Goal: Task Accomplishment & Management: Manage account settings

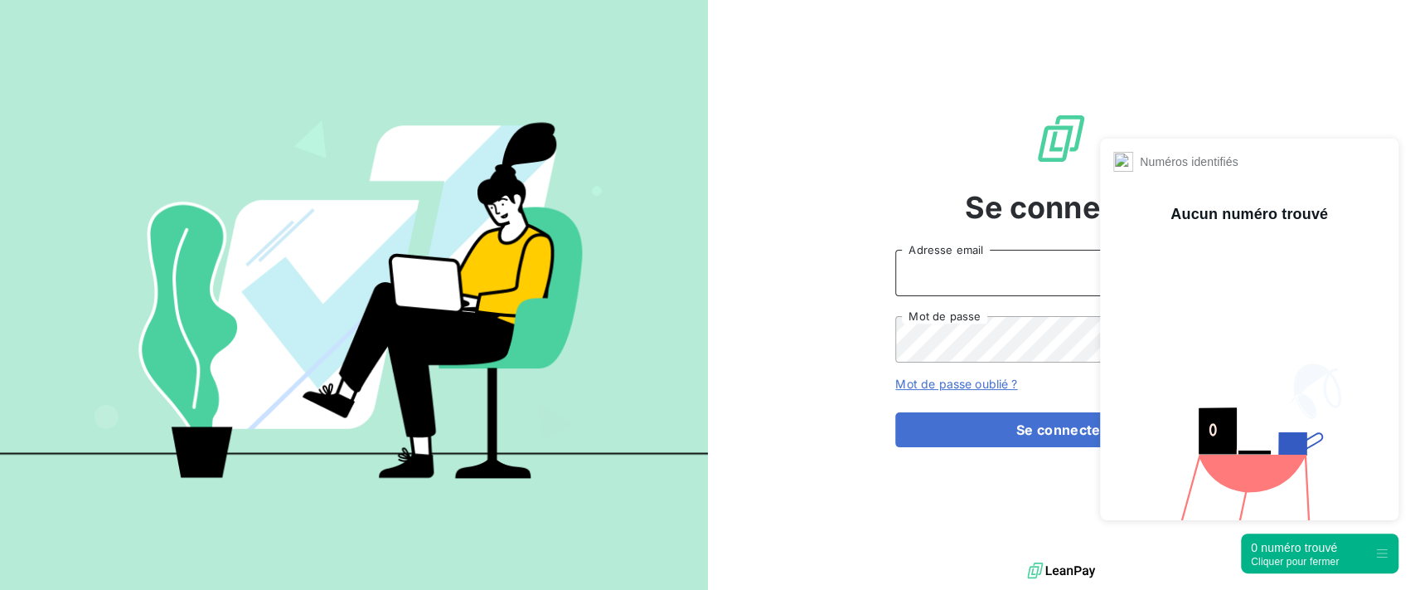
type input "[PERSON_NAME][EMAIL_ADDRESS][DOMAIN_NAME]"
click at [1302, 554] on div "0 numéro trouvé" at bounding box center [1295, 547] width 88 height 17
type input "[PERSON_NAME][EMAIL_ADDRESS][DOMAIN_NAME]"
click at [1313, 549] on div "0 numéro trouvé" at bounding box center [1295, 547] width 88 height 17
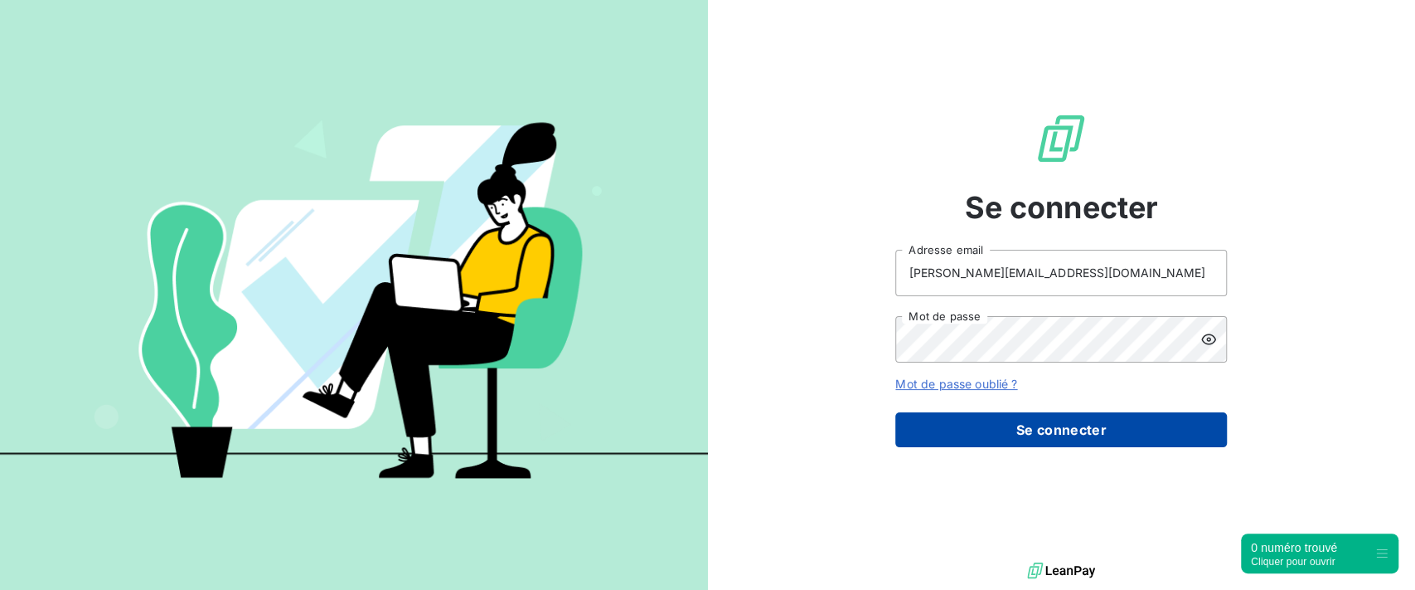
click at [993, 434] on button "Se connecter" at bounding box center [1062, 429] width 332 height 35
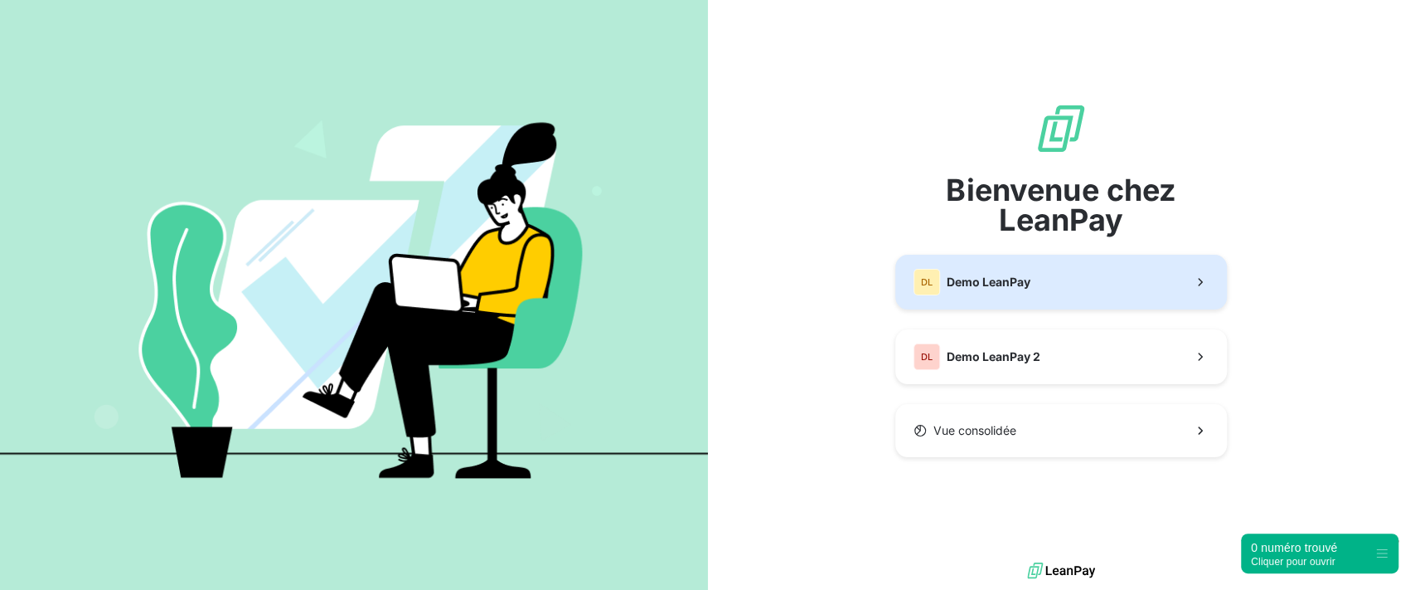
click at [1007, 281] on span "Demo LeanPay" at bounding box center [989, 282] width 84 height 17
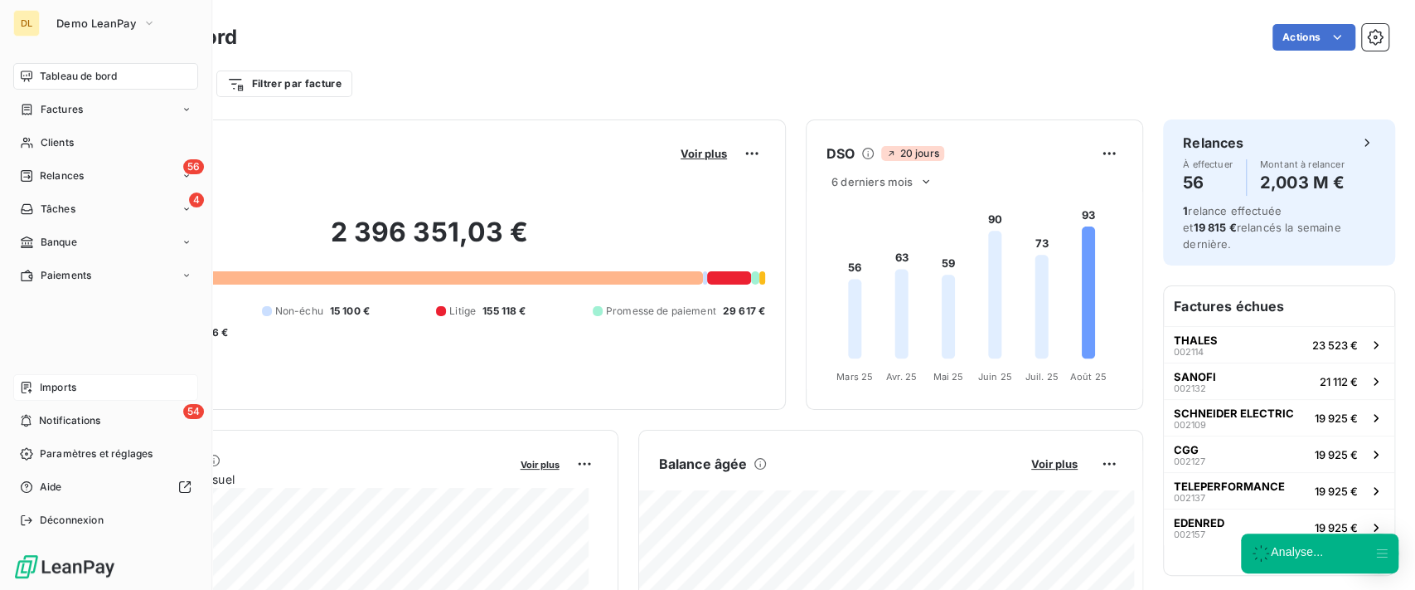
click at [78, 388] on div "Imports" at bounding box center [105, 387] width 185 height 27
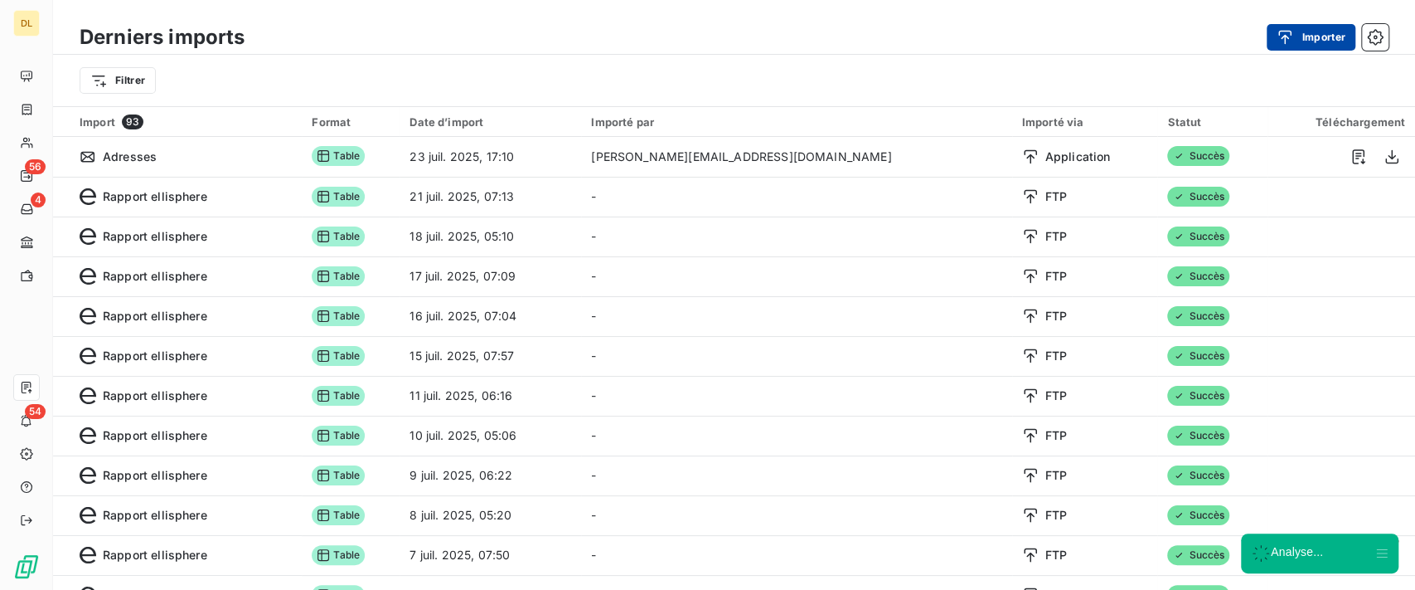
click at [1303, 37] on button "Importer" at bounding box center [1311, 37] width 89 height 27
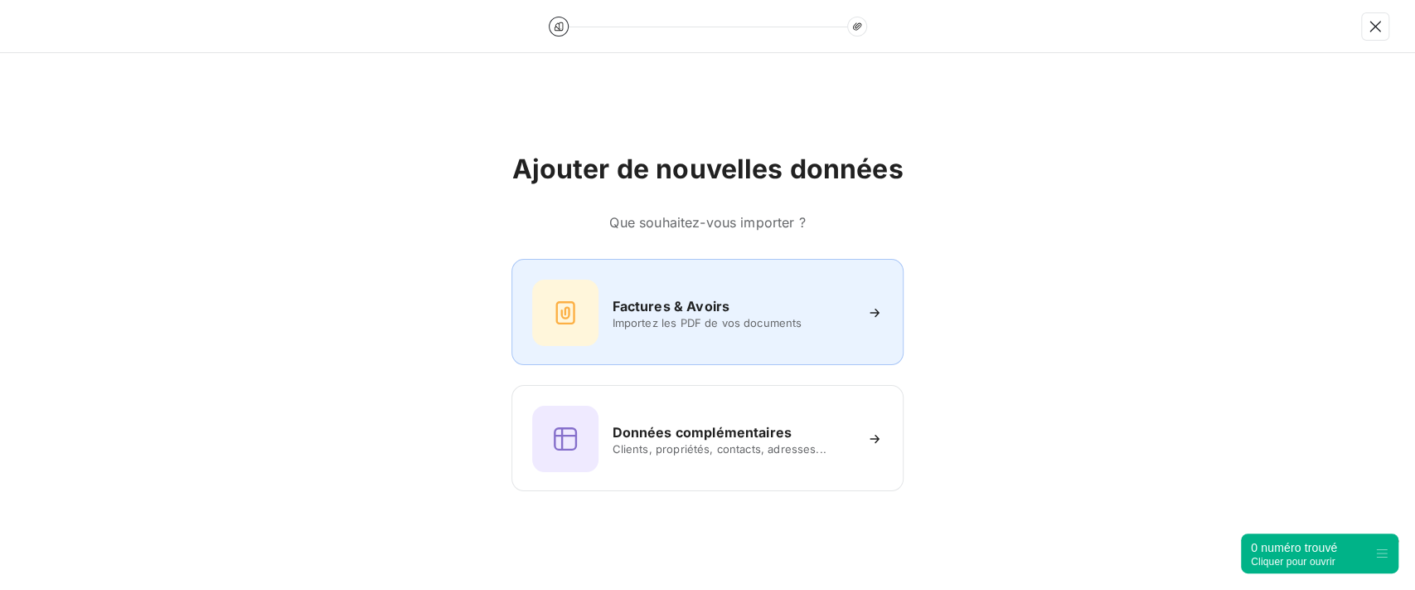
click at [736, 300] on div "Factures & Avoirs" at bounding box center [732, 306] width 240 height 20
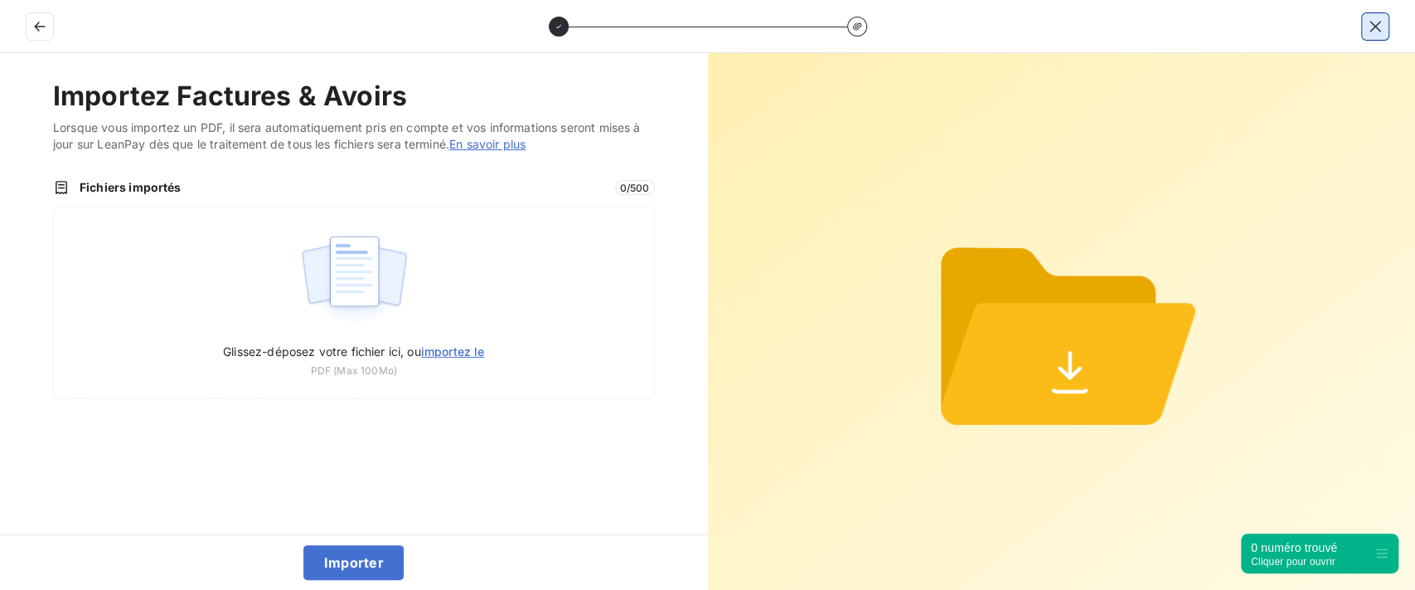
click at [1367, 21] on icon "button" at bounding box center [1375, 26] width 17 height 17
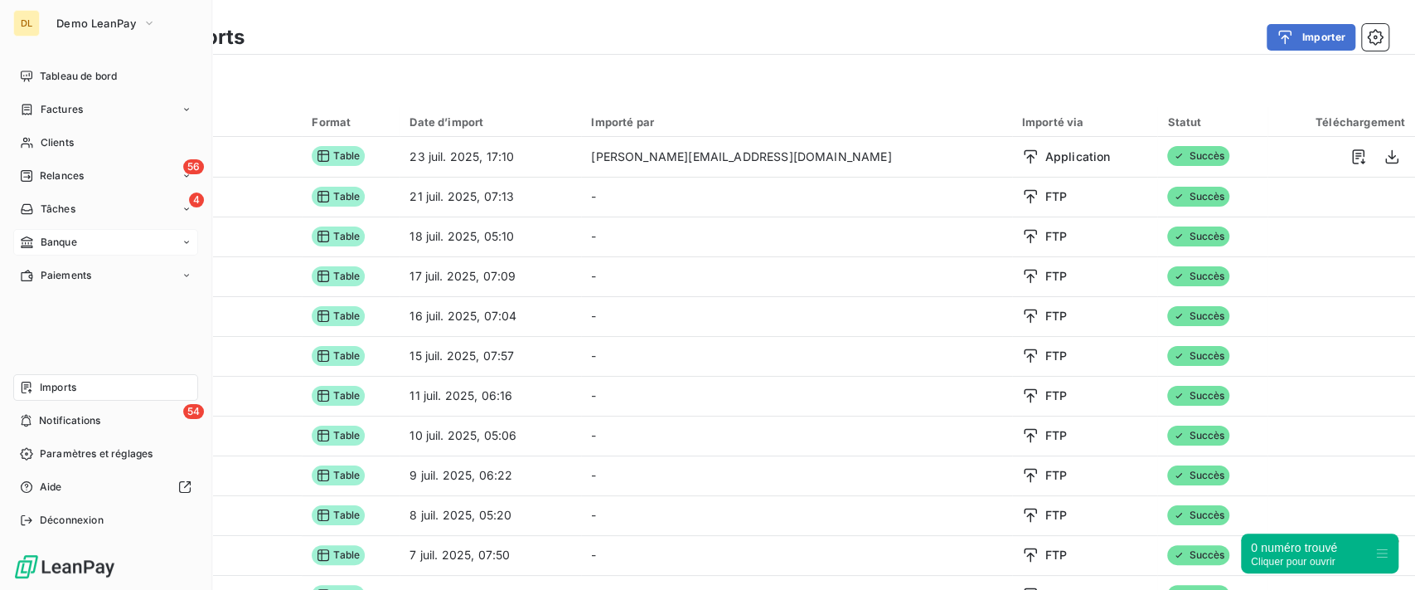
click at [87, 242] on div "Banque" at bounding box center [105, 242] width 185 height 27
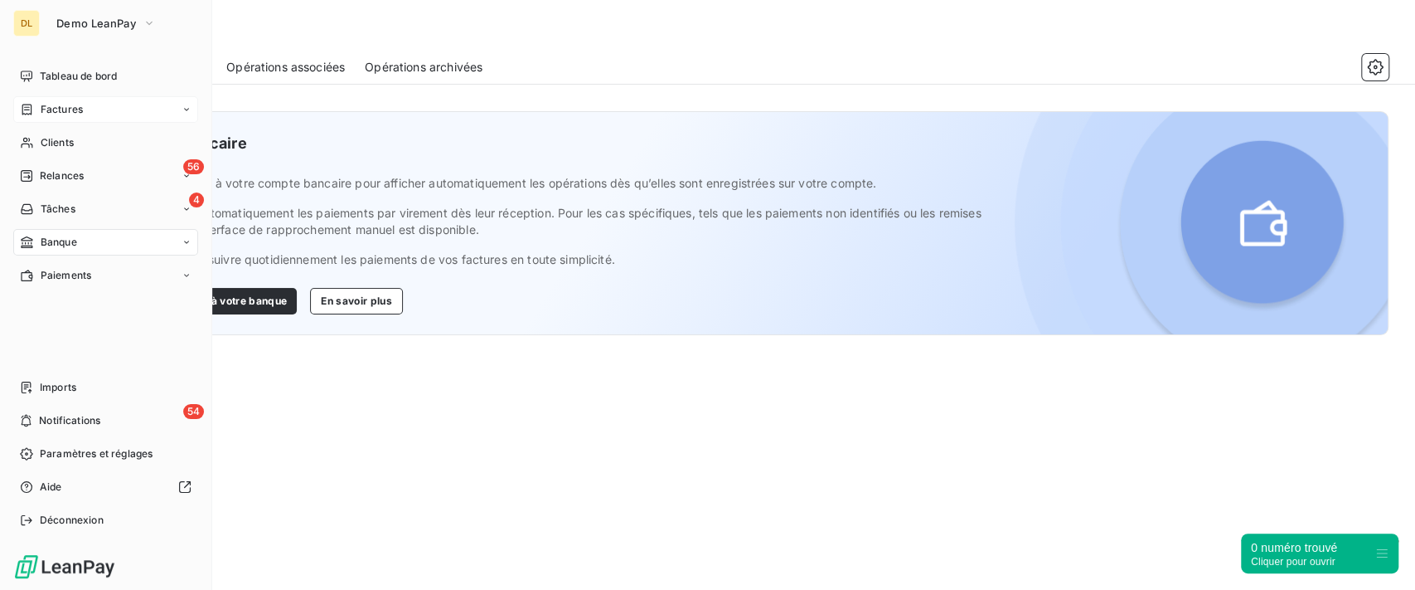
click at [41, 106] on span "Factures" at bounding box center [62, 109] width 42 height 15
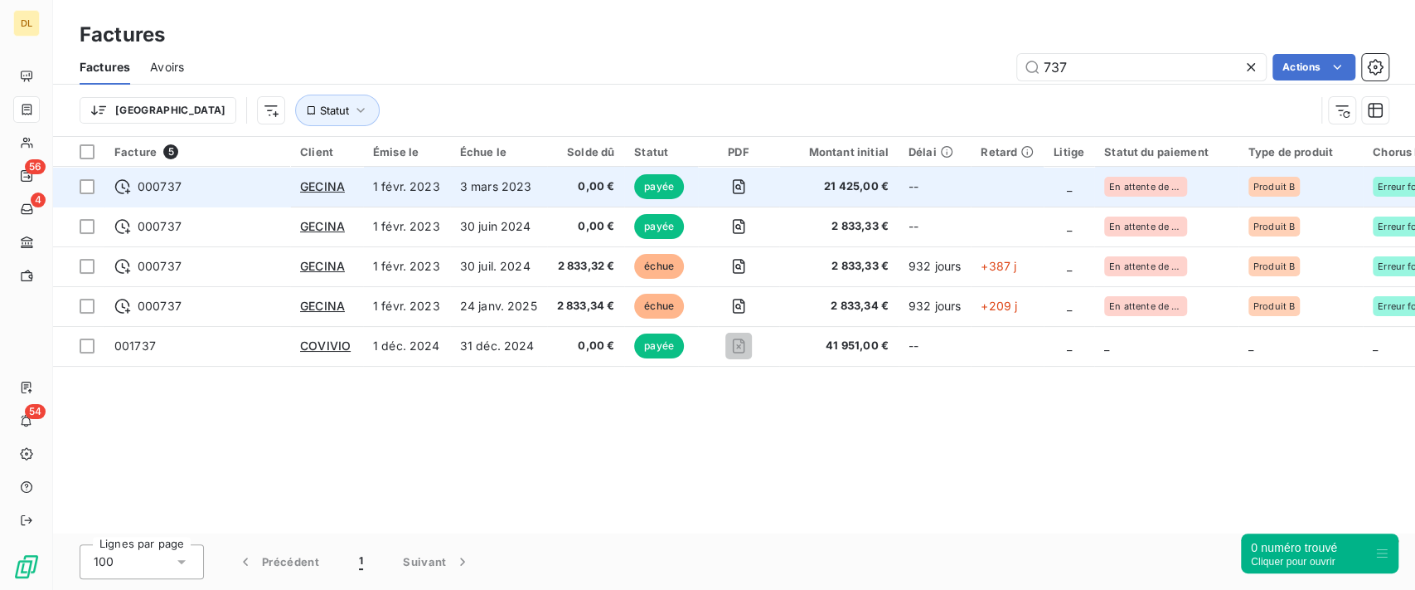
click at [841, 183] on span "21 425,00 €" at bounding box center [839, 186] width 100 height 17
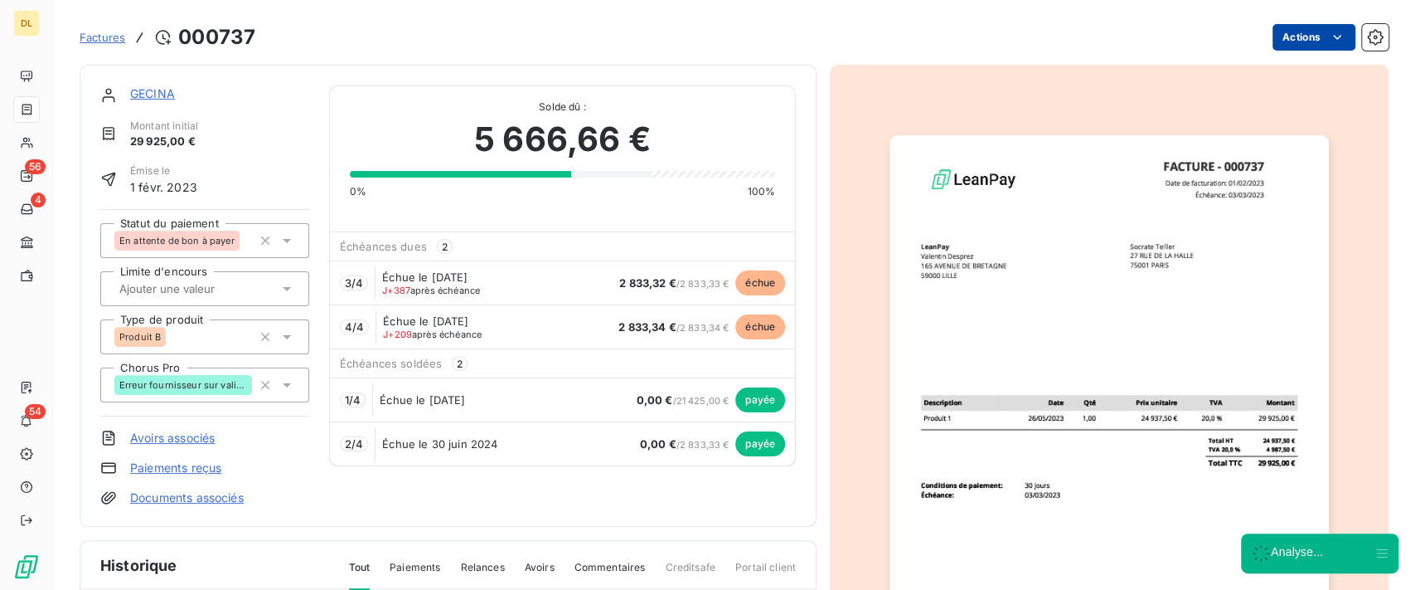
click at [1333, 42] on html "DL 56 4 54 Factures [DRIVERS_LICENSE_NUMBER] Actions GECINA Montant initial 29 …" at bounding box center [707, 295] width 1415 height 590
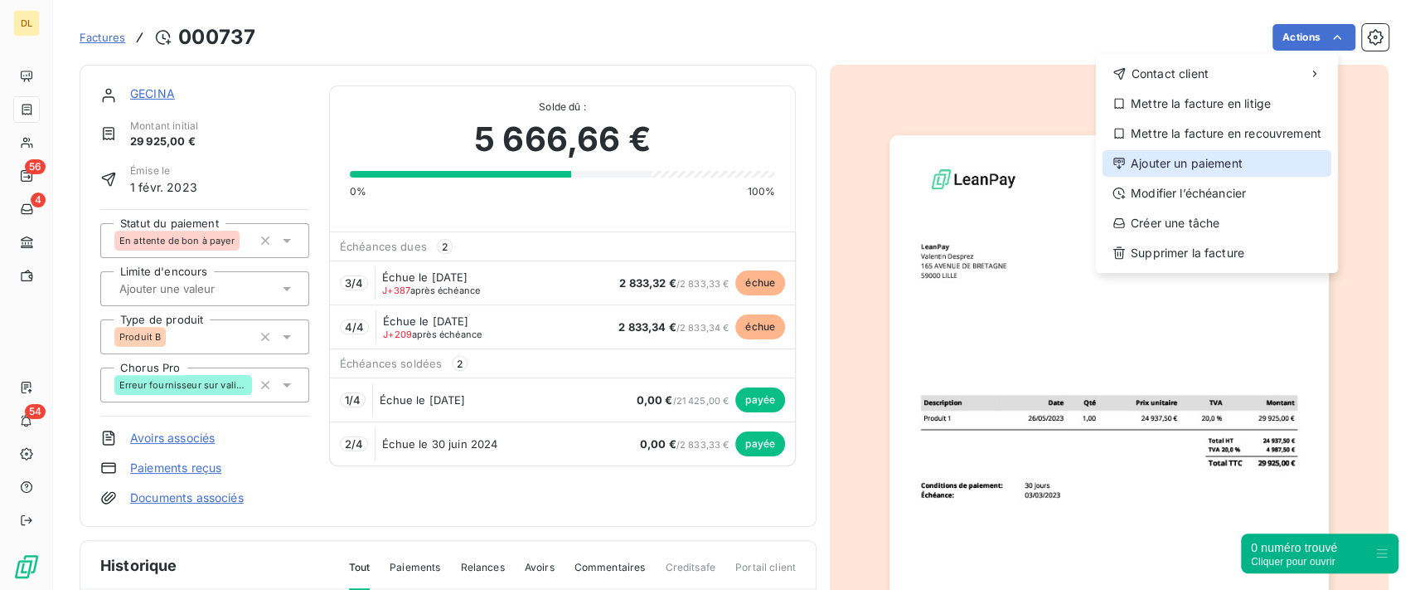
click at [1188, 155] on div "Ajouter un paiement" at bounding box center [1217, 163] width 229 height 27
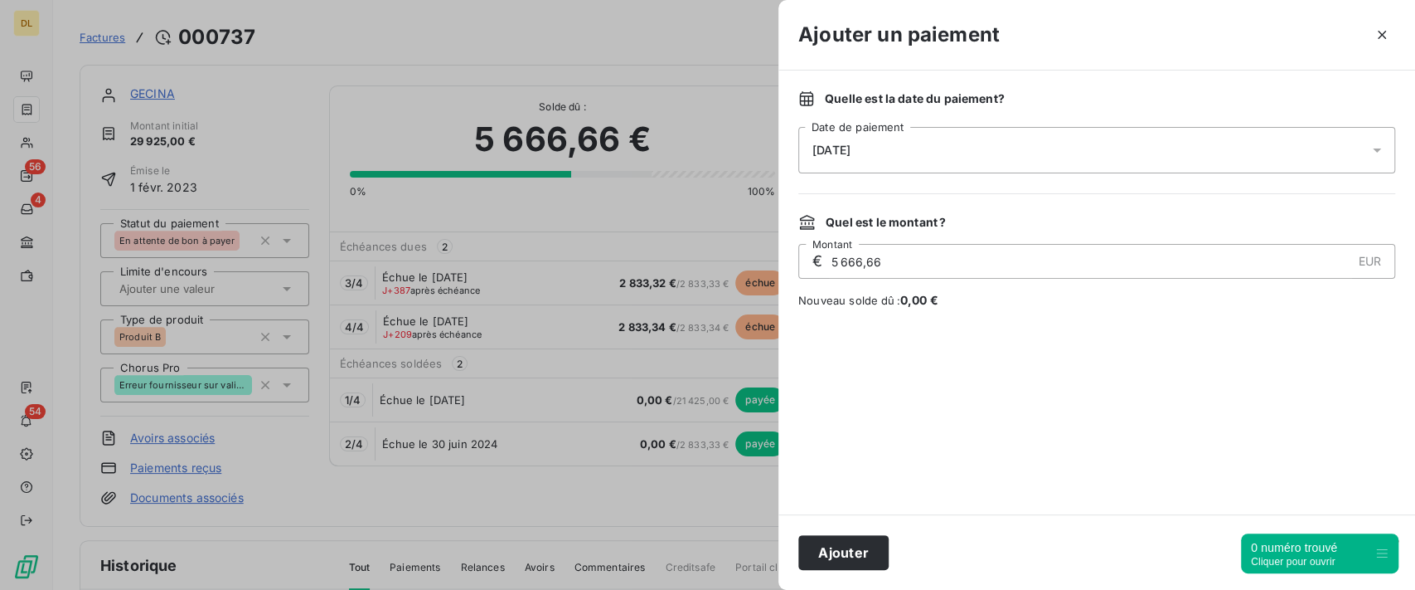
drag, startPoint x: 1380, startPoint y: 36, endPoint x: 1272, endPoint y: 45, distance: 108.2
click at [1380, 36] on icon "button" at bounding box center [1382, 35] width 17 height 17
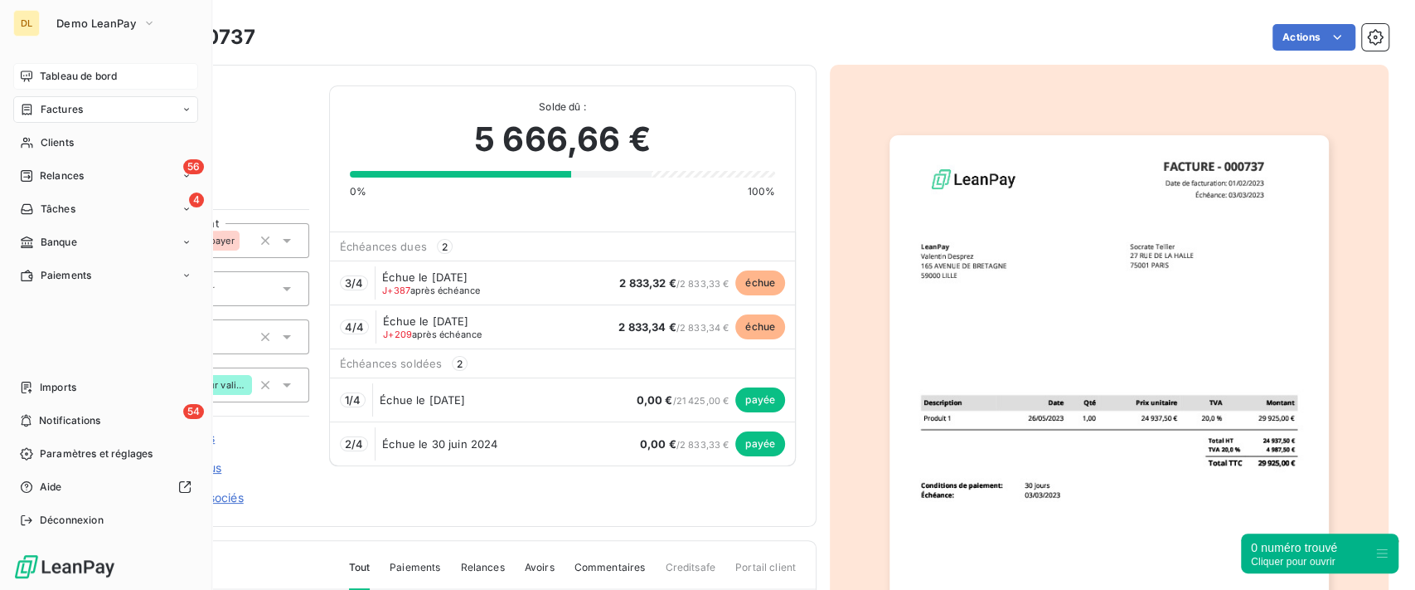
click at [37, 80] on div "Tableau de bord" at bounding box center [105, 76] width 185 height 27
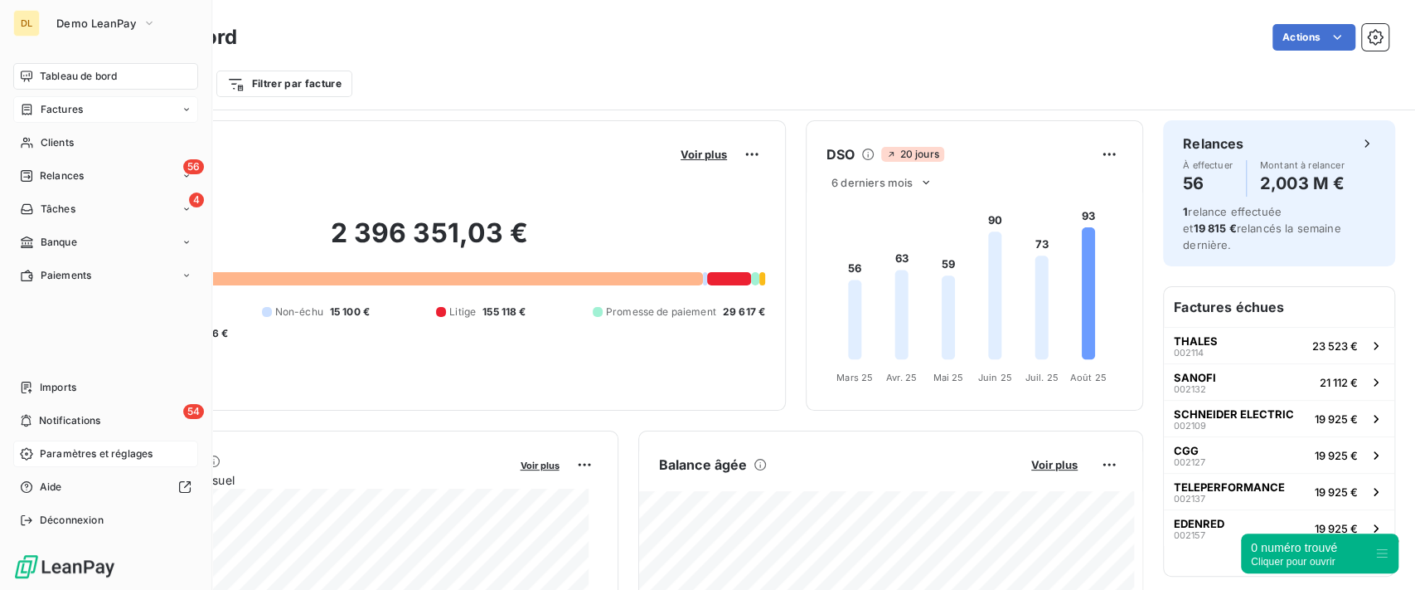
click at [118, 444] on div "Paramètres et réglages" at bounding box center [105, 453] width 185 height 27
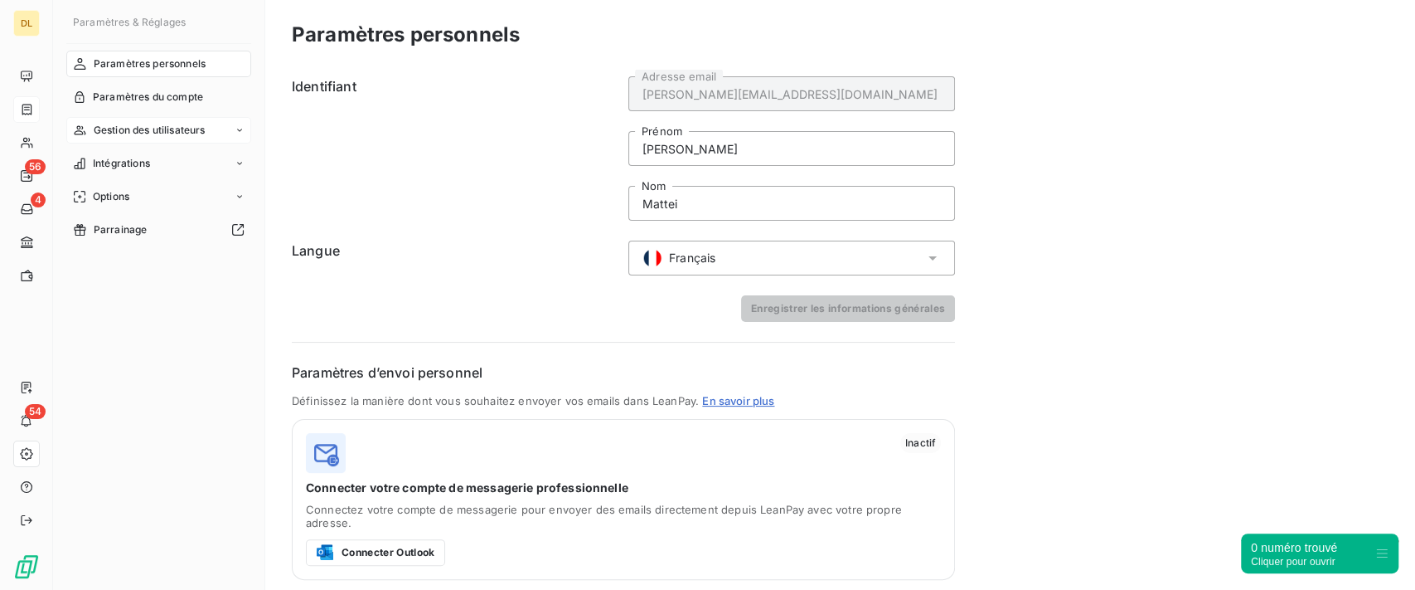
click at [141, 123] on span "Gestion des utilisateurs" at bounding box center [150, 130] width 112 height 15
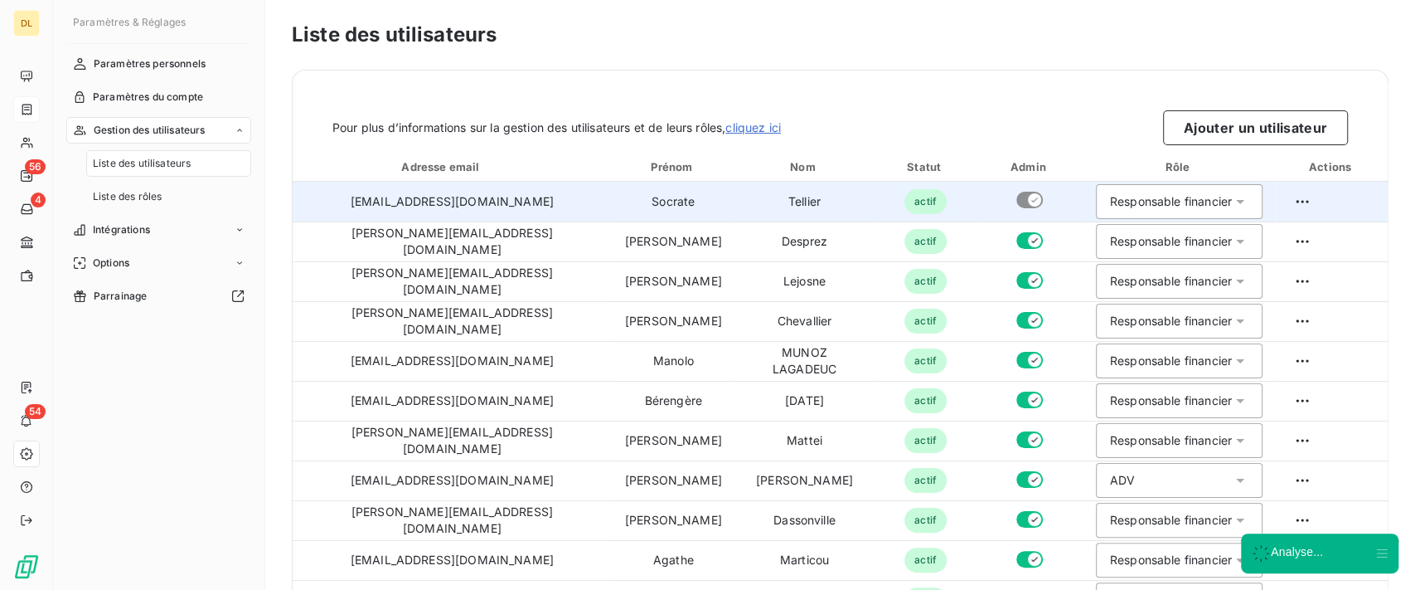
click at [1168, 197] on div "Responsable financier" at bounding box center [1171, 201] width 122 height 17
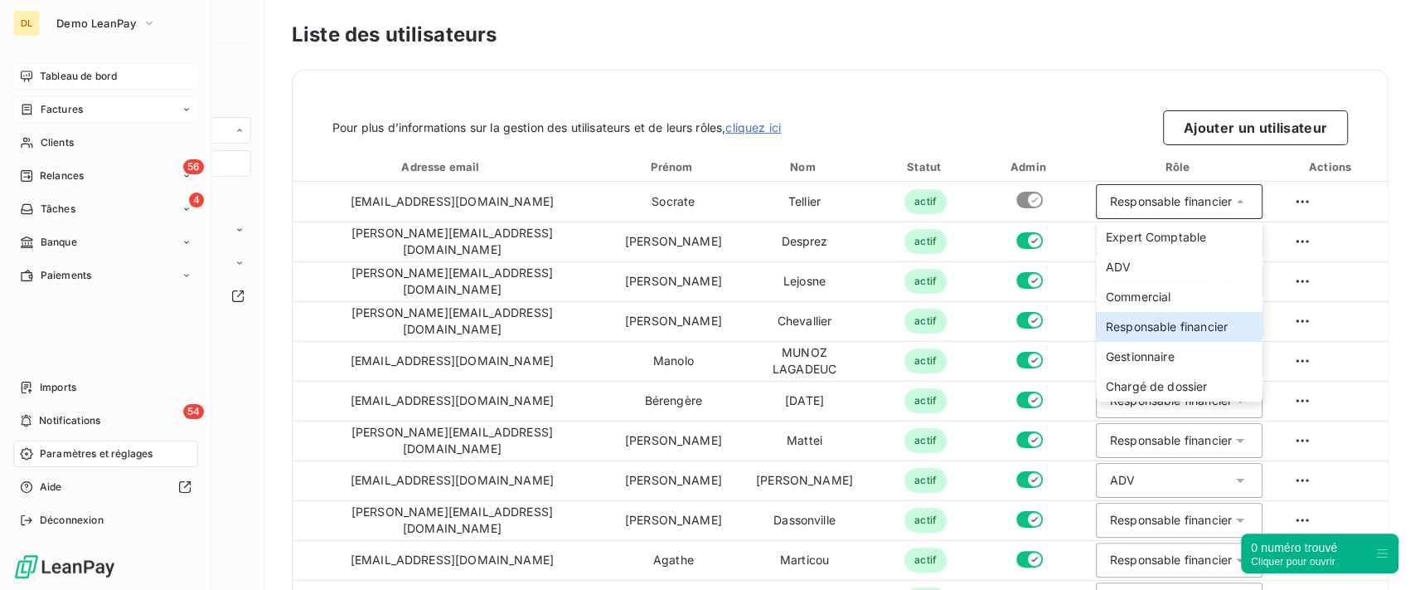
click at [48, 77] on span "Tableau de bord" at bounding box center [78, 76] width 77 height 15
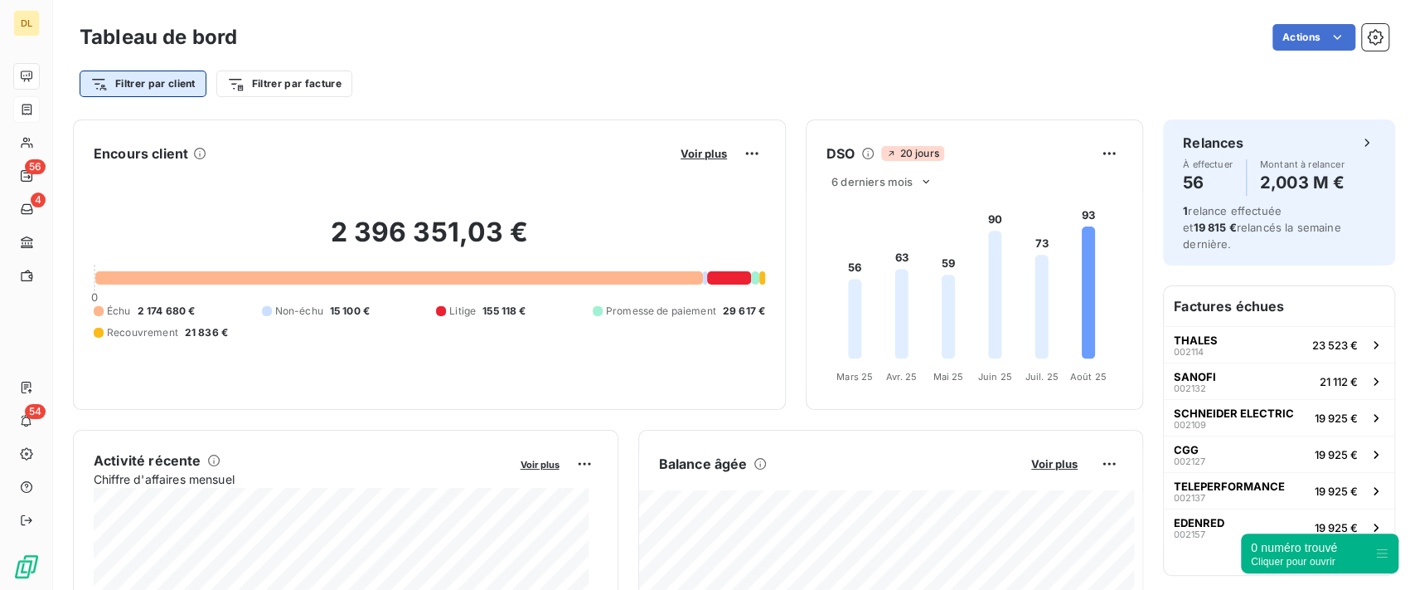
click at [158, 83] on html "DL 56 4 54 Tableau de bord Actions Filtrer par client Filtrer par facture Encou…" at bounding box center [707, 295] width 1415 height 590
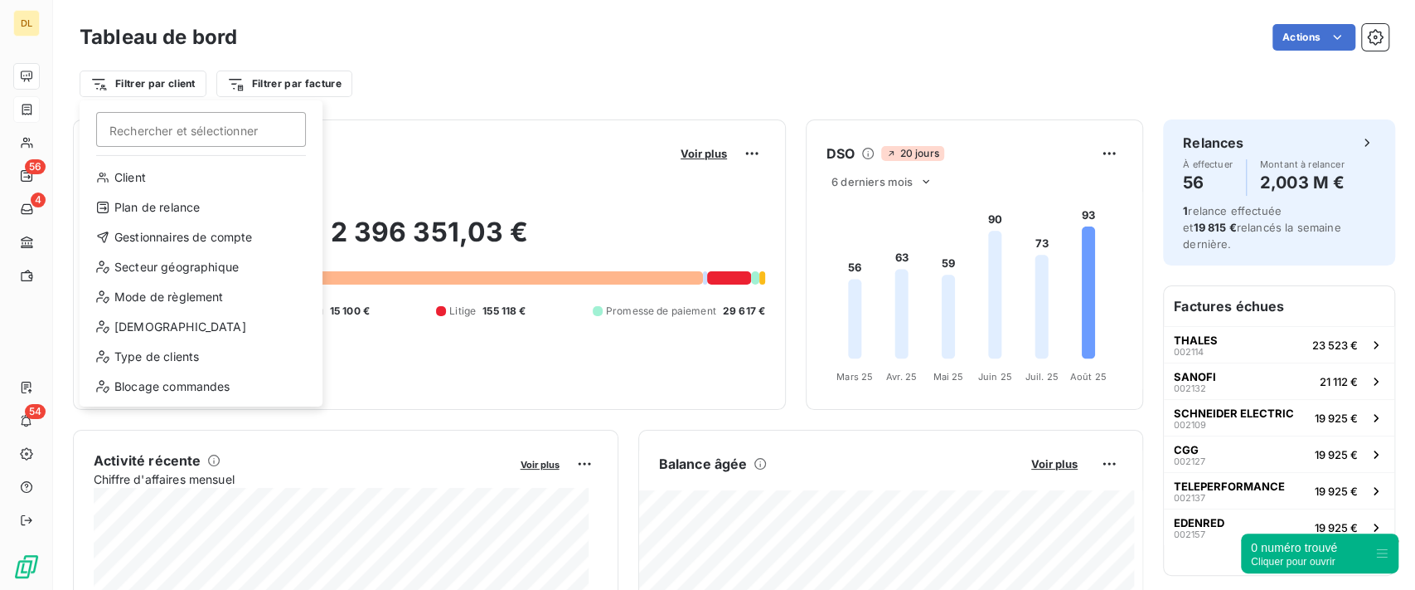
click at [682, 103] on html "DL 56 4 54 Tableau de bord Actions Filtrer par client [PERSON_NAME] et sélectio…" at bounding box center [707, 295] width 1415 height 590
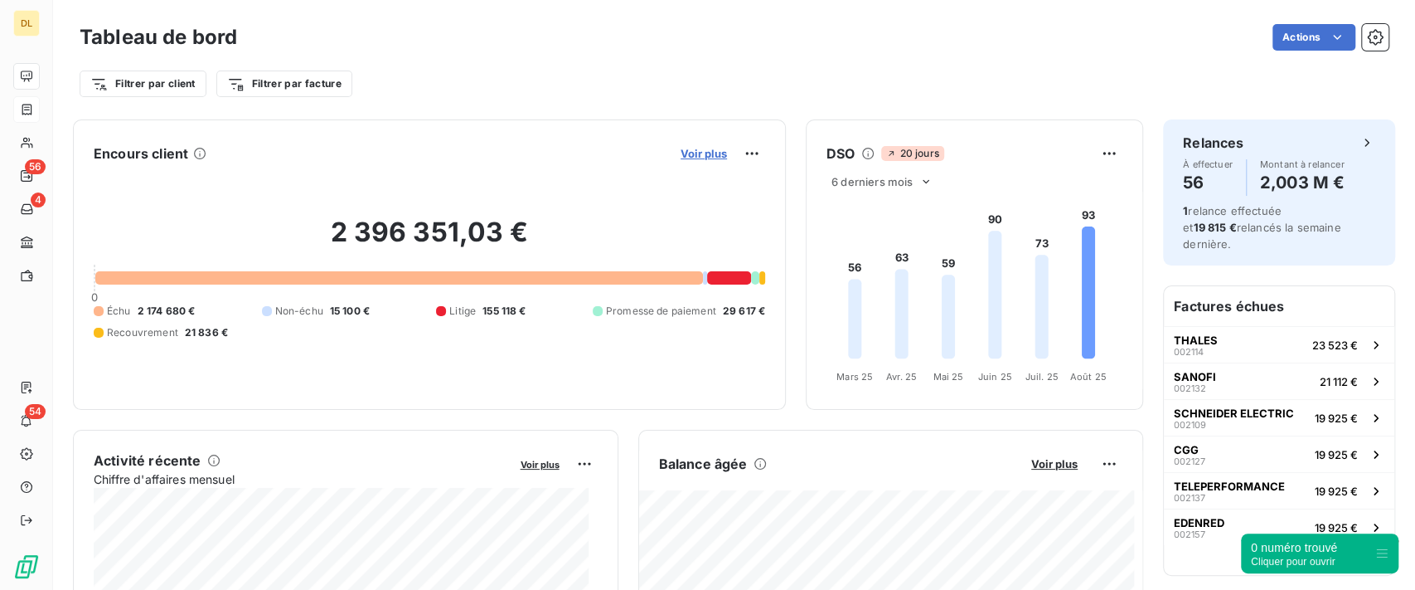
click at [693, 149] on span "Voir plus" at bounding box center [704, 153] width 46 height 13
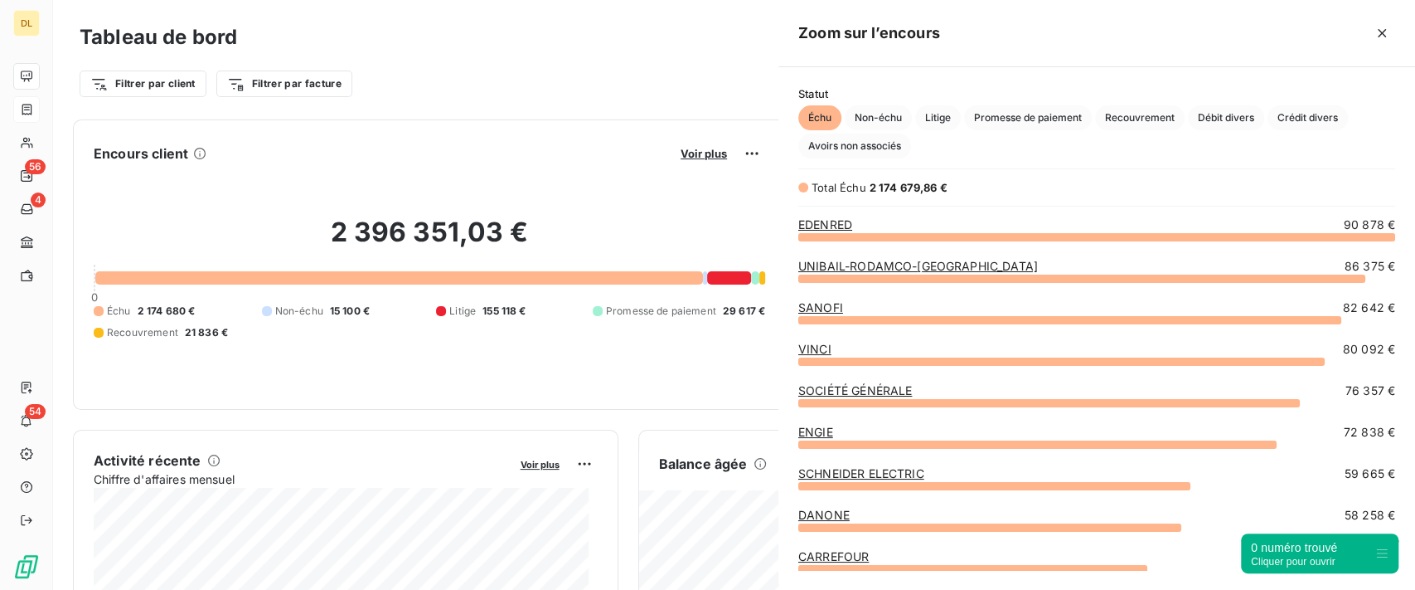
scroll to position [336, 619]
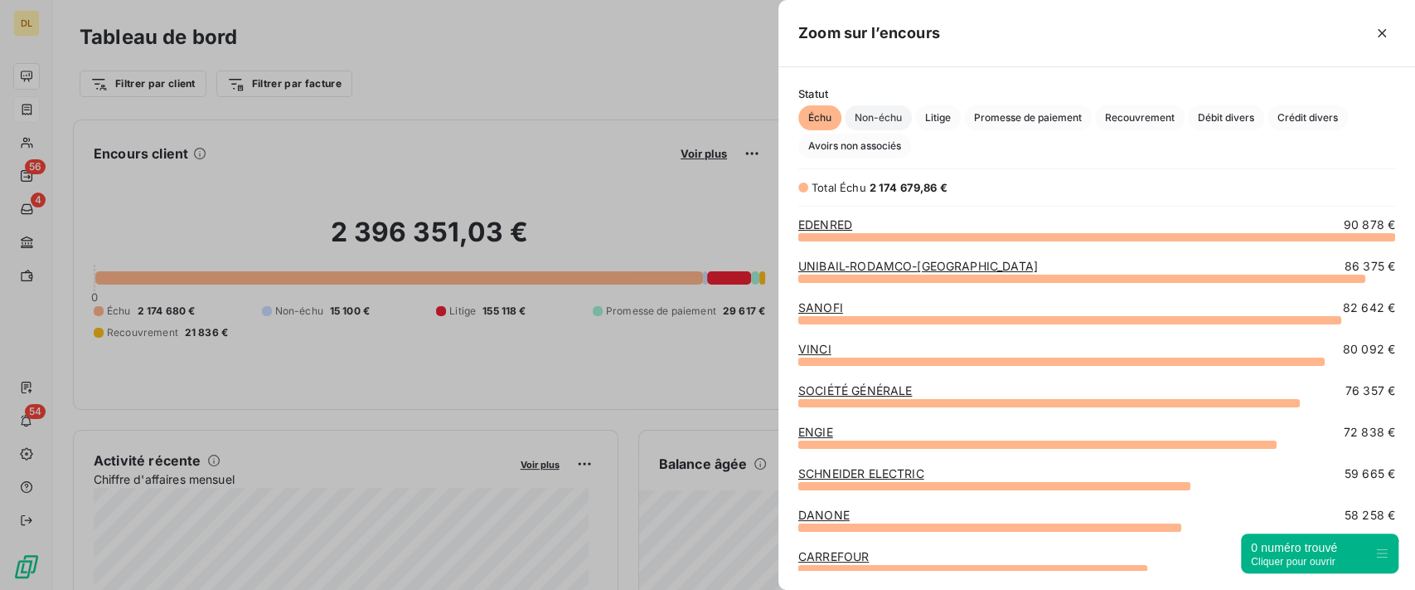
click at [884, 109] on span "Non-échu" at bounding box center [878, 117] width 67 height 25
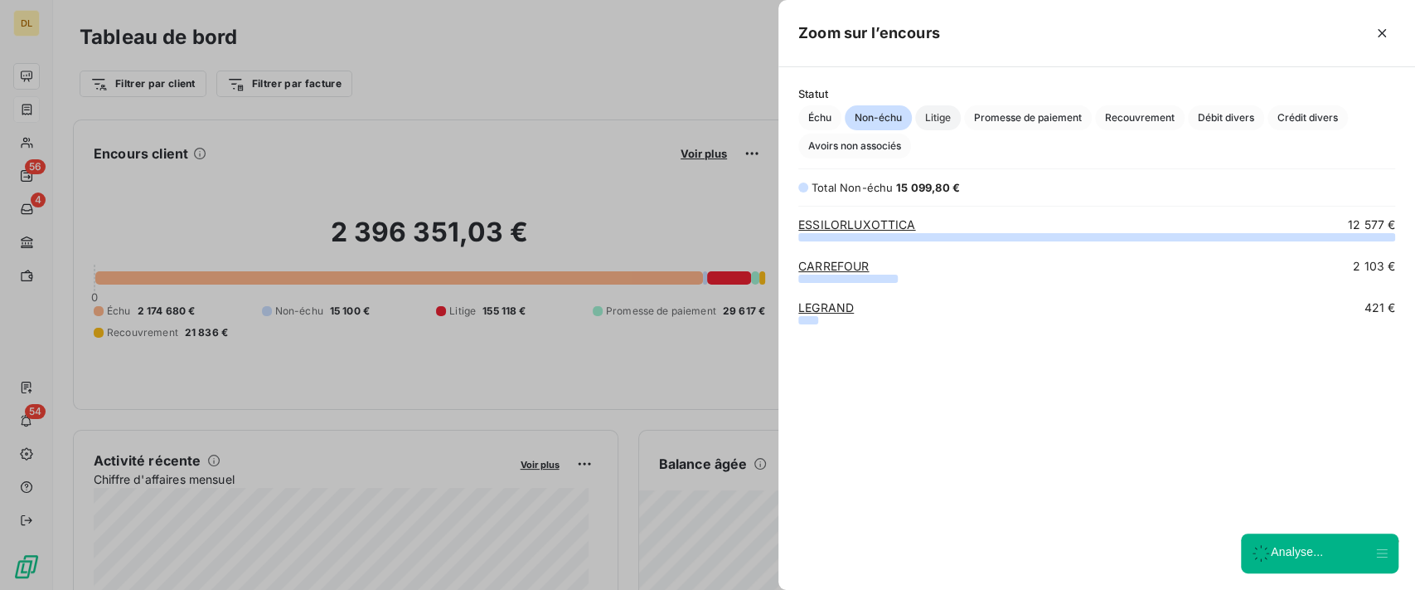
click at [942, 116] on span "Litige" at bounding box center [938, 117] width 46 height 25
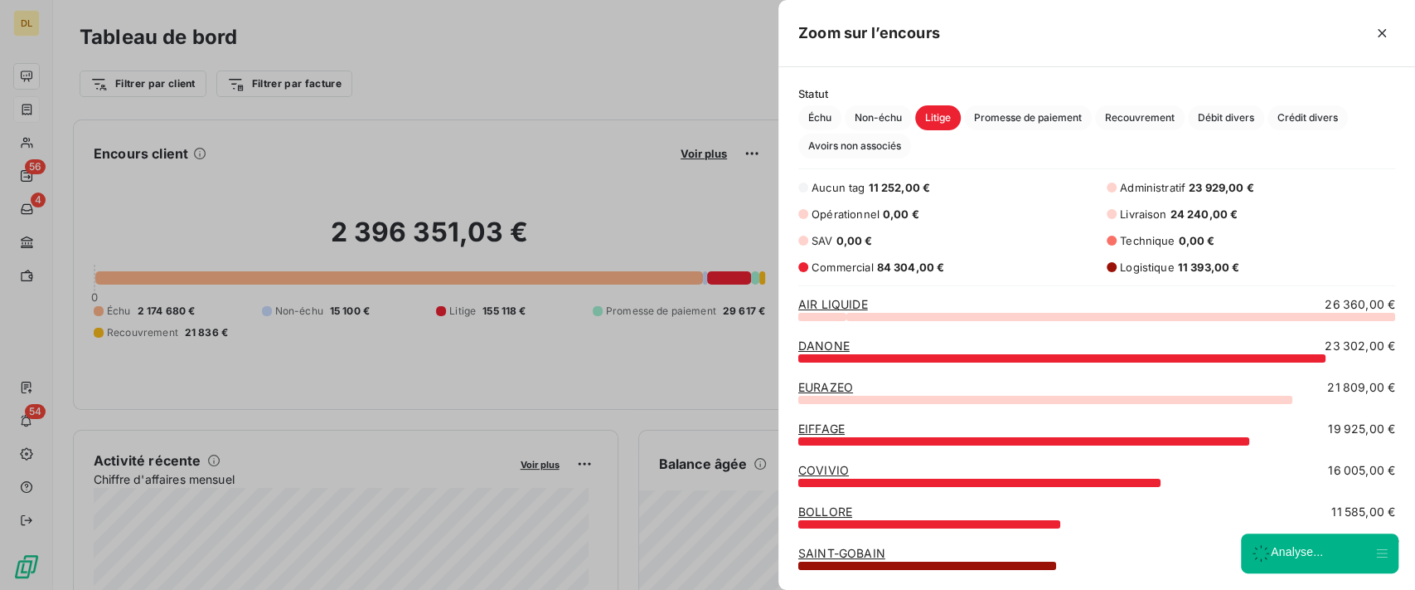
scroll to position [257, 619]
click at [1382, 35] on icon "button" at bounding box center [1382, 33] width 17 height 17
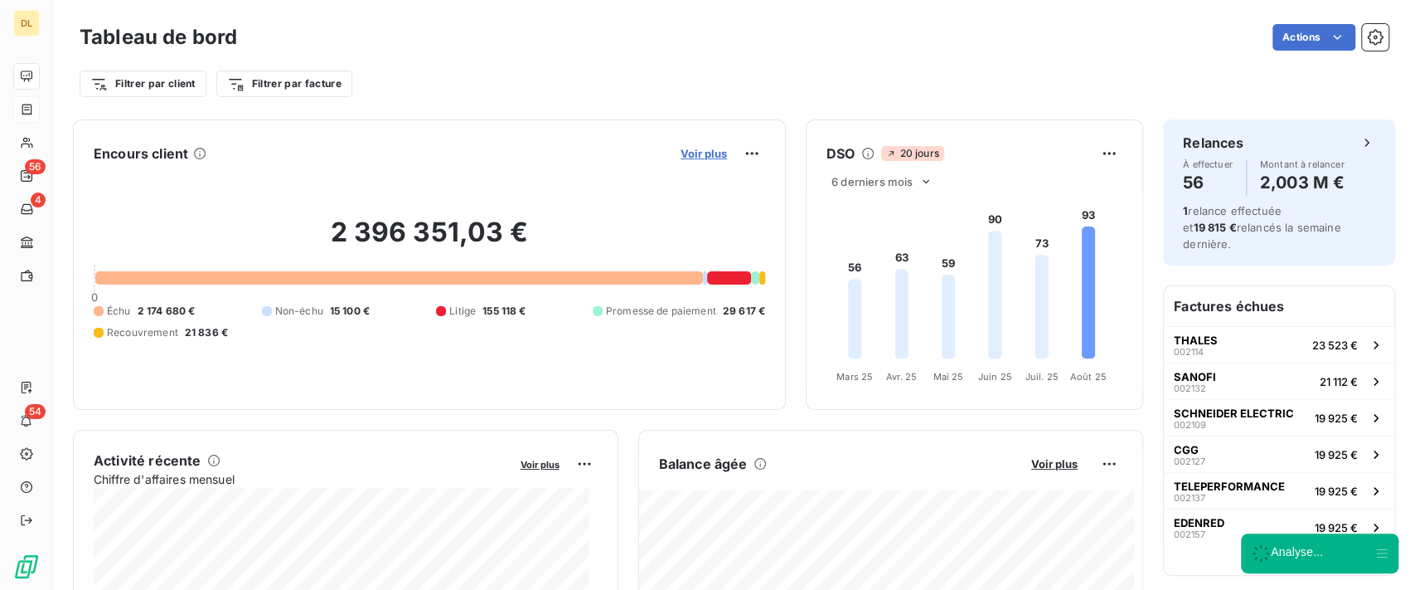
click at [689, 147] on span "Voir plus" at bounding box center [704, 153] width 46 height 13
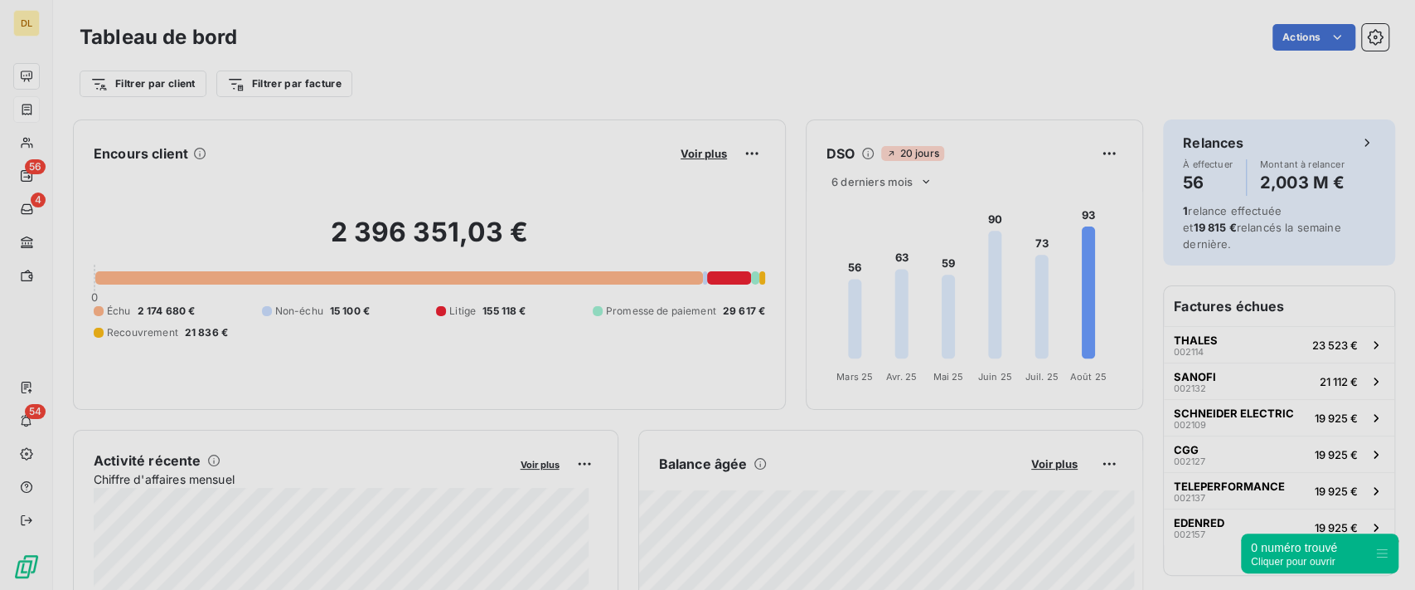
scroll to position [17, 17]
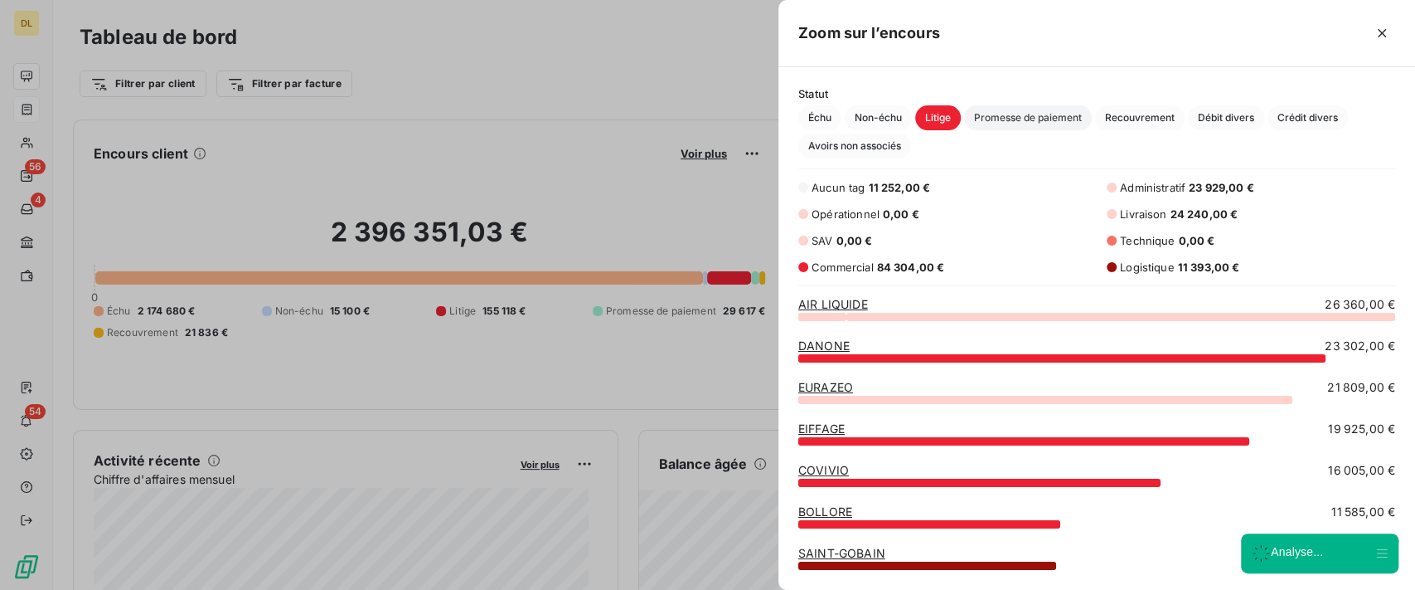
drag, startPoint x: 985, startPoint y: 119, endPoint x: 971, endPoint y: 124, distance: 14.9
click at [986, 119] on span "Promesse de paiement" at bounding box center [1028, 117] width 128 height 25
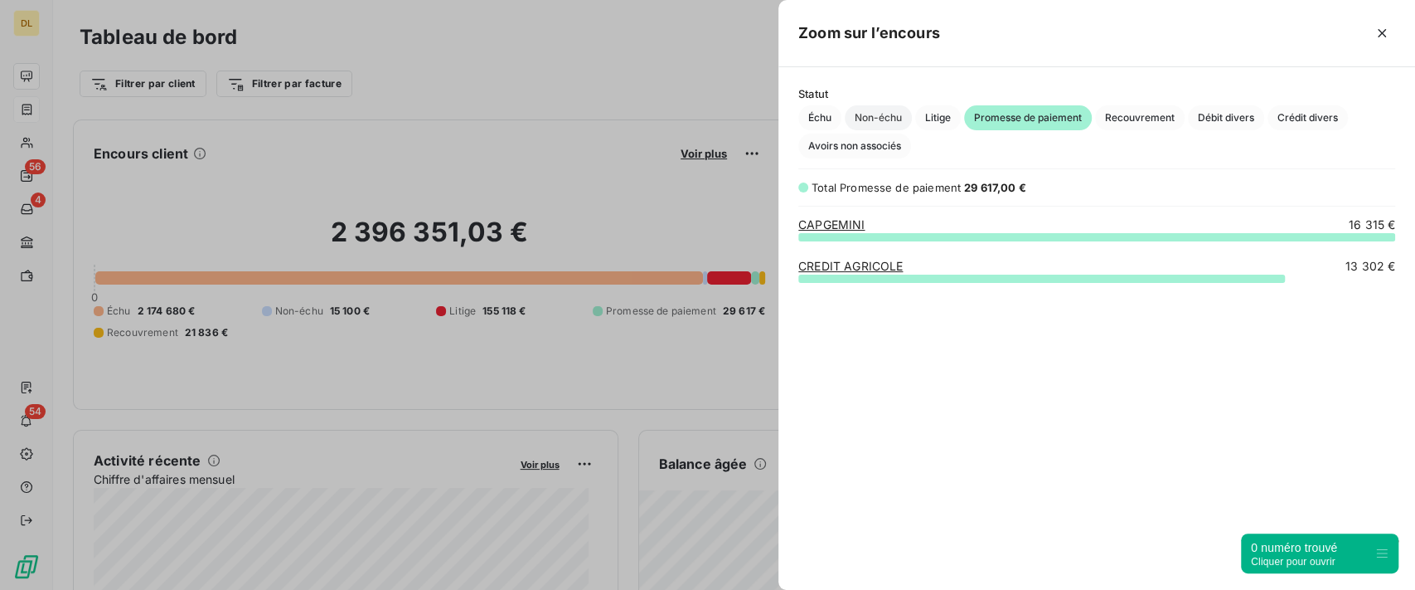
scroll to position [336, 619]
click at [891, 124] on span "Non-échu" at bounding box center [878, 117] width 67 height 25
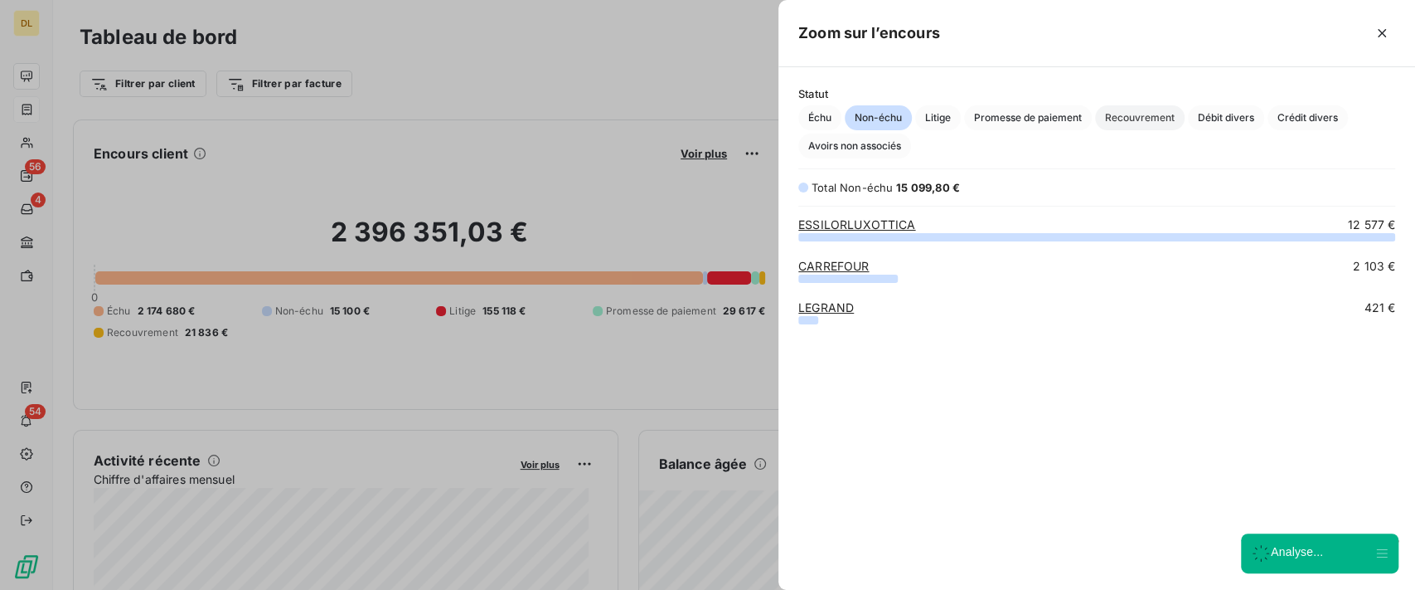
click at [1140, 114] on span "Recouvrement" at bounding box center [1140, 117] width 90 height 25
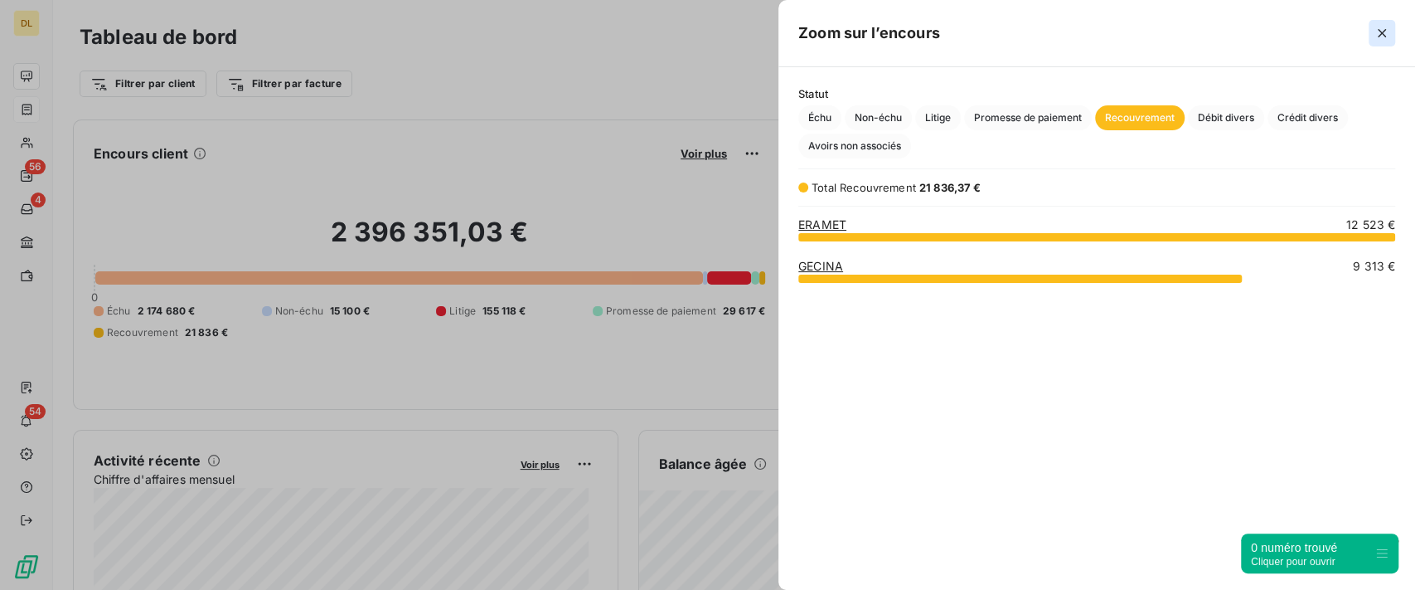
click at [1378, 32] on icon "button" at bounding box center [1382, 33] width 17 height 17
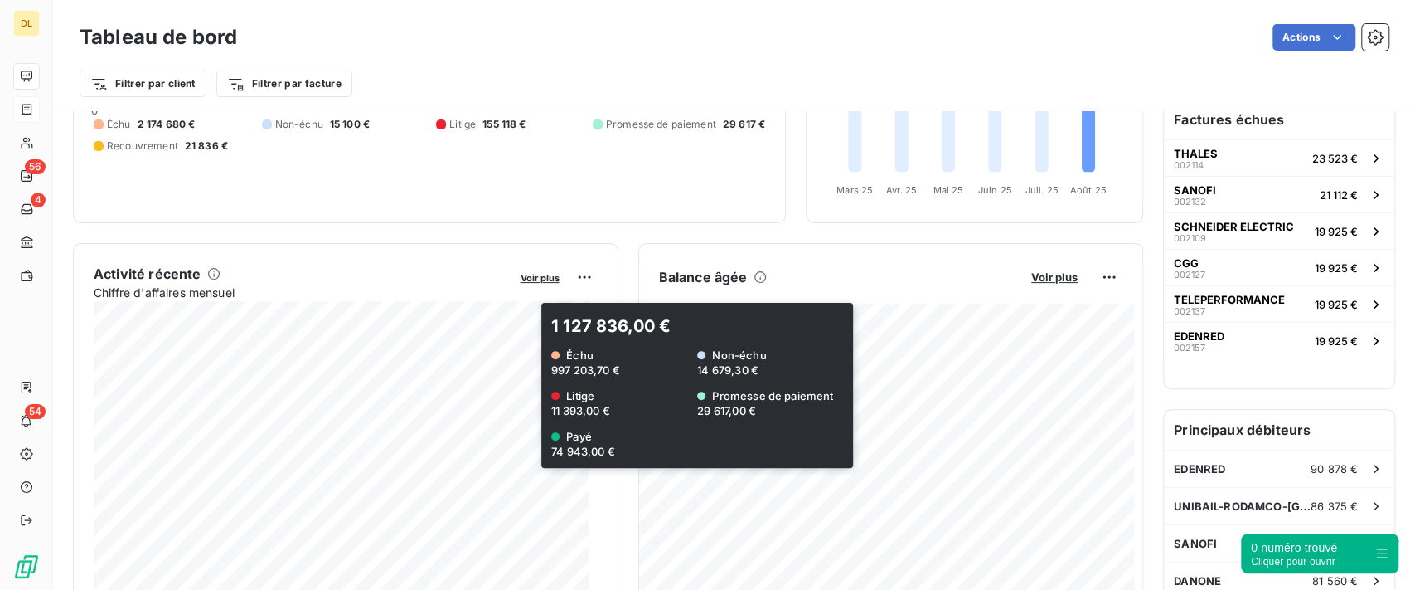
scroll to position [221, 0]
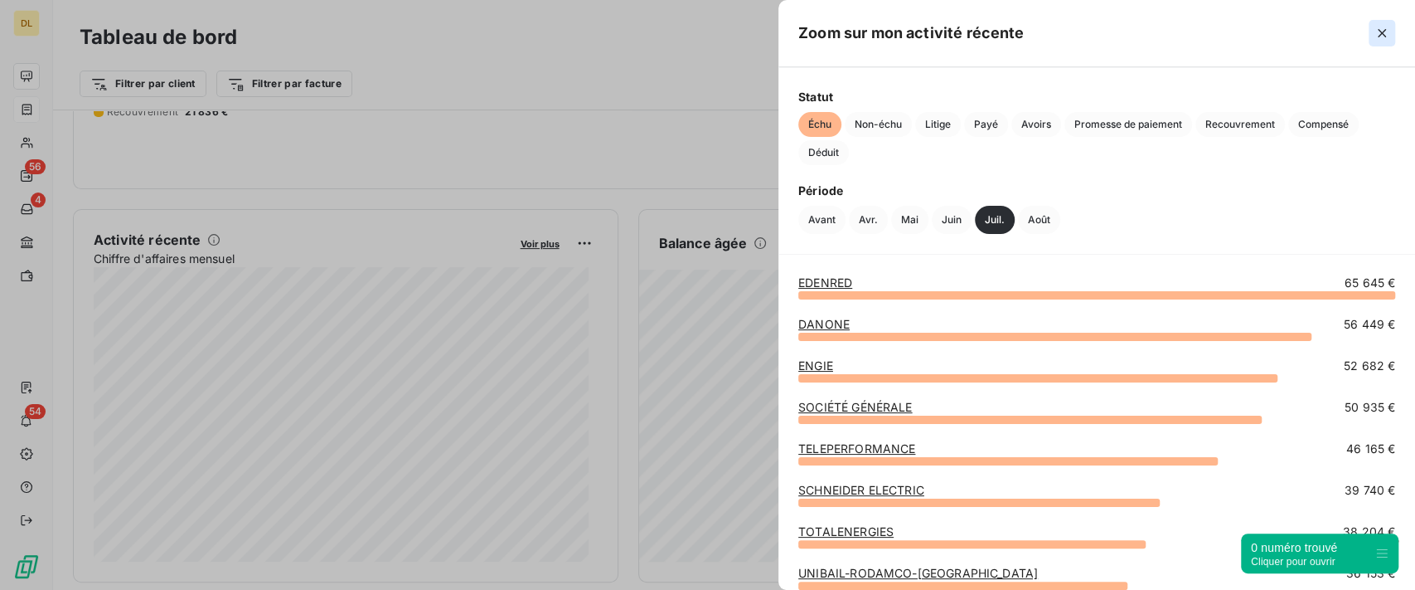
click at [1389, 36] on icon "button" at bounding box center [1382, 33] width 17 height 17
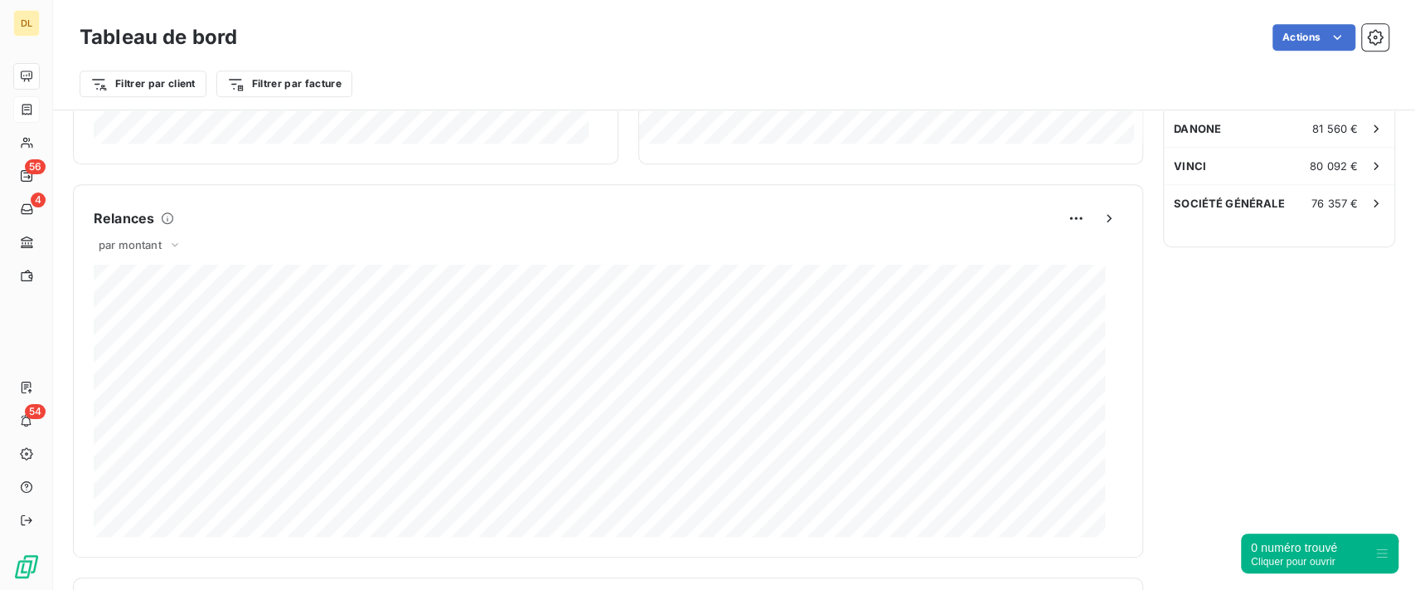
scroll to position [663, 0]
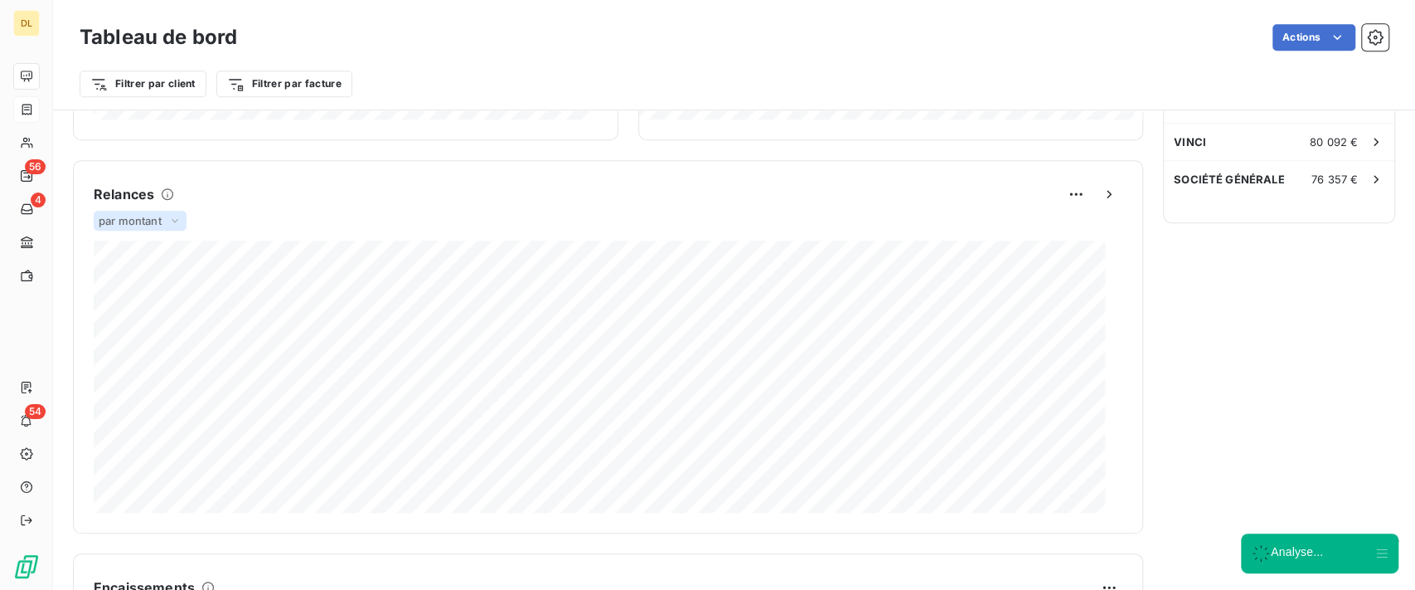
click at [172, 216] on icon at bounding box center [174, 220] width 13 height 17
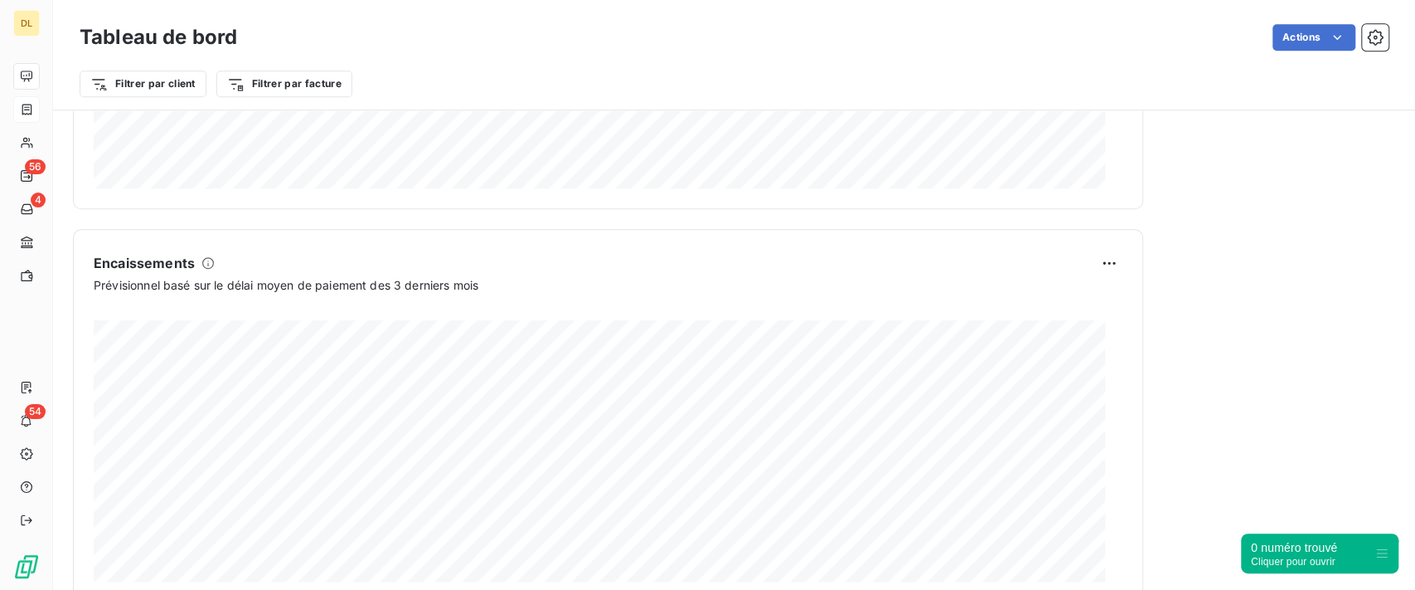
scroll to position [995, 0]
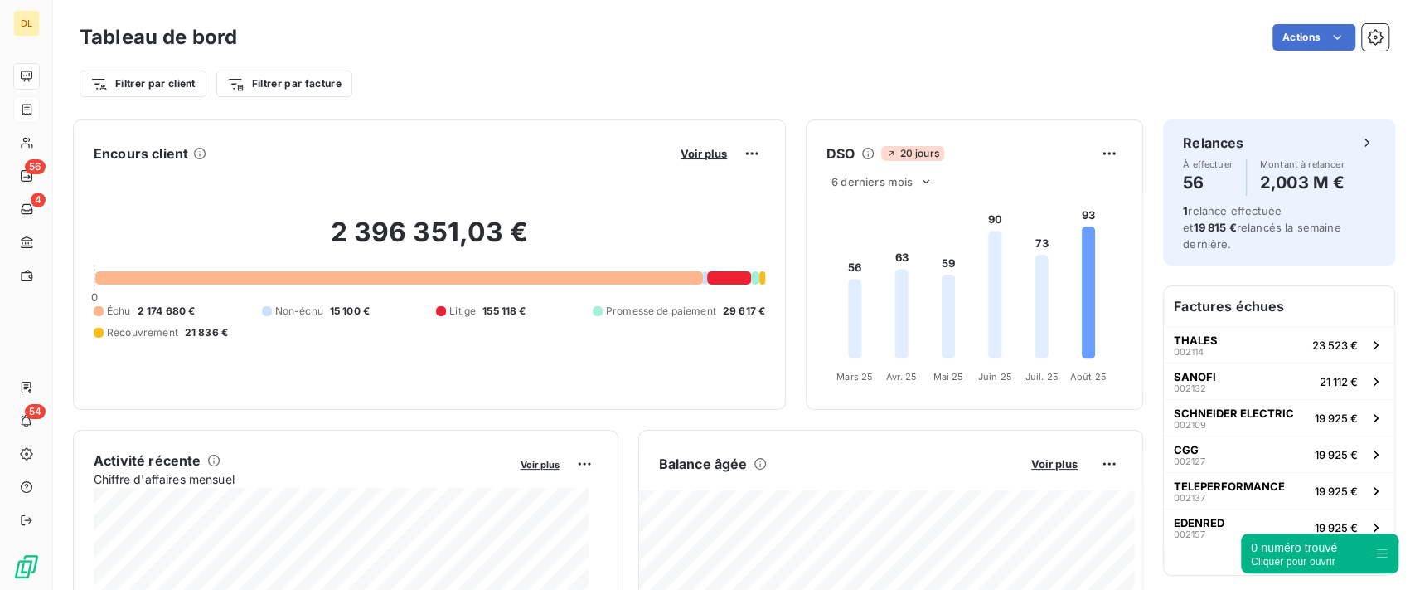
scroll to position [0, 0]
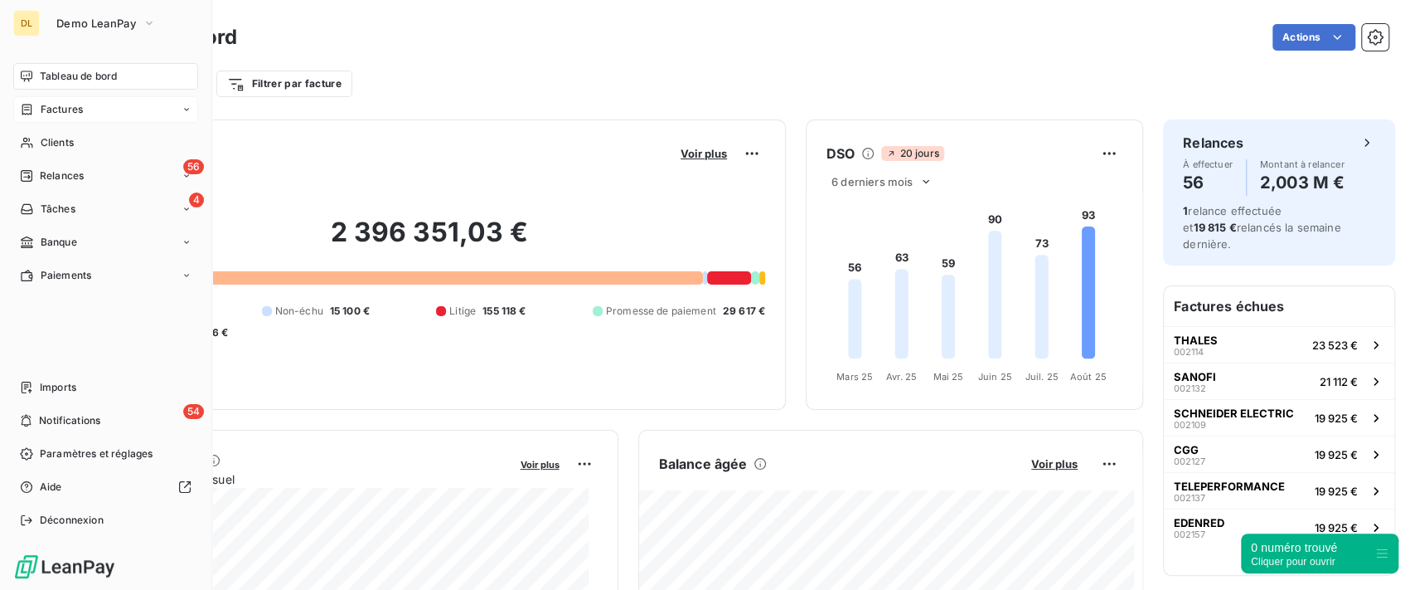
drag, startPoint x: 53, startPoint y: 115, endPoint x: 85, endPoint y: 114, distance: 31.5
click at [54, 115] on span "Factures" at bounding box center [62, 109] width 42 height 15
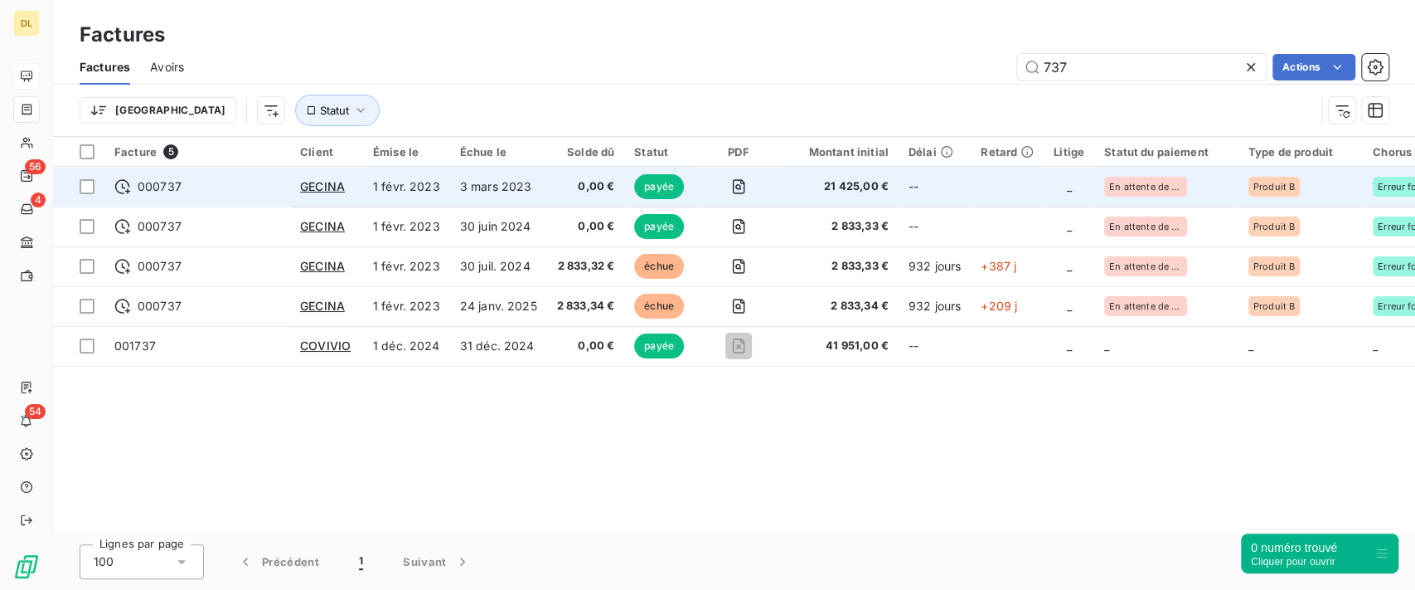
click at [547, 180] on td "0,00 €" at bounding box center [586, 187] width 78 height 40
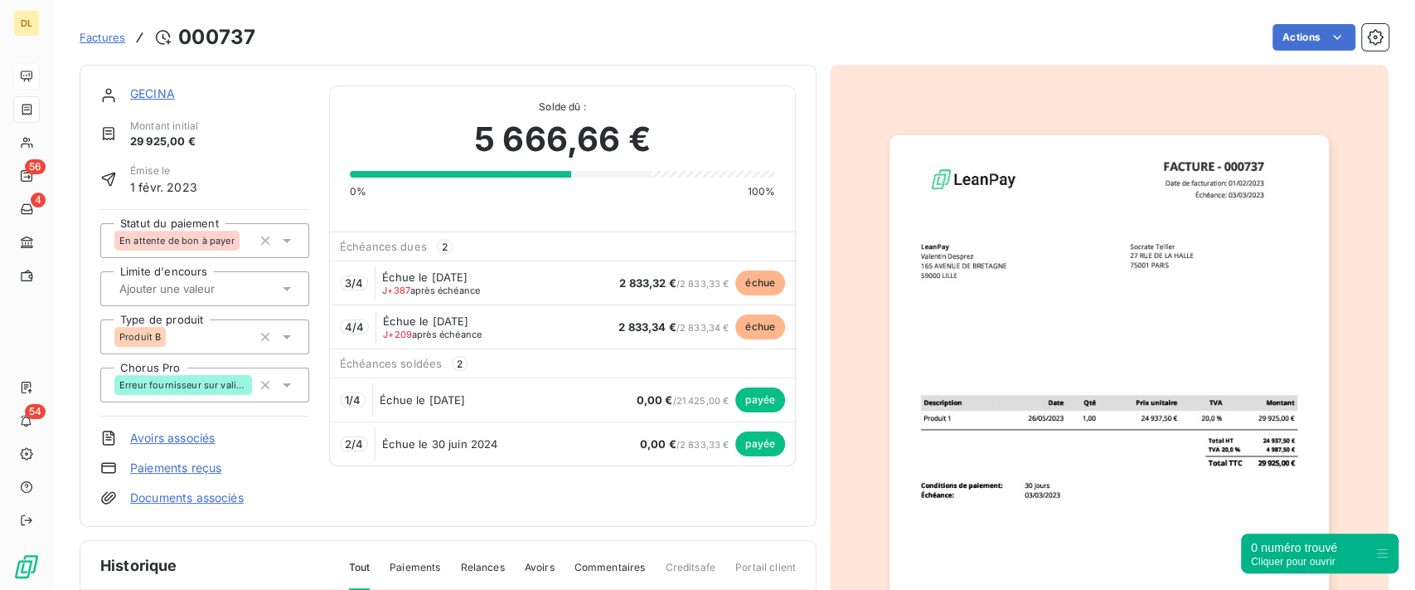
click at [240, 246] on div "En attente de bon à payer" at bounding box center [183, 240] width 138 height 27
click at [265, 175] on div "Émise le [DATE]" at bounding box center [204, 179] width 209 height 32
click at [201, 333] on div "Produit B" at bounding box center [183, 336] width 138 height 27
click at [218, 278] on div at bounding box center [196, 289] width 164 height 22
click at [226, 237] on span "En attente de bon à payer" at bounding box center [176, 240] width 115 height 10
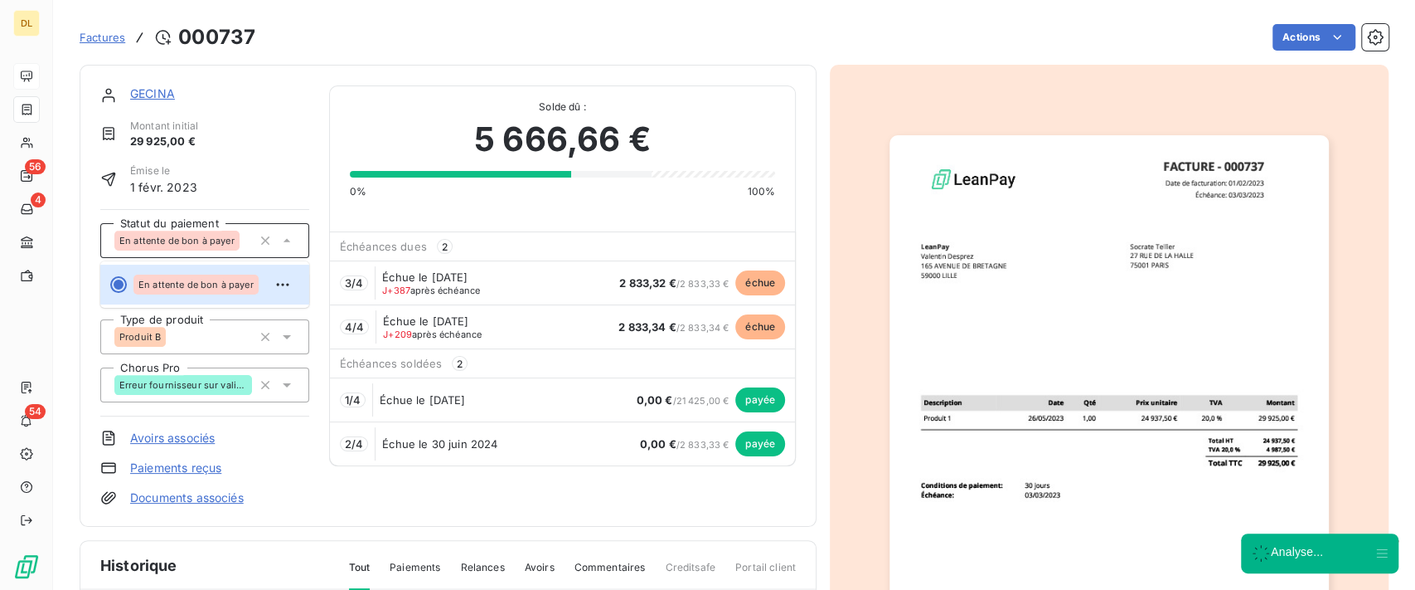
click at [276, 159] on div "GECINA Montant initial 29 925,00 € Émise le [DATE] Statut du paiement En attent…" at bounding box center [204, 295] width 209 height 420
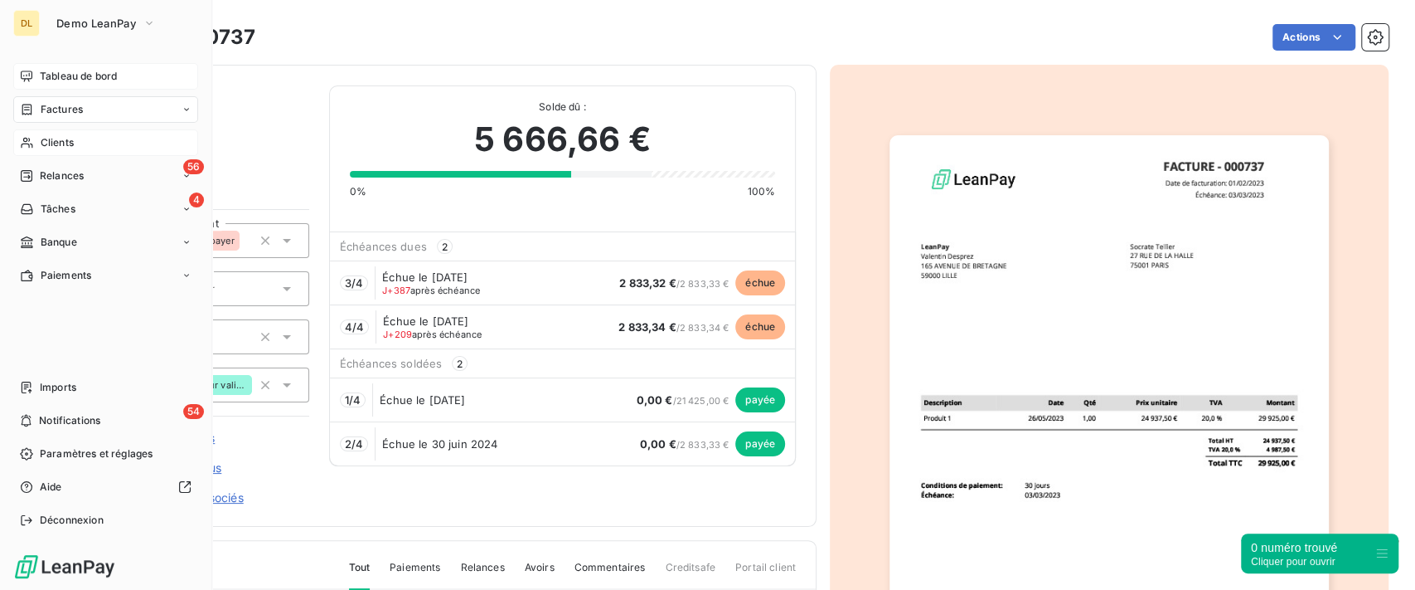
click at [42, 144] on span "Clients" at bounding box center [57, 142] width 33 height 15
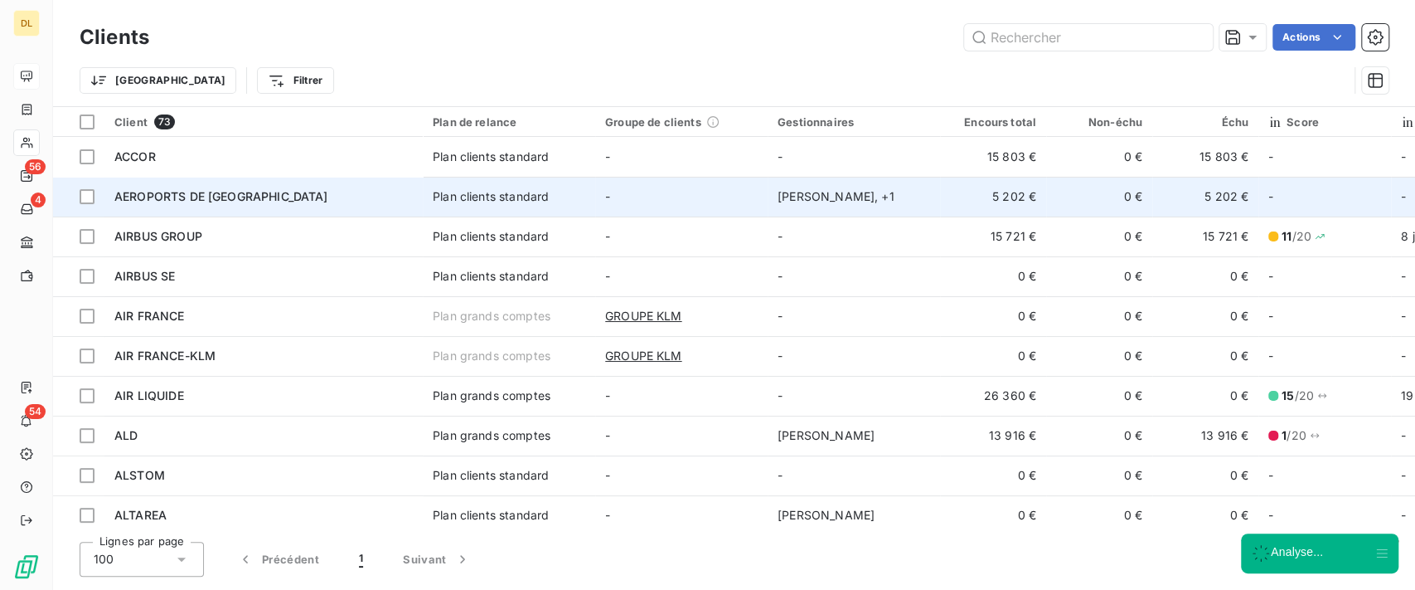
click at [658, 196] on td "-" at bounding box center [681, 197] width 172 height 40
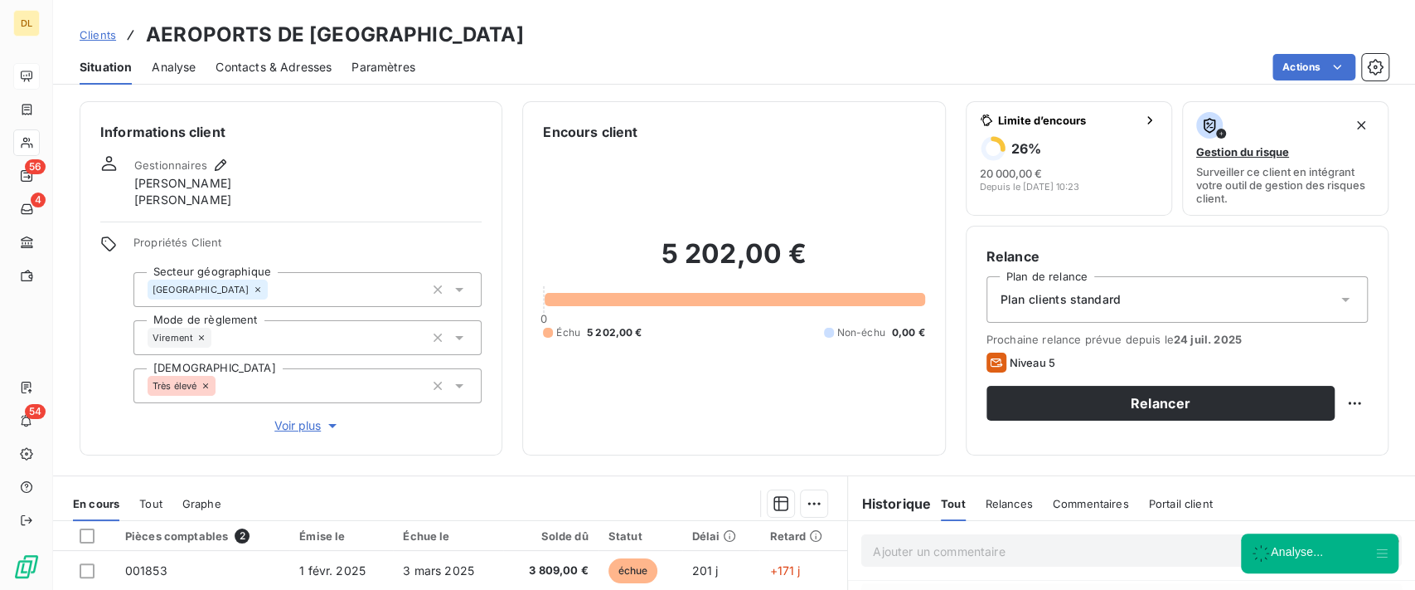
click at [247, 59] on span "Contacts & Adresses" at bounding box center [274, 67] width 116 height 17
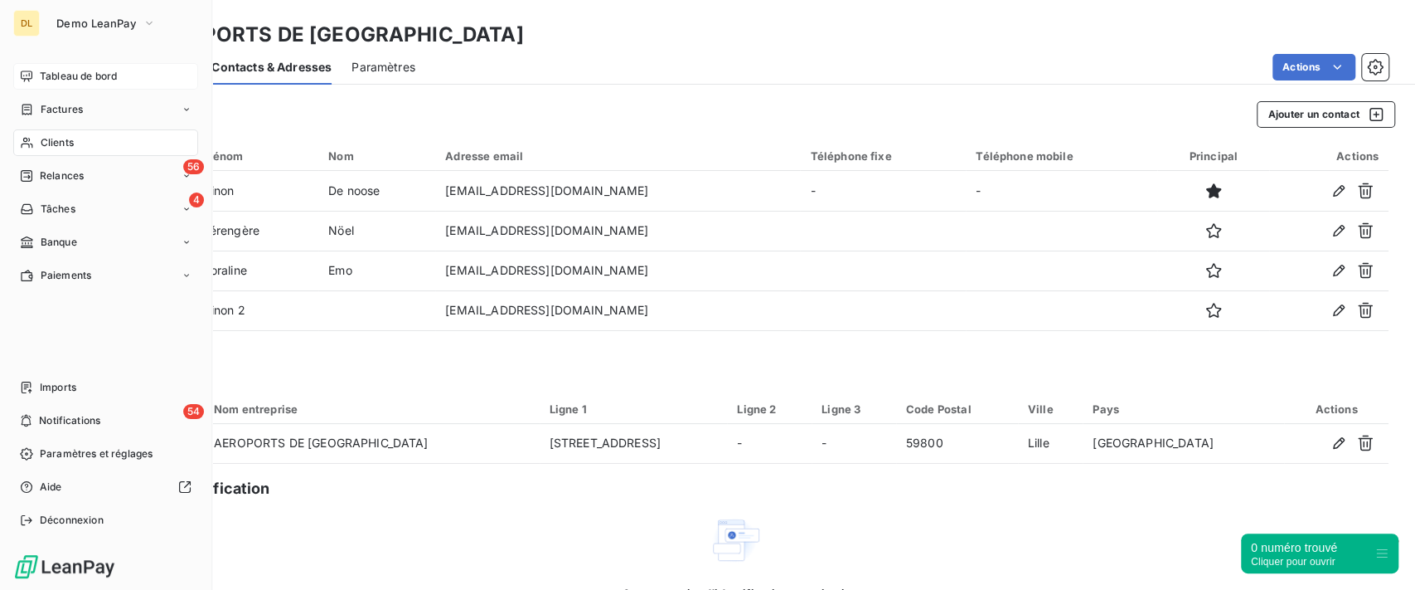
click at [41, 109] on span "Factures" at bounding box center [62, 109] width 42 height 15
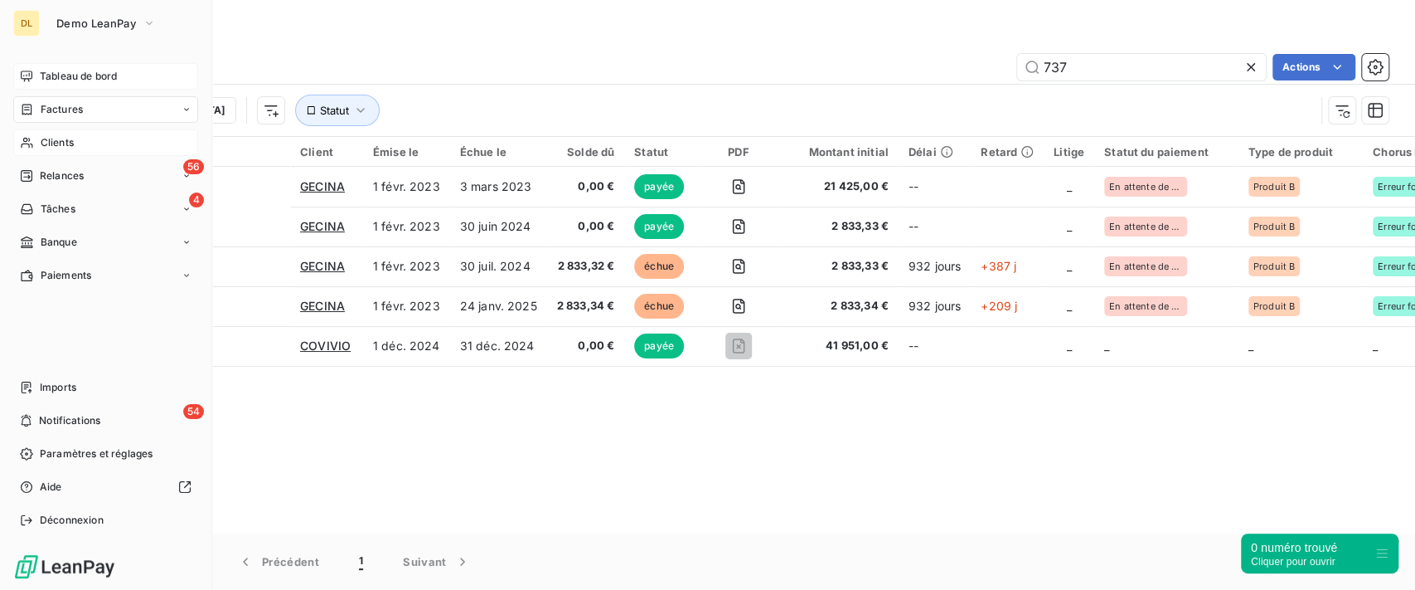
click at [66, 86] on div "Tableau de bord" at bounding box center [105, 76] width 185 height 27
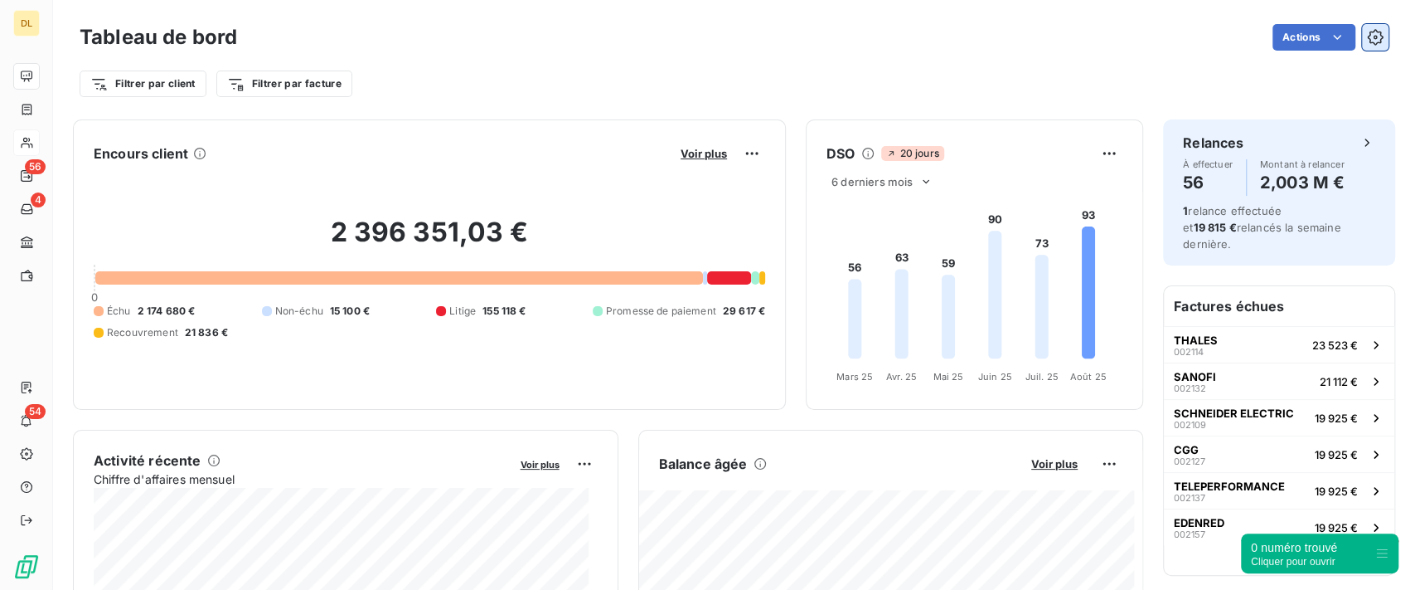
click at [1367, 47] on button "button" at bounding box center [1375, 37] width 27 height 27
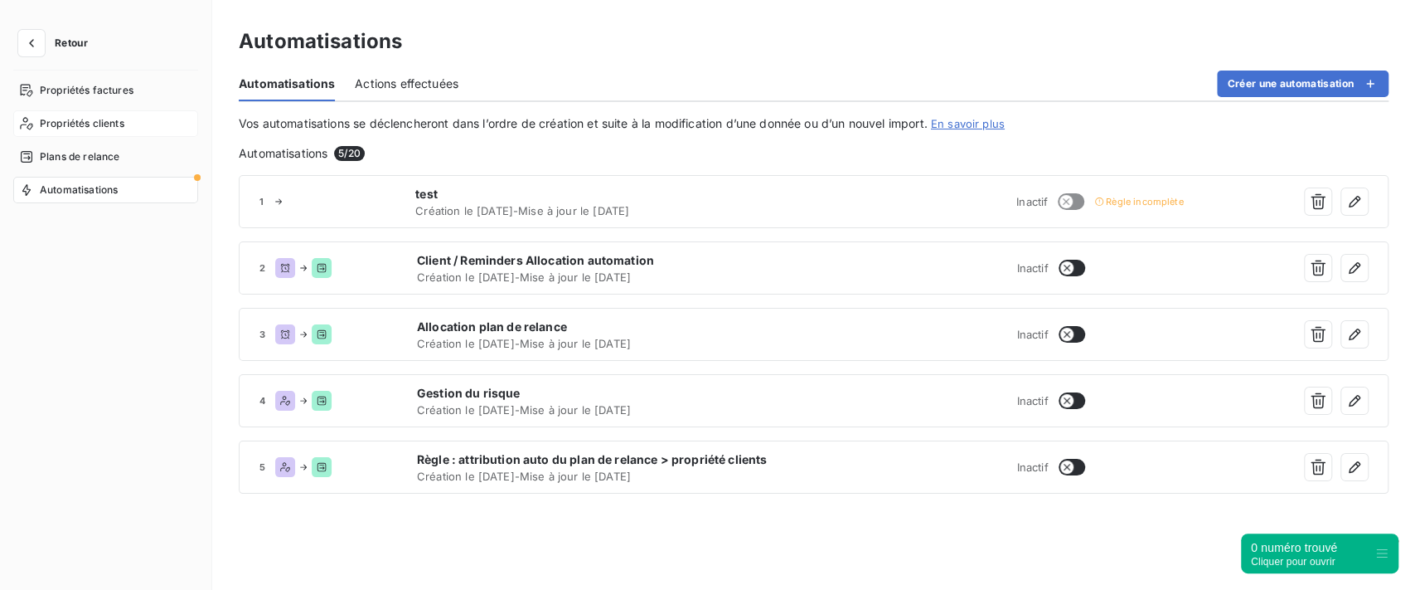
click at [89, 122] on span "Propriétés clients" at bounding box center [82, 123] width 85 height 15
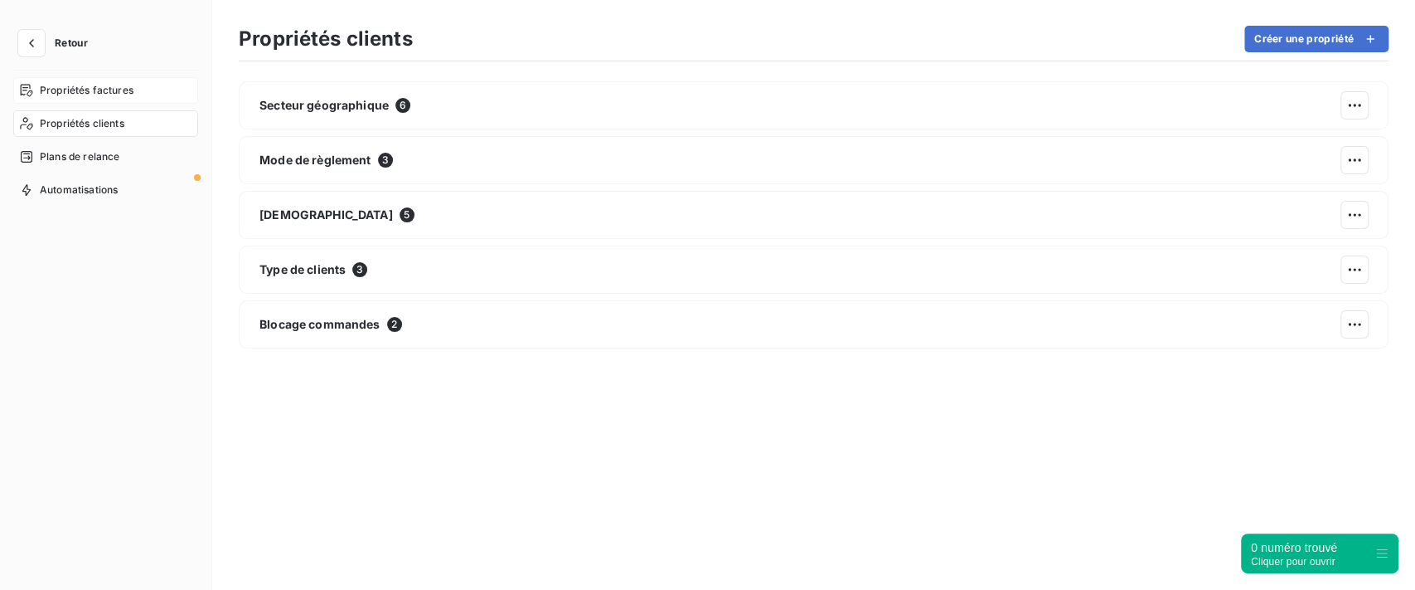
click at [117, 90] on span "Propriétés factures" at bounding box center [87, 90] width 94 height 15
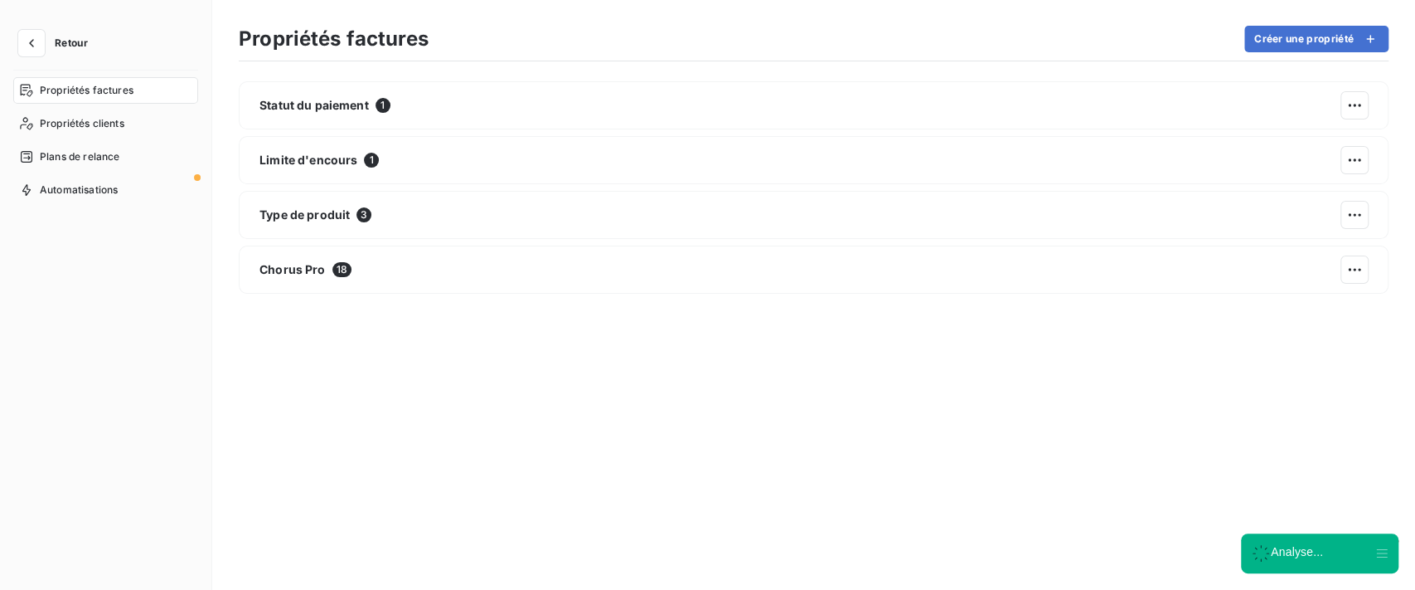
click at [1292, 23] on section "Propriétés factures Créer une propriété Statut du paiement 1 Limite d'encours 1…" at bounding box center [813, 295] width 1203 height 590
click at [1275, 38] on button "Créer une propriété" at bounding box center [1317, 39] width 144 height 27
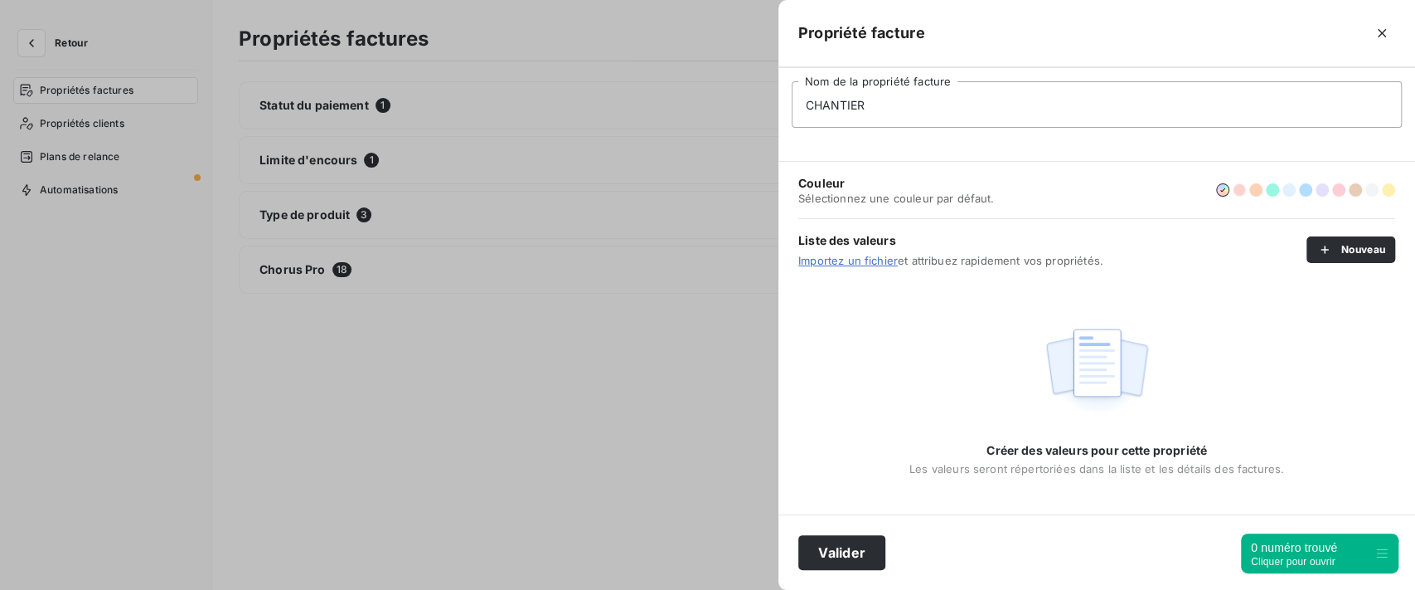
type input "CHANTIER"
click at [1240, 186] on button "button" at bounding box center [1239, 189] width 13 height 13
click at [1353, 246] on button "Nouveau" at bounding box center [1351, 249] width 89 height 27
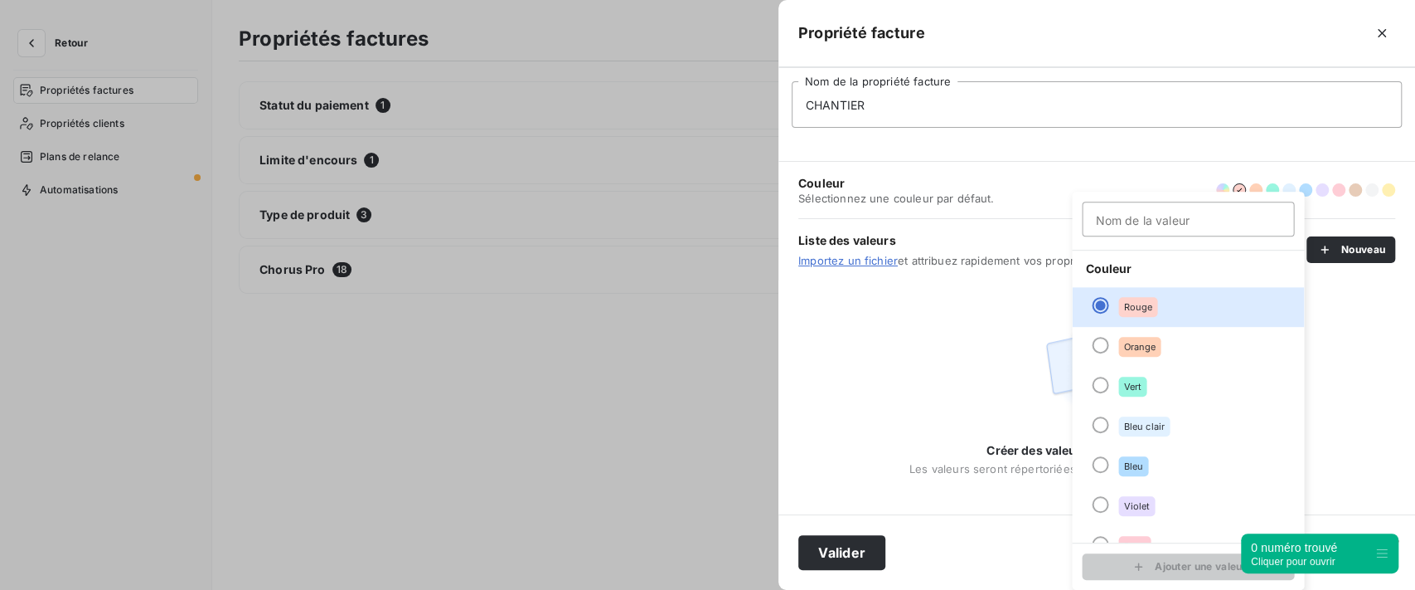
click at [835, 371] on div "Créer des valeurs pour cette propriété Les valeurs seront répertoriées dans la …" at bounding box center [1097, 397] width 637 height 234
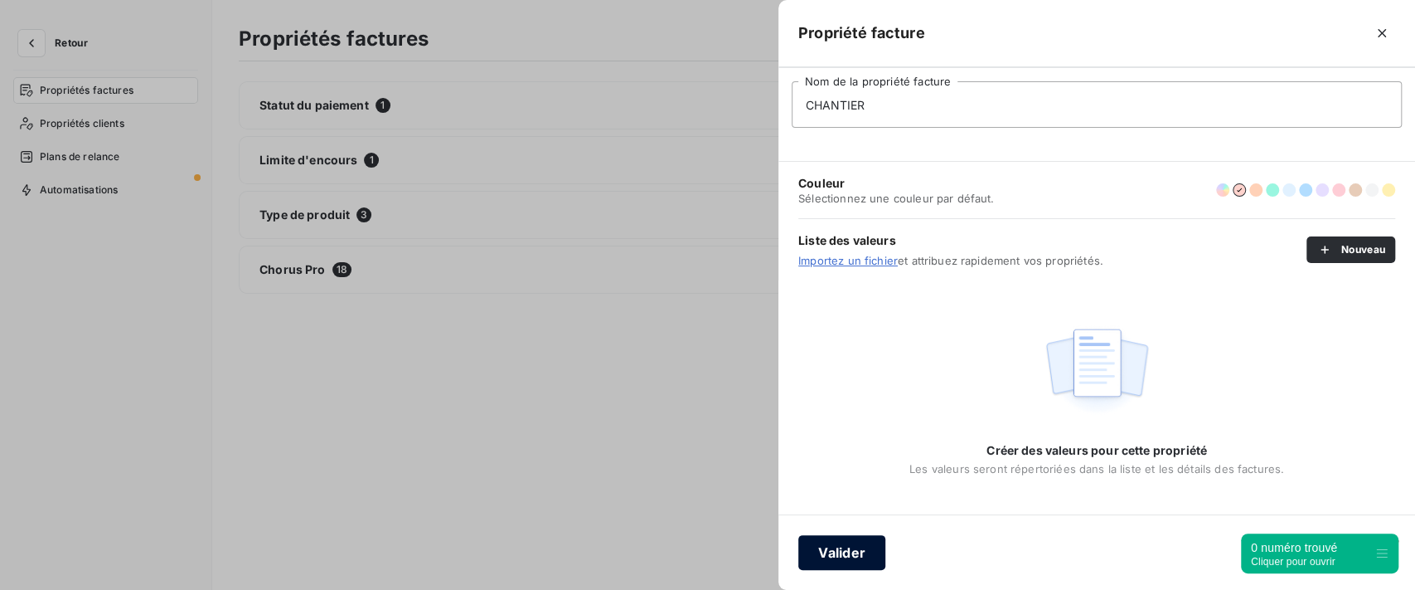
click at [842, 556] on button "Valider" at bounding box center [842, 552] width 87 height 35
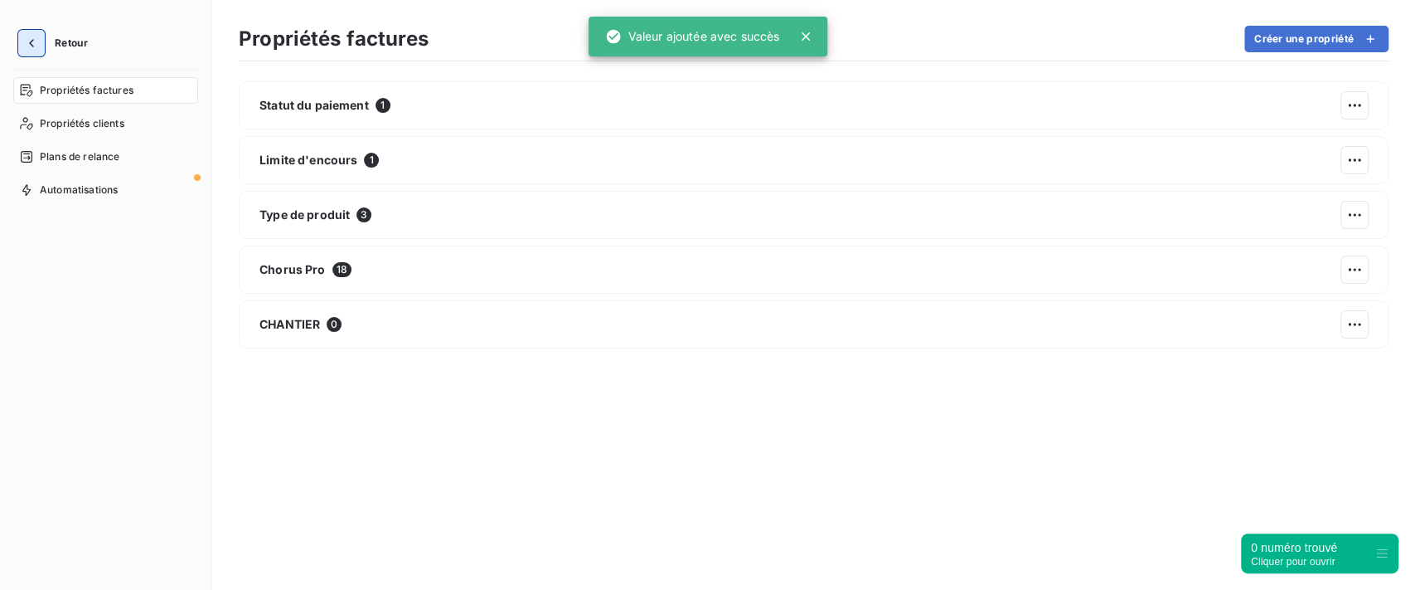
click at [27, 40] on icon "button" at bounding box center [31, 43] width 17 height 17
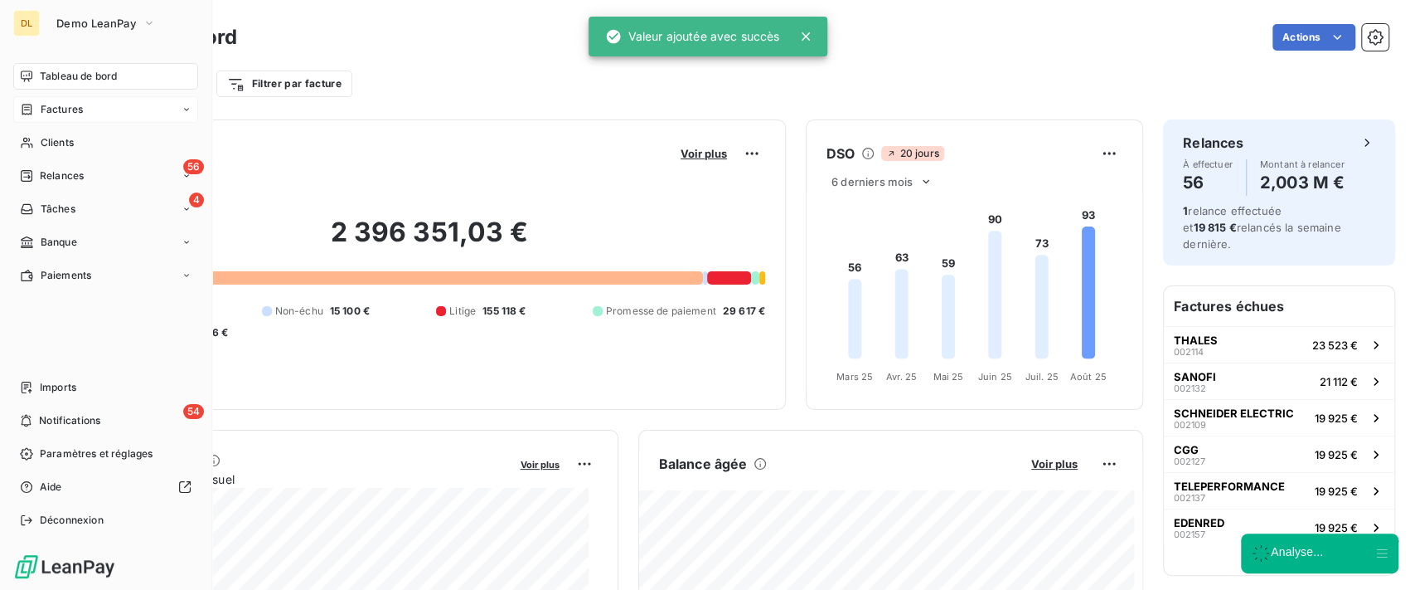
click at [44, 106] on span "Factures" at bounding box center [62, 109] width 42 height 15
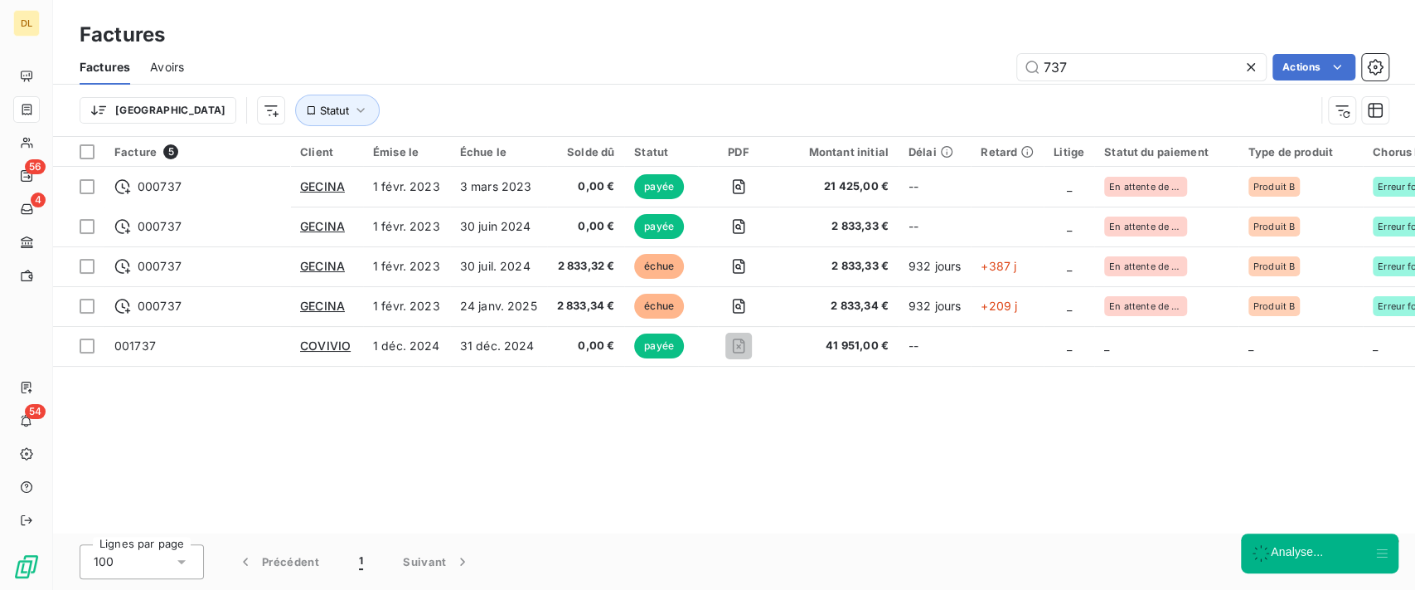
click at [1251, 66] on icon at bounding box center [1251, 67] width 8 height 8
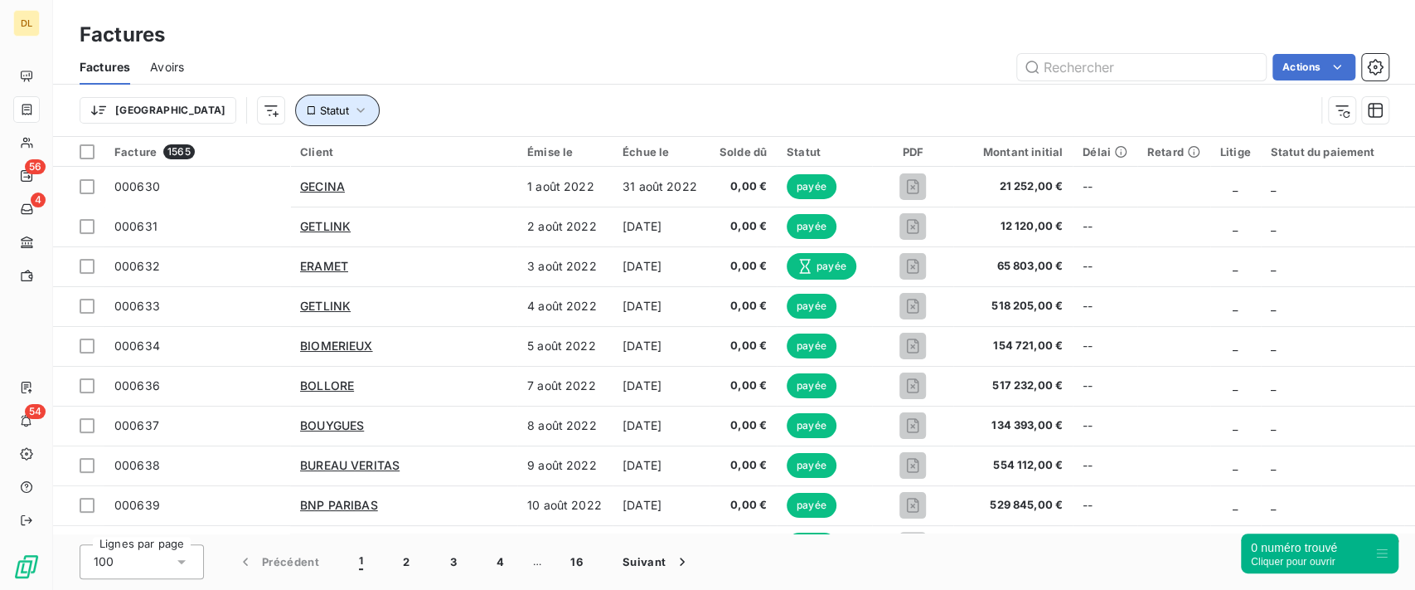
click at [320, 109] on span "Statut" at bounding box center [334, 110] width 29 height 13
click at [551, 163] on div at bounding box center [517, 153] width 239 height 35
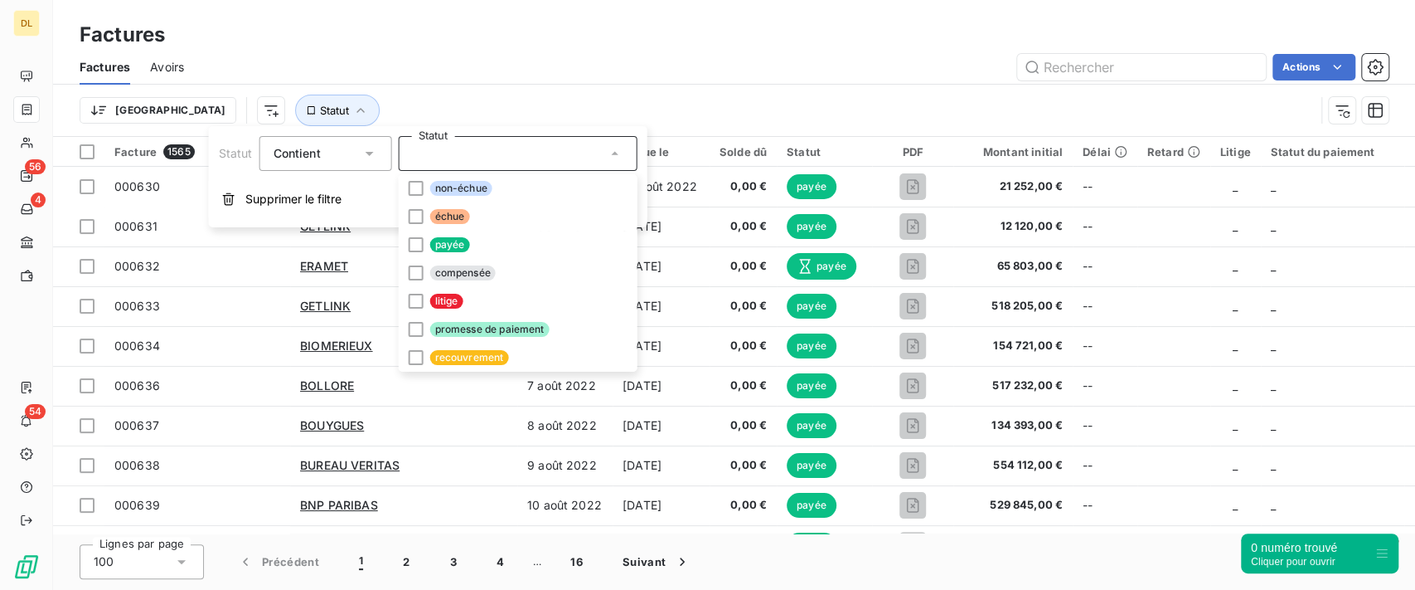
click at [837, 112] on div "Trier Statut" at bounding box center [697, 111] width 1235 height 32
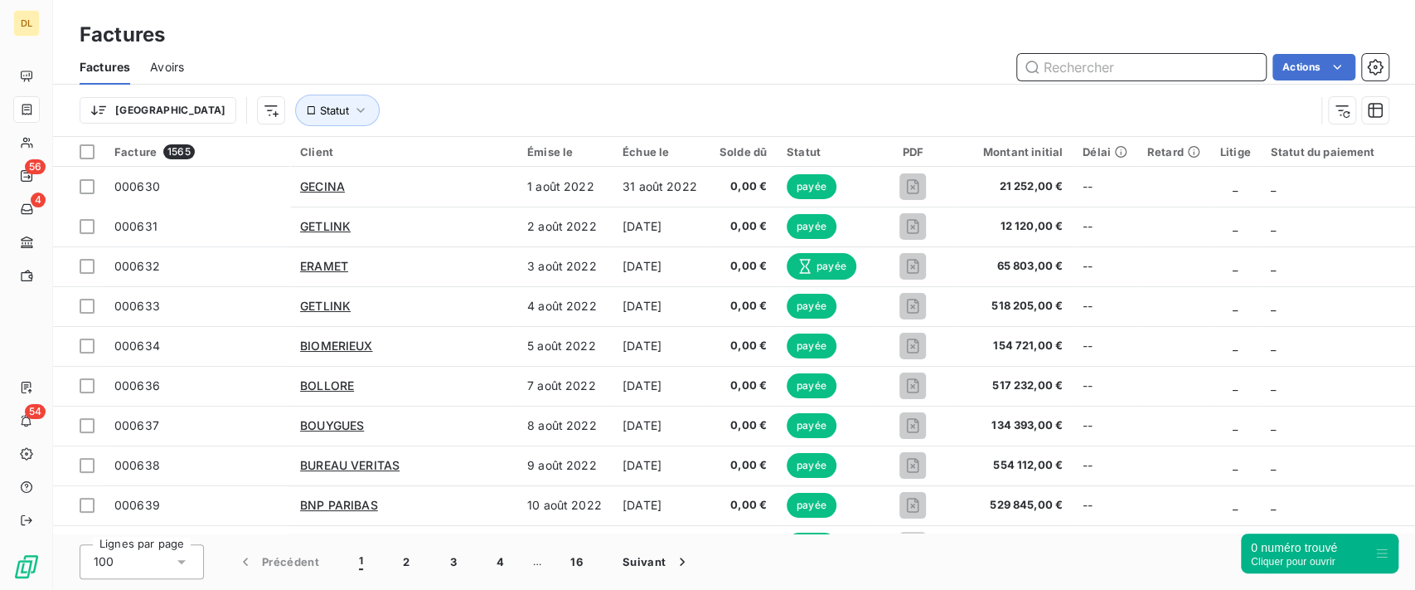
click at [1110, 73] on input "text" at bounding box center [1141, 67] width 249 height 27
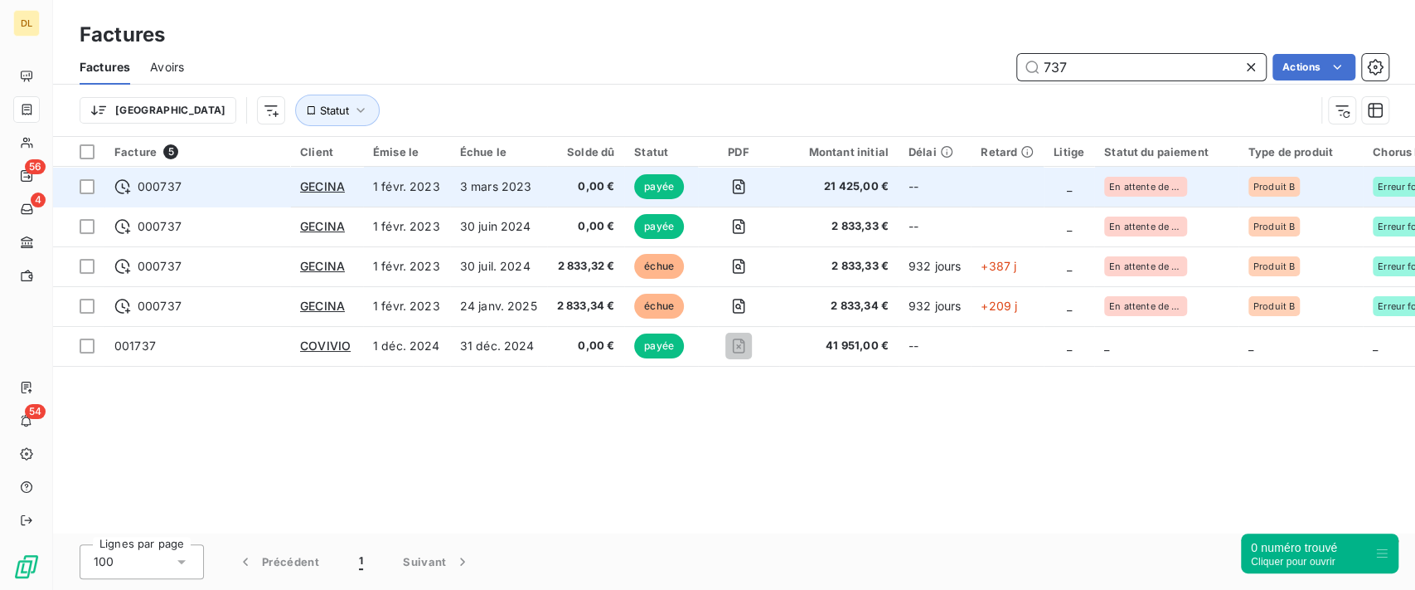
type input "737"
click at [565, 182] on span "0,00 €" at bounding box center [586, 186] width 58 height 17
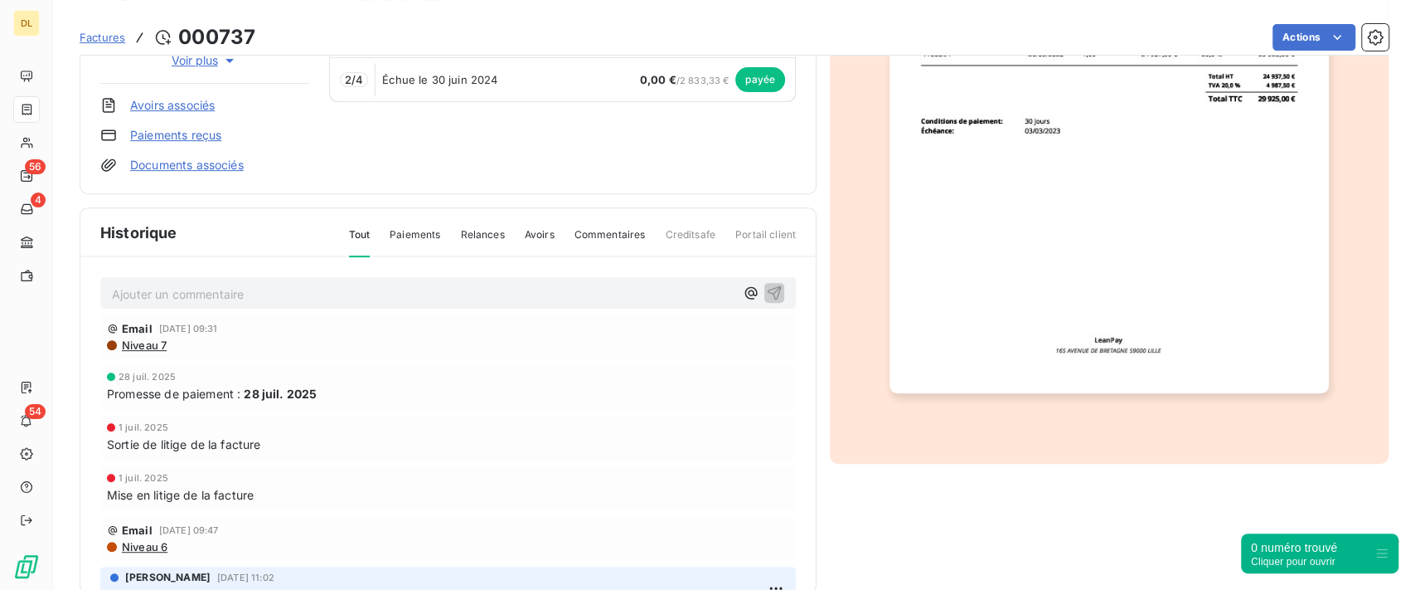
scroll to position [393, 0]
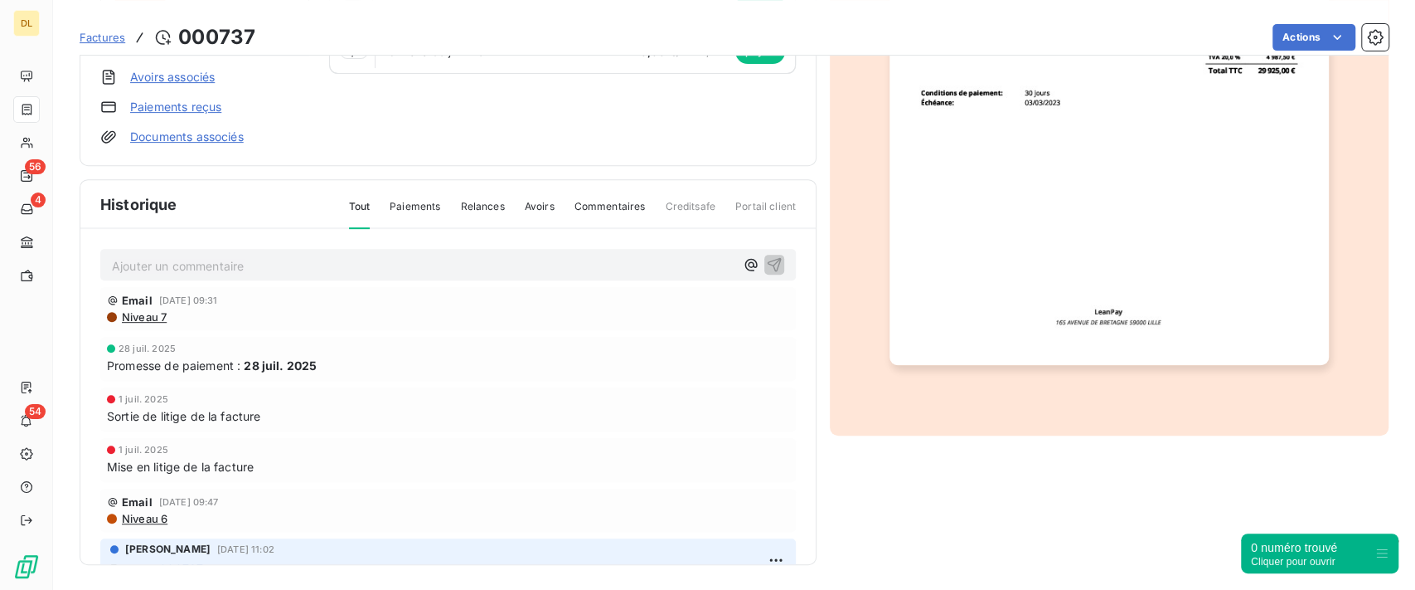
click at [404, 211] on span "Paiements" at bounding box center [415, 213] width 51 height 28
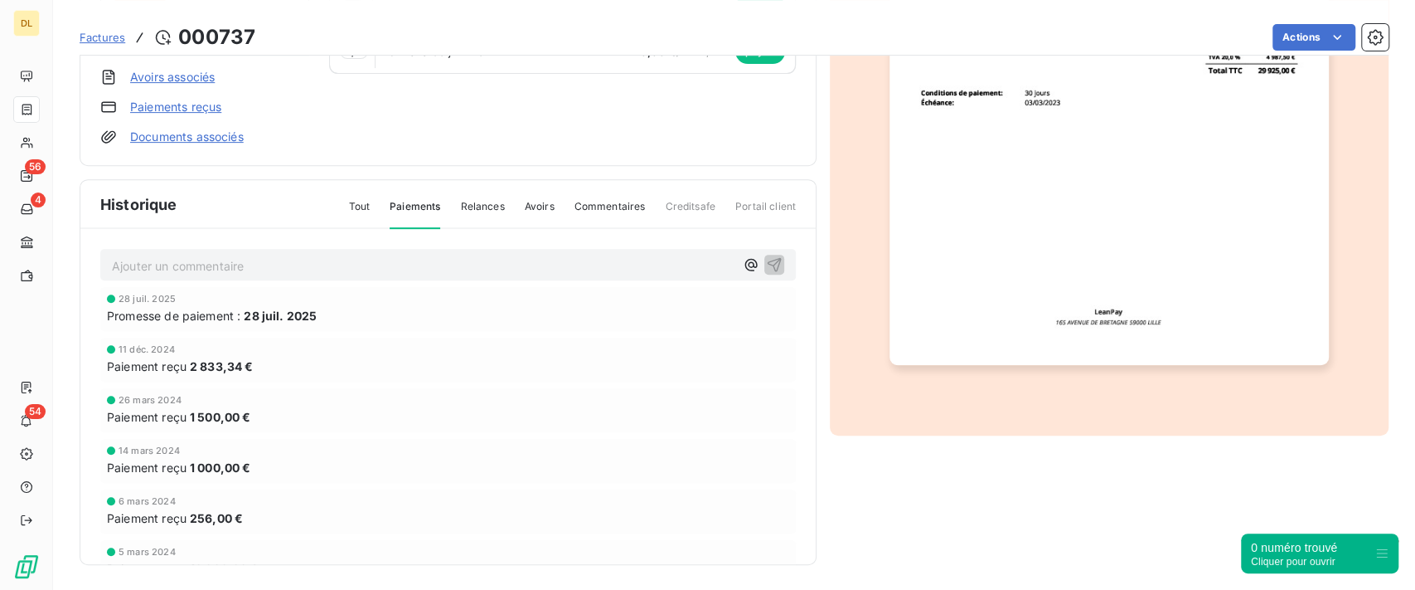
click at [476, 208] on span "Relances" at bounding box center [482, 213] width 44 height 28
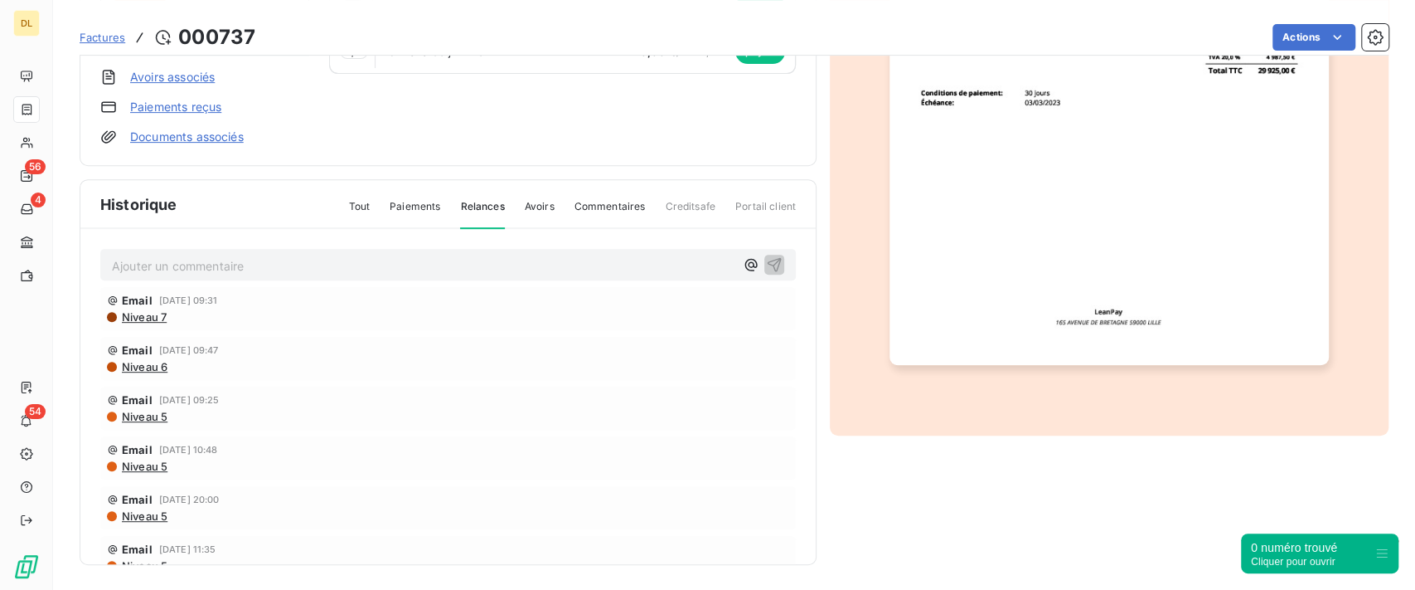
click at [140, 362] on span "Niveau 6" at bounding box center [143, 366] width 47 height 13
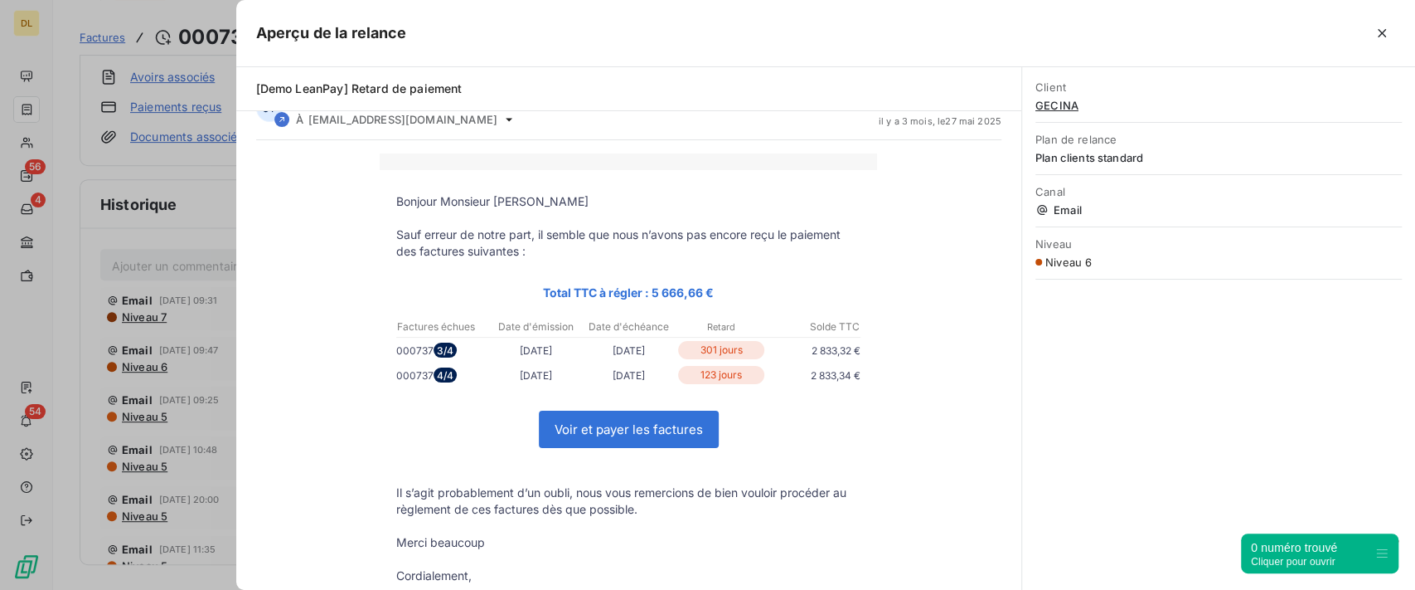
scroll to position [0, 0]
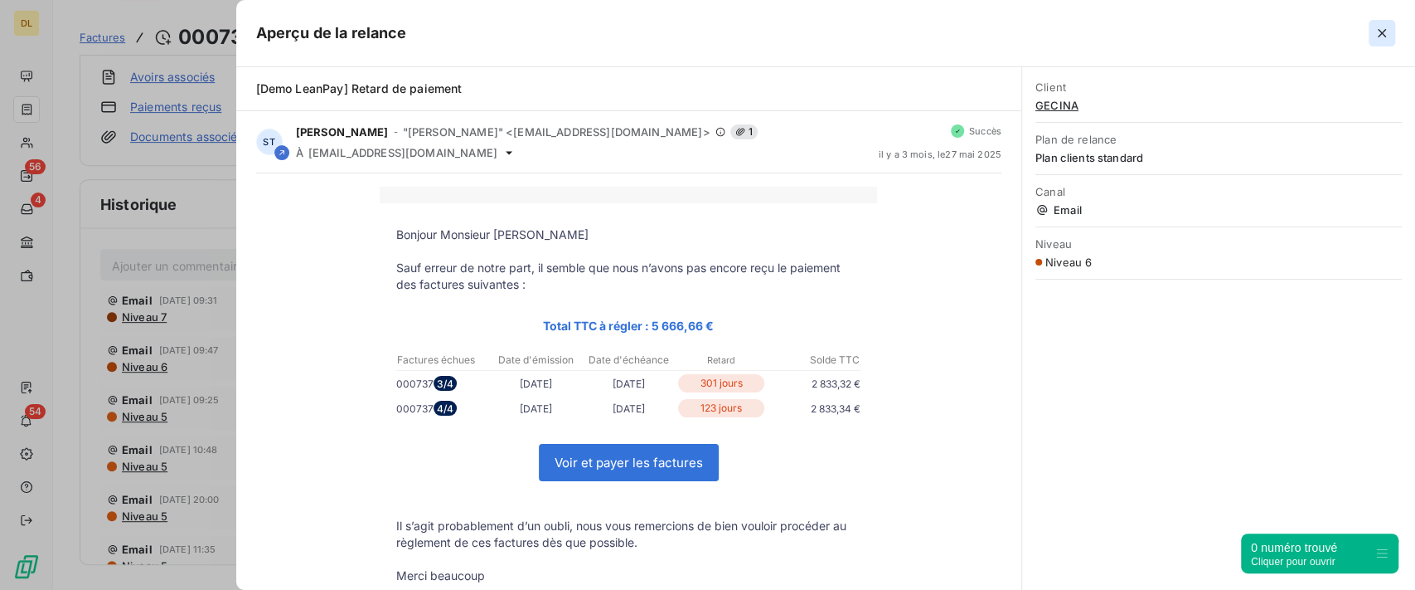
click at [1380, 34] on icon "button" at bounding box center [1382, 33] width 17 height 17
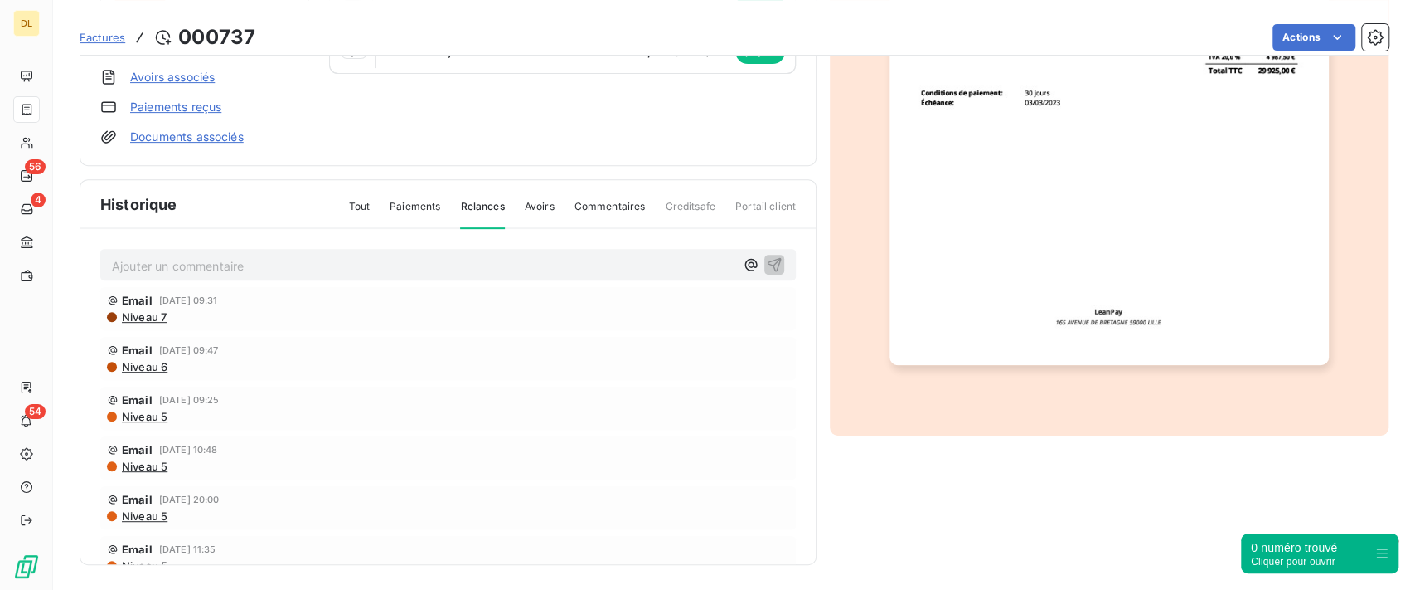
drag, startPoint x: 596, startPoint y: 211, endPoint x: 552, endPoint y: 237, distance: 50.9
click at [595, 211] on span "Commentaires" at bounding box center [610, 213] width 71 height 28
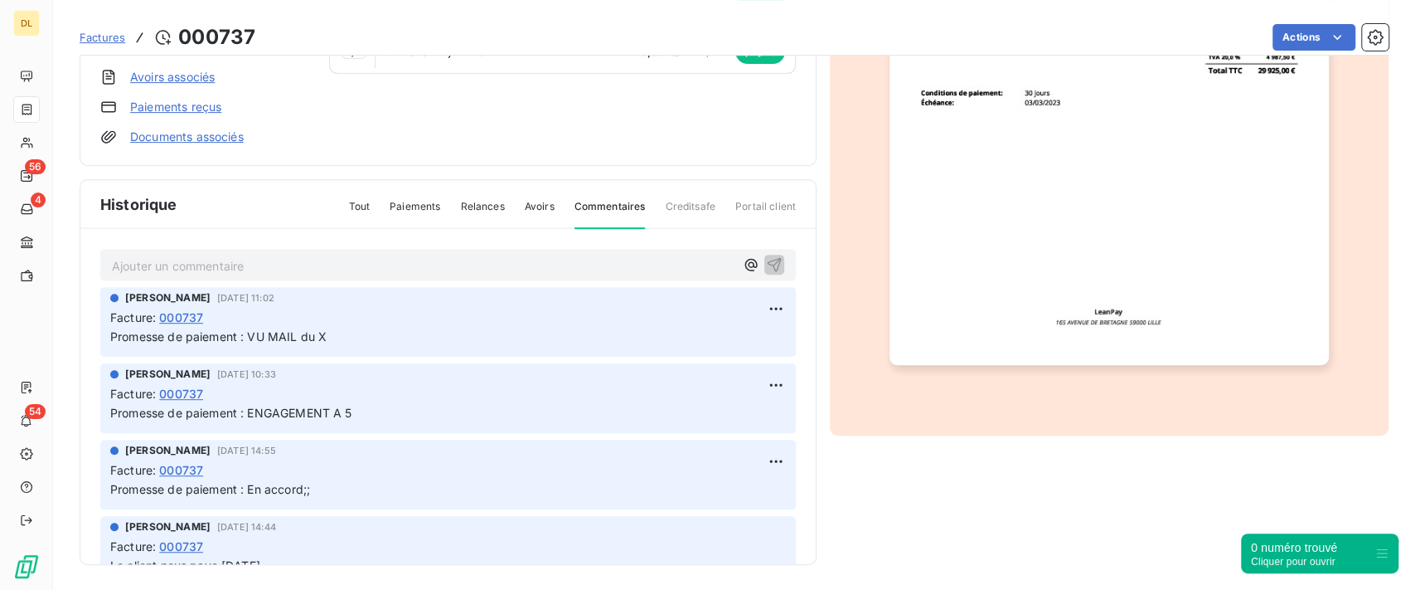
click at [557, 257] on p "Ajouter un commentaire ﻿" at bounding box center [423, 265] width 623 height 21
click at [387, 256] on p "@" at bounding box center [423, 264] width 623 height 19
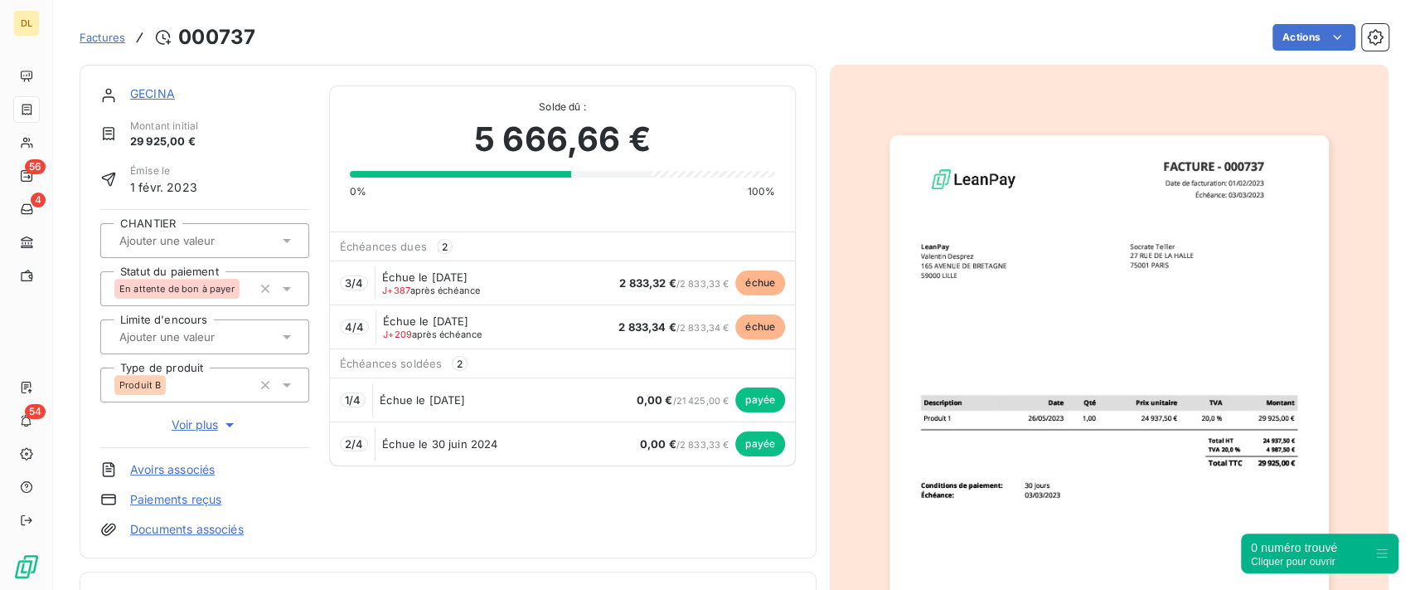
click at [284, 240] on icon at bounding box center [287, 241] width 8 height 4
type input "TEST"
click at [235, 241] on input "text" at bounding box center [201, 240] width 167 height 15
click at [1369, 43] on button "button" at bounding box center [1375, 37] width 27 height 27
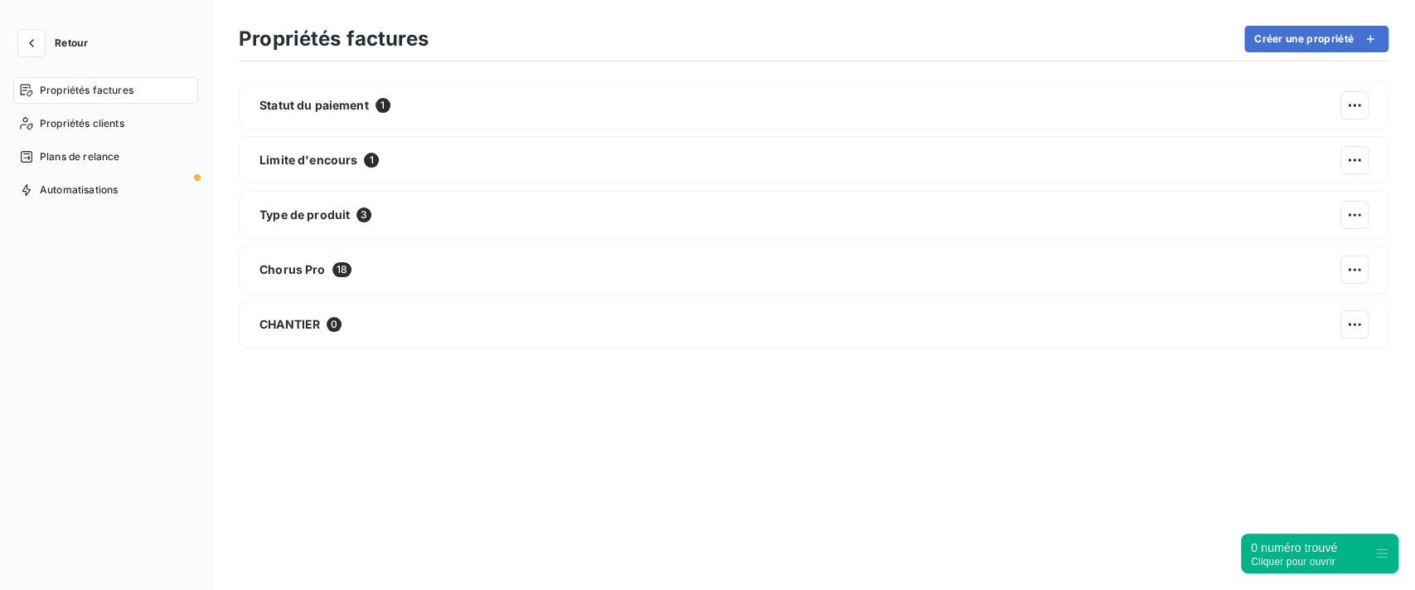
click at [720, 348] on div "Statut du paiement 1 Limite d'encours 1 Type de produit 3 Chorus Pro 18 CHANTIE…" at bounding box center [814, 322] width 1150 height 482
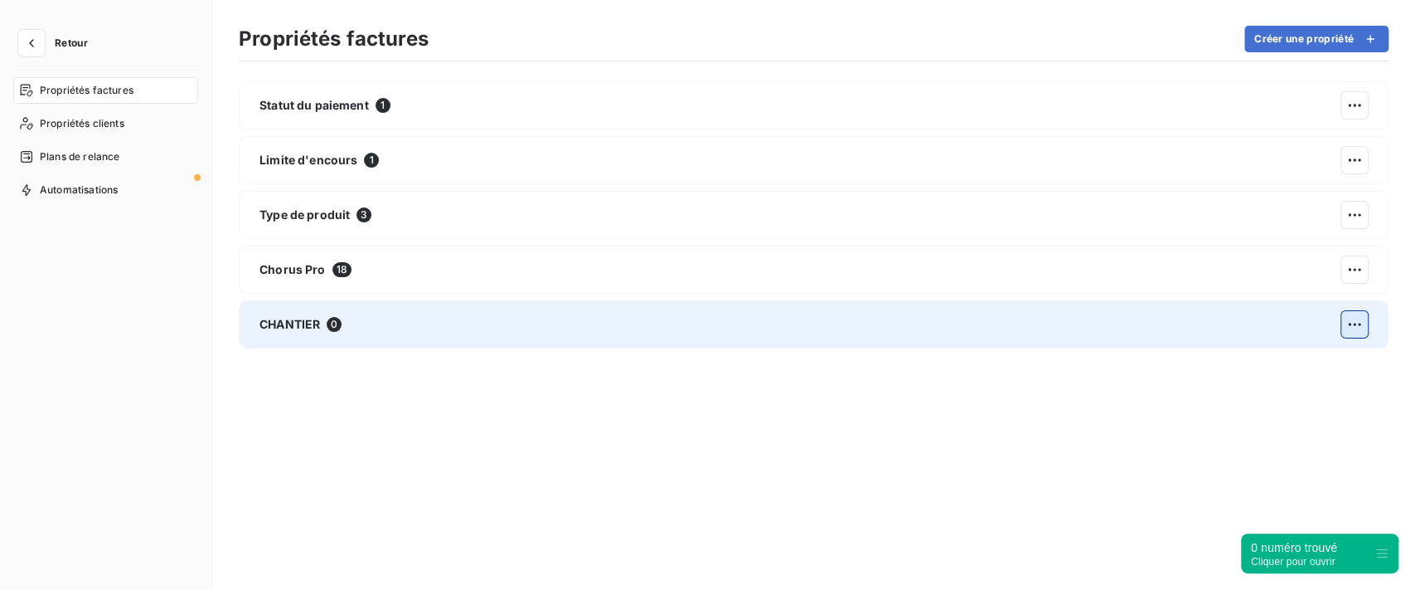
click at [1357, 322] on html "Retour Propriétés factures Propriétés clients Plans de relance Automatisations …" at bounding box center [707, 295] width 1415 height 590
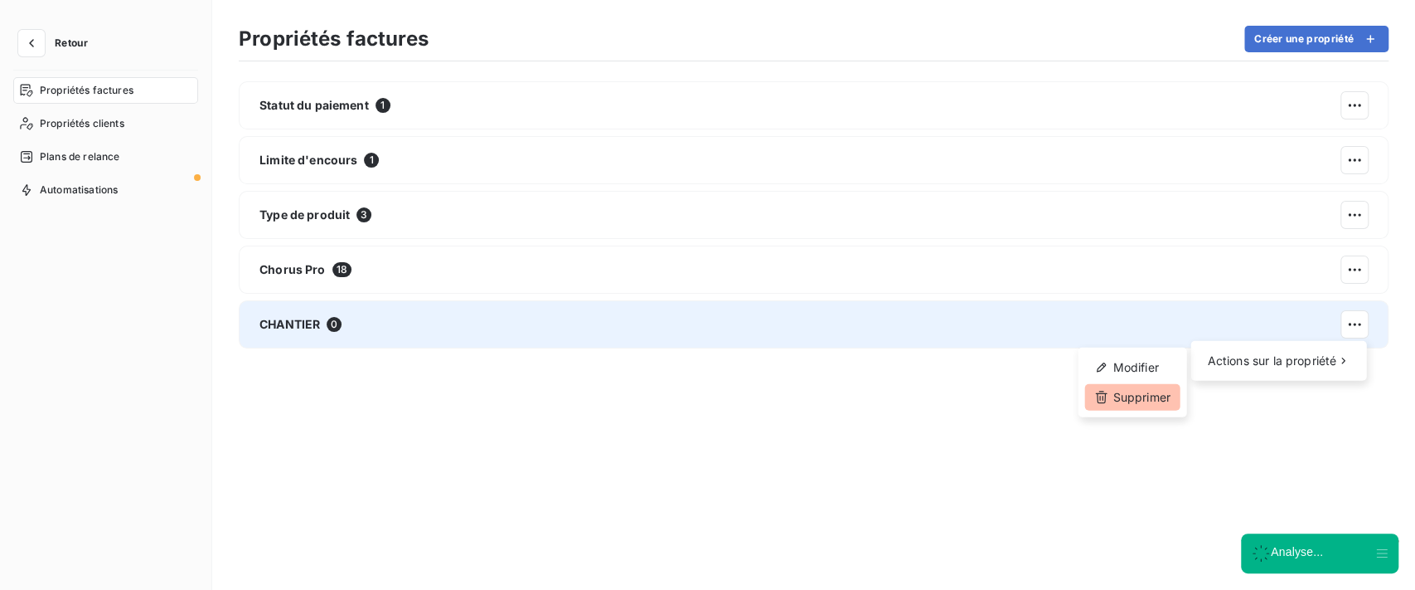
click at [1167, 396] on div "Supprimer" at bounding box center [1132, 397] width 95 height 27
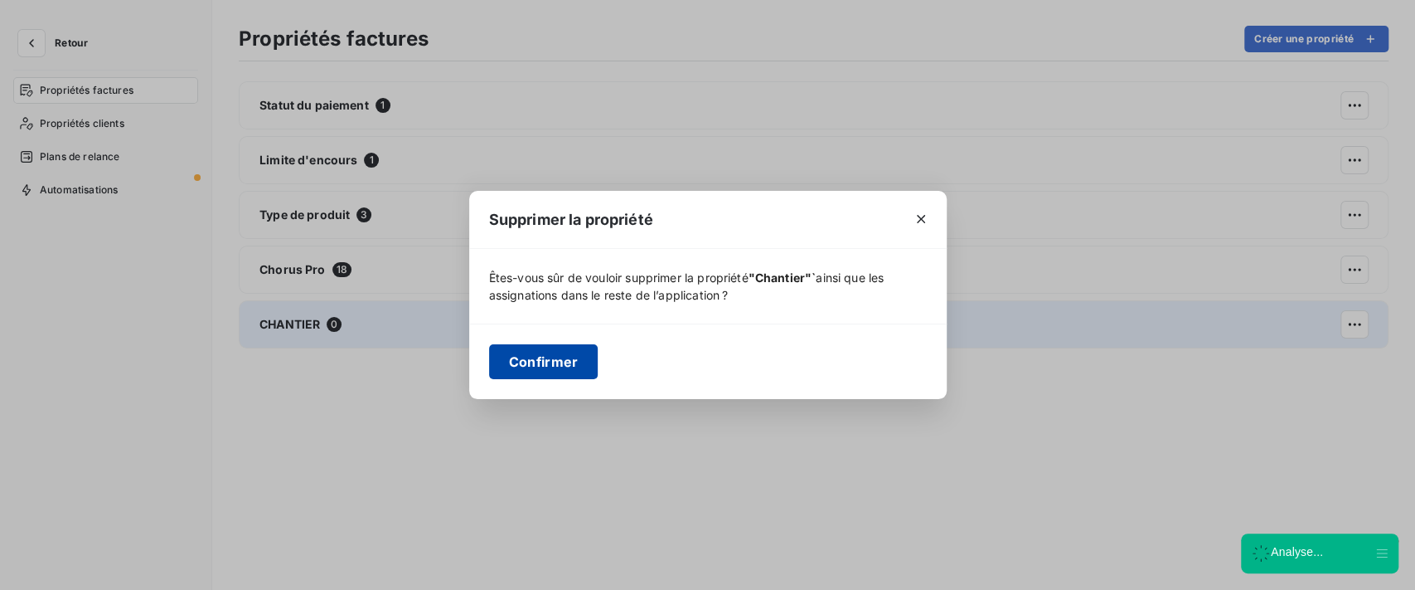
click at [547, 350] on button "Confirmer" at bounding box center [543, 361] width 109 height 35
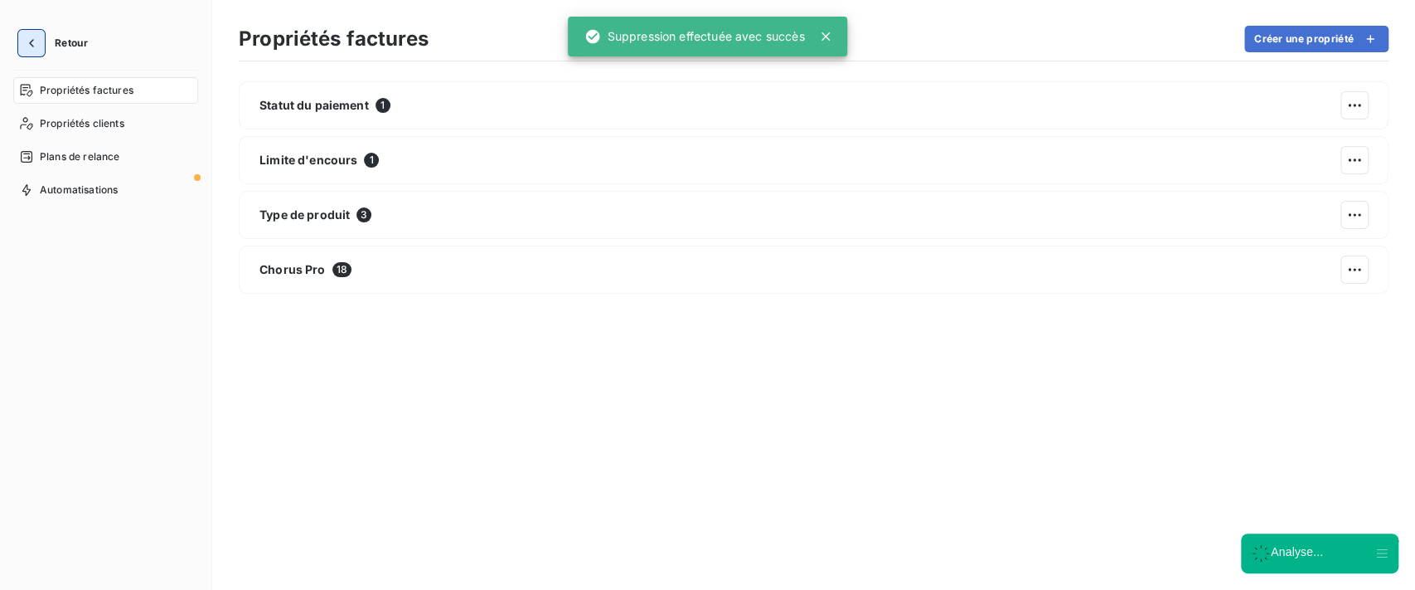
click at [31, 47] on icon "button" at bounding box center [31, 43] width 17 height 17
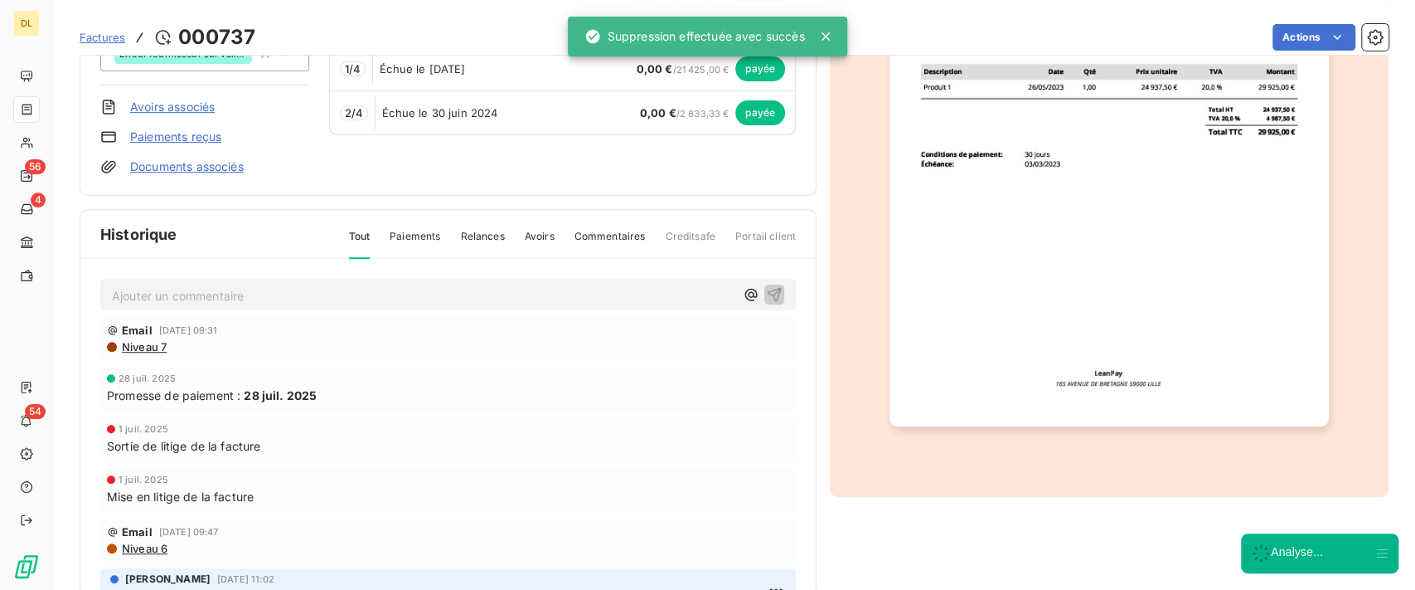
scroll to position [332, 0]
click at [295, 288] on p "Ajouter un commentaire ﻿" at bounding box center [423, 295] width 623 height 21
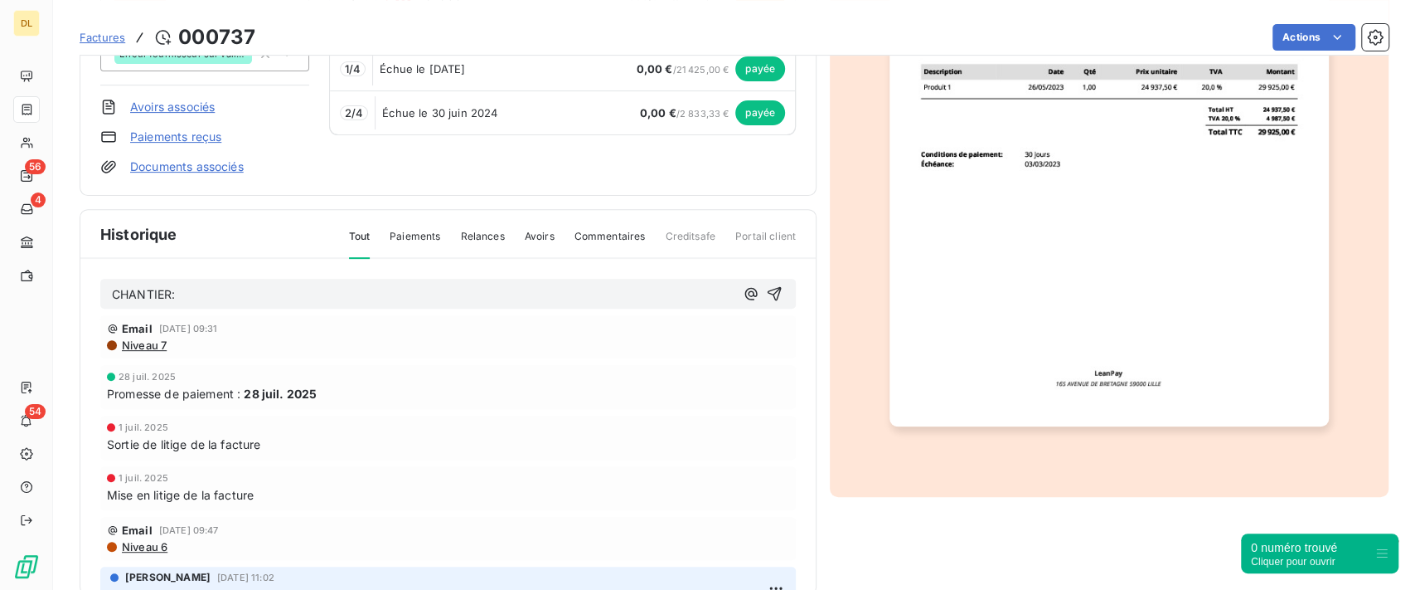
drag, startPoint x: 237, startPoint y: 284, endPoint x: 0, endPoint y: 266, distance: 237.8
click at [0, 267] on div "DL 56 4 54 Factures [DRIVERS_LICENSE_NUMBER] Actions GECINA Montant initial 29 …" at bounding box center [707, 295] width 1415 height 590
click at [345, 209] on div "Historique Tout Paiements Relances Avoirs Commentaires Creditsafe Portail clien…" at bounding box center [448, 402] width 737 height 386
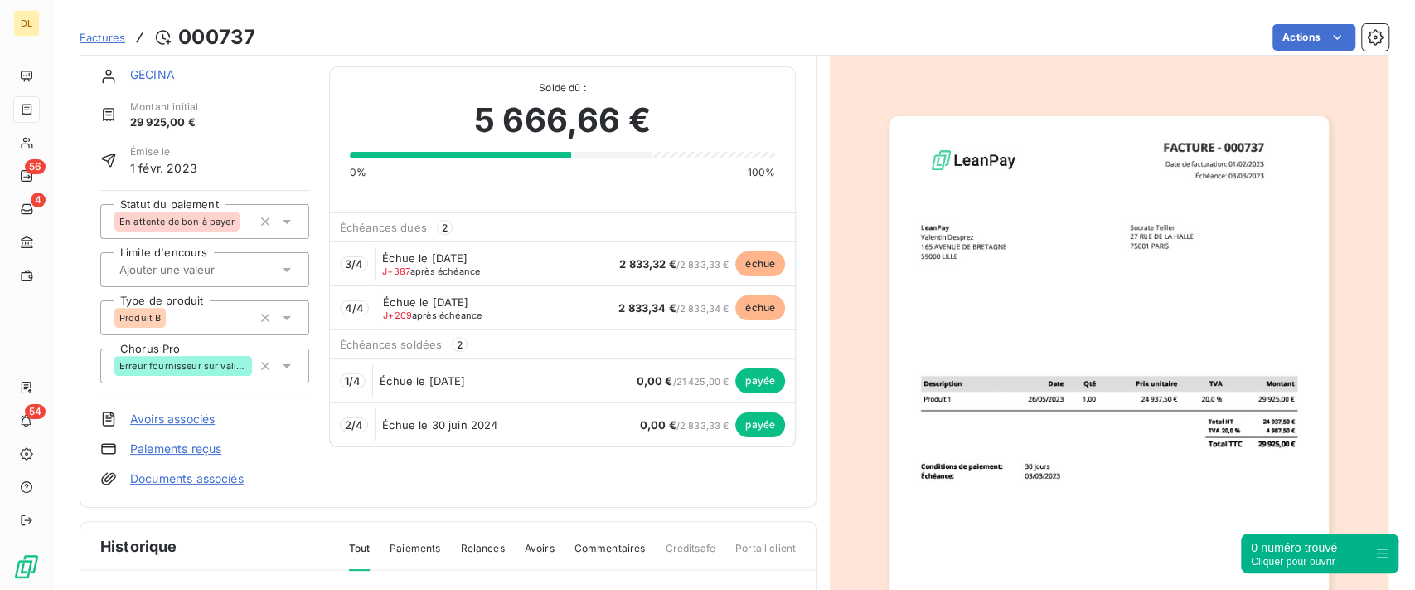
scroll to position [0, 0]
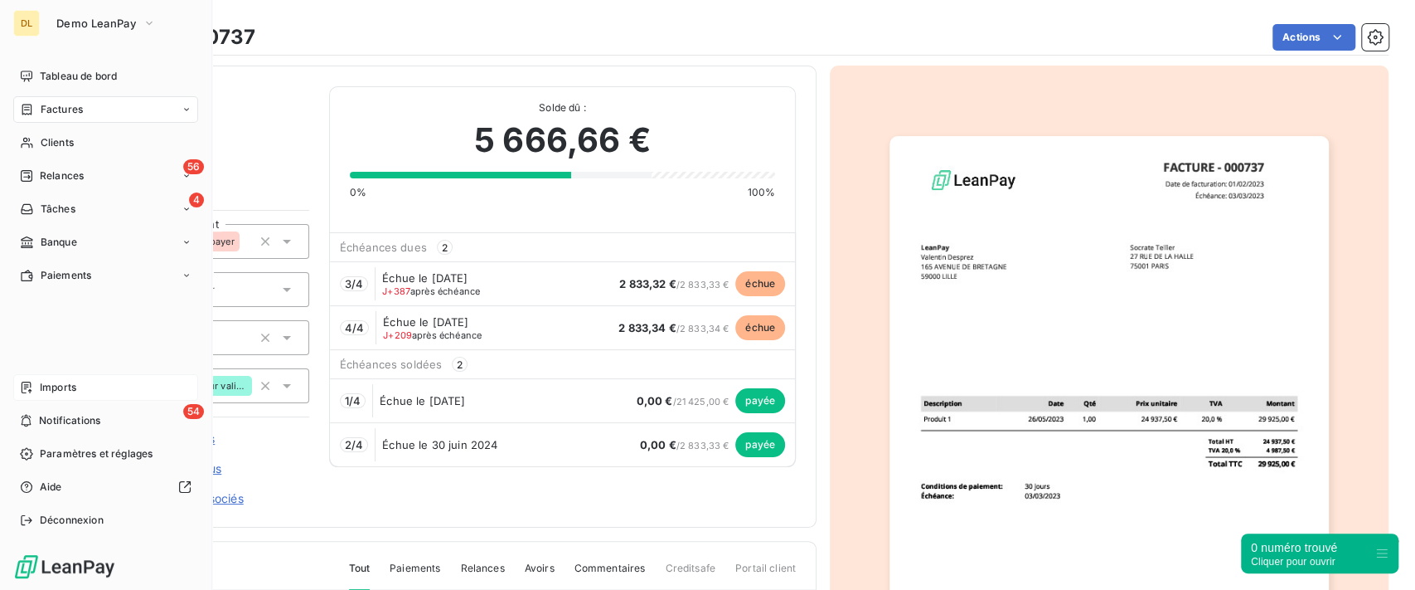
click at [84, 376] on div "Imports" at bounding box center [105, 387] width 185 height 27
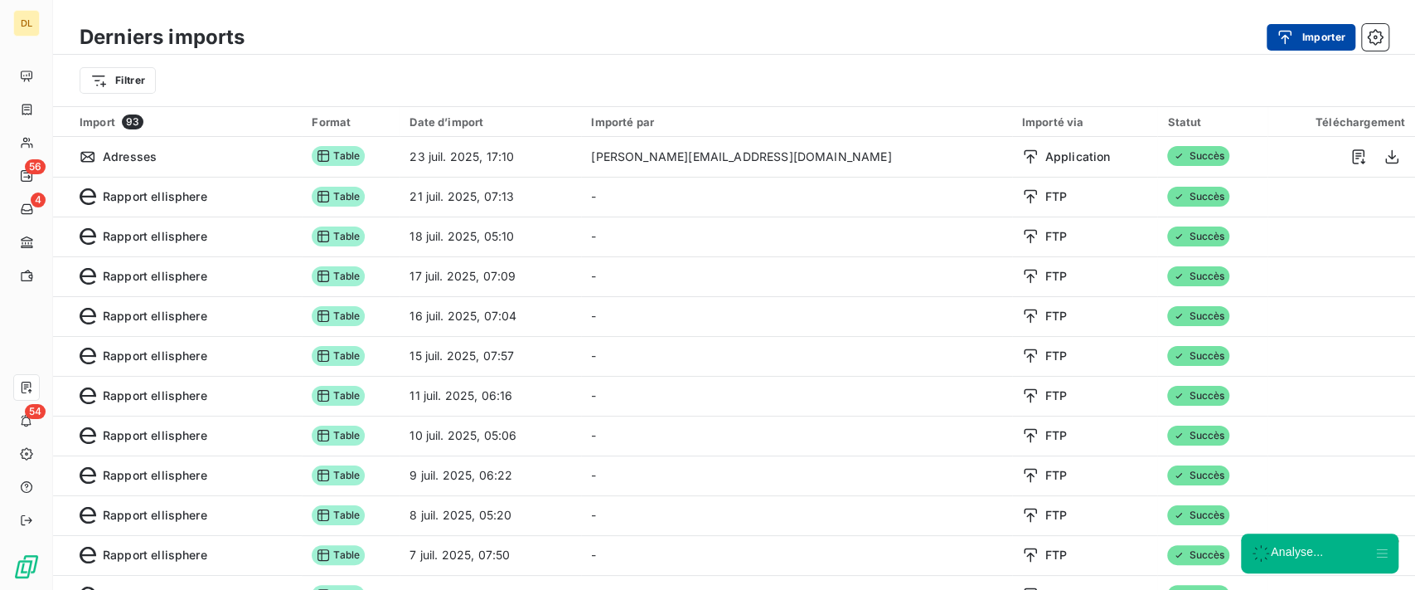
click at [1320, 39] on button "Importer" at bounding box center [1311, 37] width 89 height 27
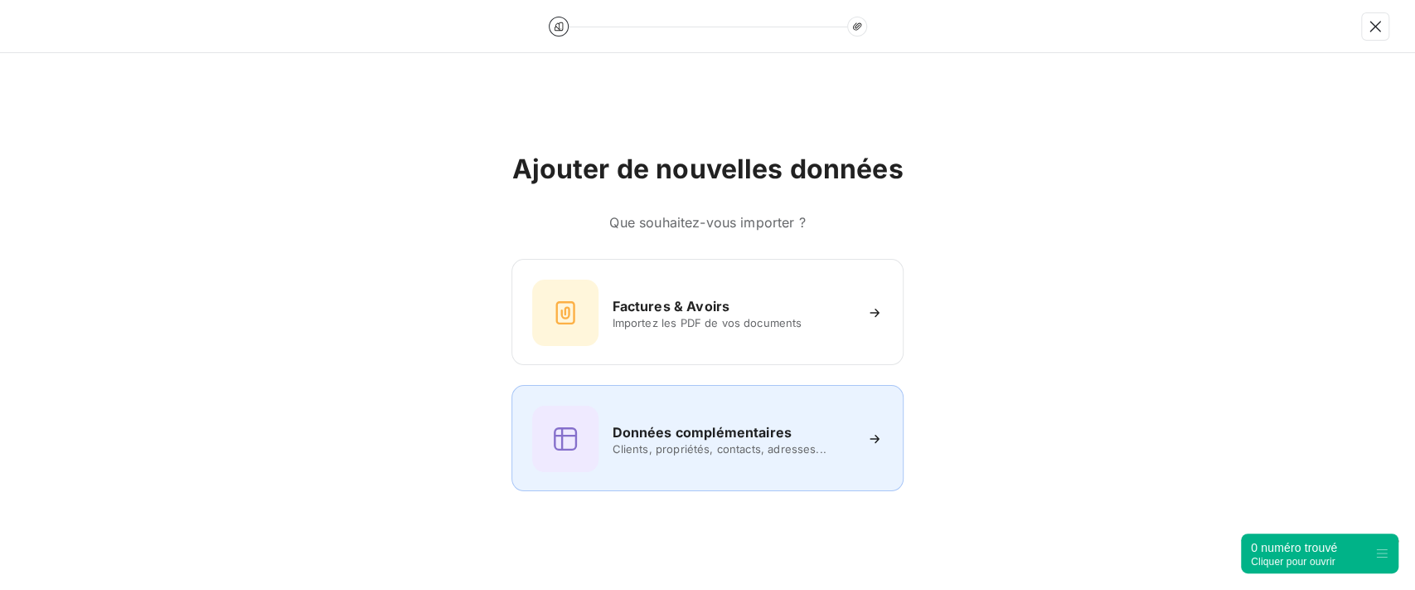
click at [699, 431] on h6 "Données complémentaires" at bounding box center [701, 432] width 179 height 20
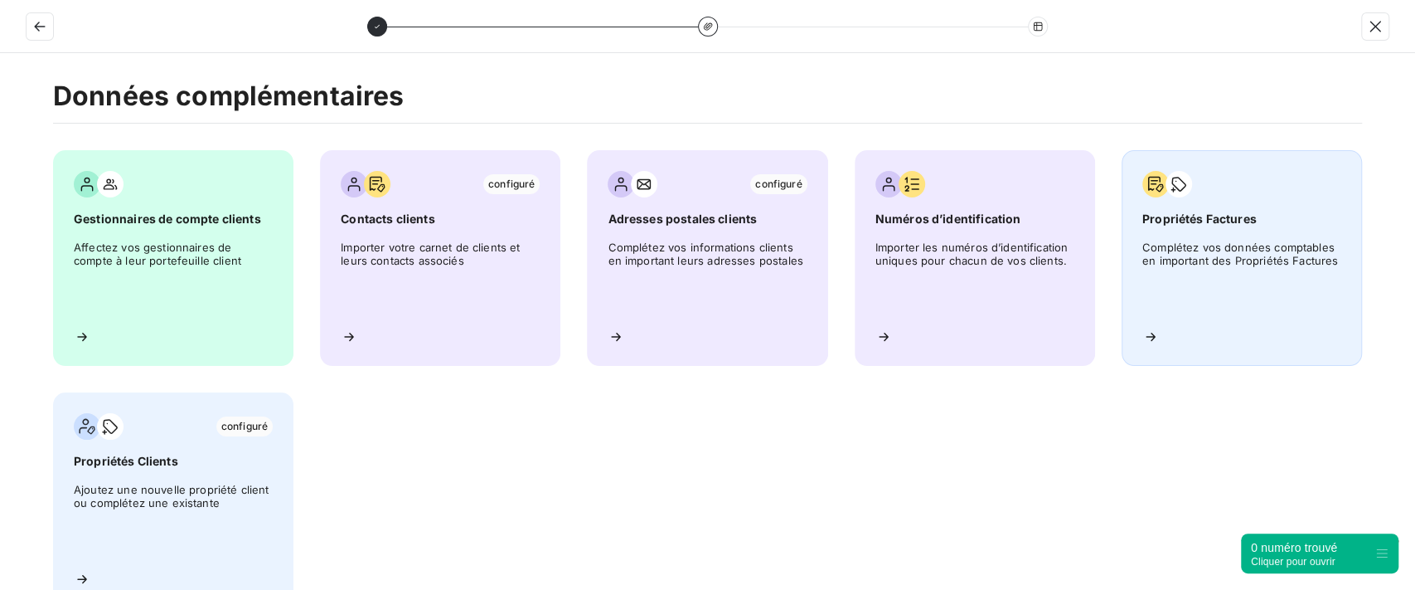
click at [1221, 239] on div "Propriétés Factures Complétez vos données comptables en important des Propriété…" at bounding box center [1242, 258] width 240 height 216
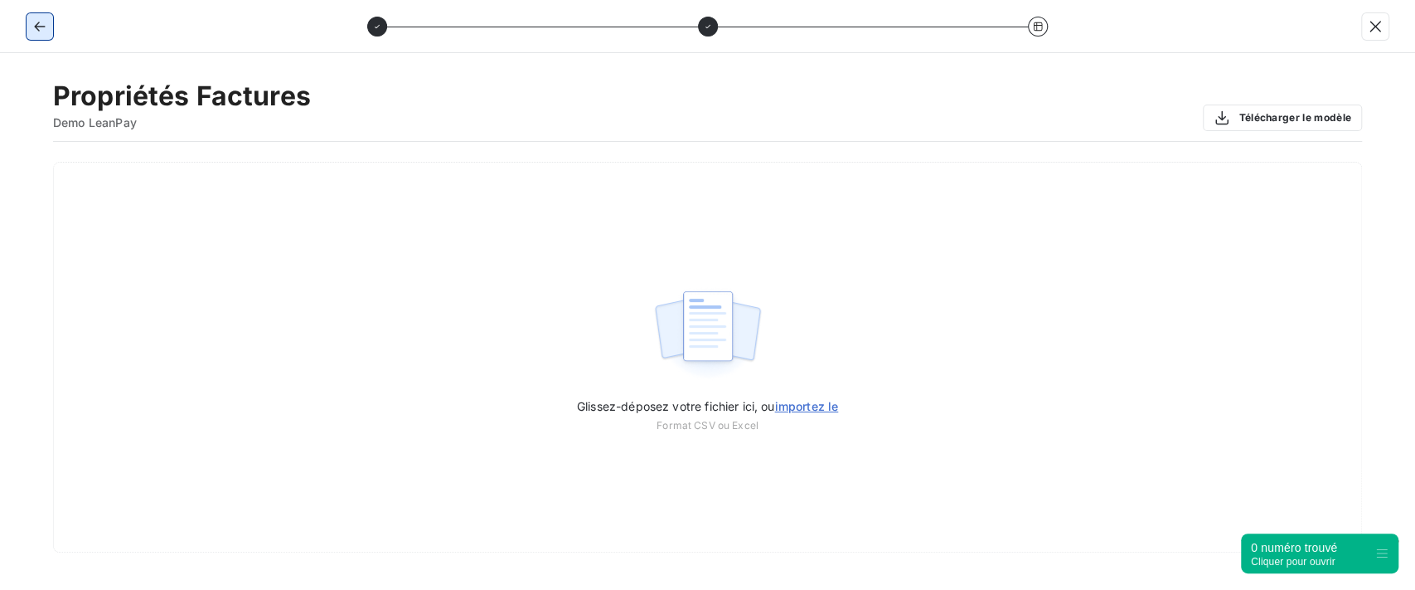
click at [32, 18] on icon "button" at bounding box center [40, 26] width 17 height 17
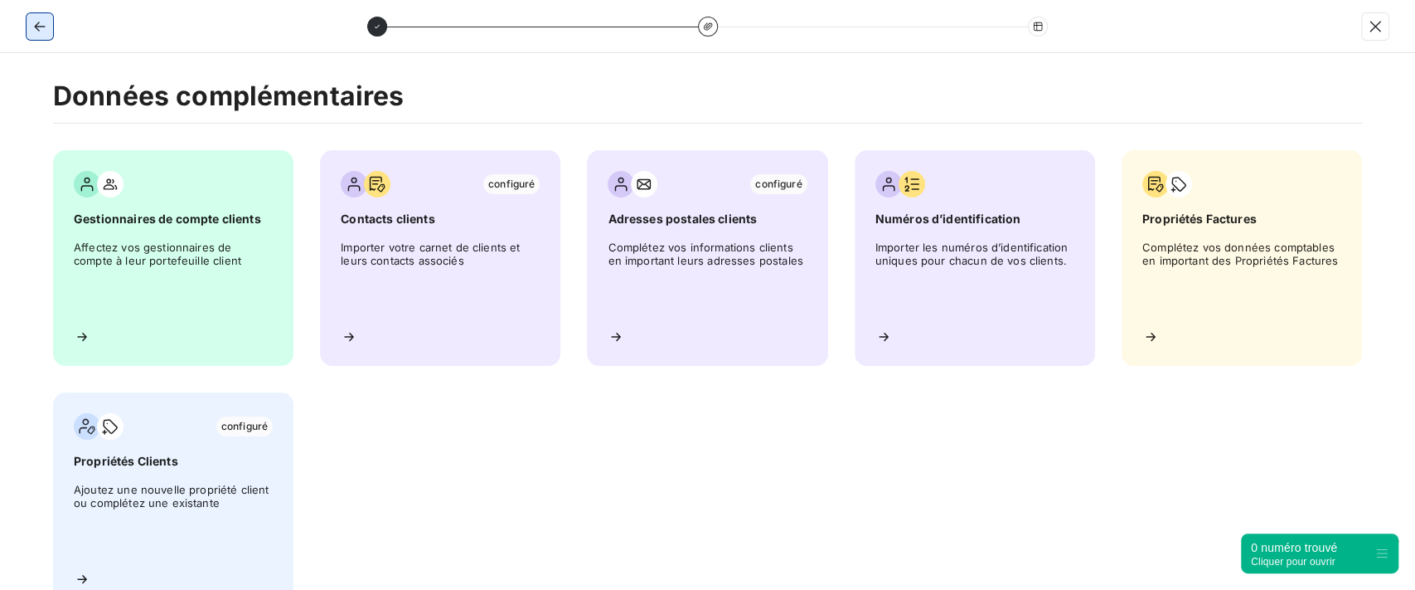
click at [49, 23] on button "button" at bounding box center [40, 26] width 27 height 27
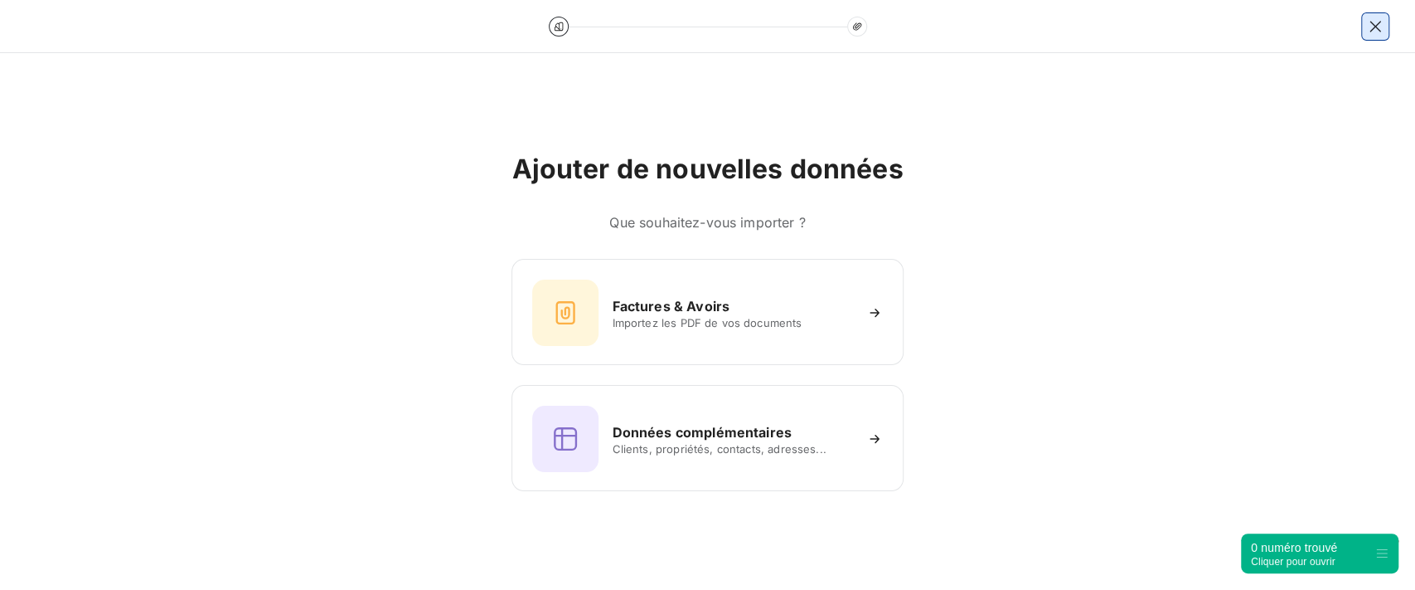
click at [1374, 30] on icon "button" at bounding box center [1375, 26] width 17 height 17
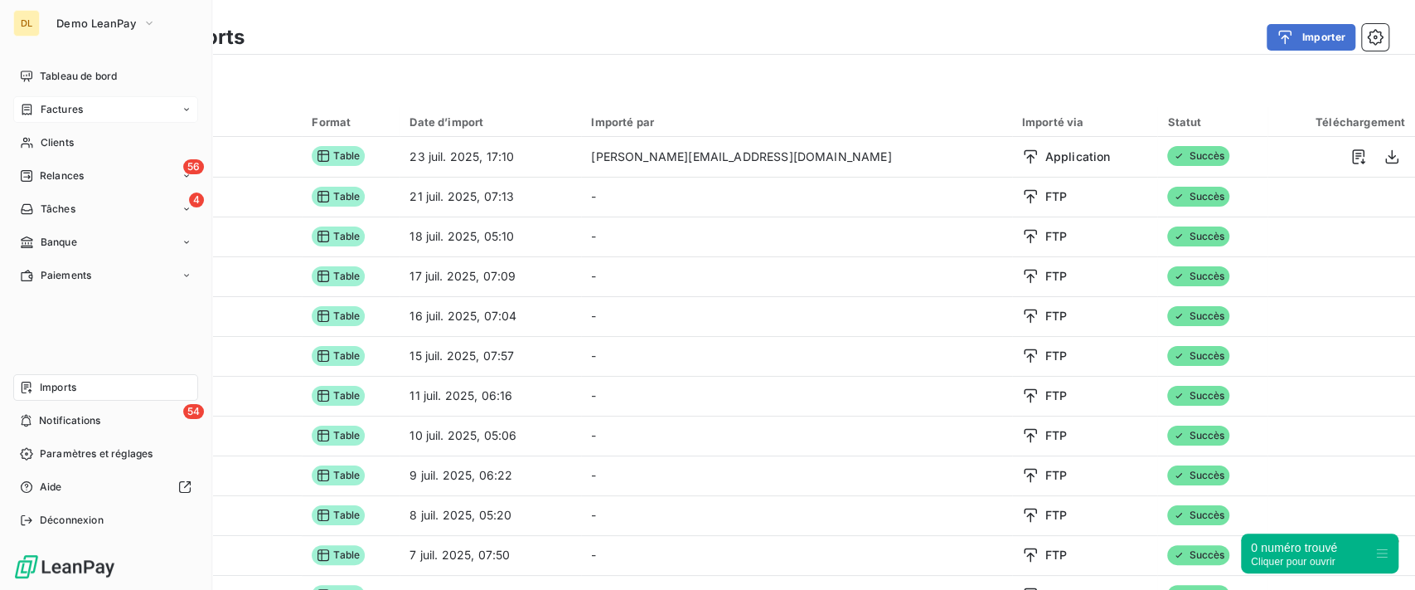
click at [50, 108] on span "Factures" at bounding box center [62, 109] width 42 height 15
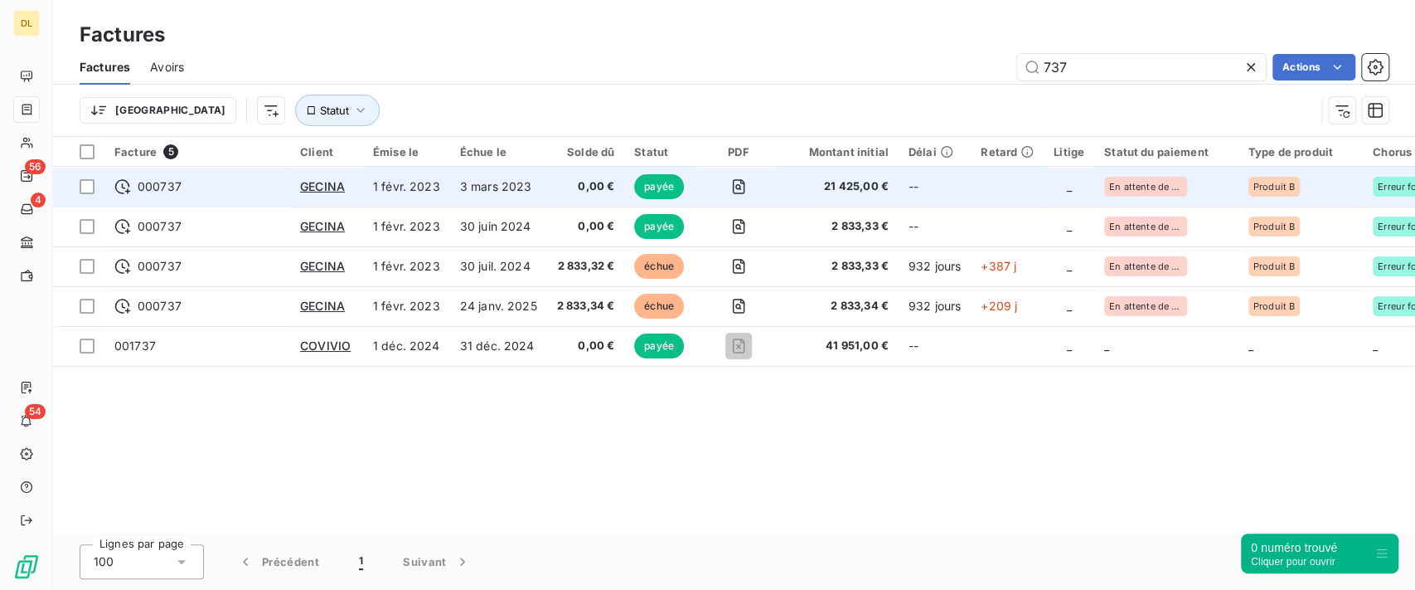
click at [602, 192] on span "0,00 €" at bounding box center [586, 186] width 58 height 17
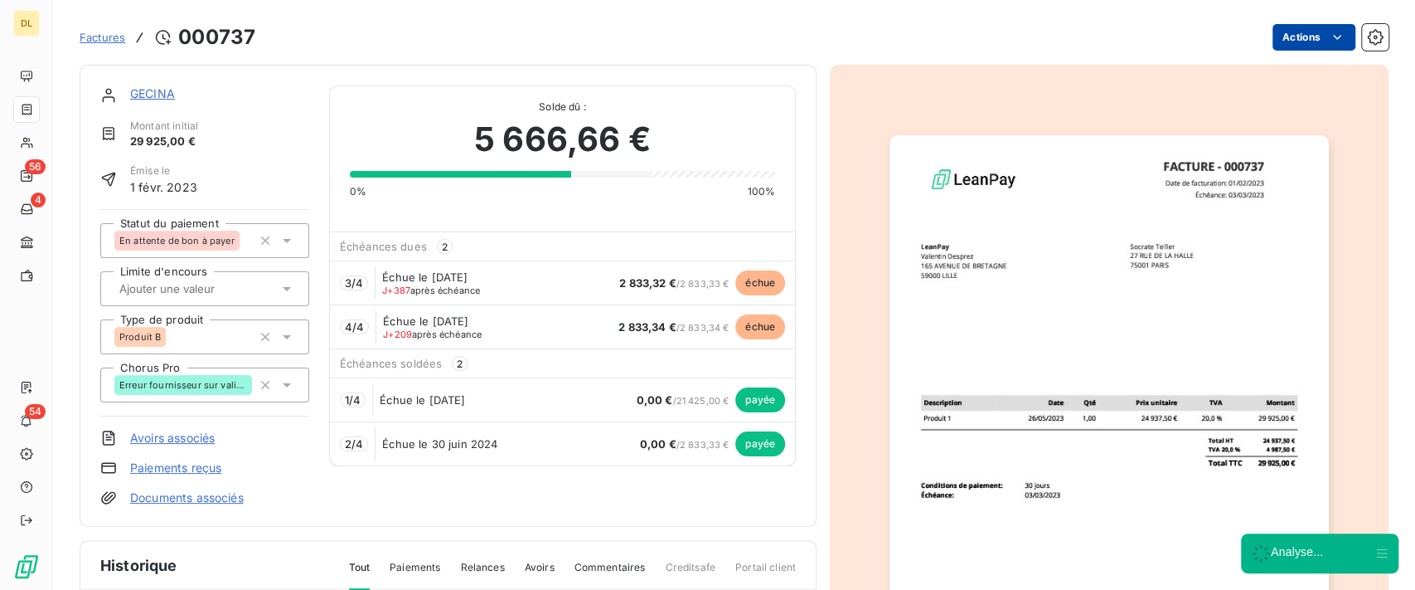
click at [1260, 44] on html "DL 56 4 54 Factures [DRIVERS_LICENSE_NUMBER] Actions GECINA Montant initial 29 …" at bounding box center [707, 295] width 1415 height 590
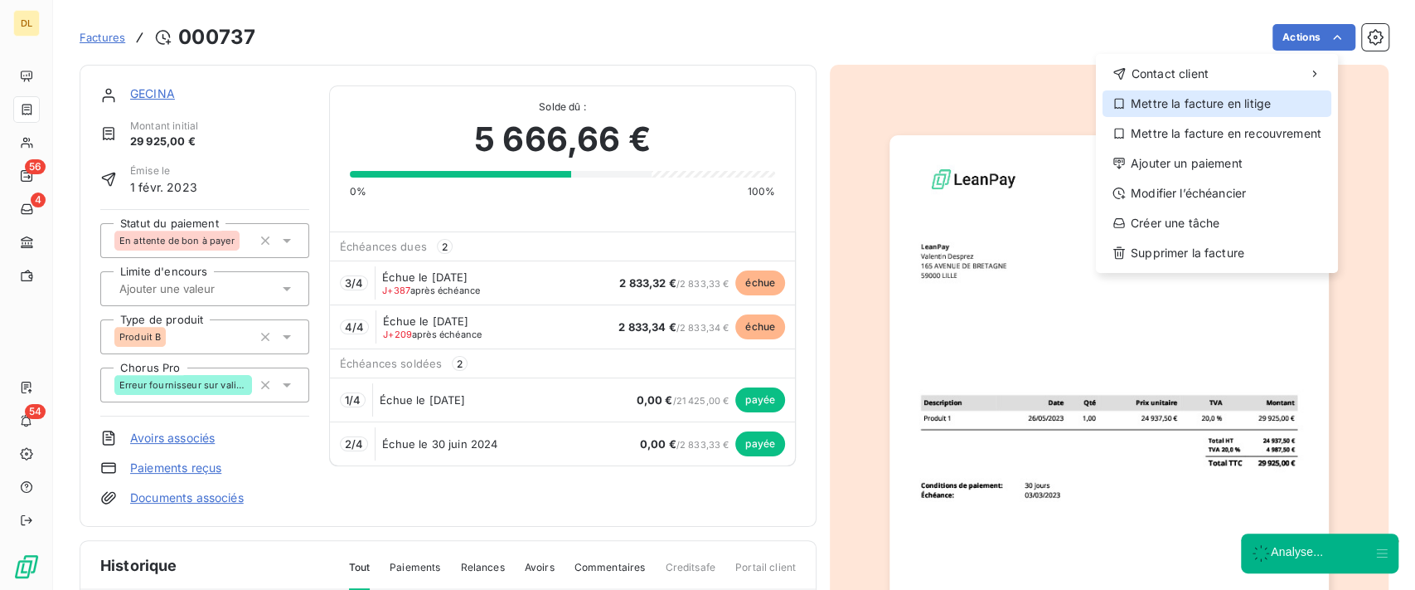
click at [1197, 100] on div "Mettre la facture en litige" at bounding box center [1217, 103] width 229 height 27
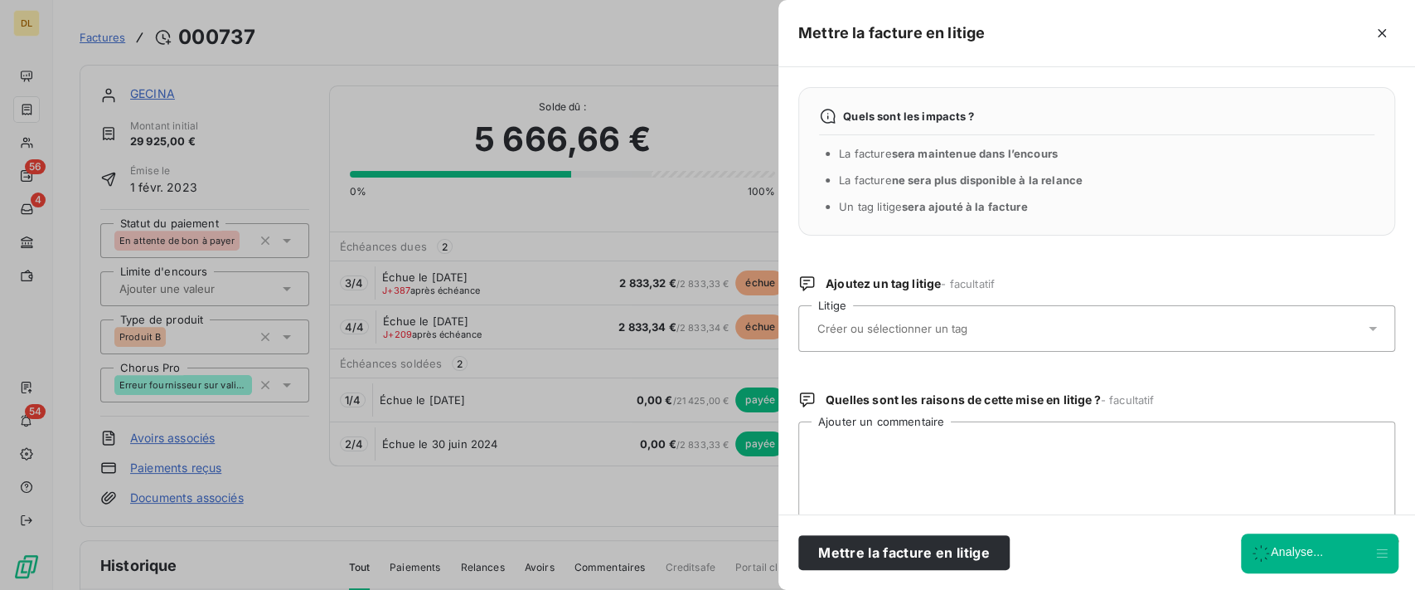
click at [950, 317] on div at bounding box center [1089, 328] width 552 height 35
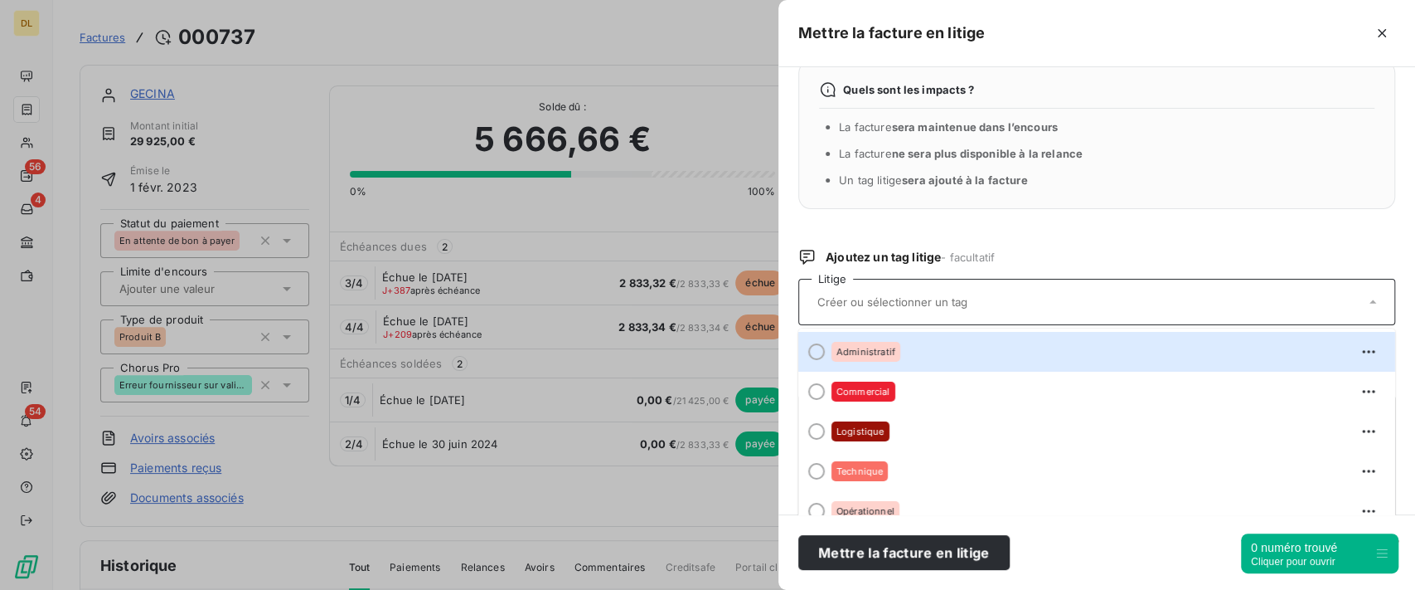
scroll to position [99, 0]
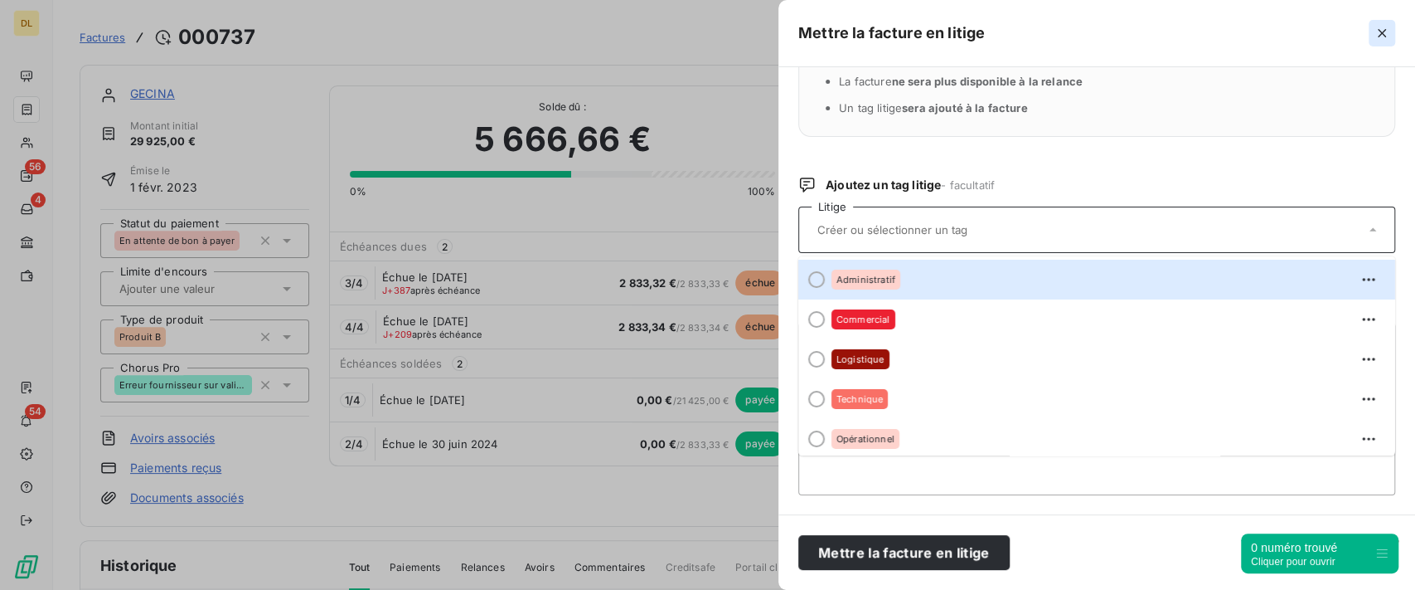
click at [1382, 27] on icon "button" at bounding box center [1382, 33] width 17 height 17
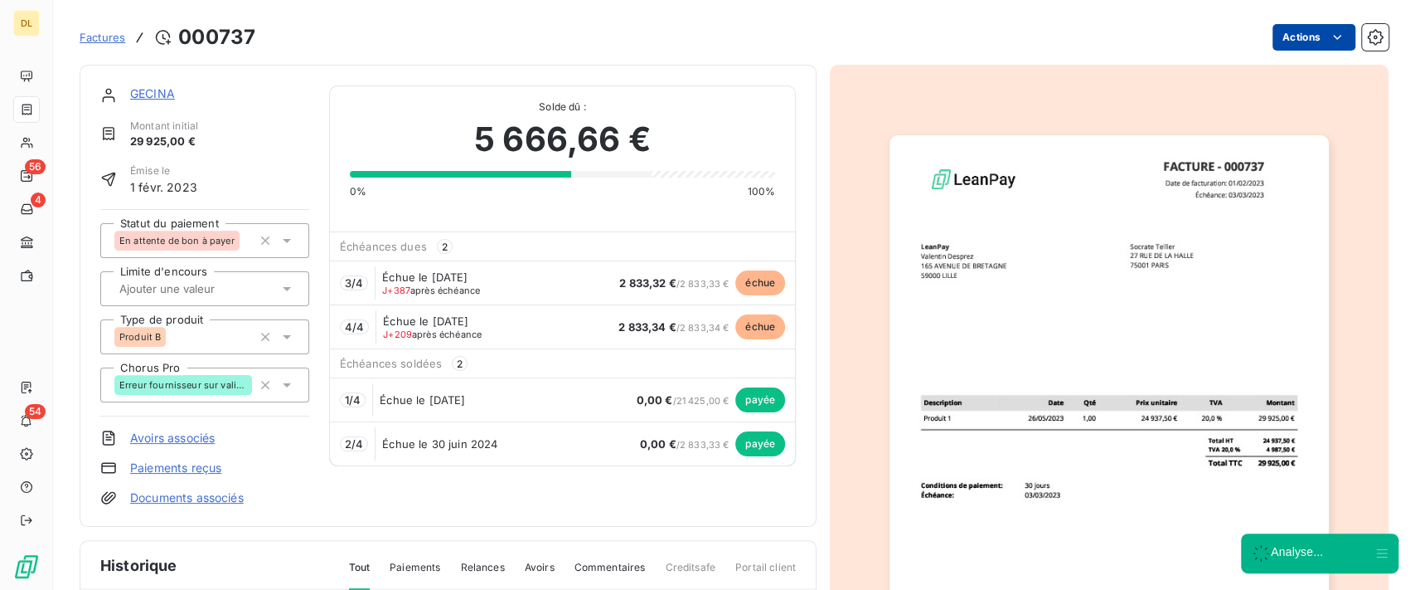
click at [1287, 39] on html "DL 56 4 54 Factures [DRIVERS_LICENSE_NUMBER] Actions GECINA Montant initial 29 …" at bounding box center [707, 295] width 1415 height 590
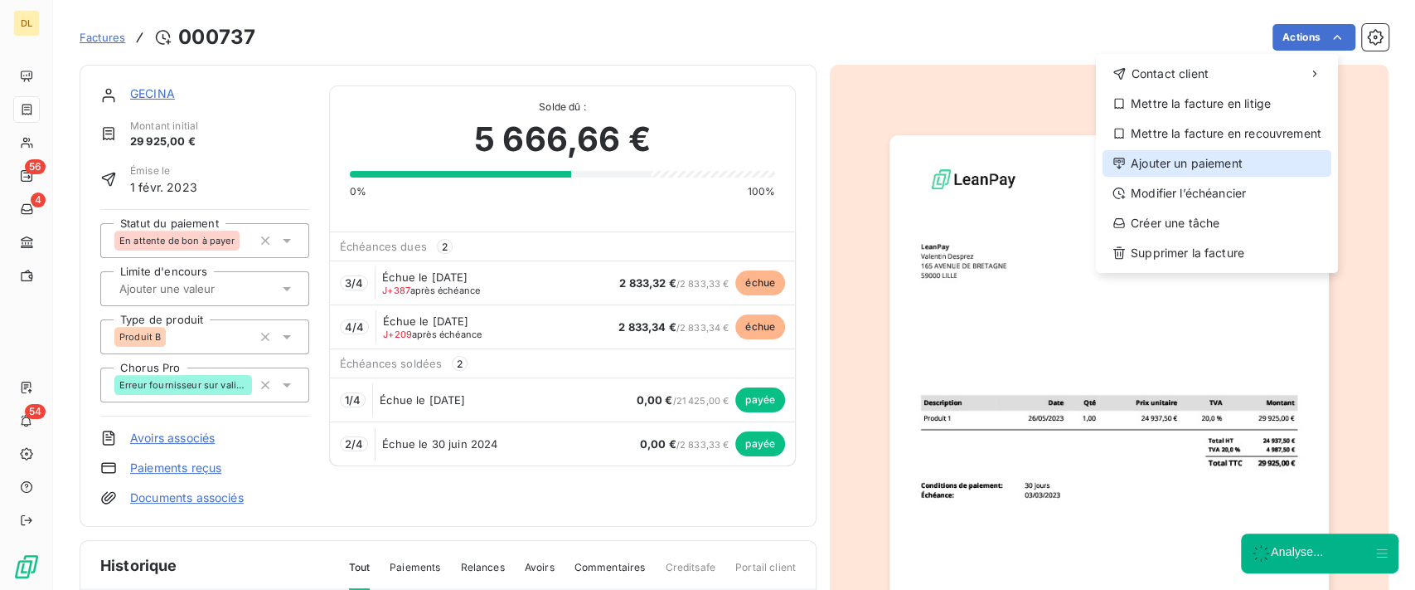
click at [1207, 170] on div "Ajouter un paiement" at bounding box center [1217, 163] width 229 height 27
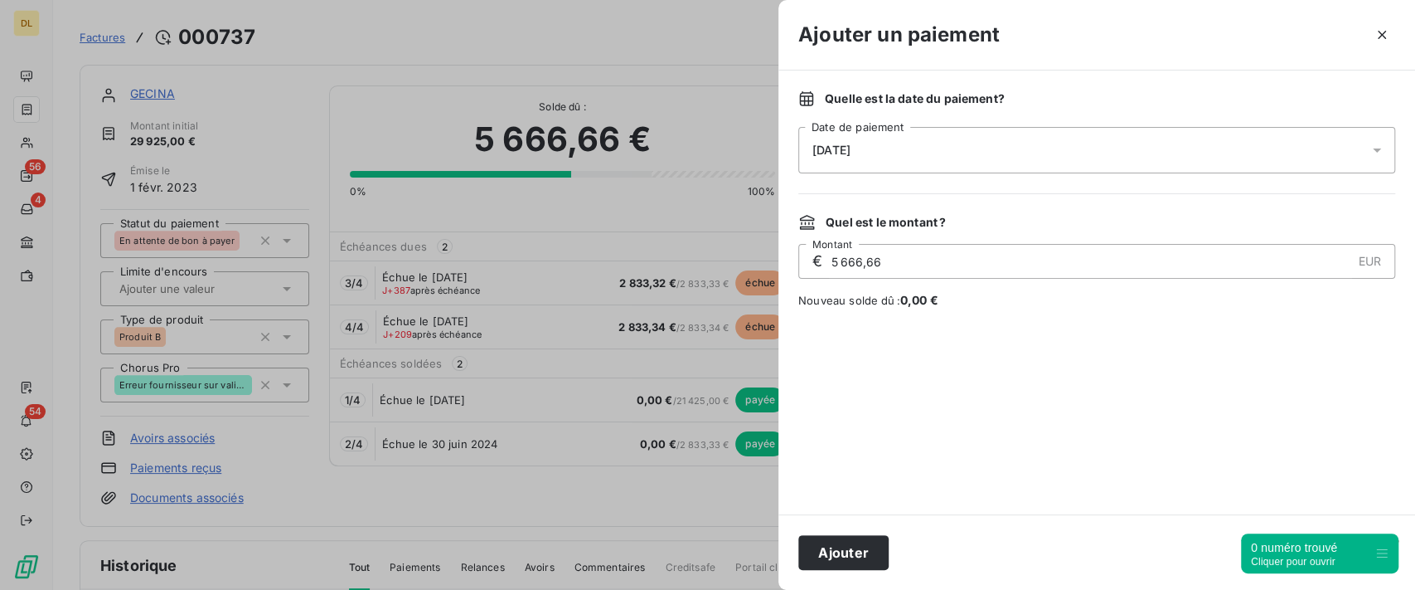
click at [999, 157] on div "[DATE]" at bounding box center [1097, 150] width 597 height 46
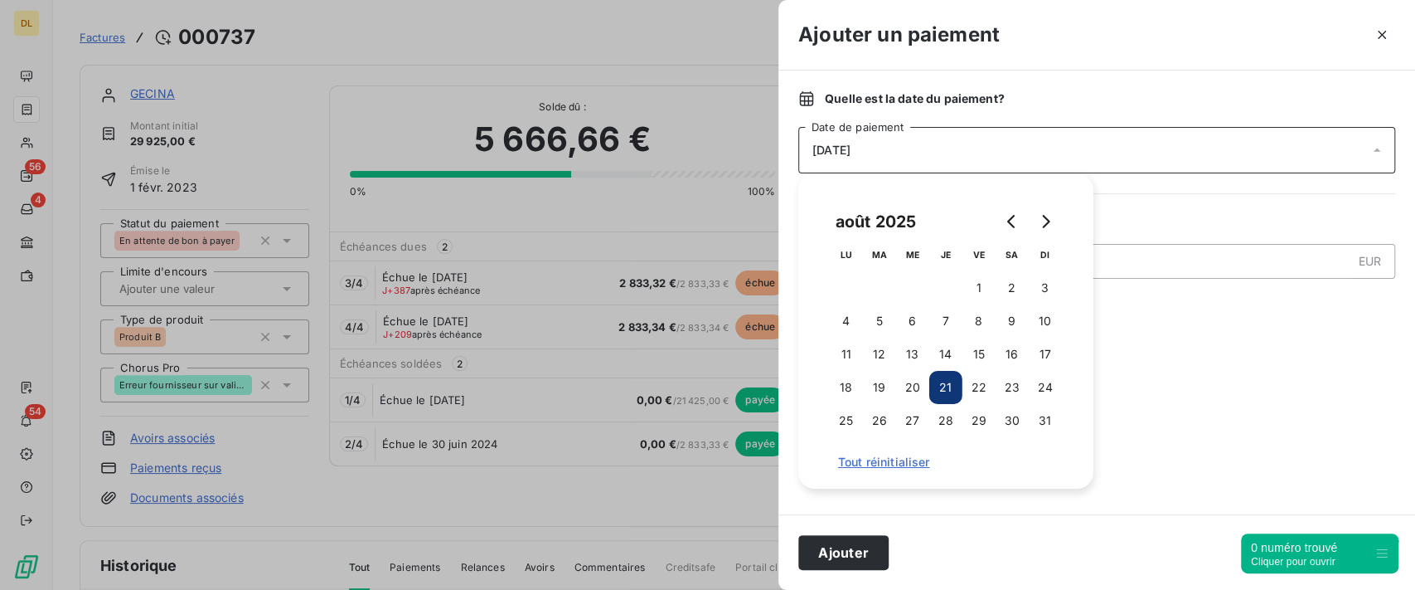
click at [1046, 237] on button "Go to next month" at bounding box center [1045, 221] width 33 height 33
click at [1374, 40] on icon "button" at bounding box center [1382, 35] width 17 height 17
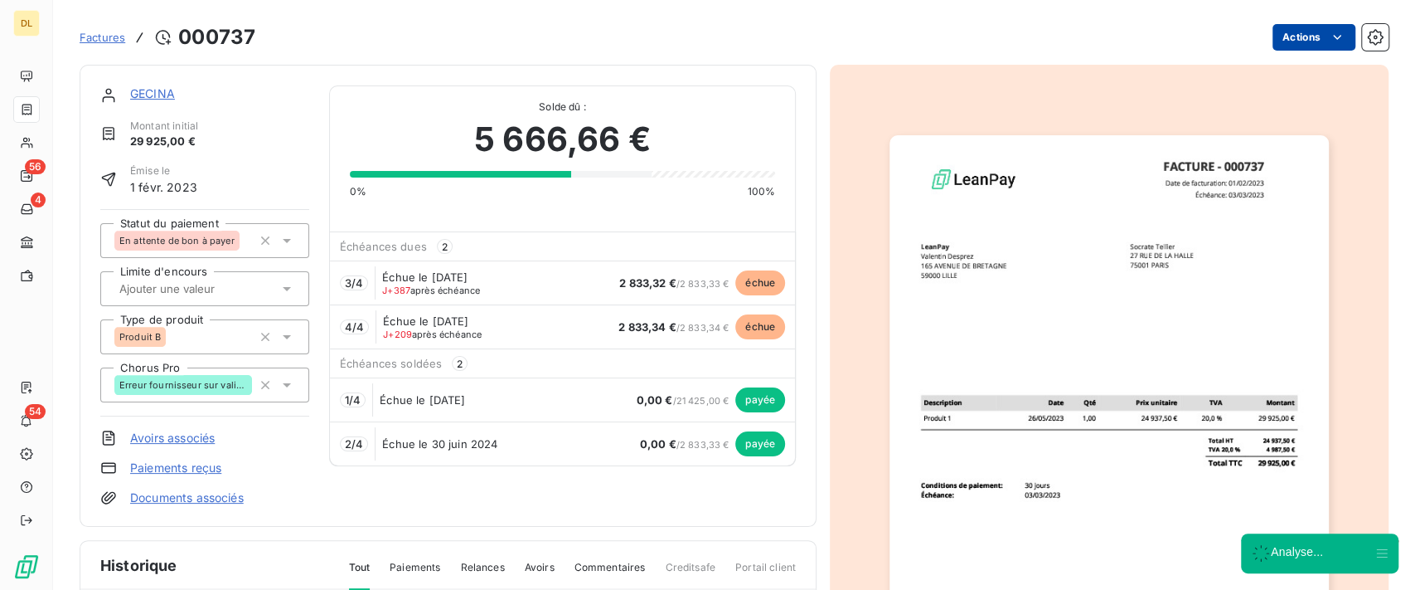
click at [1327, 50] on div "Factures 000737 Actions" at bounding box center [734, 37] width 1309 height 35
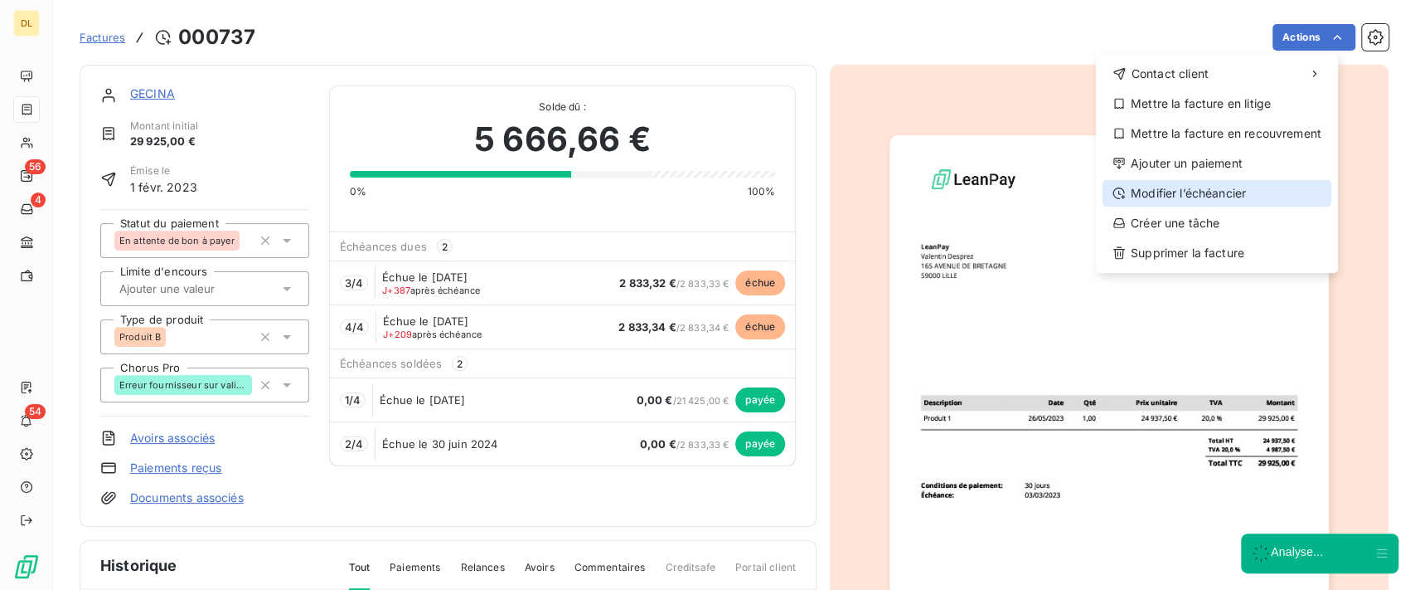
click at [1208, 197] on div "Modifier l’échéancier" at bounding box center [1217, 193] width 229 height 27
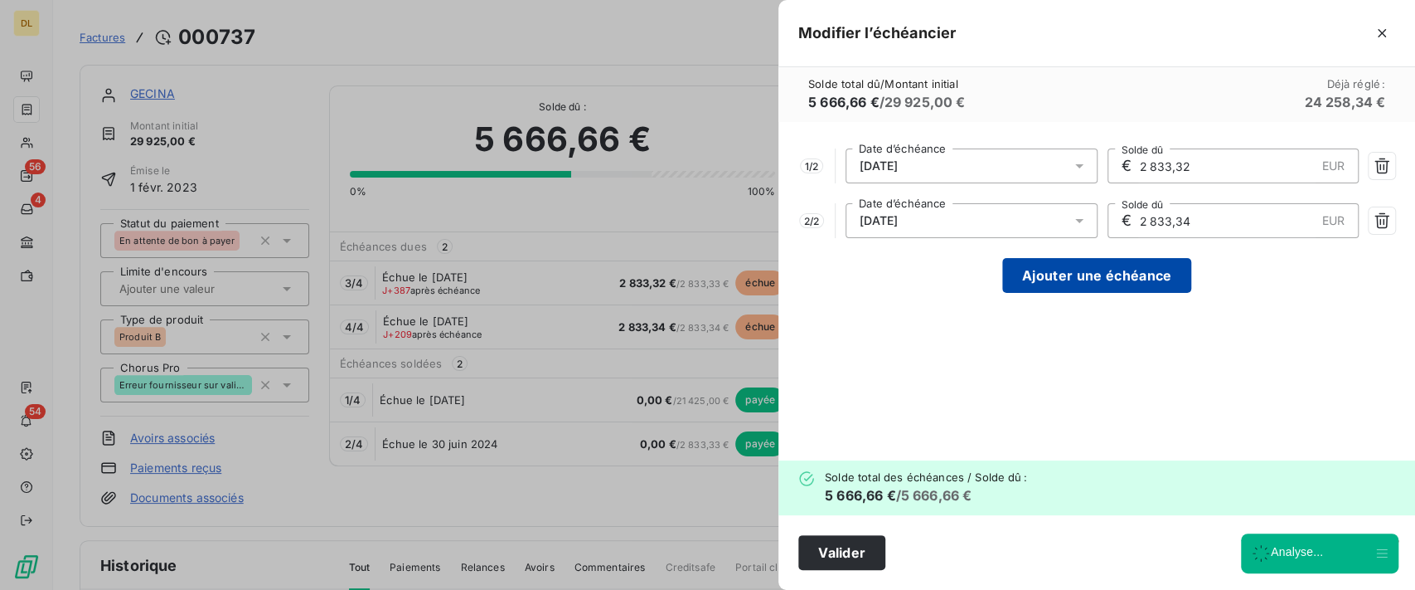
click at [1082, 275] on button "Ajouter une échéance" at bounding box center [1096, 275] width 189 height 35
type input "1 888,89"
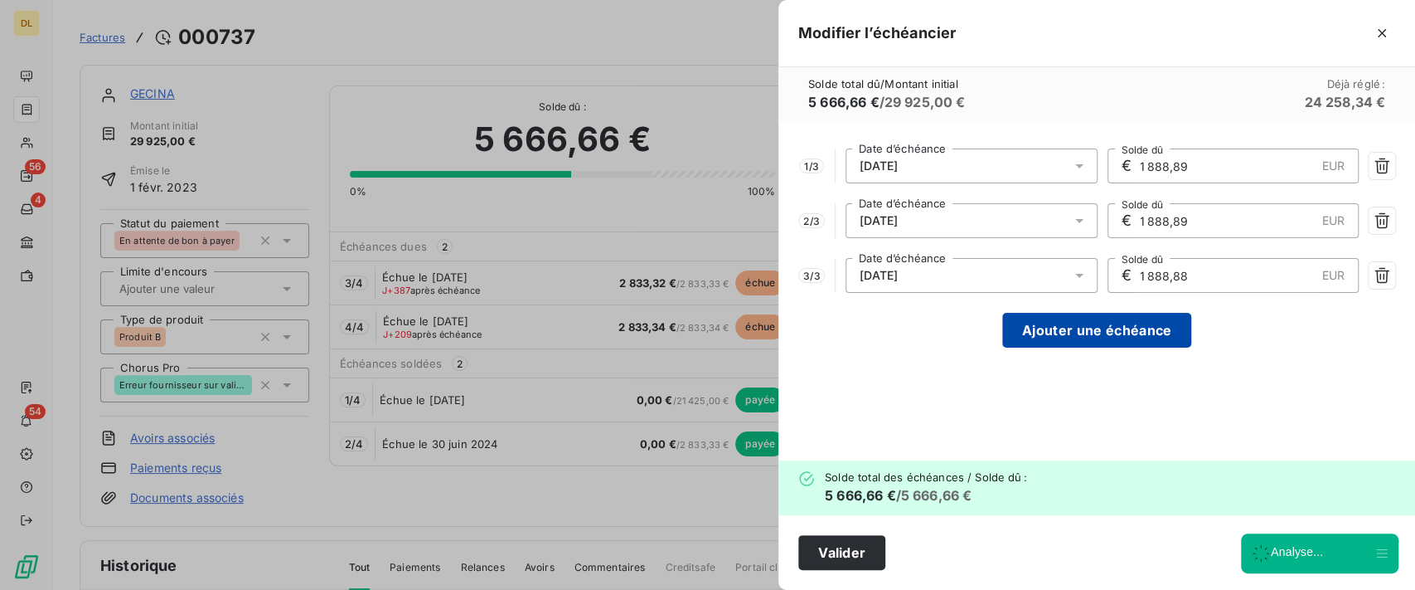
click at [1123, 328] on button "Ajouter une échéance" at bounding box center [1096, 330] width 189 height 35
type input "1 416,67"
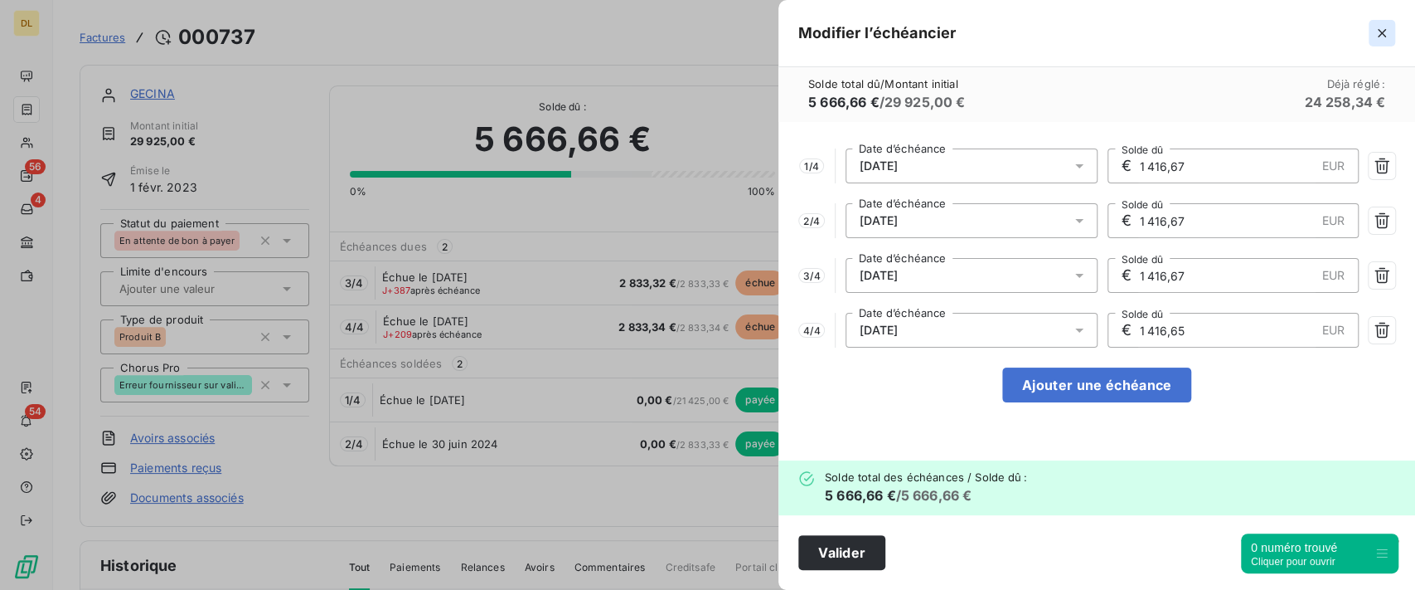
click at [1383, 26] on icon "button" at bounding box center [1382, 33] width 17 height 17
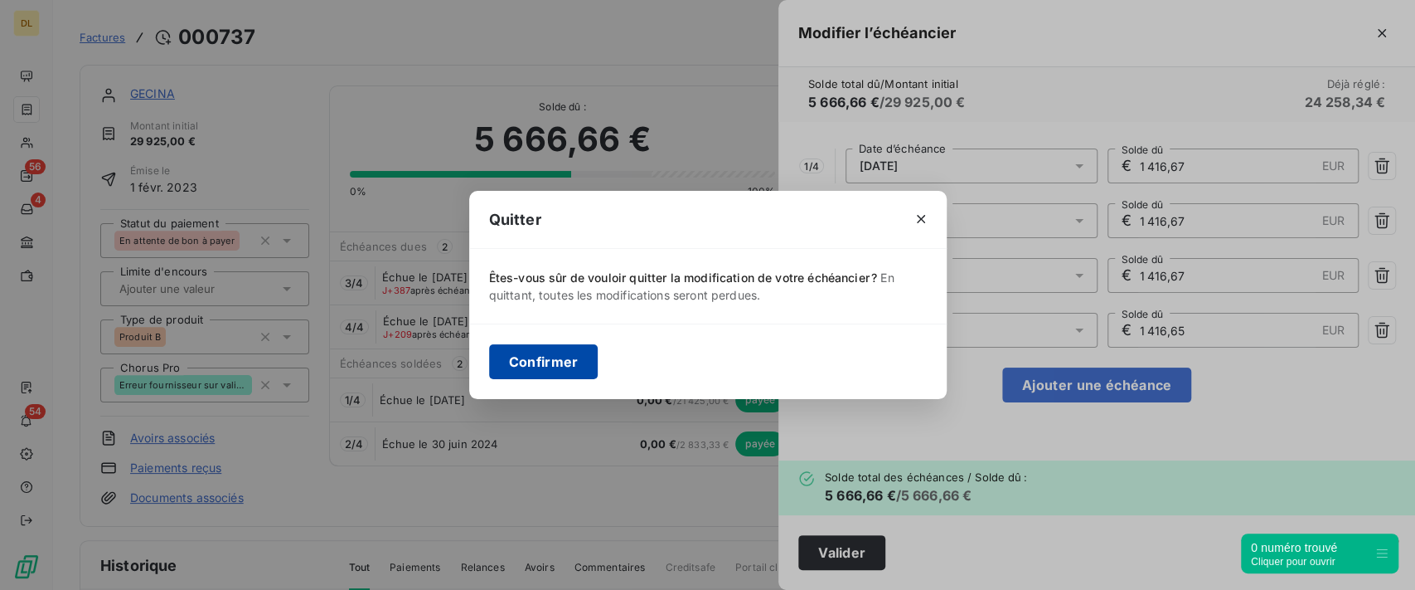
click at [560, 373] on button "Confirmer" at bounding box center [543, 361] width 109 height 35
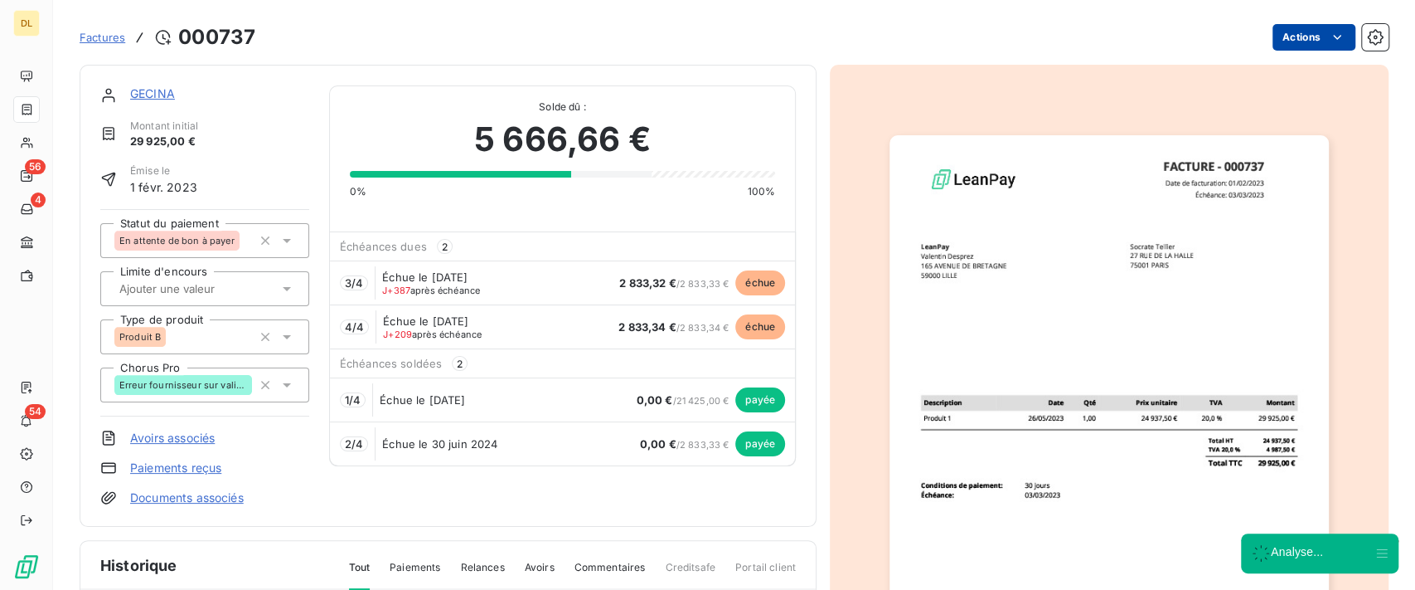
click at [1274, 36] on html "DL 56 4 54 Factures [DRIVERS_LICENSE_NUMBER] Actions GECINA Montant initial 29 …" at bounding box center [707, 295] width 1415 height 590
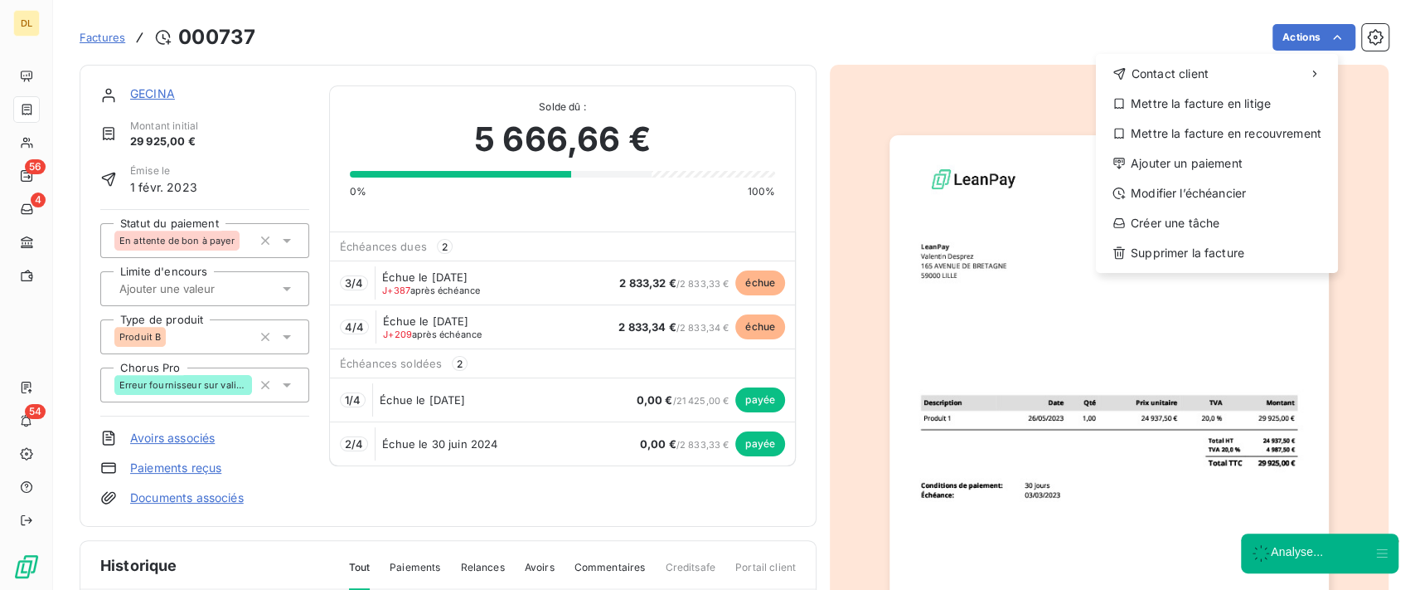
click at [943, 136] on html "DL 56 4 54 Factures [DRIVERS_LICENSE_NUMBER] Actions Contact client Mettre la f…" at bounding box center [707, 295] width 1415 height 590
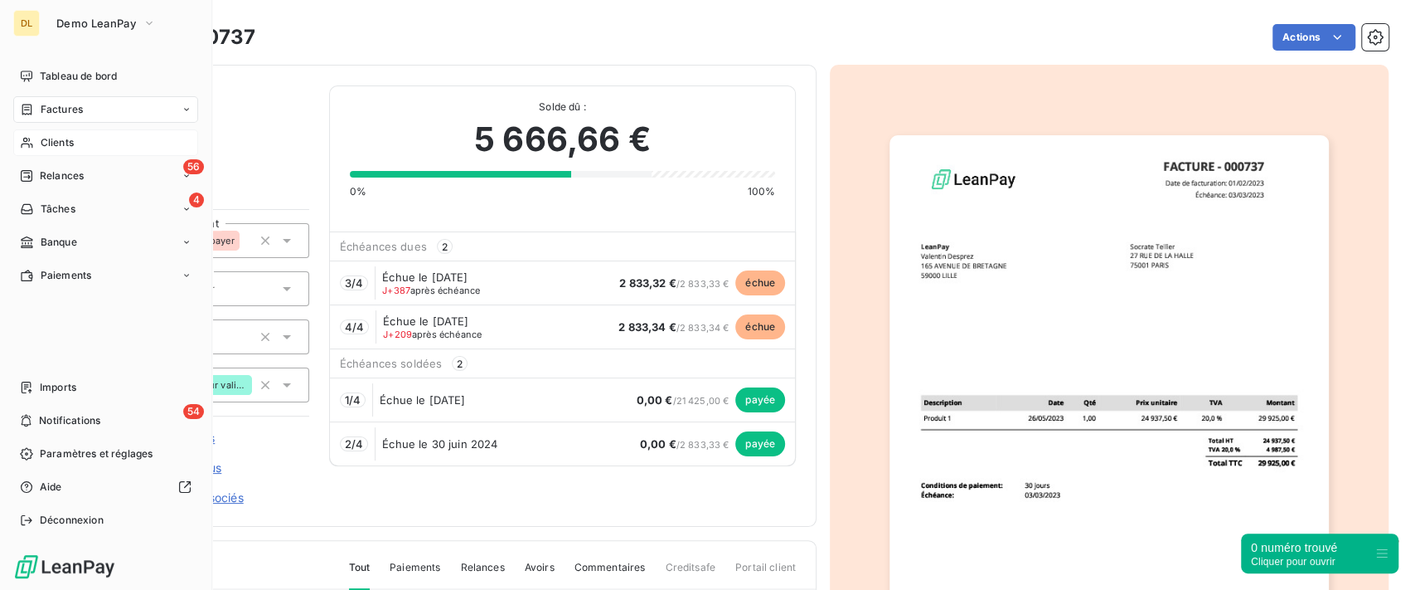
click at [36, 143] on div "Clients" at bounding box center [105, 142] width 185 height 27
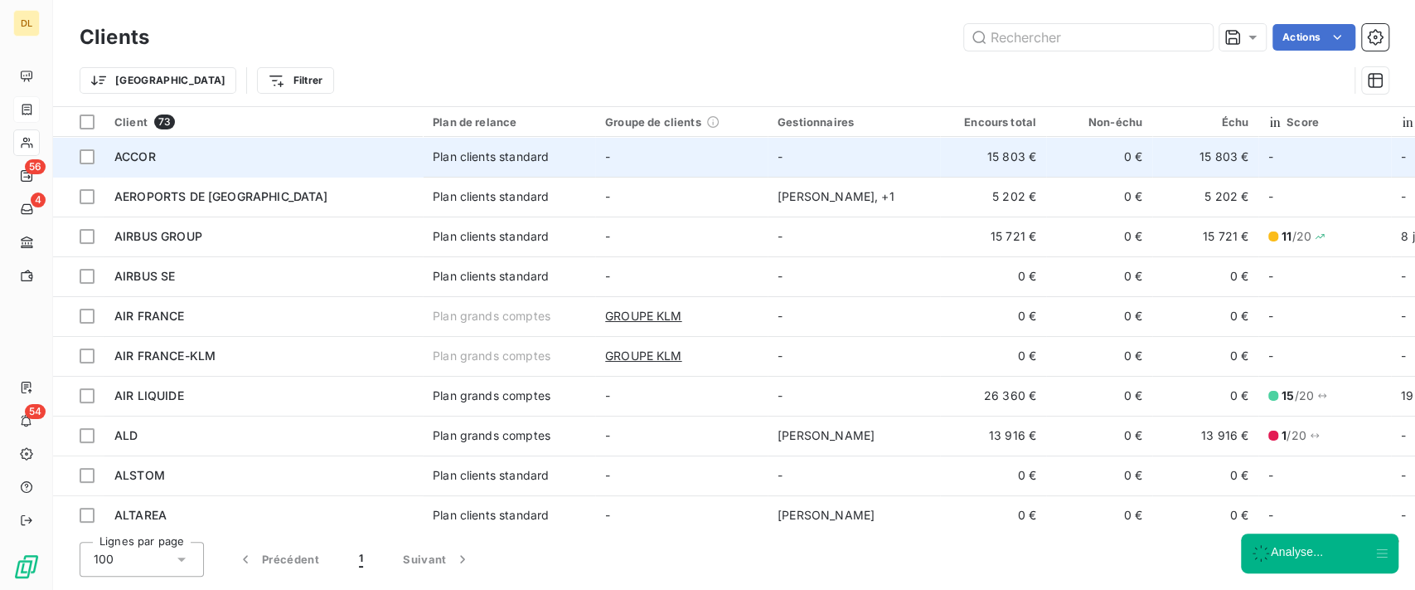
click at [619, 162] on td "-" at bounding box center [681, 157] width 172 height 40
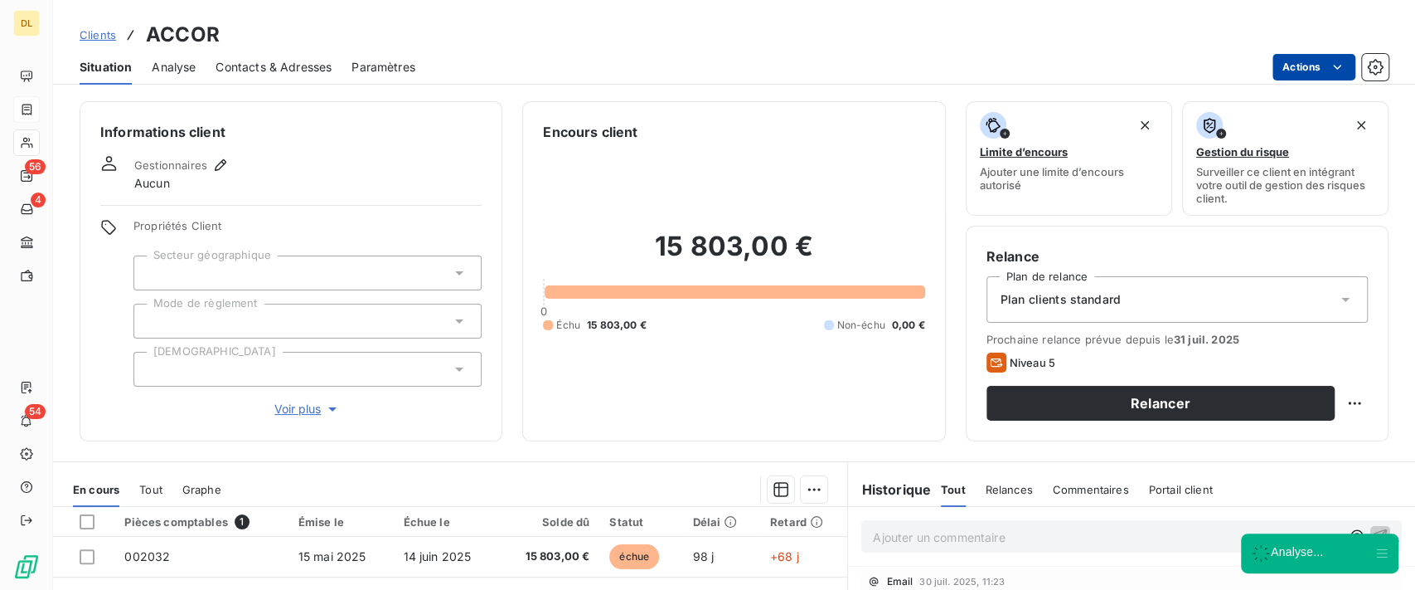
click at [1313, 66] on html "DL 56 4 54 Clients ACCOR Situation Analyse Contacts & Adresses Paramètres Actio…" at bounding box center [707, 295] width 1415 height 590
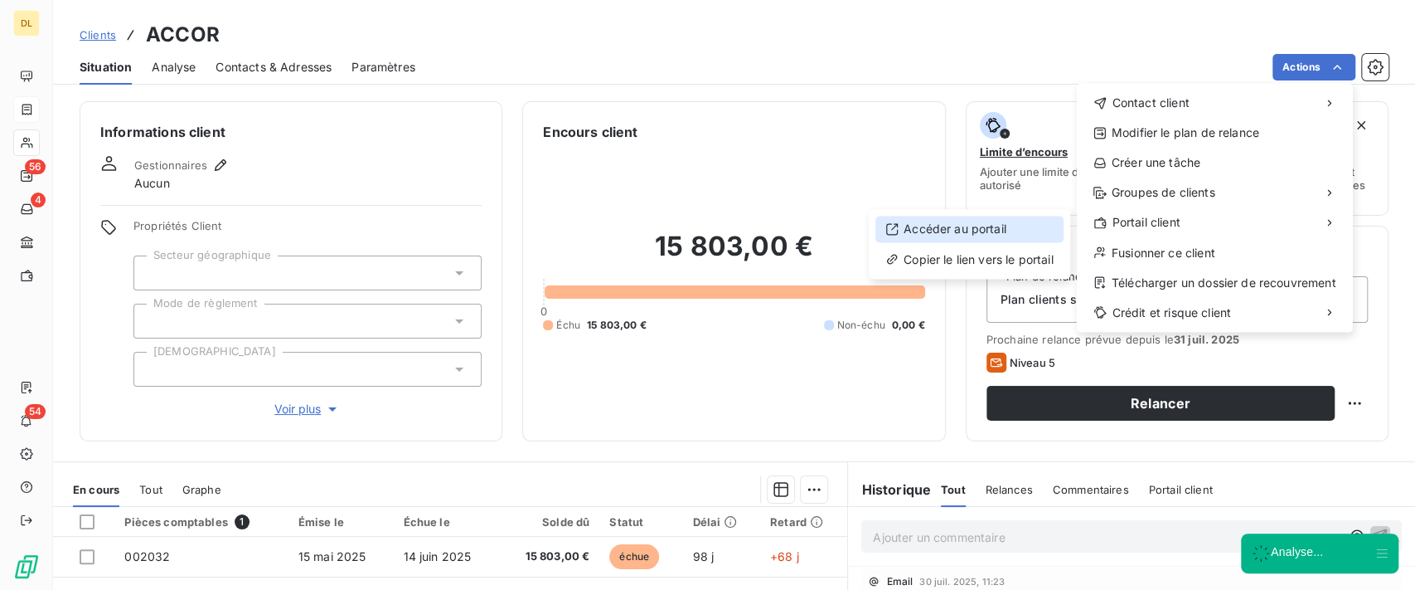
click at [1009, 226] on div "Accéder au portail" at bounding box center [970, 229] width 188 height 27
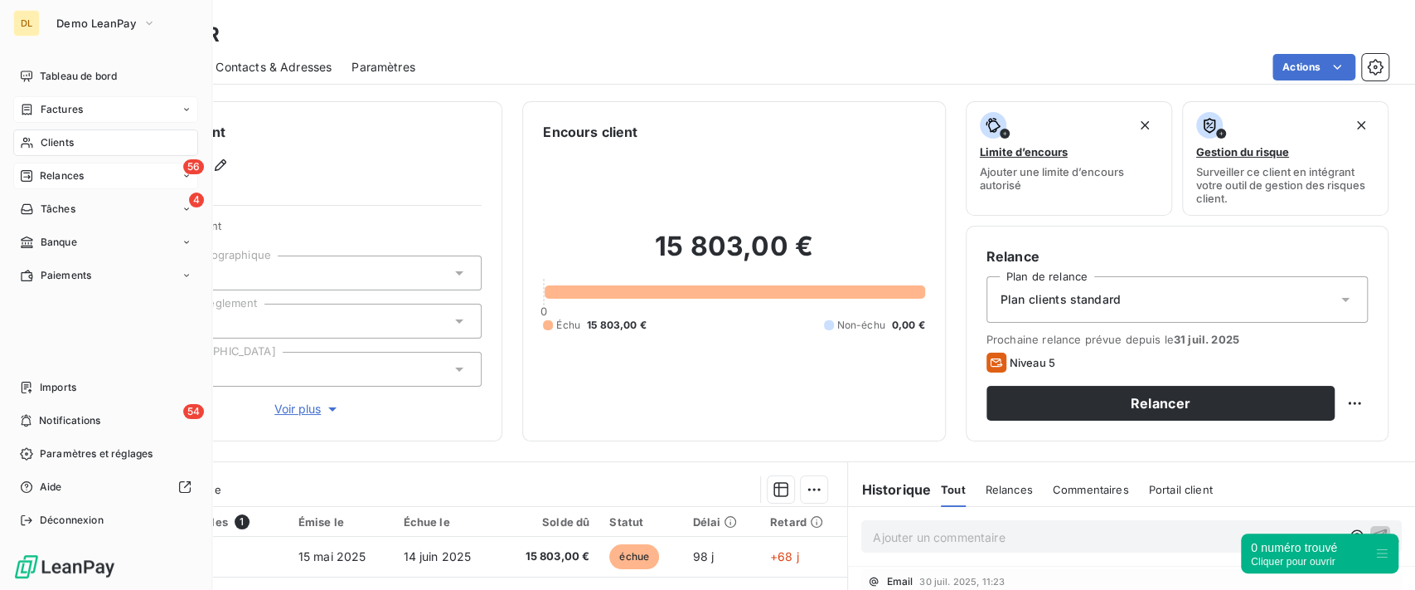
click at [56, 179] on span "Relances" at bounding box center [62, 175] width 44 height 15
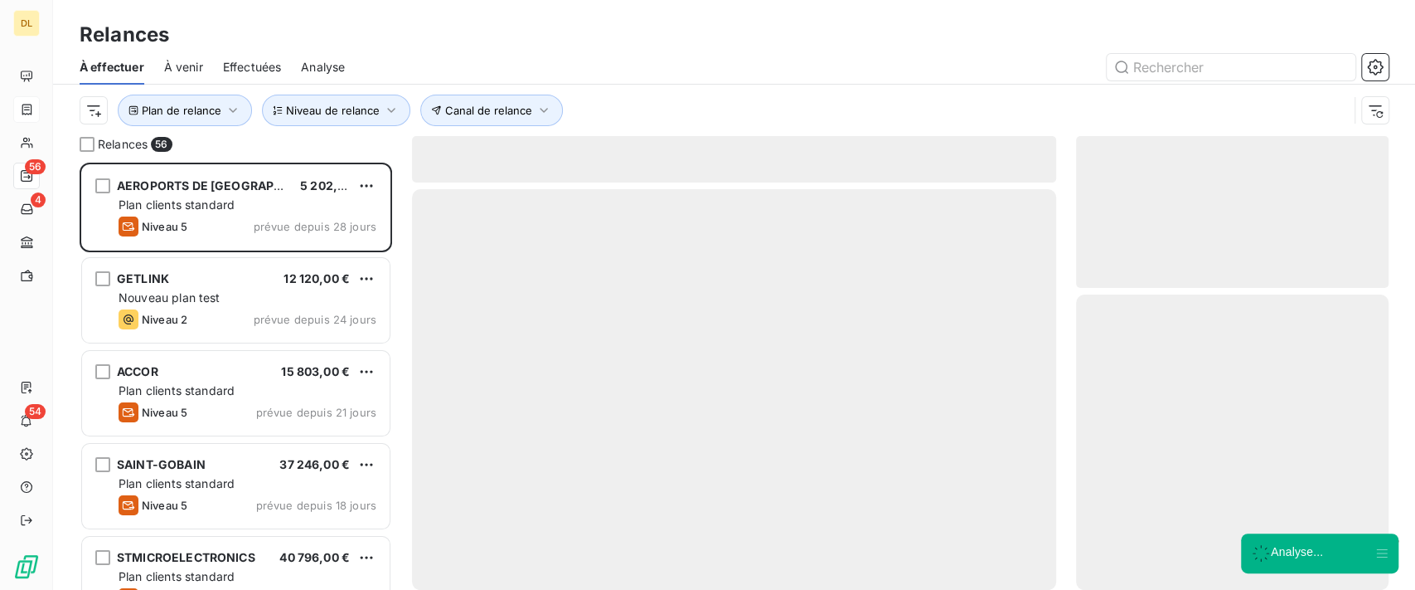
scroll to position [410, 295]
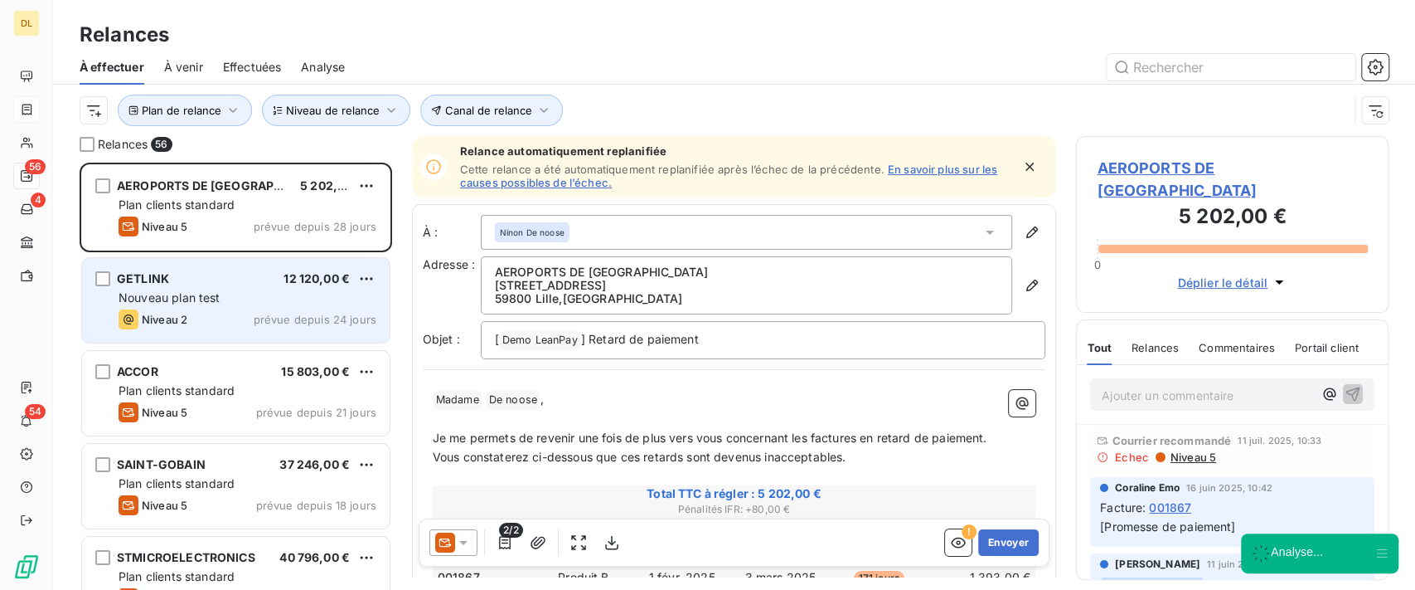
click at [209, 303] on span "Nouveau plan test" at bounding box center [170, 297] width 102 height 14
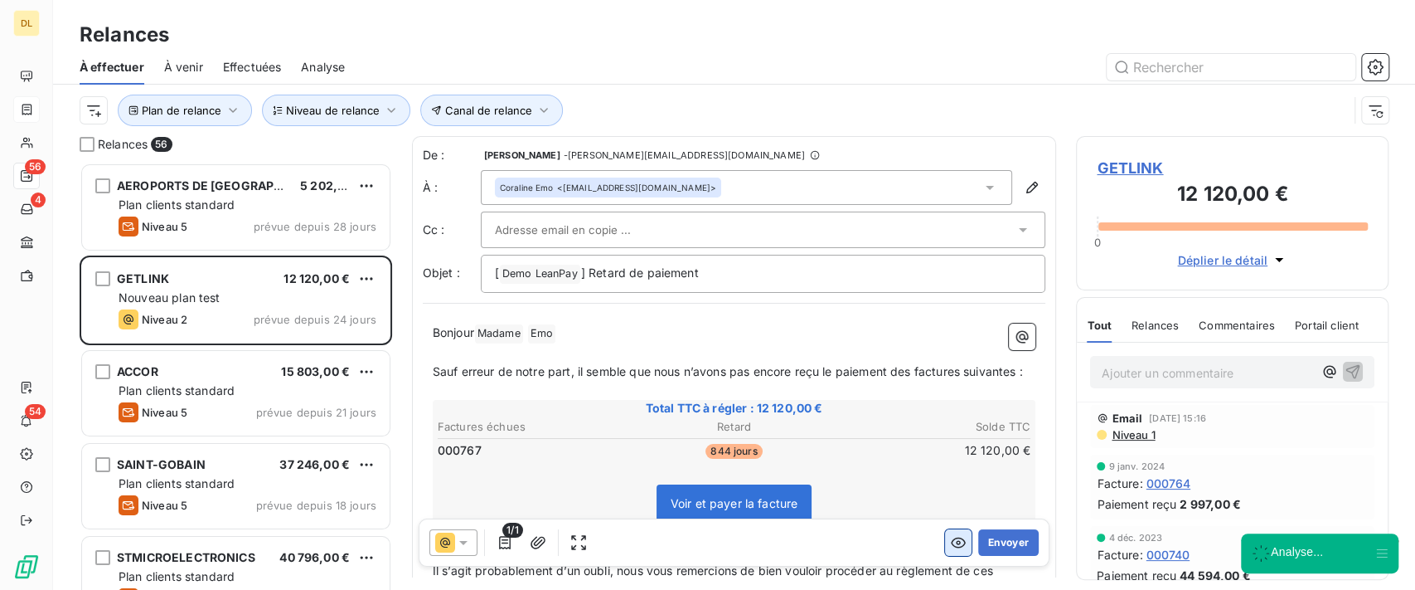
click at [950, 538] on icon "button" at bounding box center [958, 542] width 17 height 17
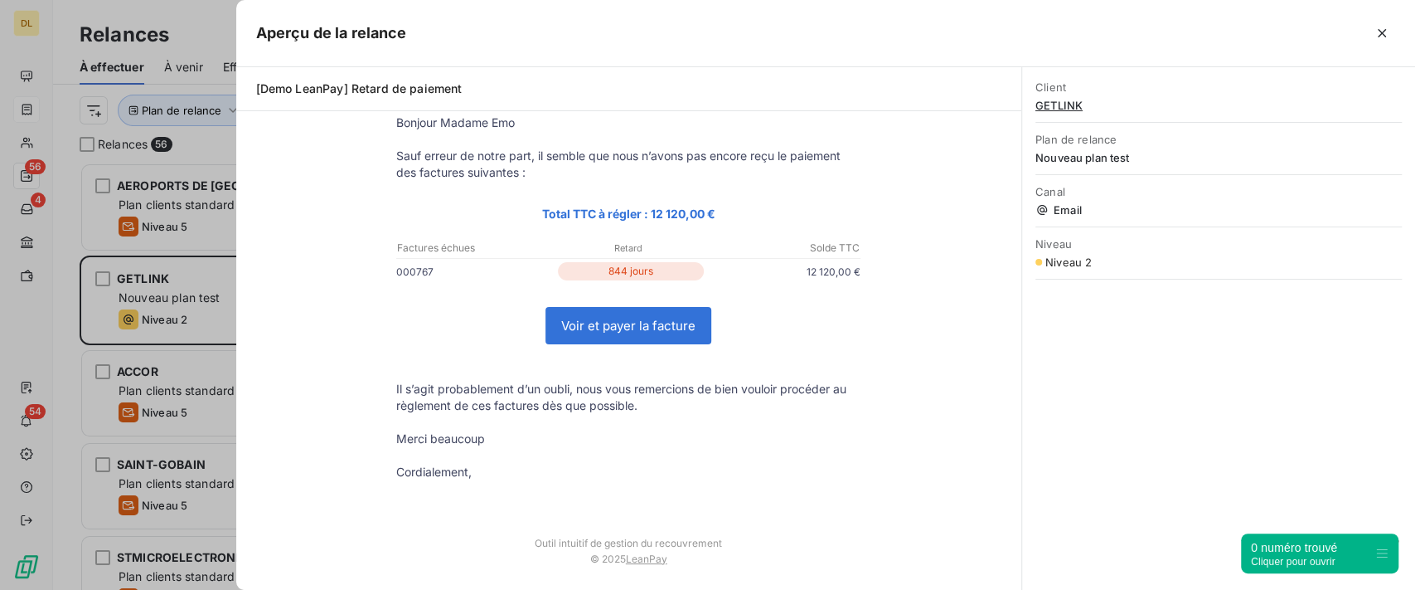
scroll to position [410, 295]
drag, startPoint x: 1391, startPoint y: 30, endPoint x: 864, endPoint y: 162, distance: 543.6
click at [1390, 29] on button "button" at bounding box center [1382, 33] width 27 height 27
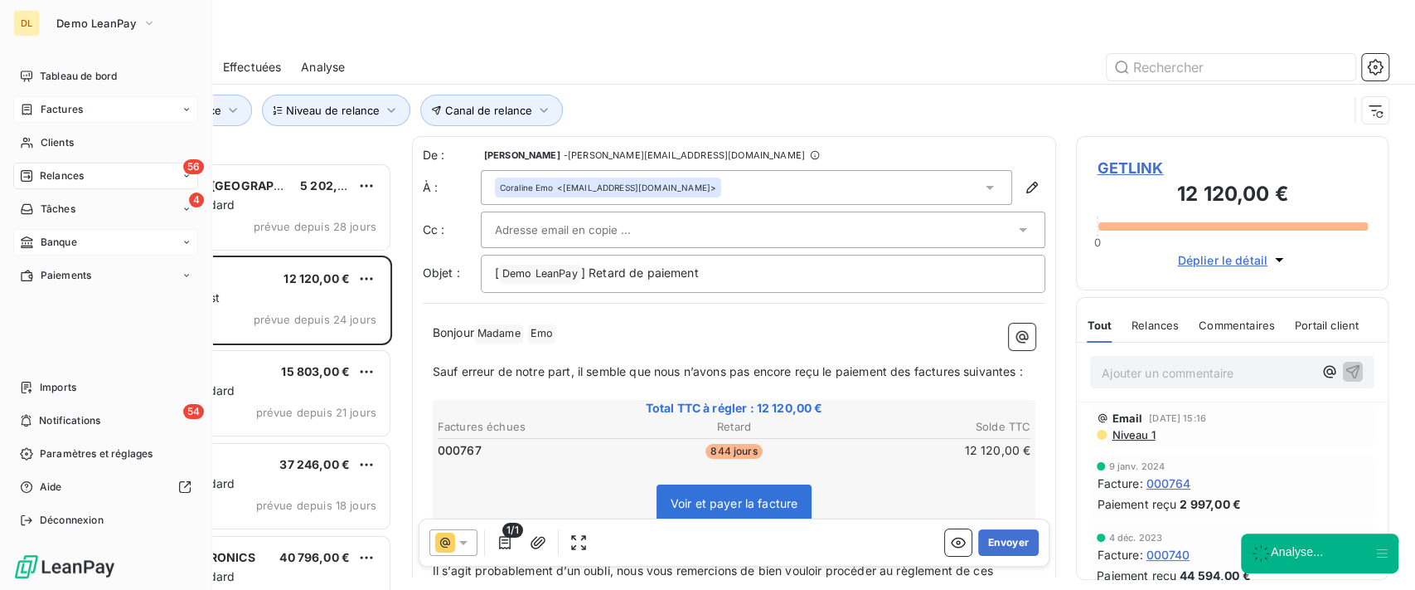
click at [35, 247] on div "Banque" at bounding box center [48, 242] width 57 height 15
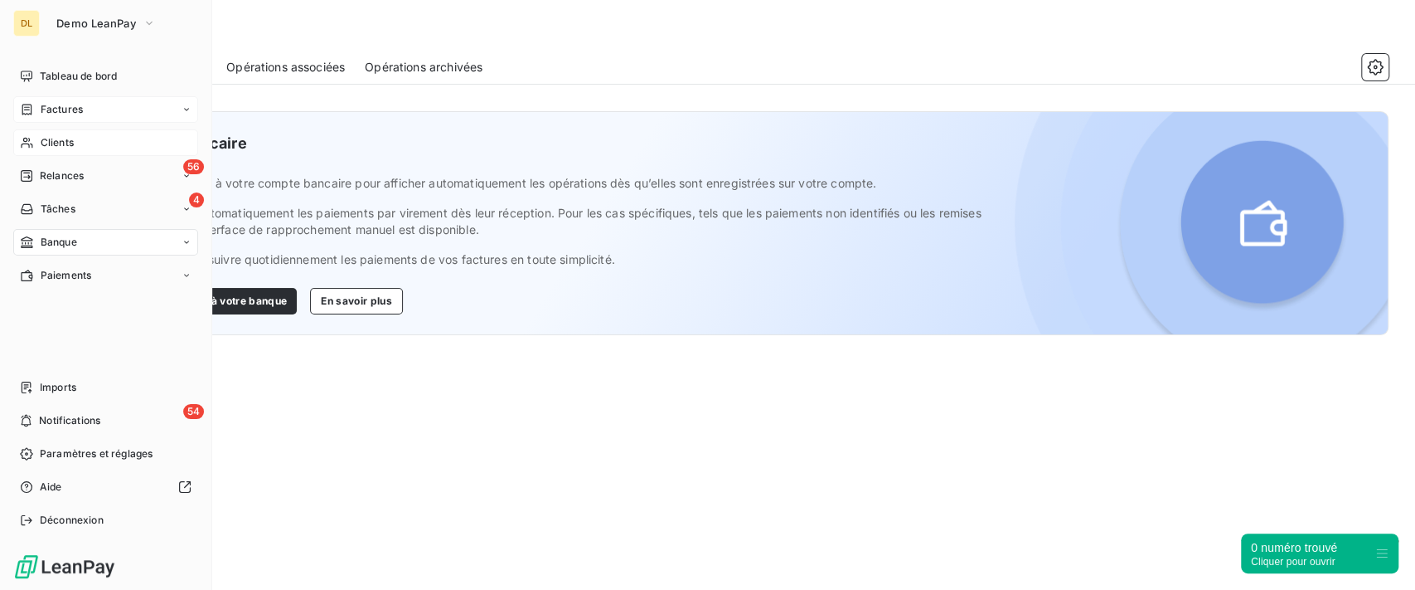
click at [38, 144] on div "Clients" at bounding box center [105, 142] width 185 height 27
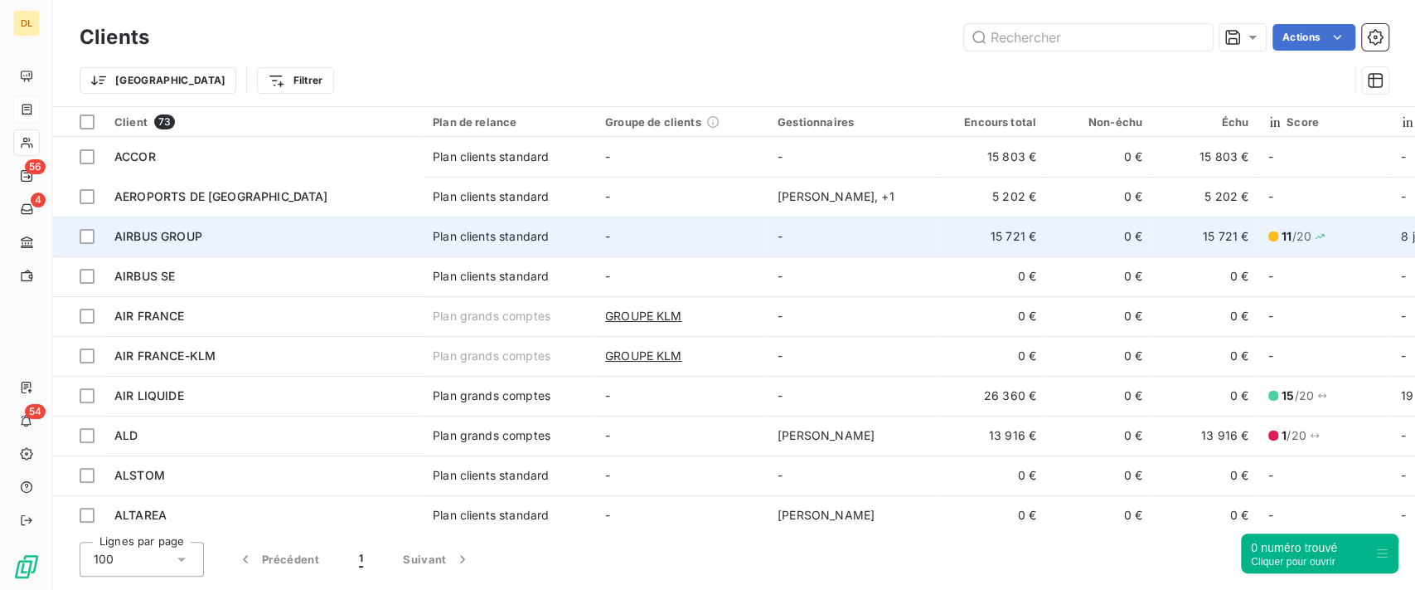
click at [347, 245] on td "AIRBUS GROUP" at bounding box center [263, 236] width 318 height 40
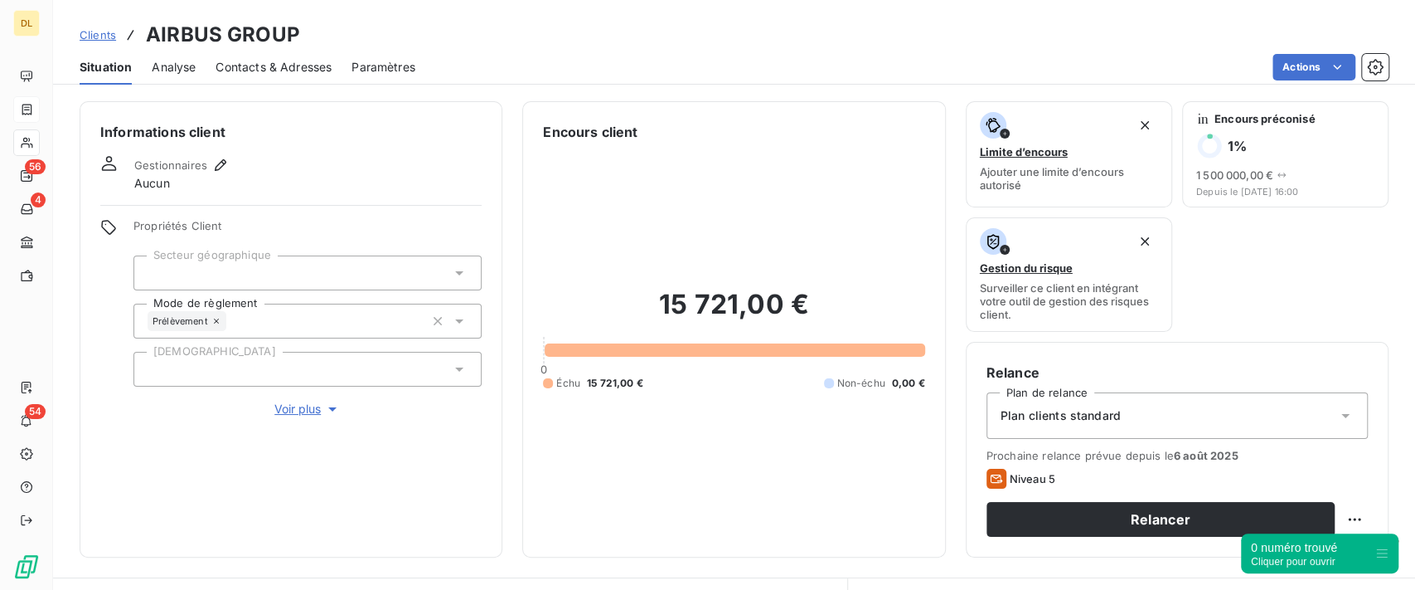
click at [180, 56] on div "Analyse" at bounding box center [174, 67] width 44 height 35
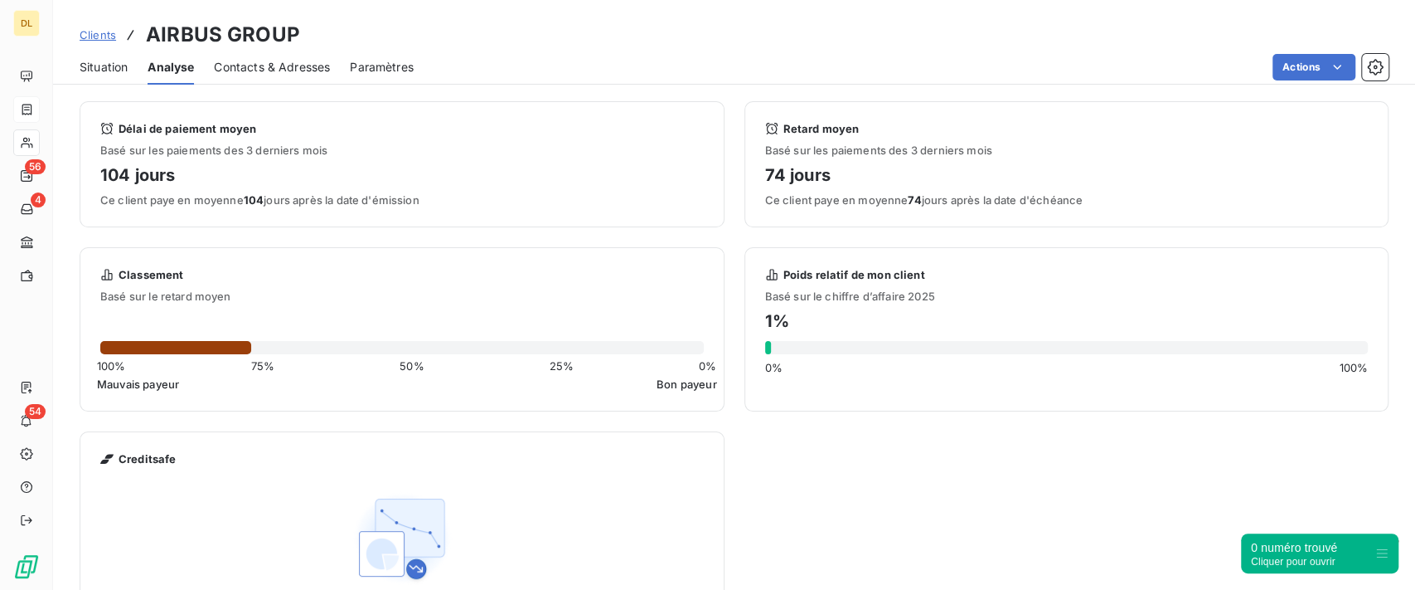
click at [103, 69] on span "Situation" at bounding box center [104, 67] width 48 height 17
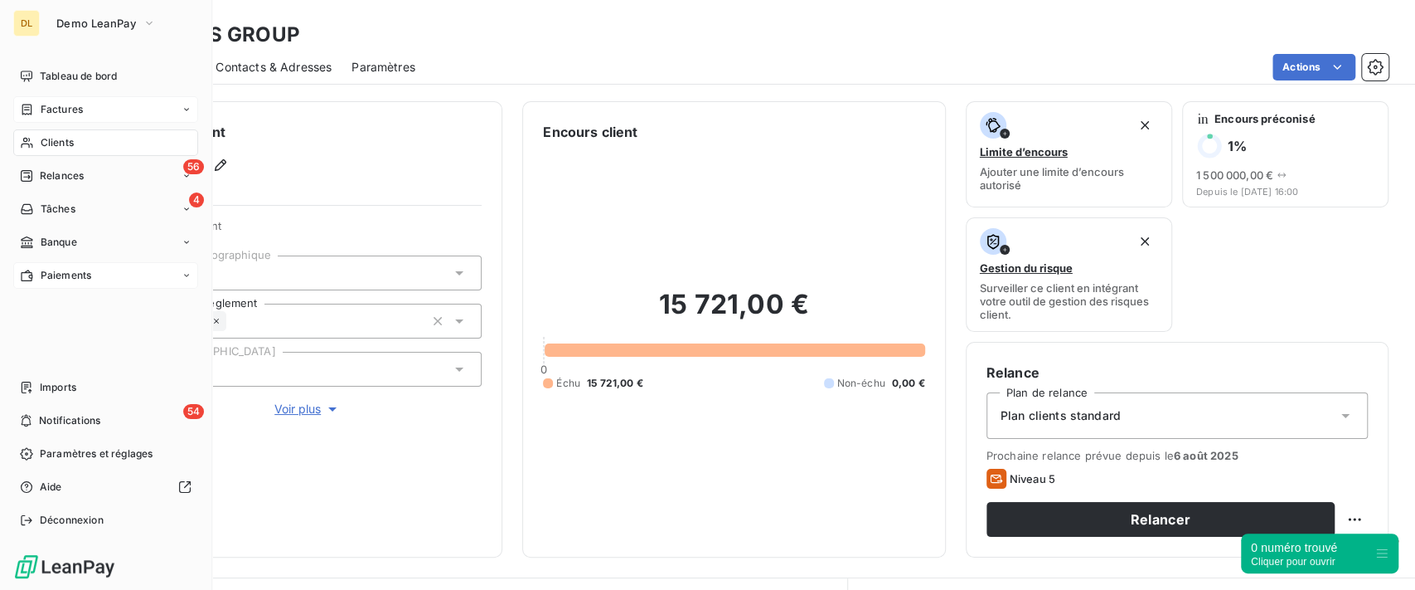
click at [113, 269] on div "Paiements" at bounding box center [105, 275] width 185 height 27
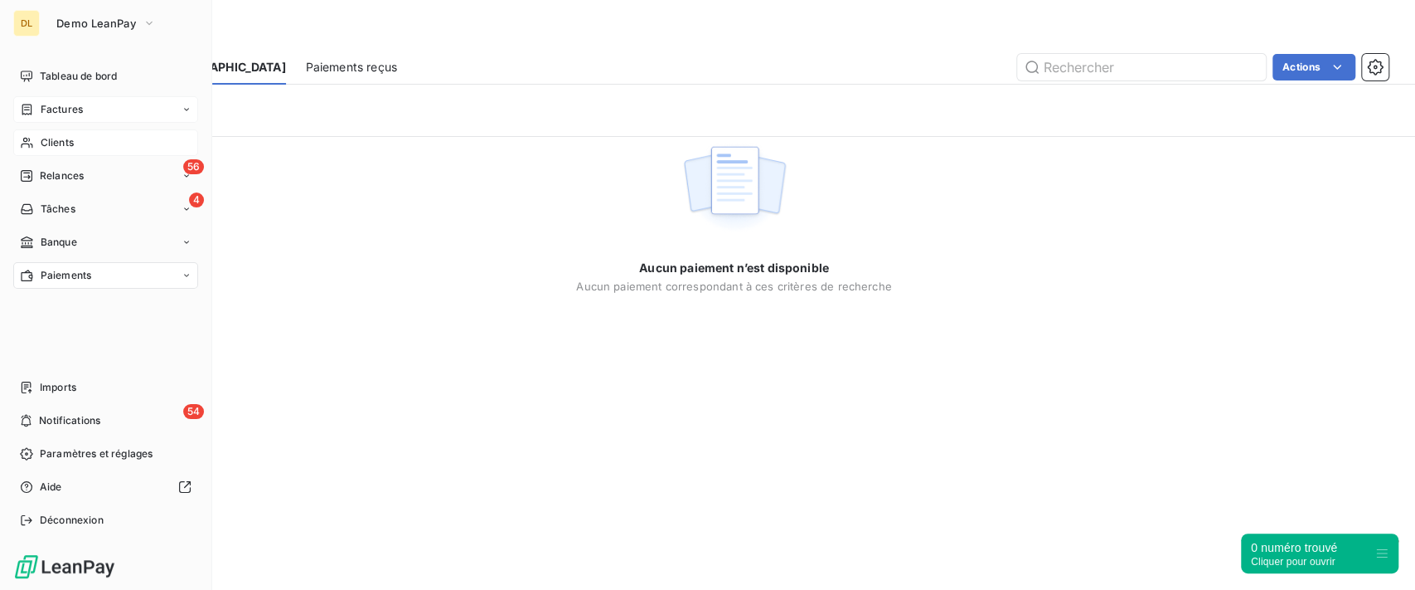
click at [62, 144] on span "Clients" at bounding box center [57, 142] width 33 height 15
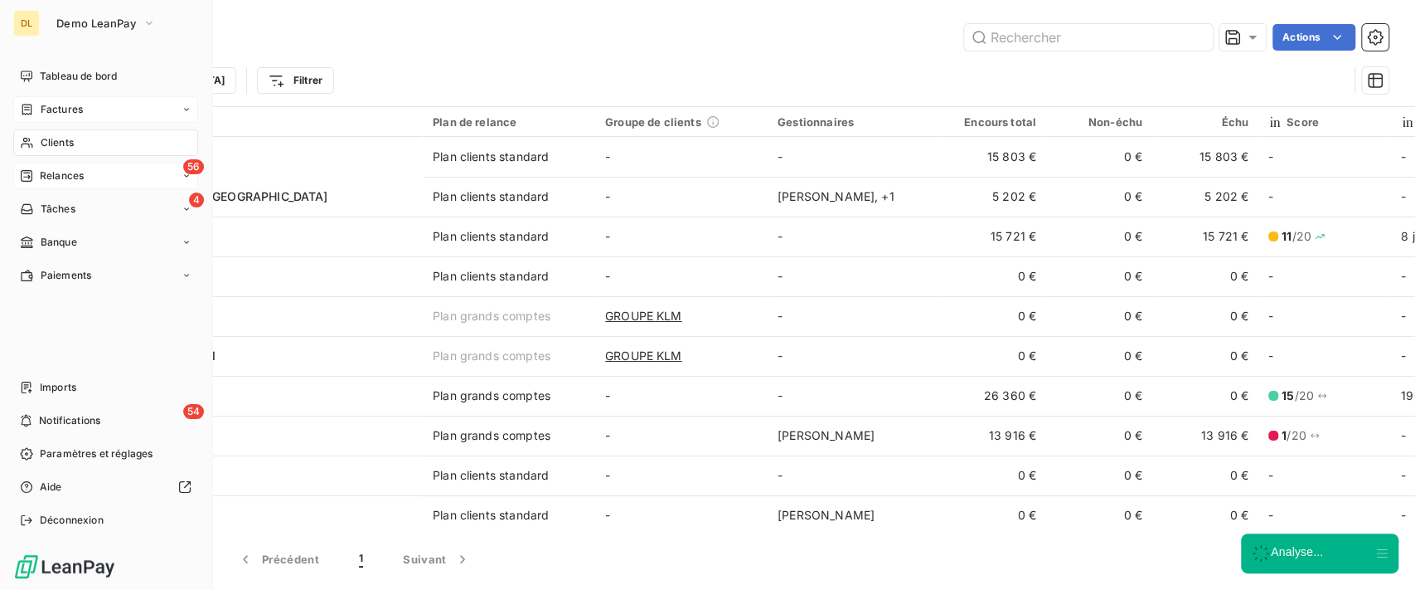
click at [90, 176] on div "56 Relances" at bounding box center [105, 176] width 185 height 27
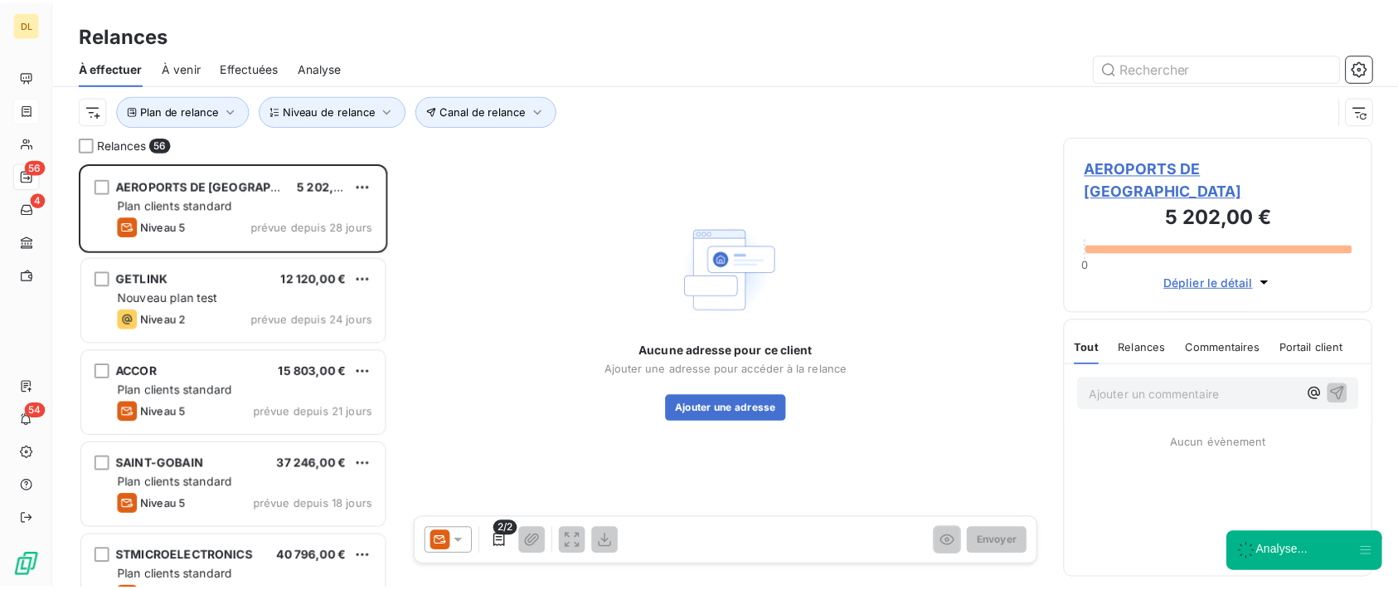
scroll to position [410, 295]
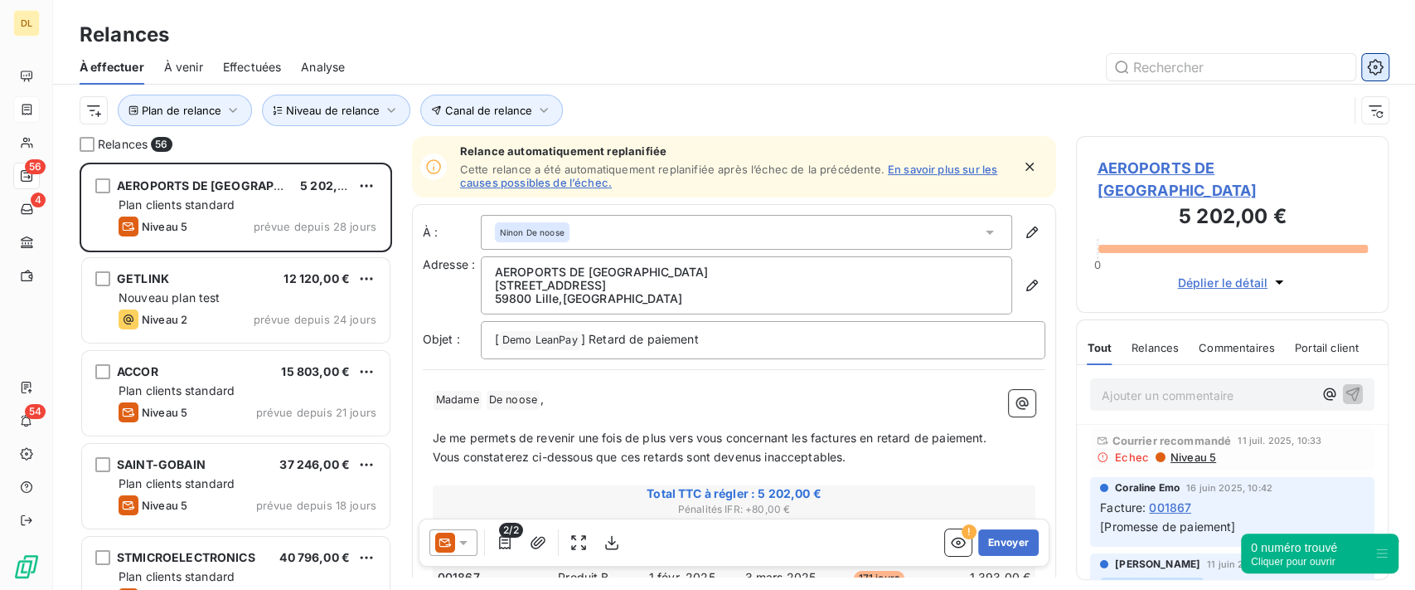
click at [1381, 66] on icon "button" at bounding box center [1375, 67] width 17 height 17
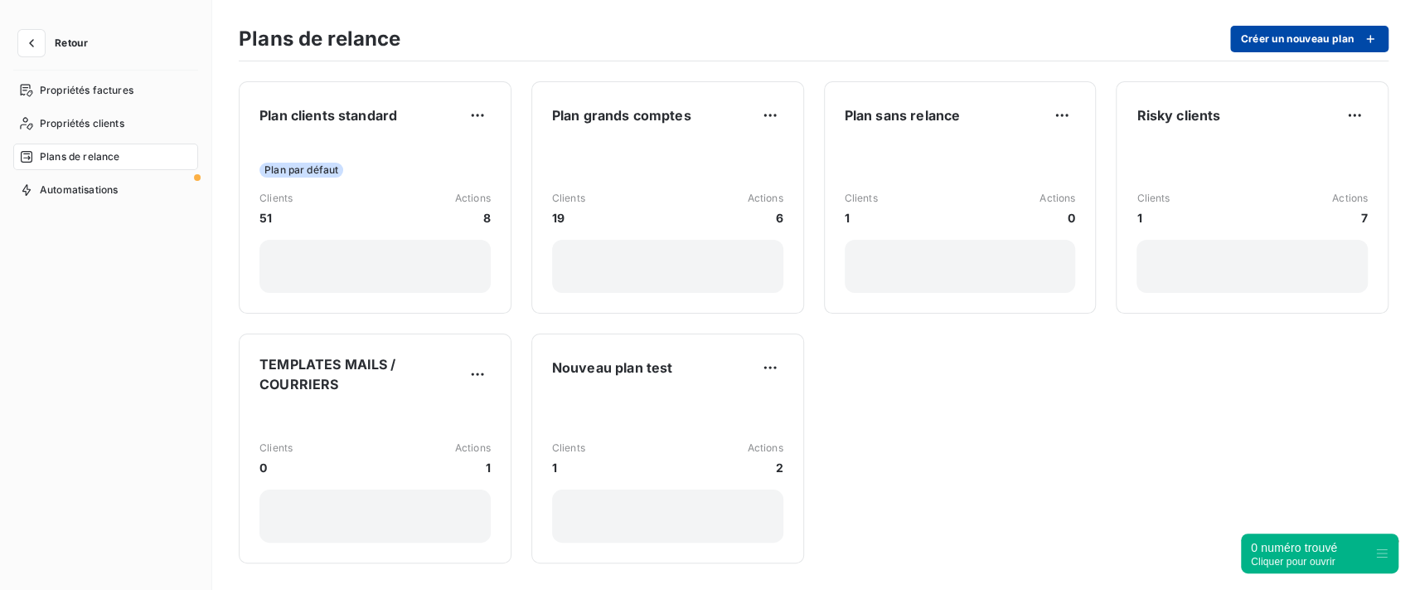
click at [1269, 46] on button "Créer un nouveau plan" at bounding box center [1310, 39] width 158 height 27
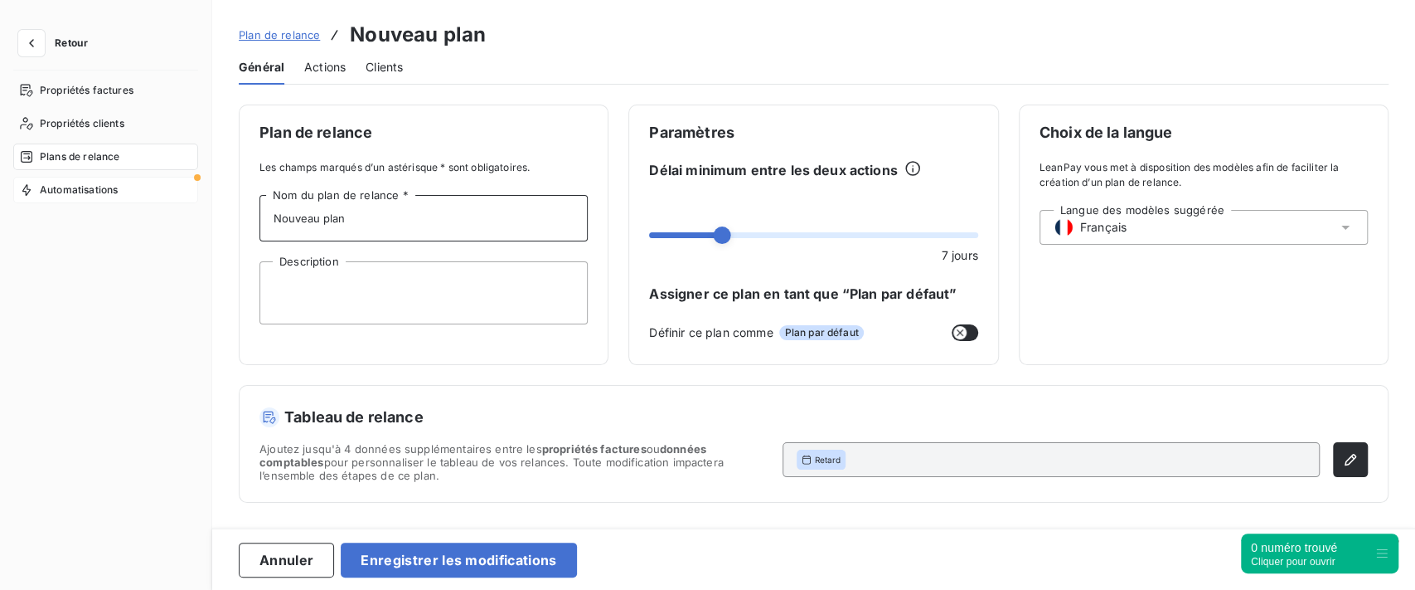
drag, startPoint x: 387, startPoint y: 209, endPoint x: 178, endPoint y: 190, distance: 209.8
click at [197, 196] on div "Retour Propriétés factures Propriétés clients Plans de relance Automatisations …" at bounding box center [707, 295] width 1415 height 590
click at [515, 142] on div "Plan de relance Les champs marqués d’un astérisque * sont obligatoires. BTB Nom…" at bounding box center [424, 234] width 370 height 260
click at [313, 213] on input "BTB" at bounding box center [424, 218] width 328 height 46
type input "BTC"
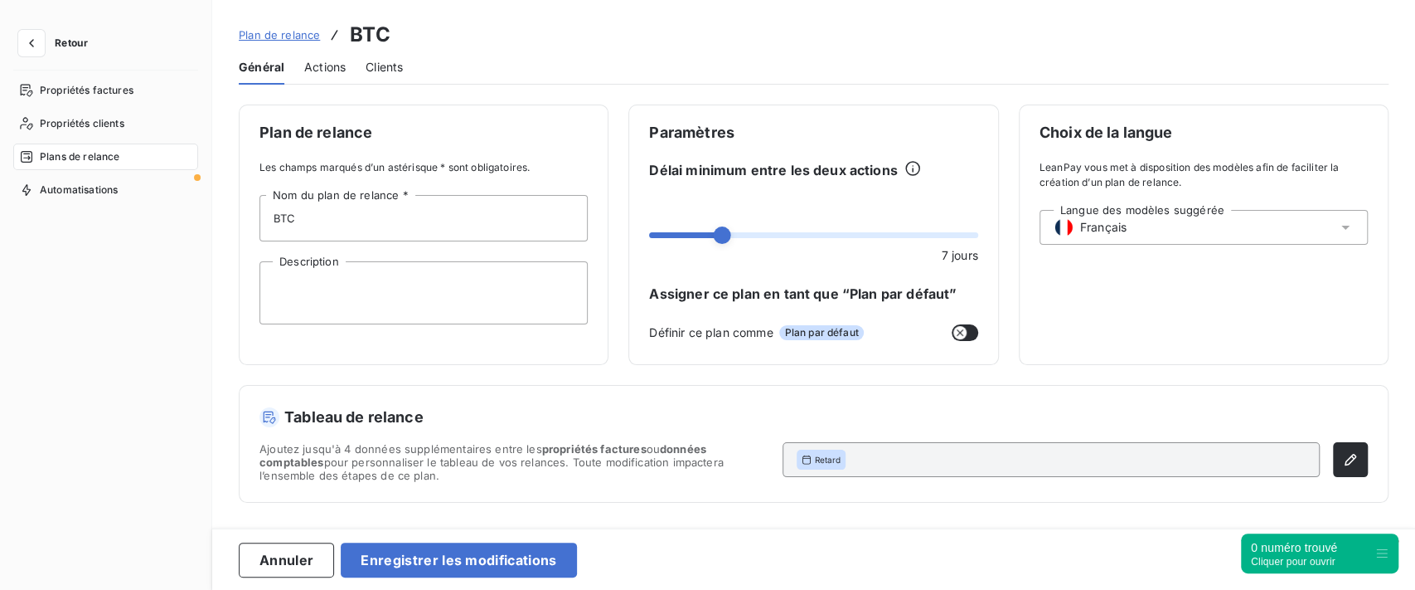
click at [465, 139] on span "Plan de relance" at bounding box center [424, 132] width 328 height 15
click at [375, 291] on textarea "Description" at bounding box center [424, 292] width 328 height 63
click at [1347, 449] on button "button" at bounding box center [1350, 459] width 35 height 35
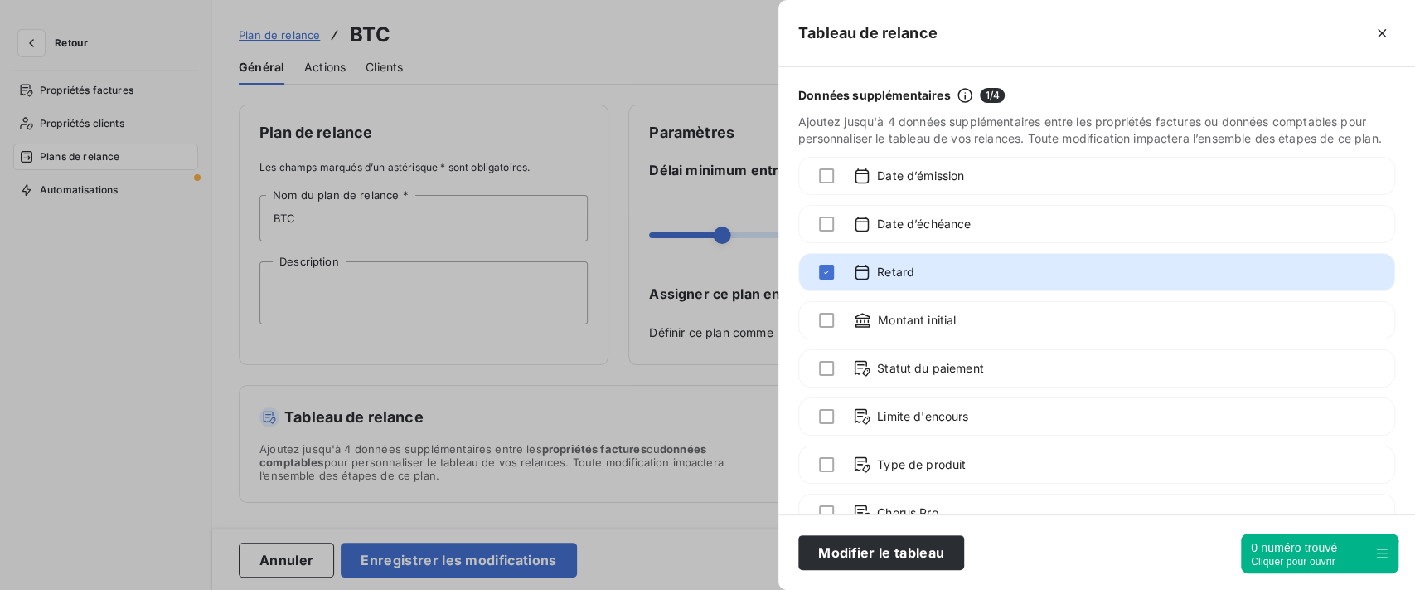
click at [609, 119] on div at bounding box center [707, 295] width 1415 height 590
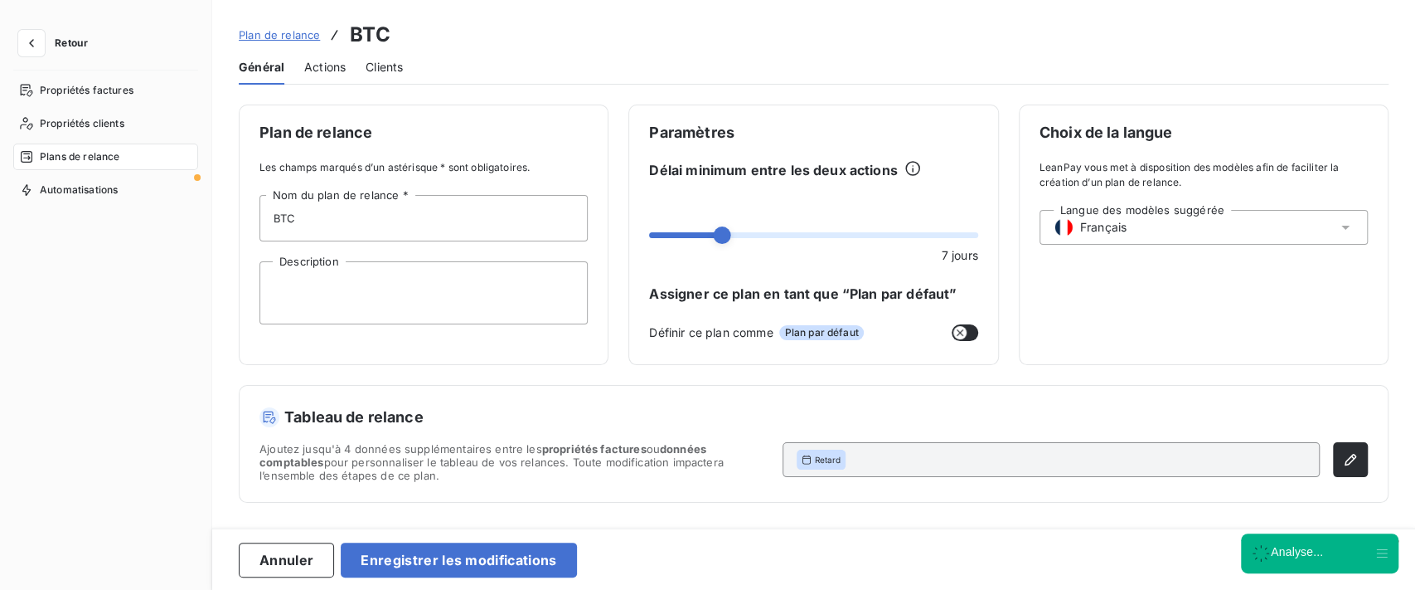
click at [332, 70] on span "Actions" at bounding box center [324, 67] width 41 height 17
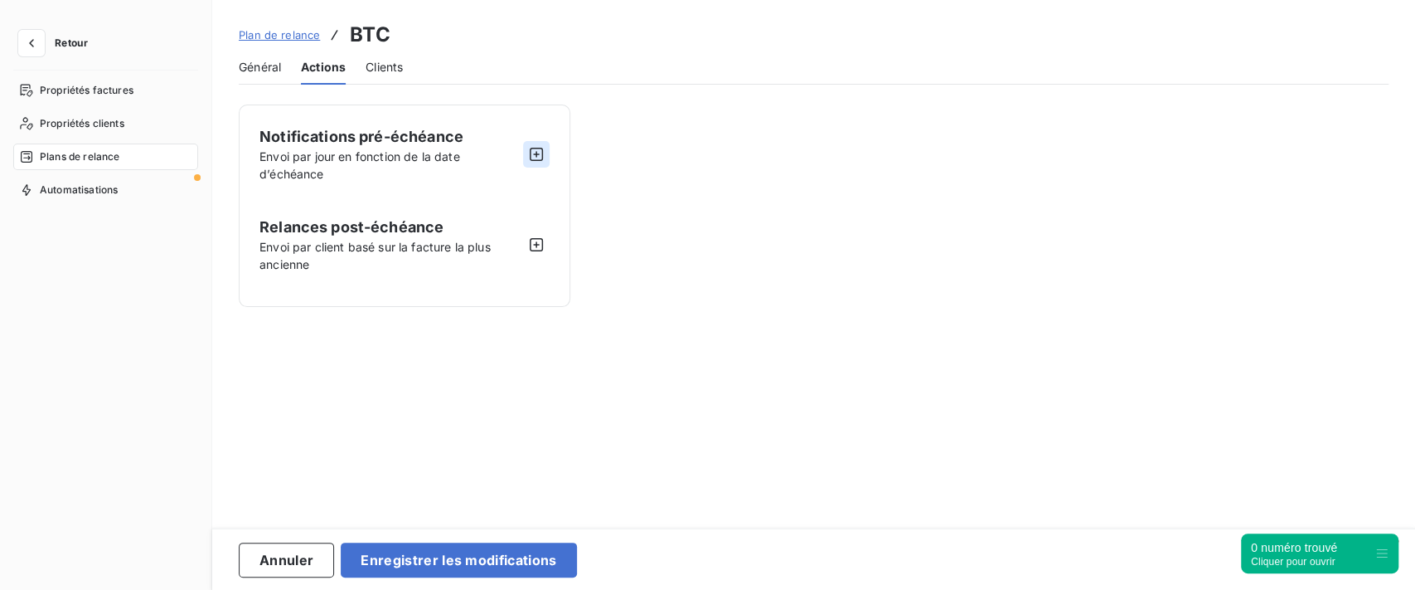
click at [533, 150] on icon "button" at bounding box center [536, 154] width 17 height 17
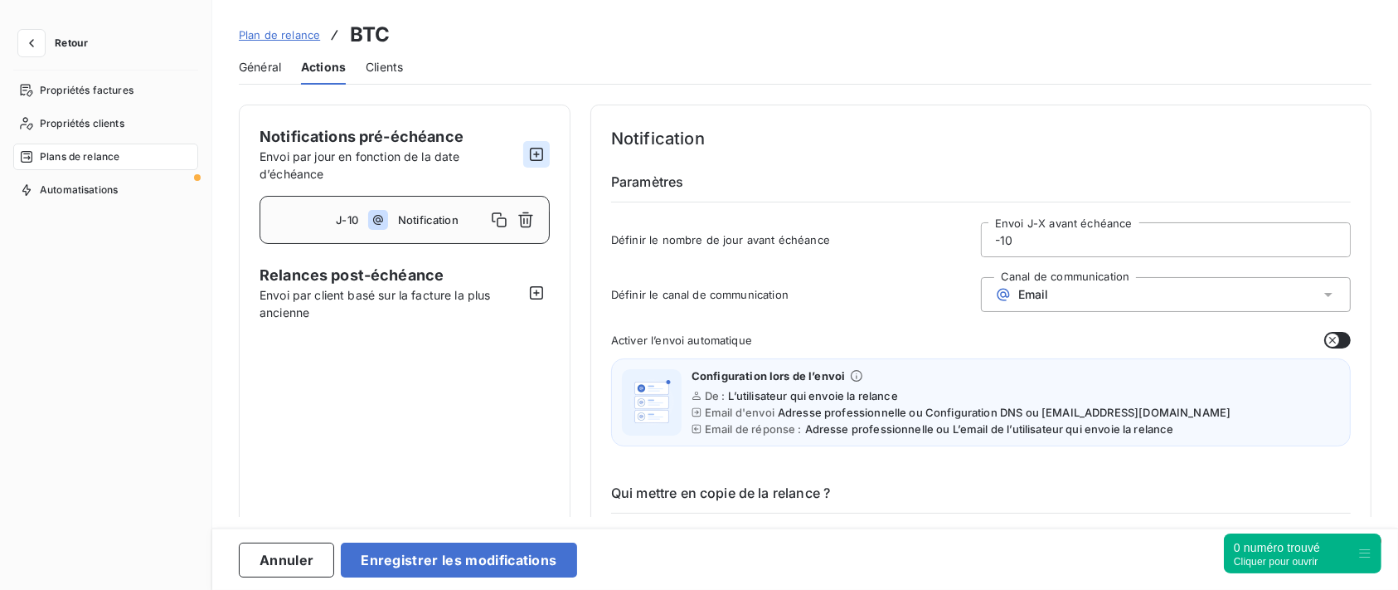
click at [534, 150] on icon "button" at bounding box center [536, 154] width 17 height 17
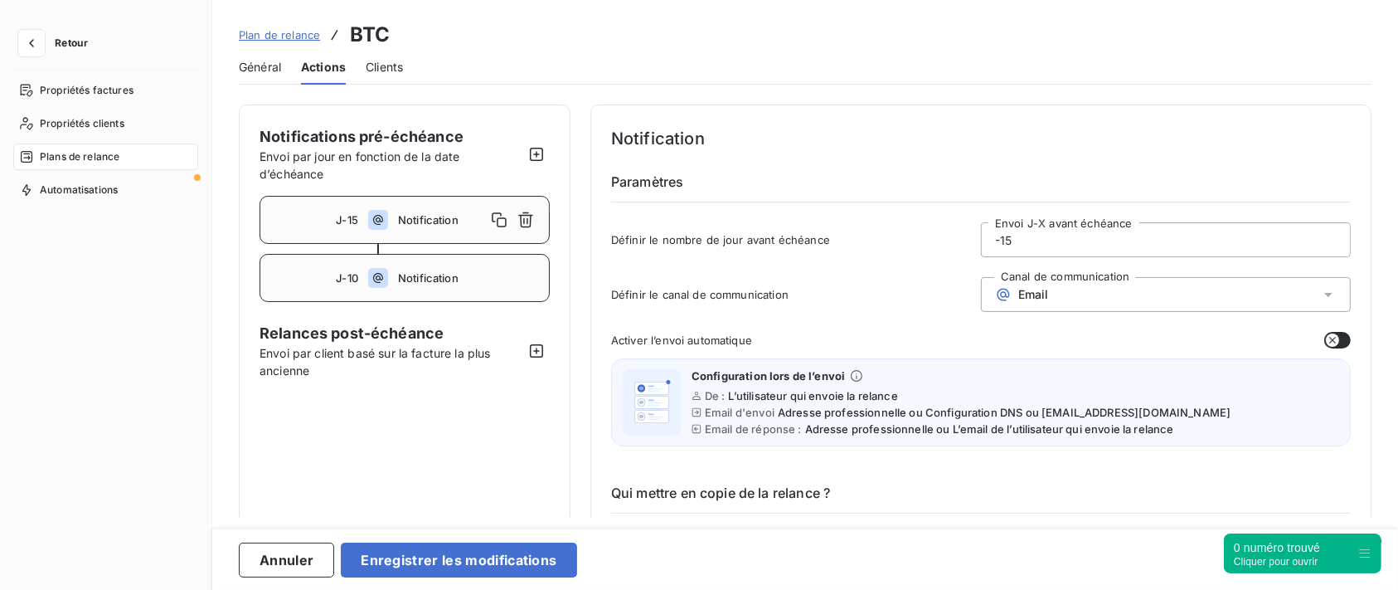
click at [404, 271] on span "Notification" at bounding box center [468, 277] width 141 height 13
drag, startPoint x: 1086, startPoint y: 242, endPoint x: 871, endPoint y: 253, distance: 215.9
click at [936, 229] on div "Définir le nombre de jour avant échéance -10 Envoi J-X avant échéance" at bounding box center [981, 244] width 740 height 45
click at [1039, 294] on span "Email" at bounding box center [1033, 294] width 31 height 13
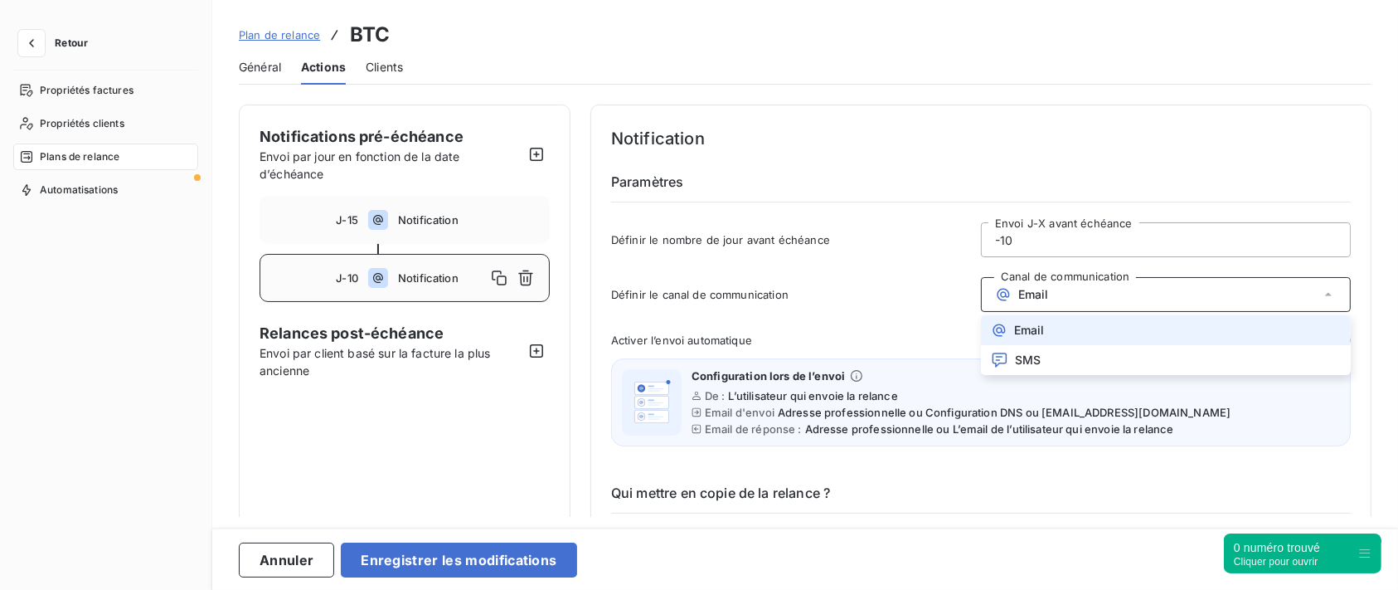
click at [1039, 294] on span "Email" at bounding box center [1033, 294] width 31 height 13
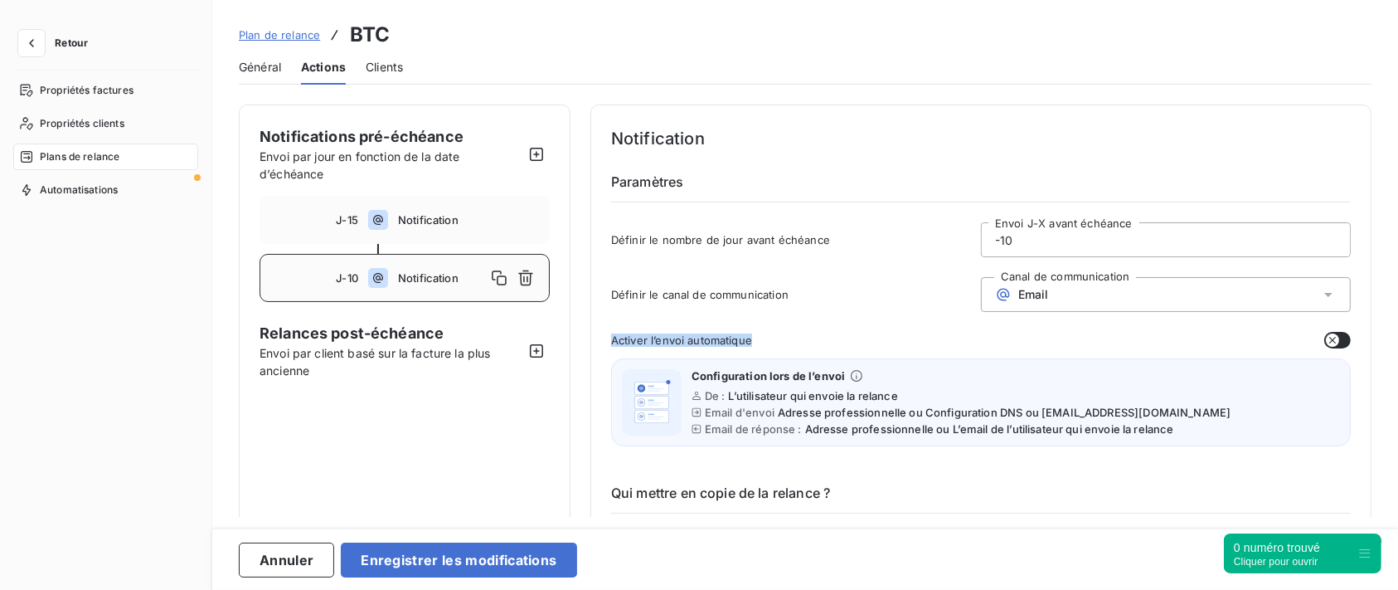
drag, startPoint x: 608, startPoint y: 338, endPoint x: 787, endPoint y: 335, distance: 179.1
click at [786, 304] on div "Définir le canal de communication Canal de communication Email" at bounding box center [981, 299] width 740 height 45
click at [539, 348] on icon "button" at bounding box center [536, 350] width 17 height 17
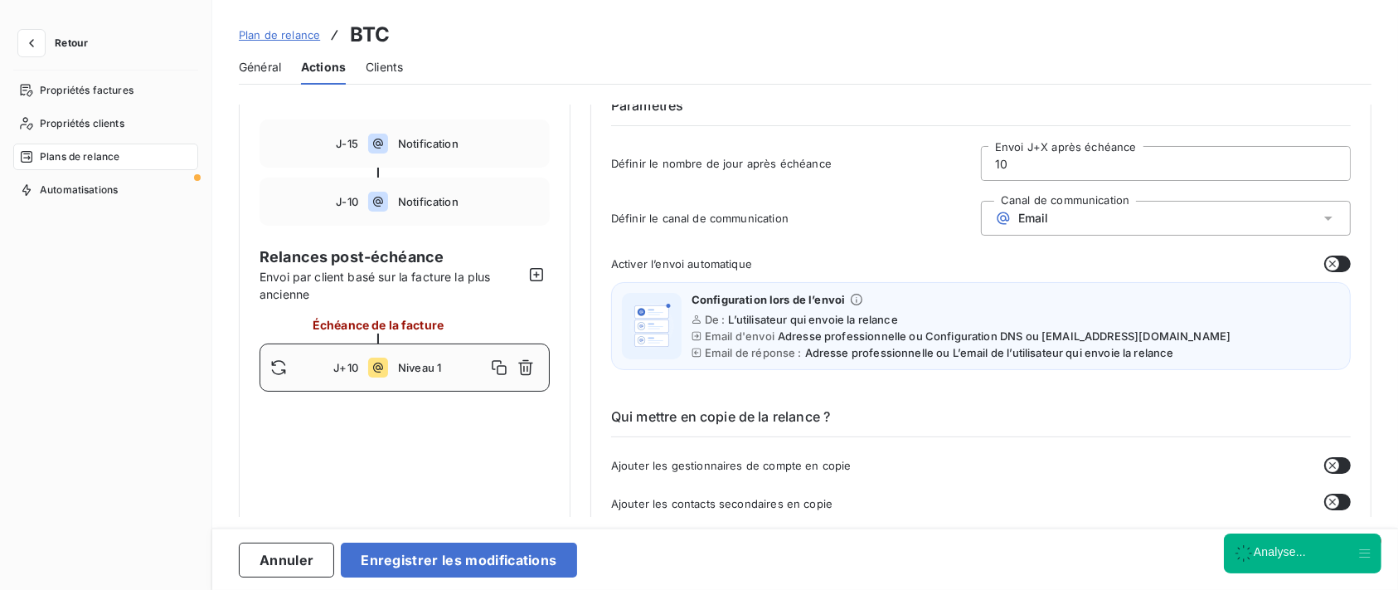
scroll to position [110, 0]
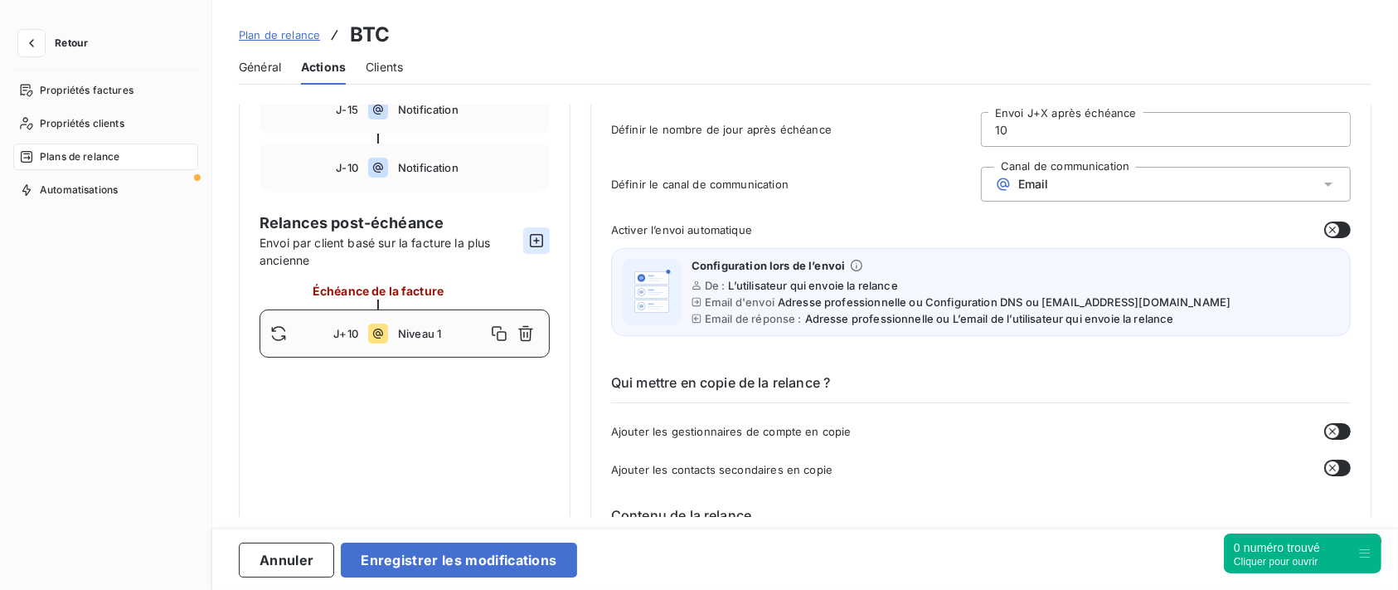
click at [544, 235] on icon "button" at bounding box center [536, 240] width 17 height 17
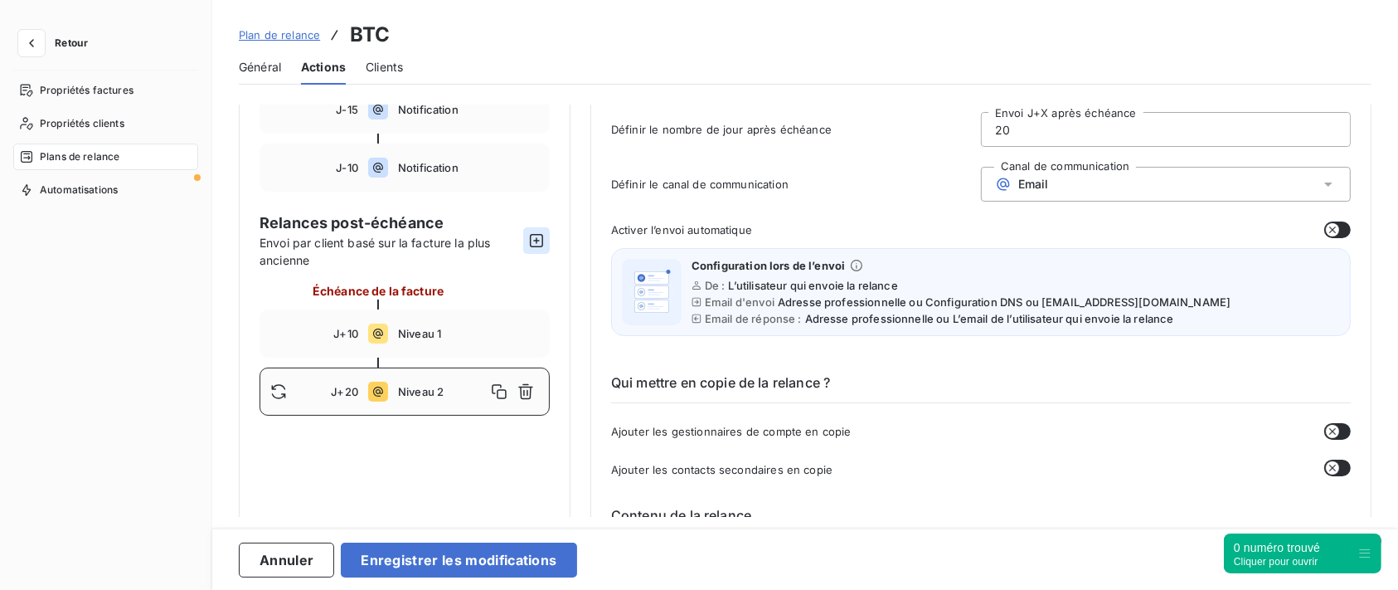
click at [540, 237] on icon "button" at bounding box center [536, 240] width 17 height 17
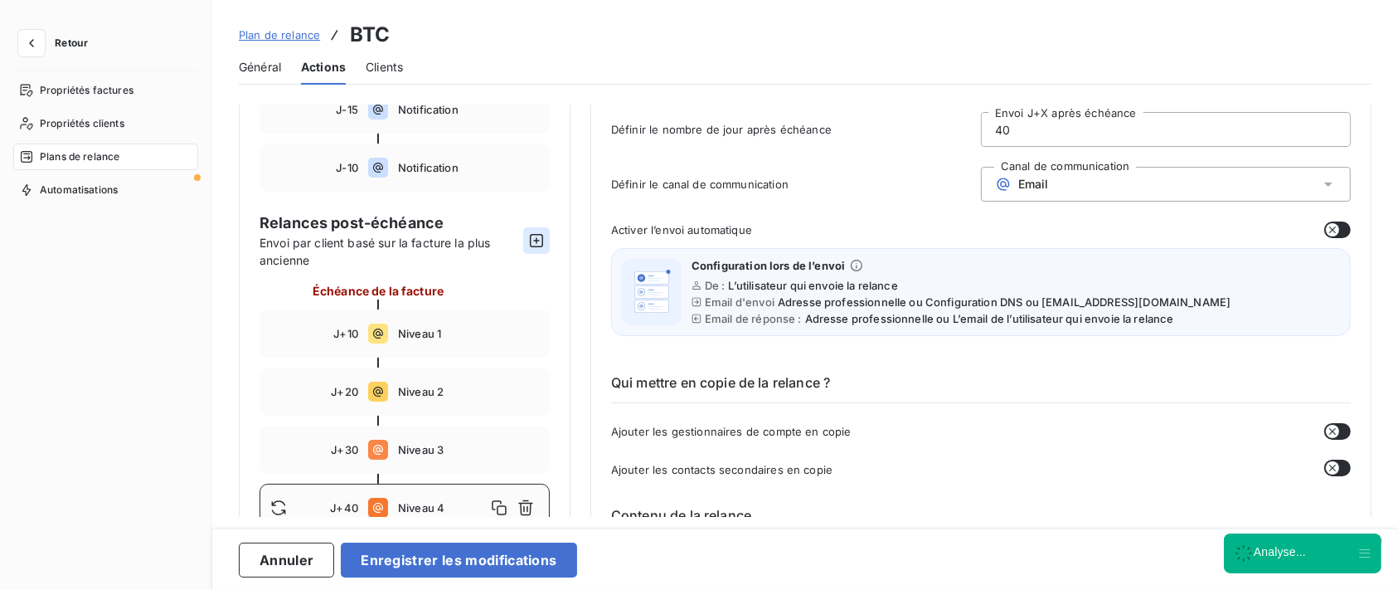
click at [540, 237] on icon "button" at bounding box center [536, 240] width 17 height 17
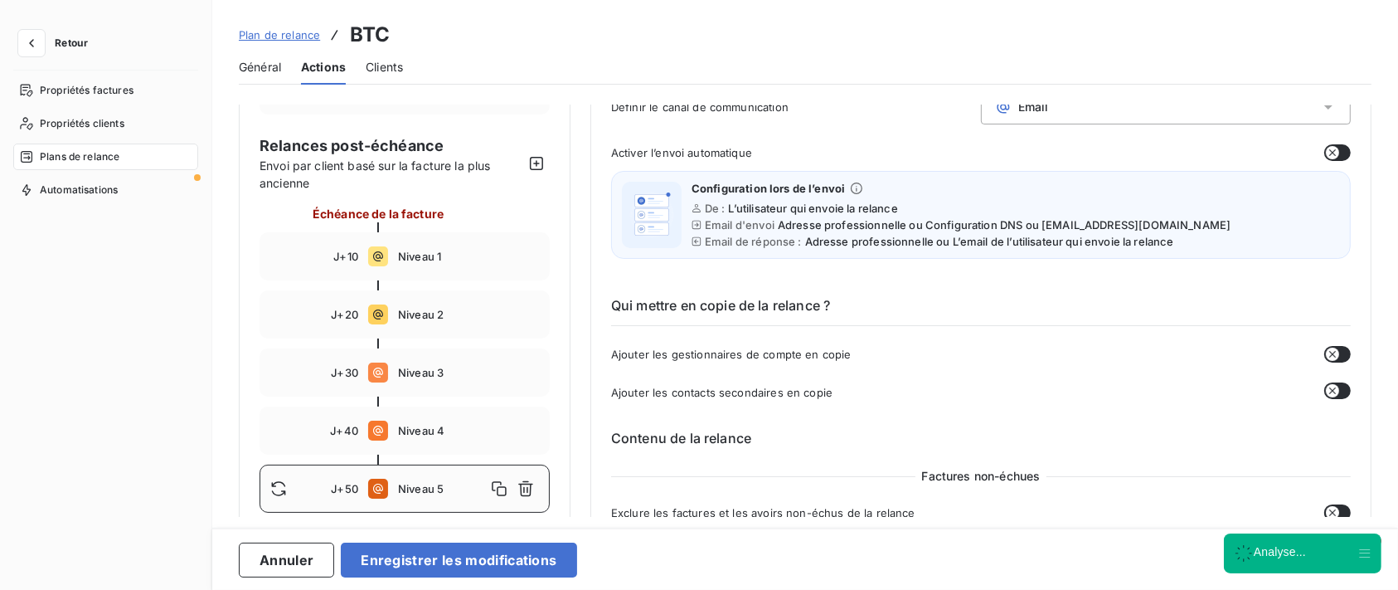
scroll to position [221, 0]
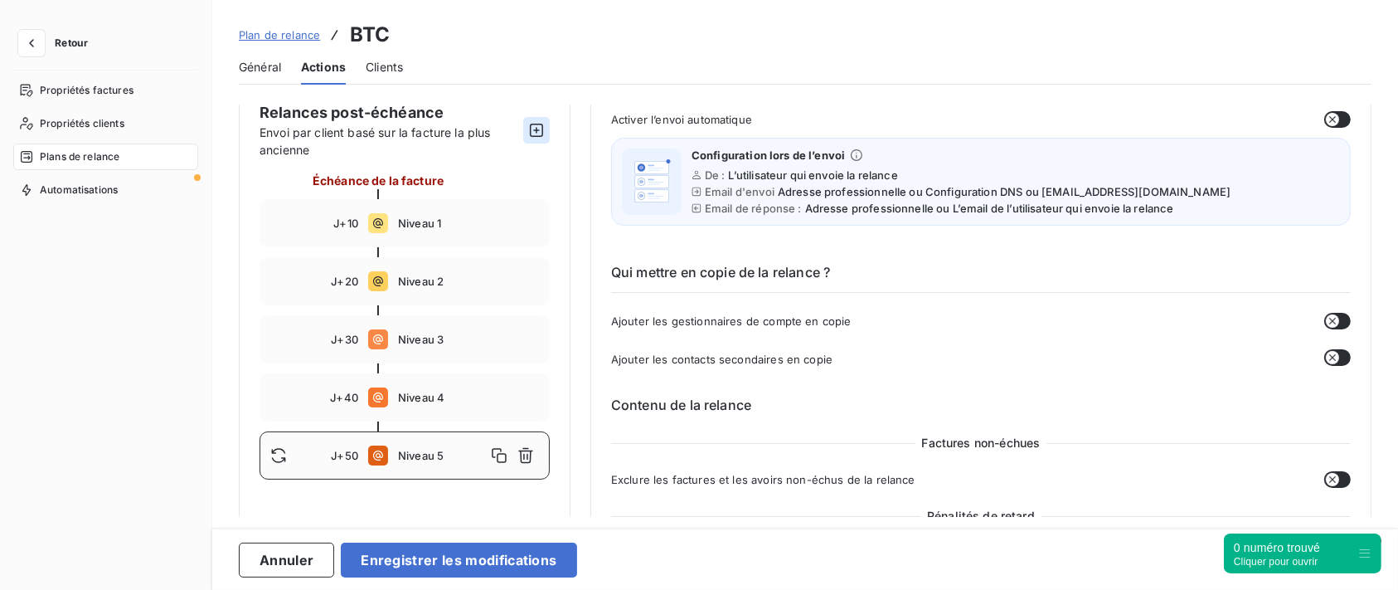
click at [536, 132] on icon "button" at bounding box center [536, 130] width 17 height 17
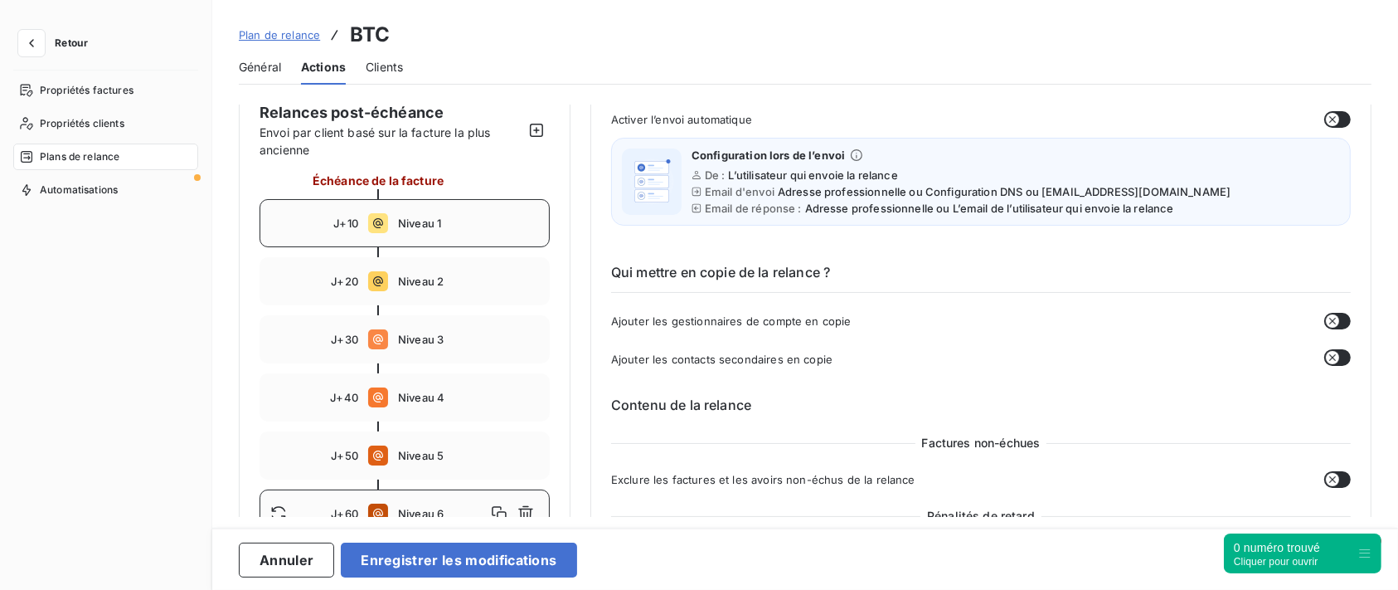
click at [458, 238] on div "J+10 Niveau 1" at bounding box center [405, 223] width 290 height 48
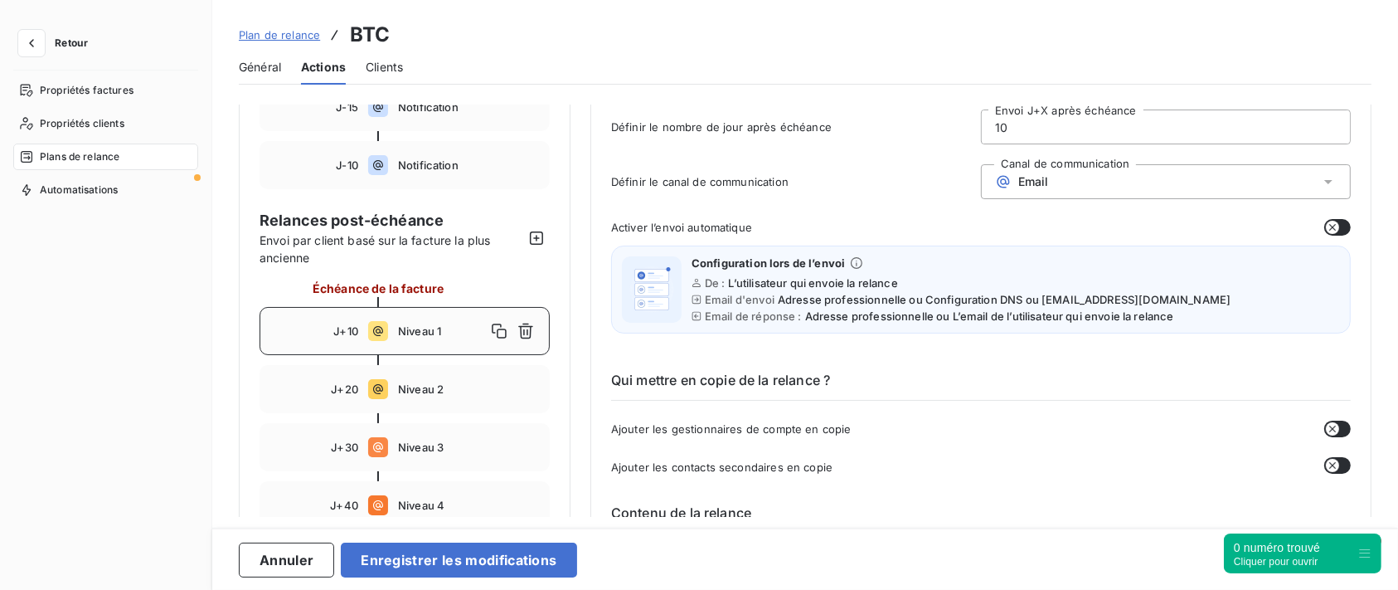
scroll to position [0, 0]
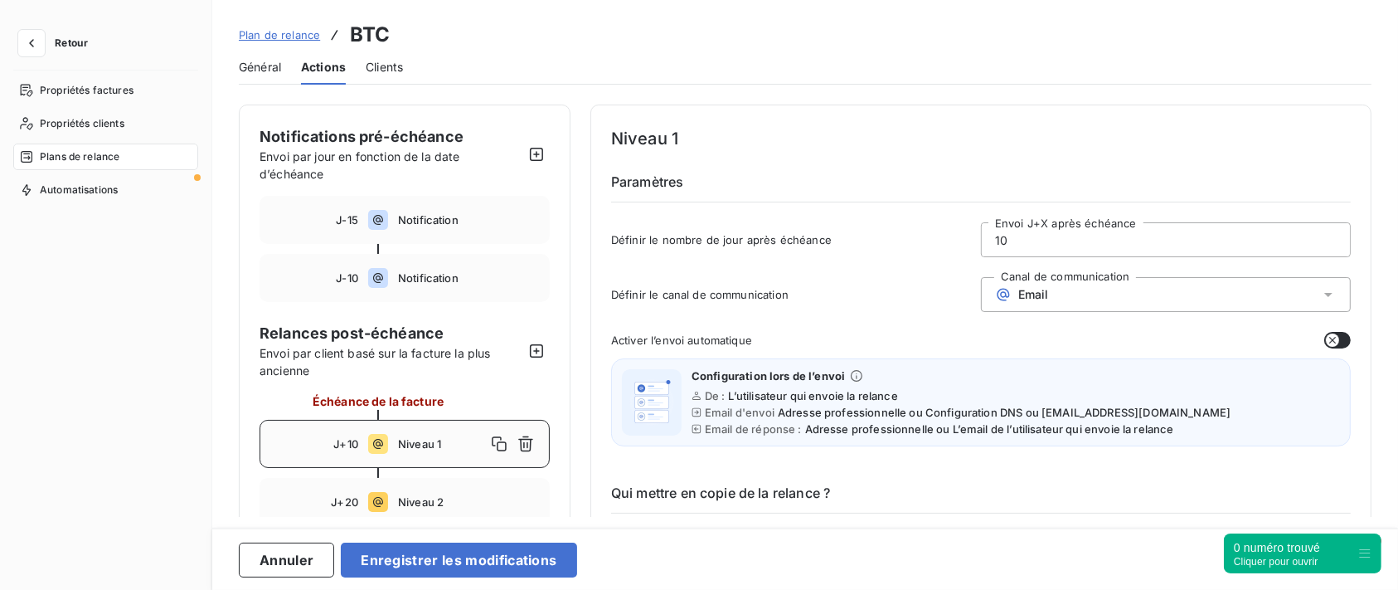
drag, startPoint x: 1091, startPoint y: 235, endPoint x: 917, endPoint y: 221, distance: 174.6
click at [954, 227] on div "Définir le nombre de jour après échéance 10 Envoi J+X après échéance" at bounding box center [981, 244] width 740 height 45
click at [1023, 299] on span "Email" at bounding box center [1033, 294] width 31 height 13
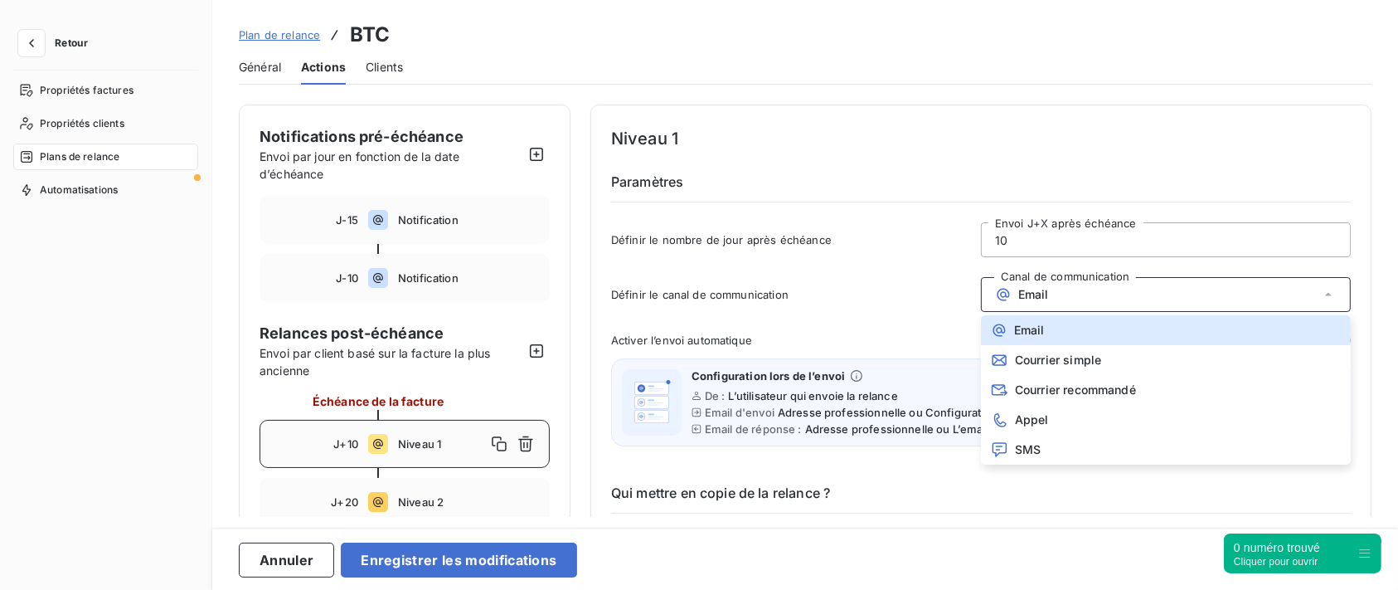
click at [789, 298] on span "Définir le canal de communication" at bounding box center [796, 294] width 370 height 13
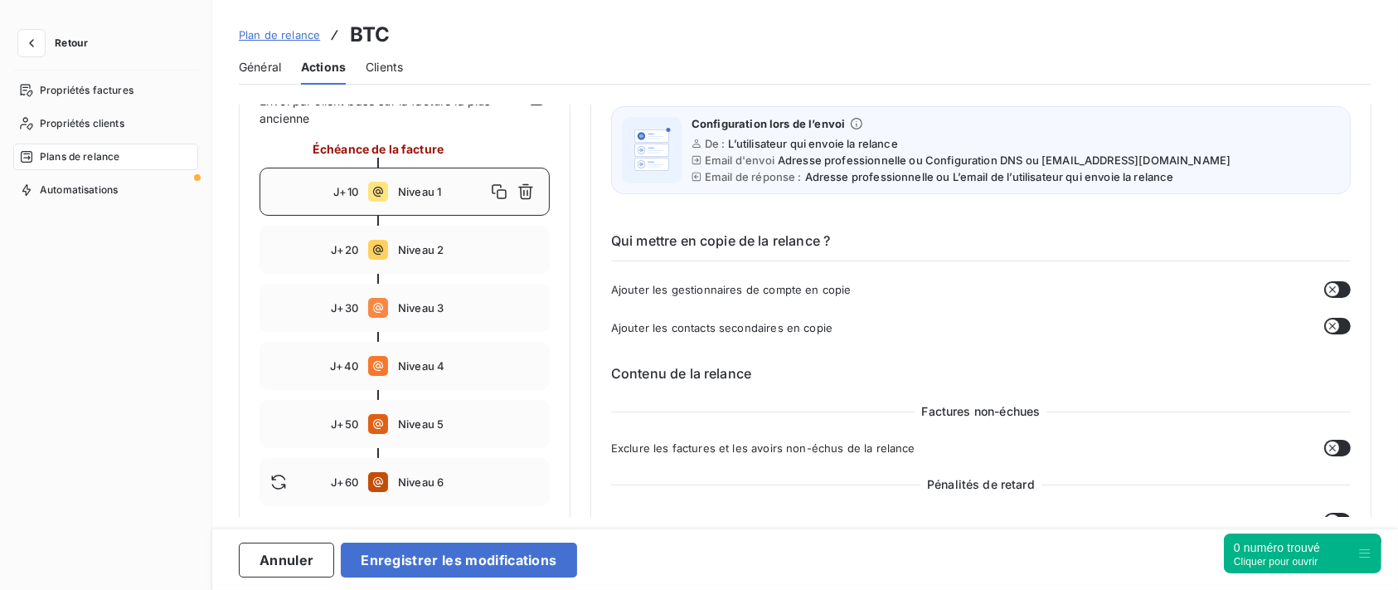
scroll to position [278, 0]
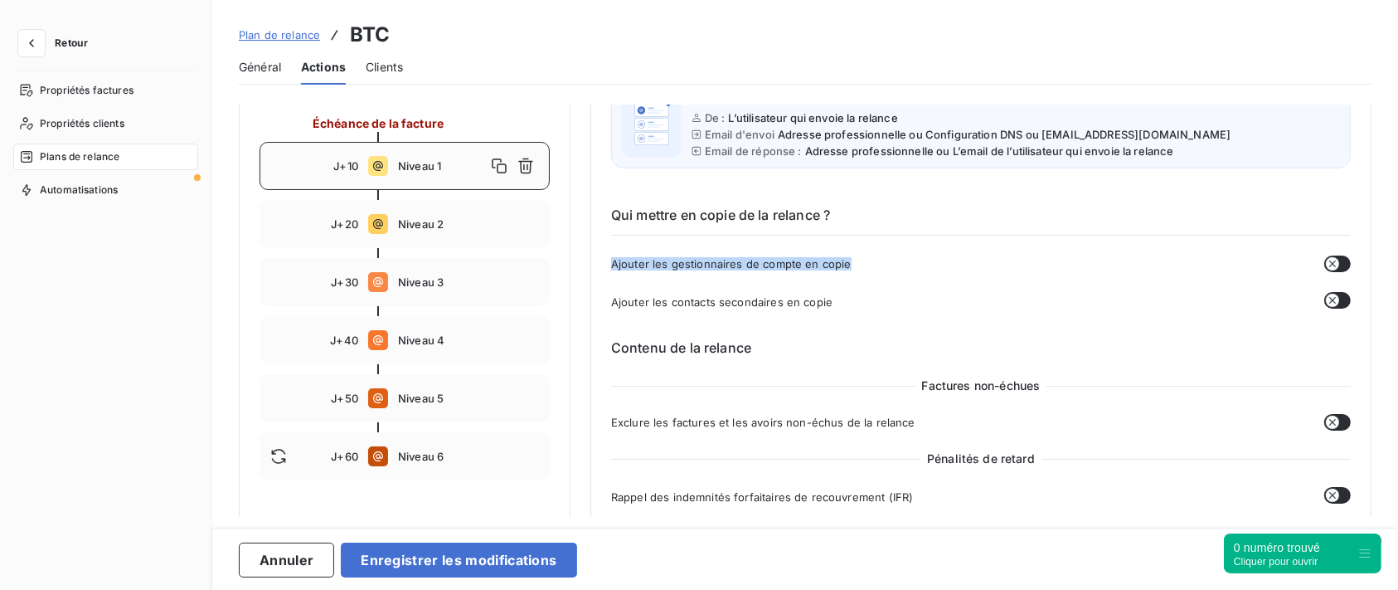
drag, startPoint x: 610, startPoint y: 263, endPoint x: 849, endPoint y: 274, distance: 239.0
click at [915, 250] on div "Qui mettre en copie de la relance ? Ajouter les gestionnaires de compte en copi…" at bounding box center [981, 244] width 740 height 133
click at [1008, 267] on div "Ajouter les gestionnaires de compte en copie" at bounding box center [981, 263] width 740 height 17
click at [1326, 262] on icon "button" at bounding box center [1332, 263] width 13 height 13
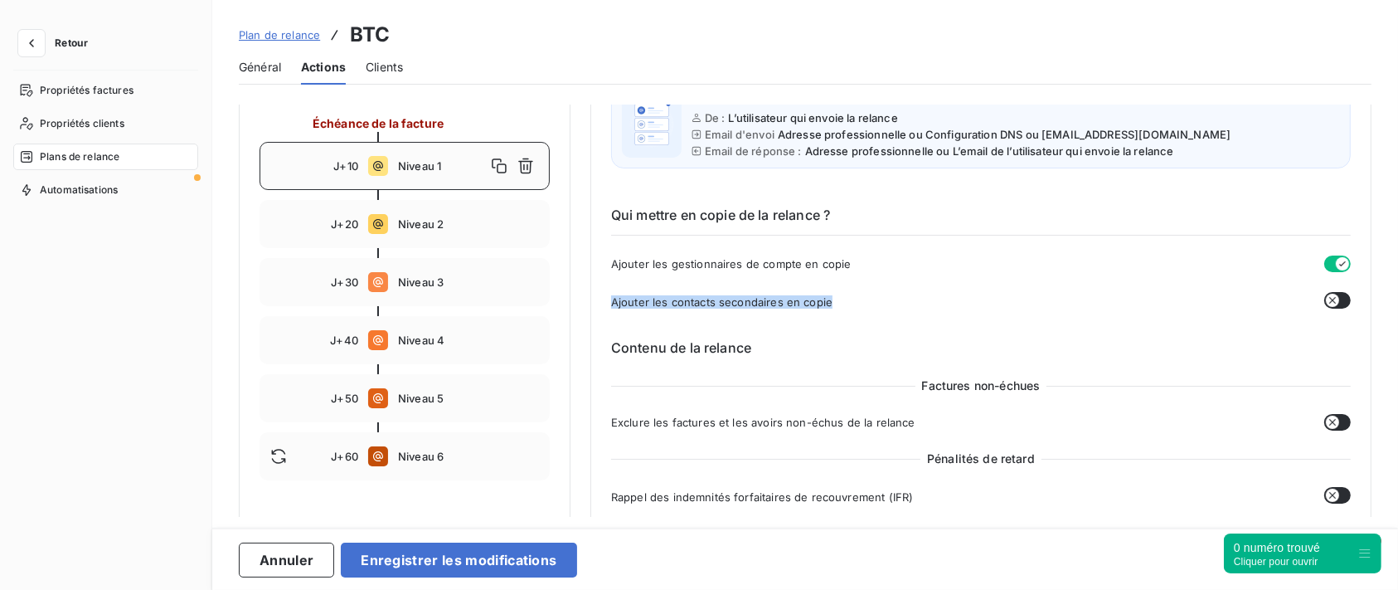
drag, startPoint x: 609, startPoint y: 300, endPoint x: 862, endPoint y: 299, distance: 253.7
click at [842, 302] on div "Ajouter les contacts secondaires en copie" at bounding box center [981, 301] width 740 height 19
click at [1167, 247] on div "Qui mettre en copie de la relance ? Ajouter les gestionnaires de compte en copi…" at bounding box center [981, 244] width 740 height 133
click at [1338, 263] on icon "button" at bounding box center [1342, 263] width 13 height 13
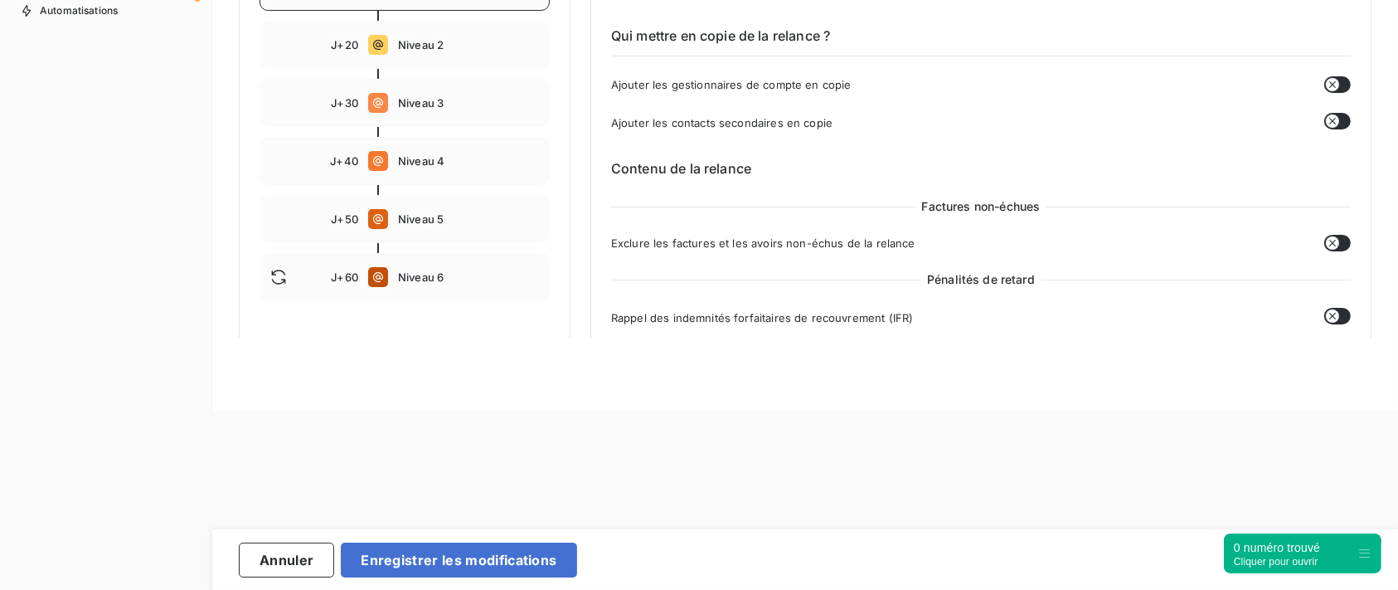
scroll to position [219, 0]
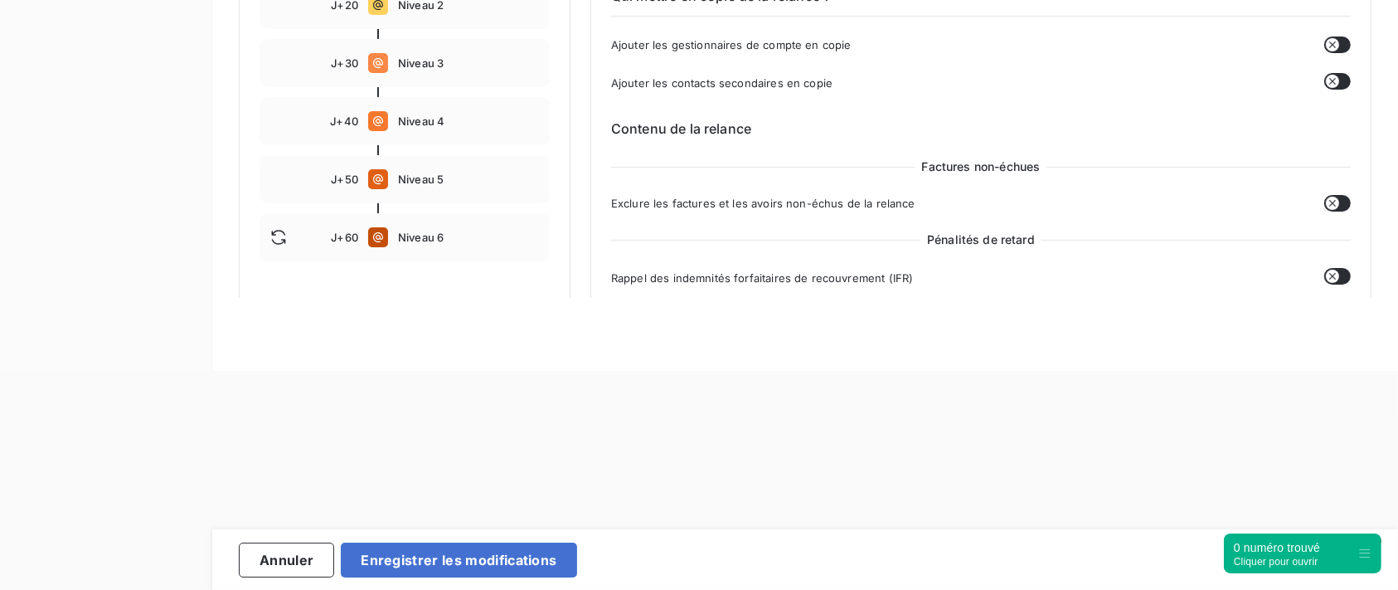
click at [1329, 275] on icon "button" at bounding box center [1332, 276] width 7 height 7
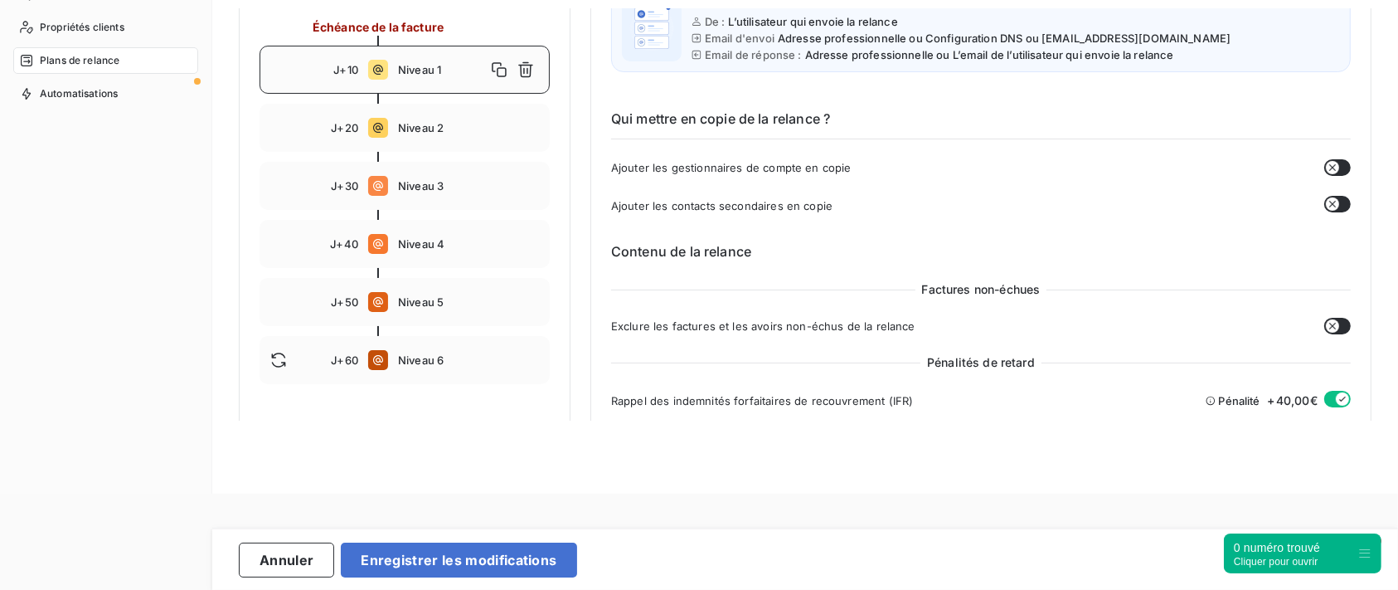
scroll to position [68, 0]
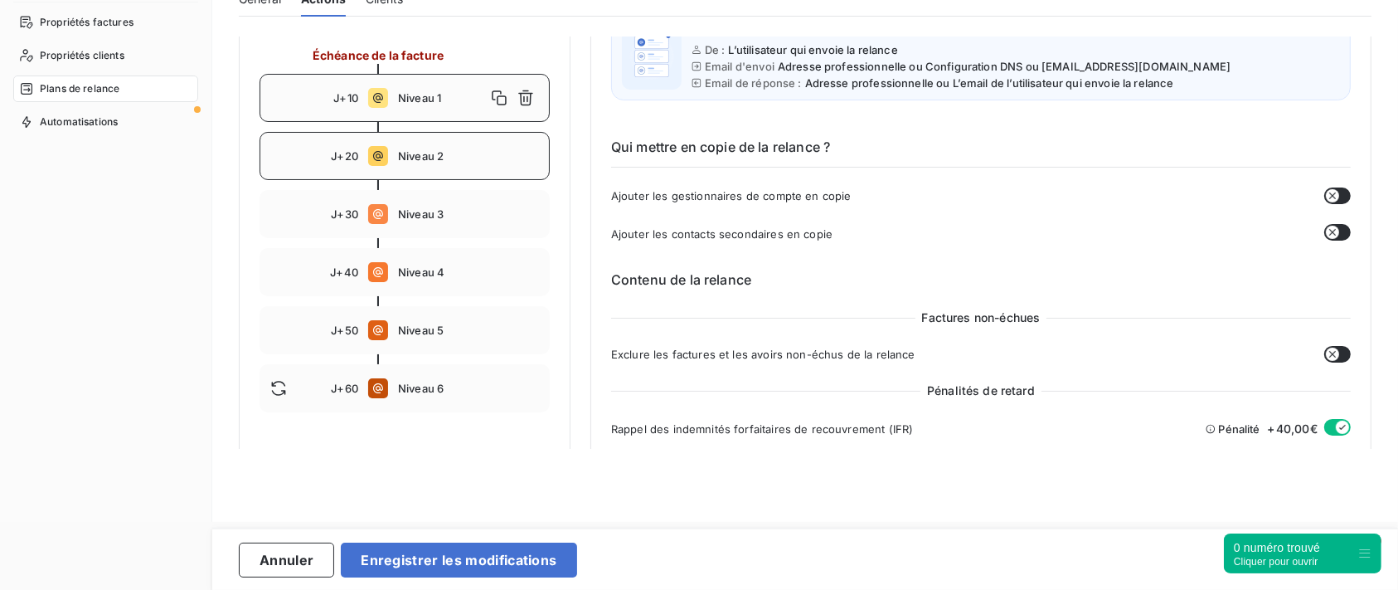
click at [489, 162] on div "J+20 Niveau 2" at bounding box center [405, 156] width 290 height 48
type input "20"
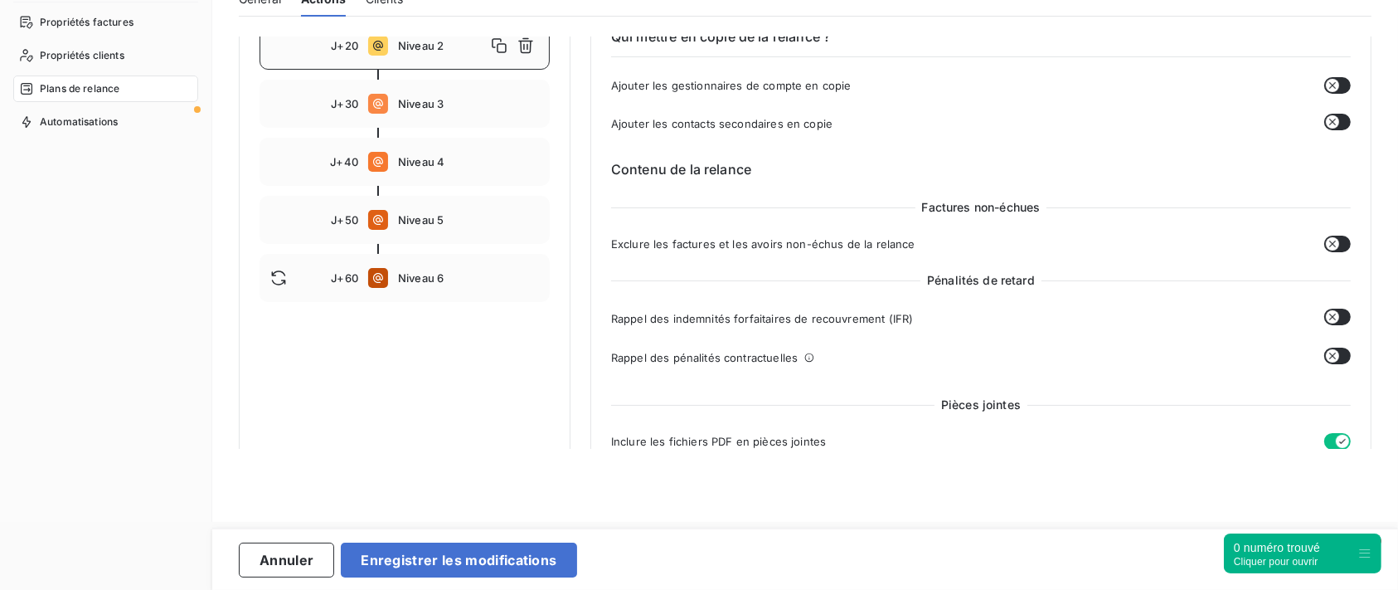
scroll to position [498, 0]
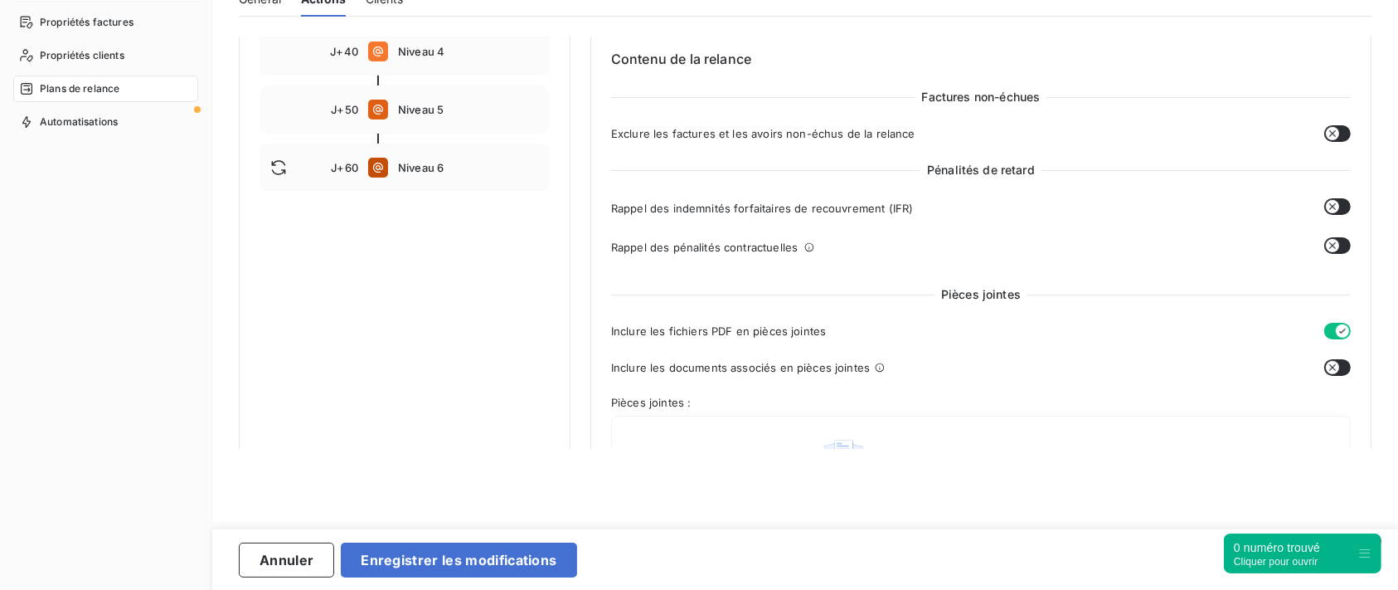
click at [1328, 205] on icon "button" at bounding box center [1332, 206] width 13 height 13
click at [1326, 242] on icon "button" at bounding box center [1332, 245] width 13 height 13
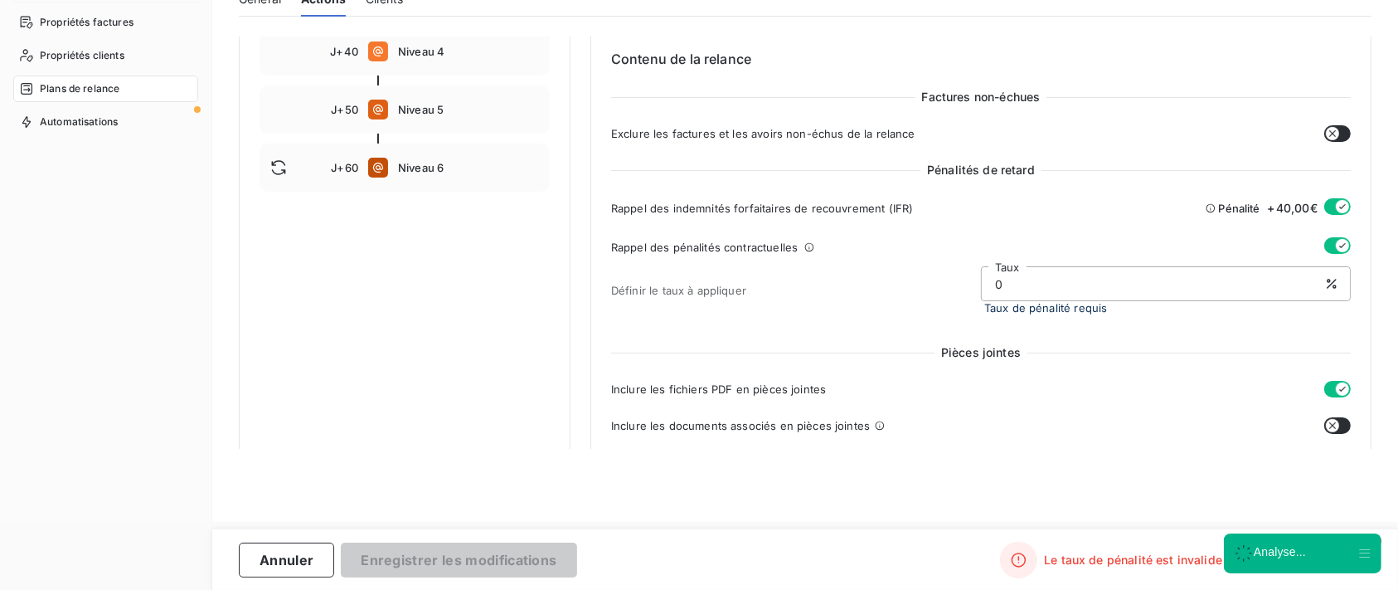
click at [1336, 248] on icon "button" at bounding box center [1342, 245] width 13 height 13
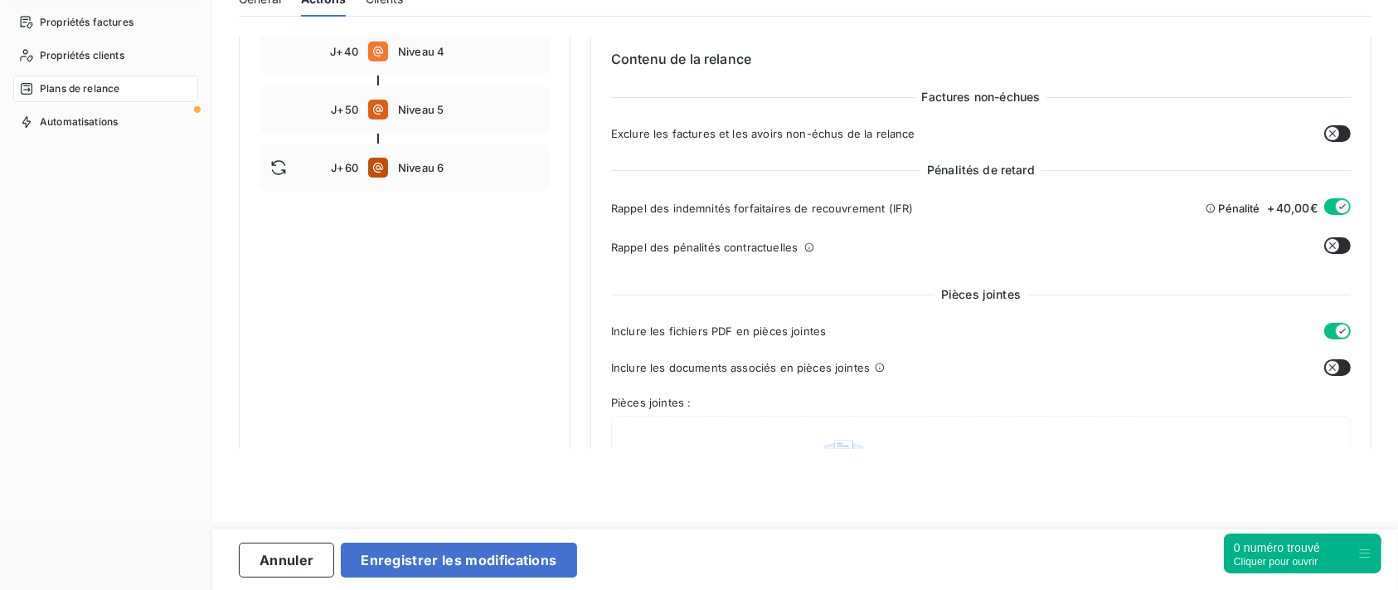
click at [1324, 205] on button "button" at bounding box center [1337, 206] width 27 height 17
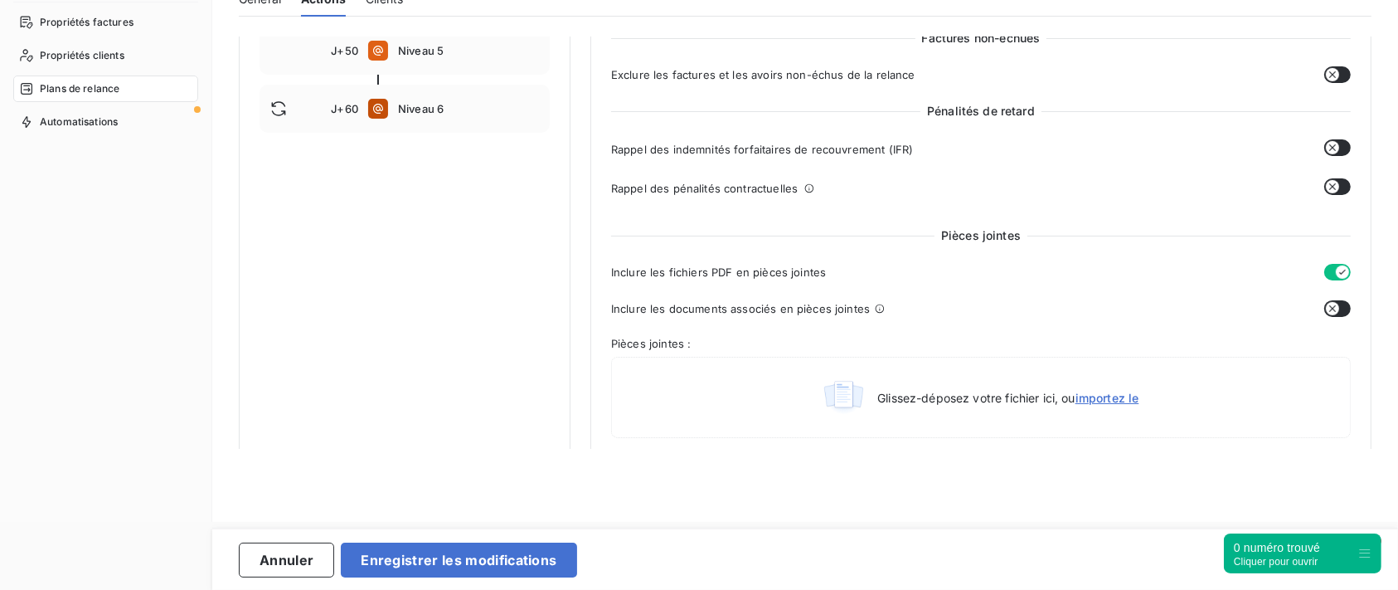
scroll to position [570, 0]
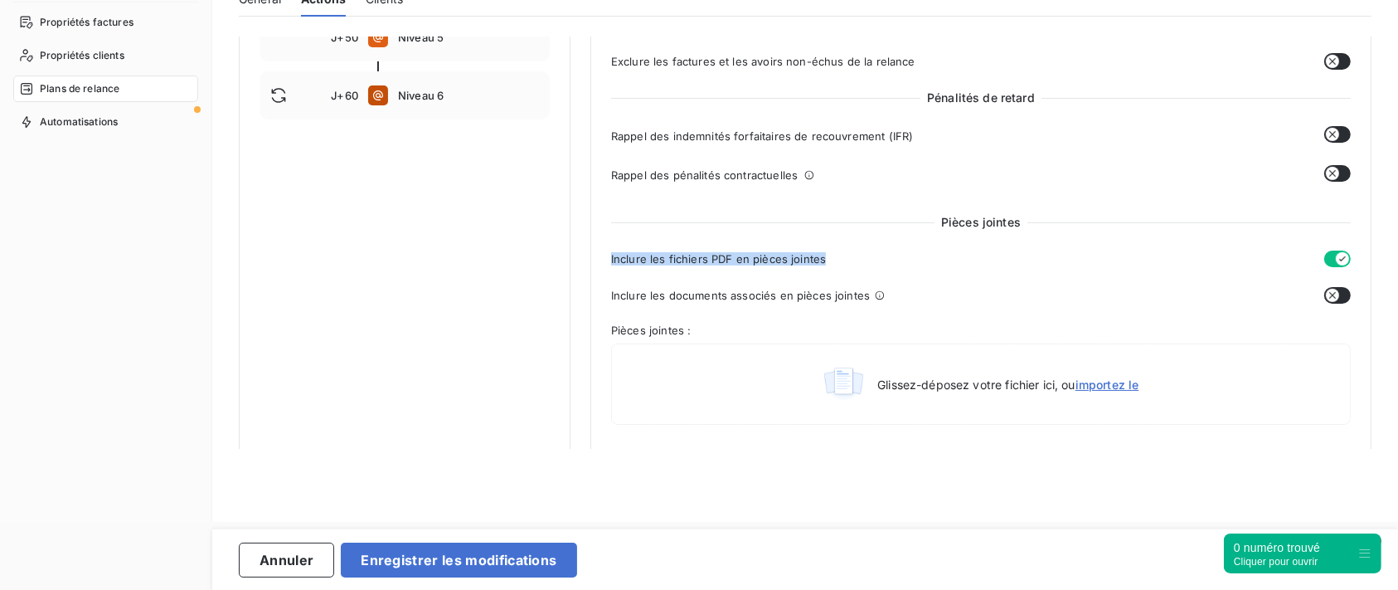
drag, startPoint x: 821, startPoint y: 255, endPoint x: 599, endPoint y: 262, distance: 222.3
click at [599, 262] on div "Niveau 2 Paramètres Définir le nombre de jour après échéance 20 Envoi J+X après…" at bounding box center [980, 354] width 781 height 1777
drag, startPoint x: 608, startPoint y: 295, endPoint x: 877, endPoint y: 307, distance: 269.7
click at [877, 307] on div "Niveau 2 Paramètres Définir le nombre de jour après échéance 20 Envoi J+X après…" at bounding box center [980, 354] width 781 height 1777
click at [1050, 260] on div "Inclure les fichiers PDF en pièces jointes" at bounding box center [981, 258] width 740 height 17
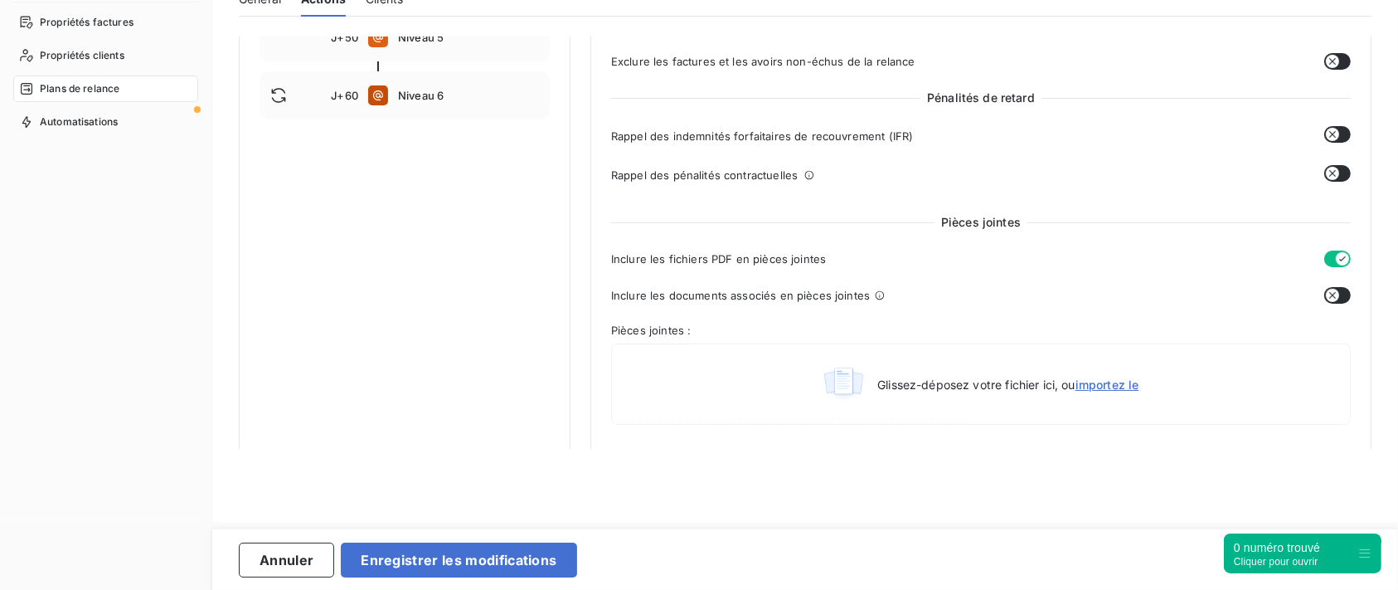
click at [1326, 290] on icon "button" at bounding box center [1332, 295] width 13 height 13
click at [900, 236] on div "Pièces jointes Inclure les fichiers PDF en pièces jointes Inclure les documents…" at bounding box center [981, 322] width 740 height 217
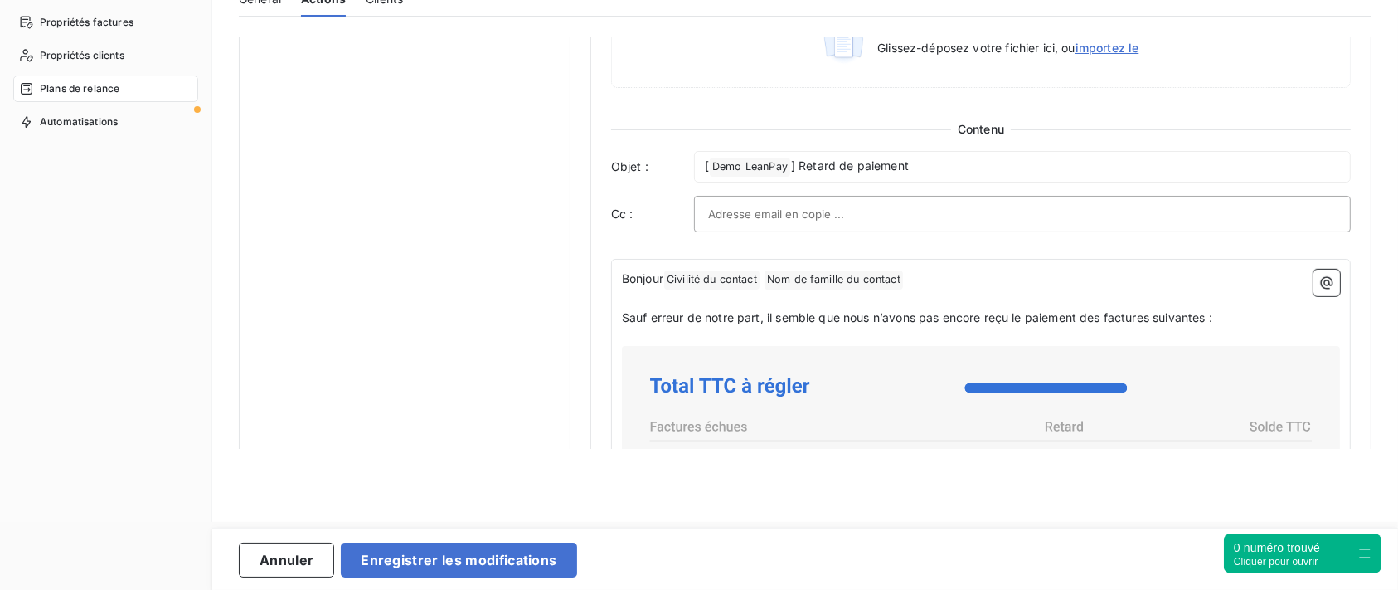
scroll to position [1013, 0]
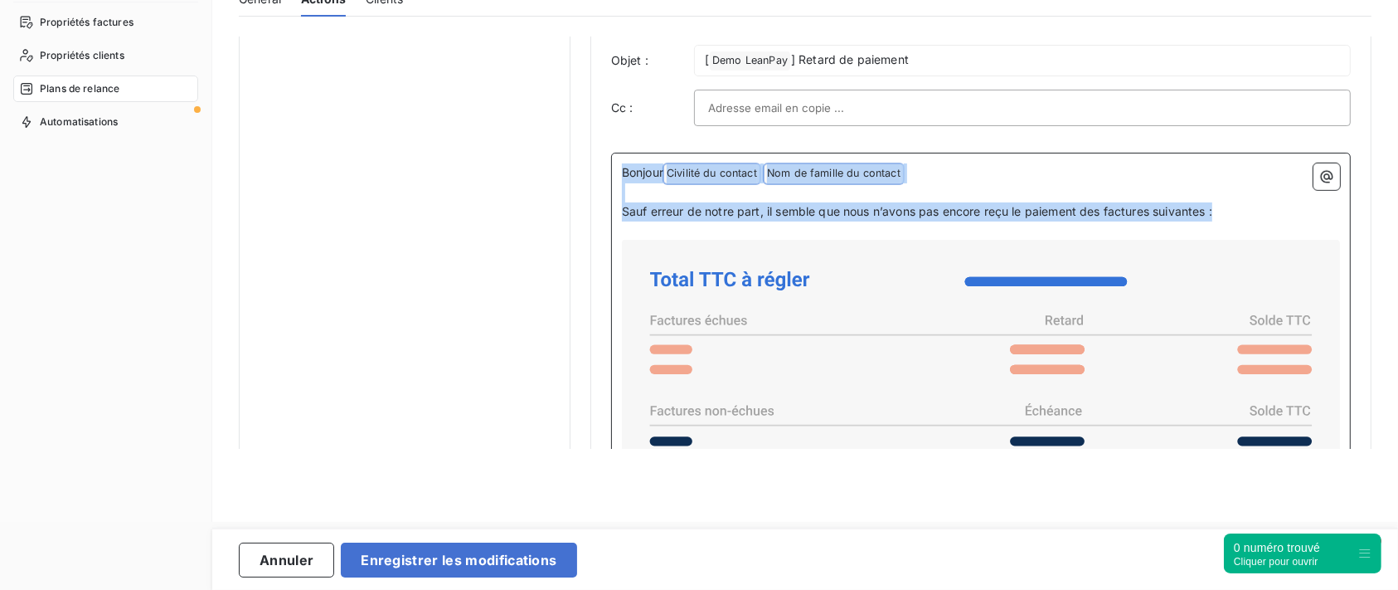
drag, startPoint x: 1227, startPoint y: 210, endPoint x: 588, endPoint y: 153, distance: 641.8
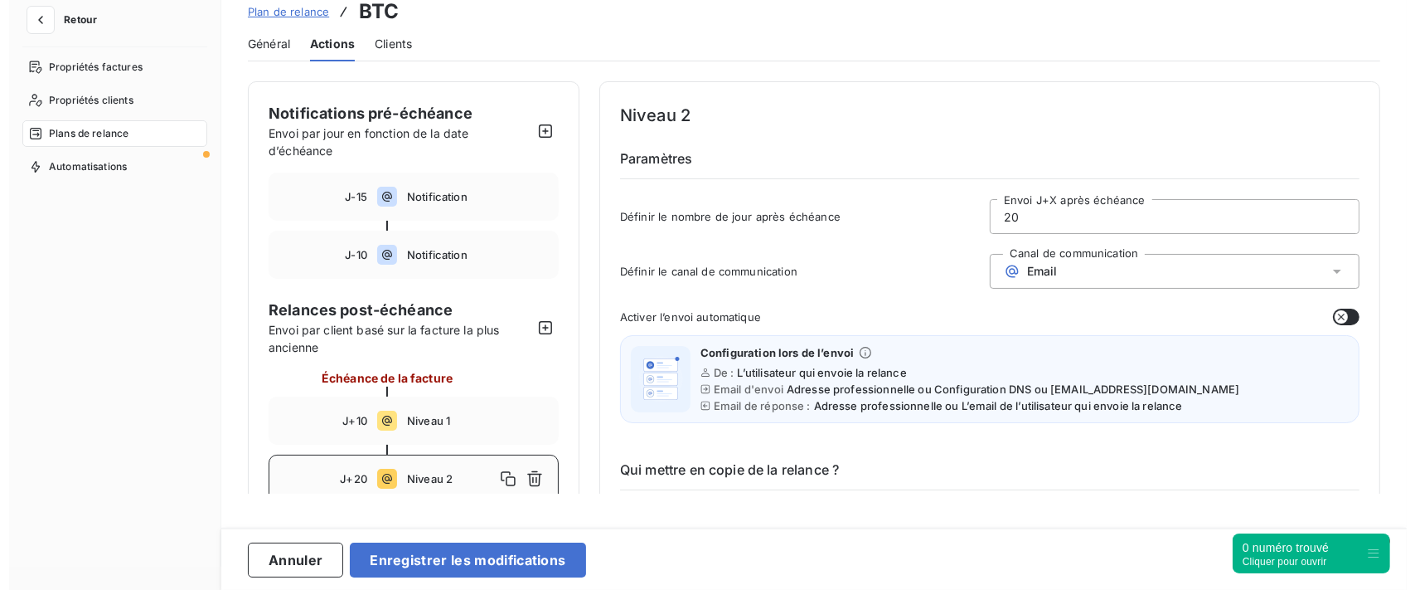
scroll to position [0, 0]
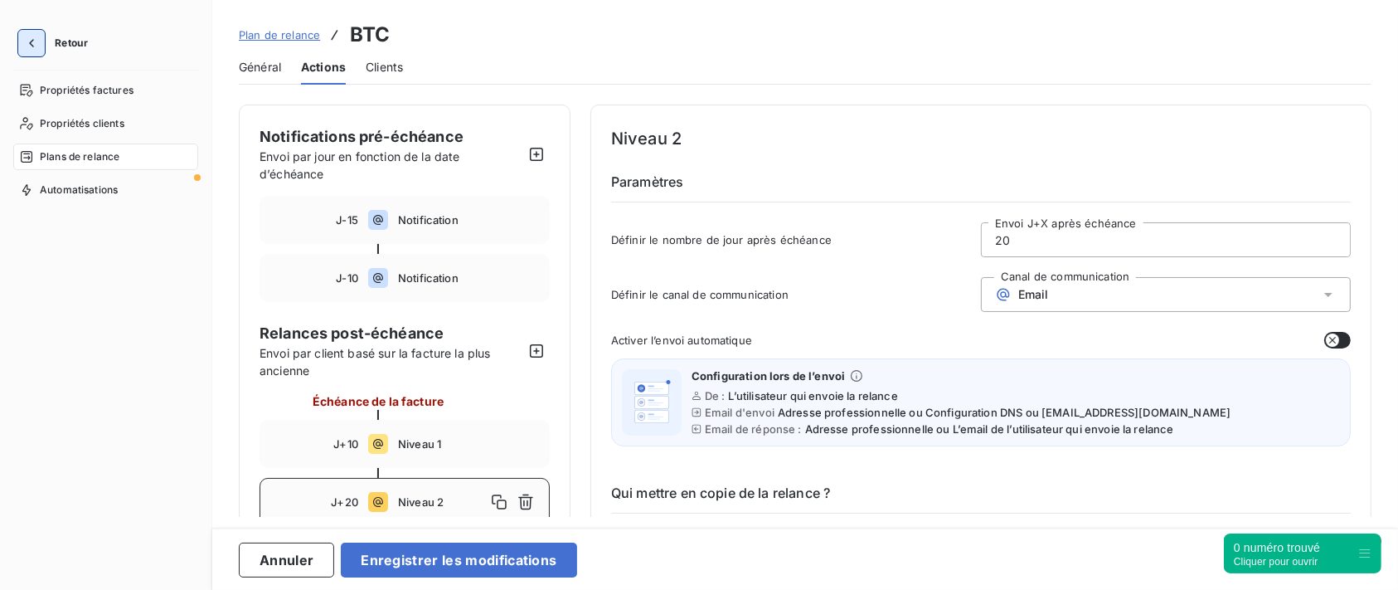
click at [39, 43] on icon "button" at bounding box center [31, 43] width 17 height 17
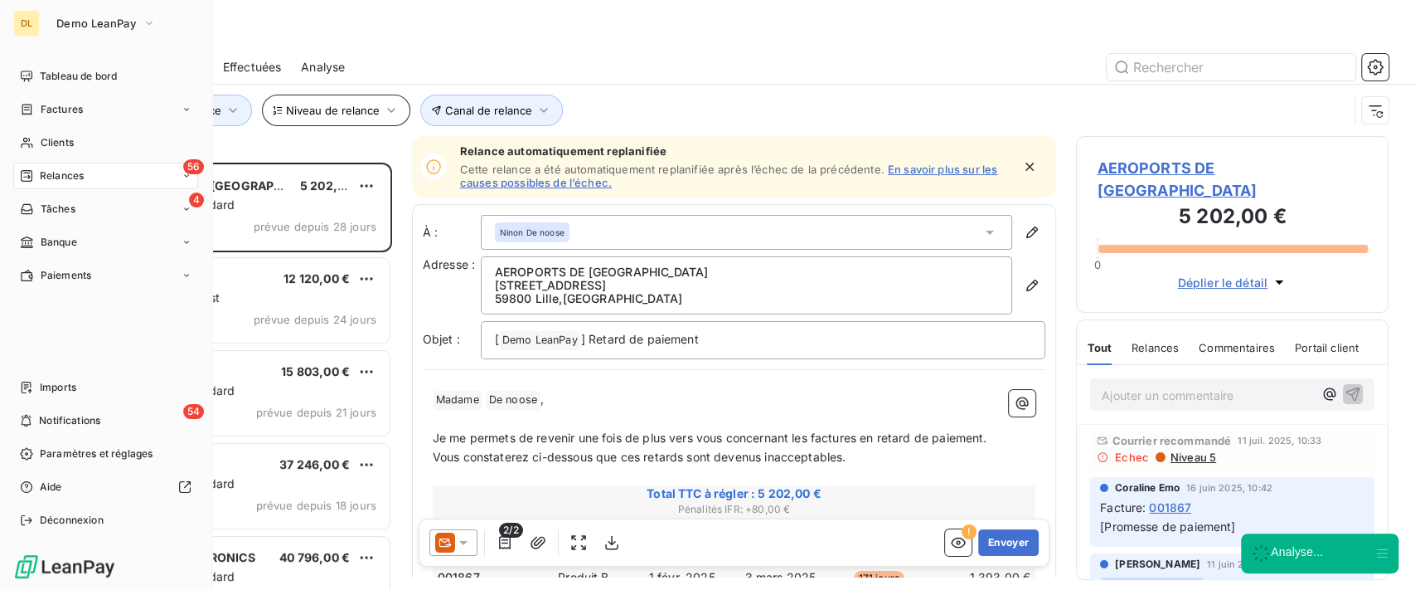
scroll to position [410, 295]
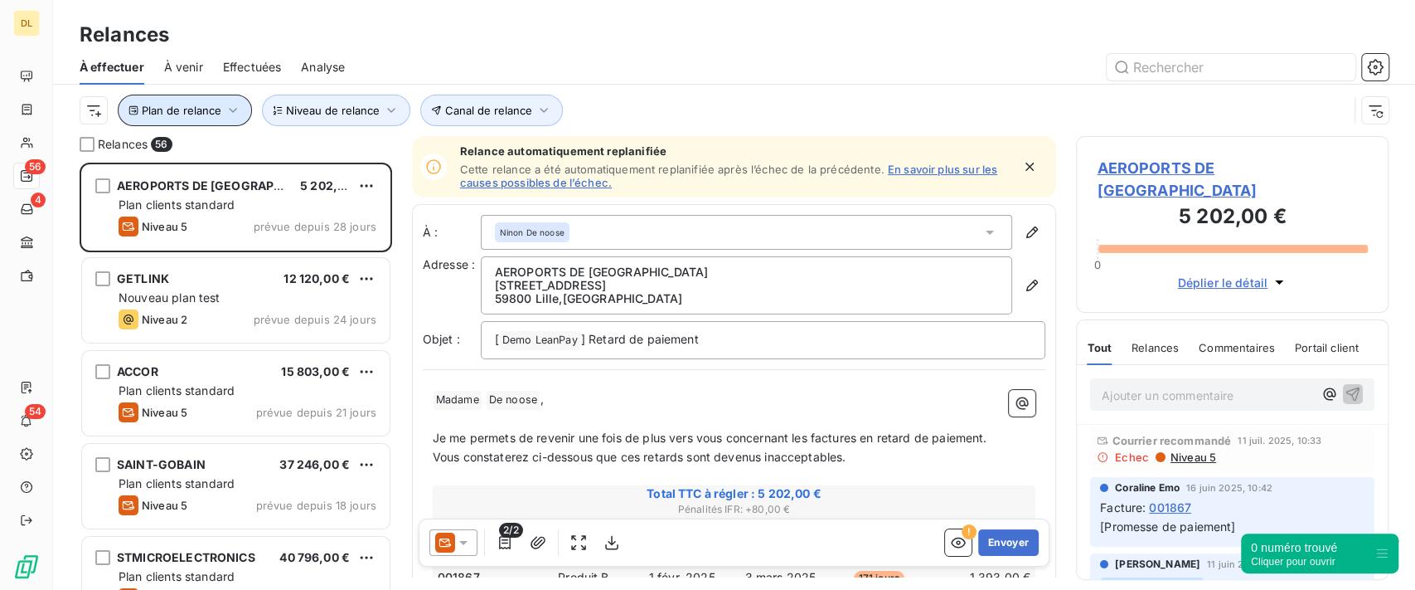
click at [236, 112] on icon "button" at bounding box center [233, 110] width 17 height 17
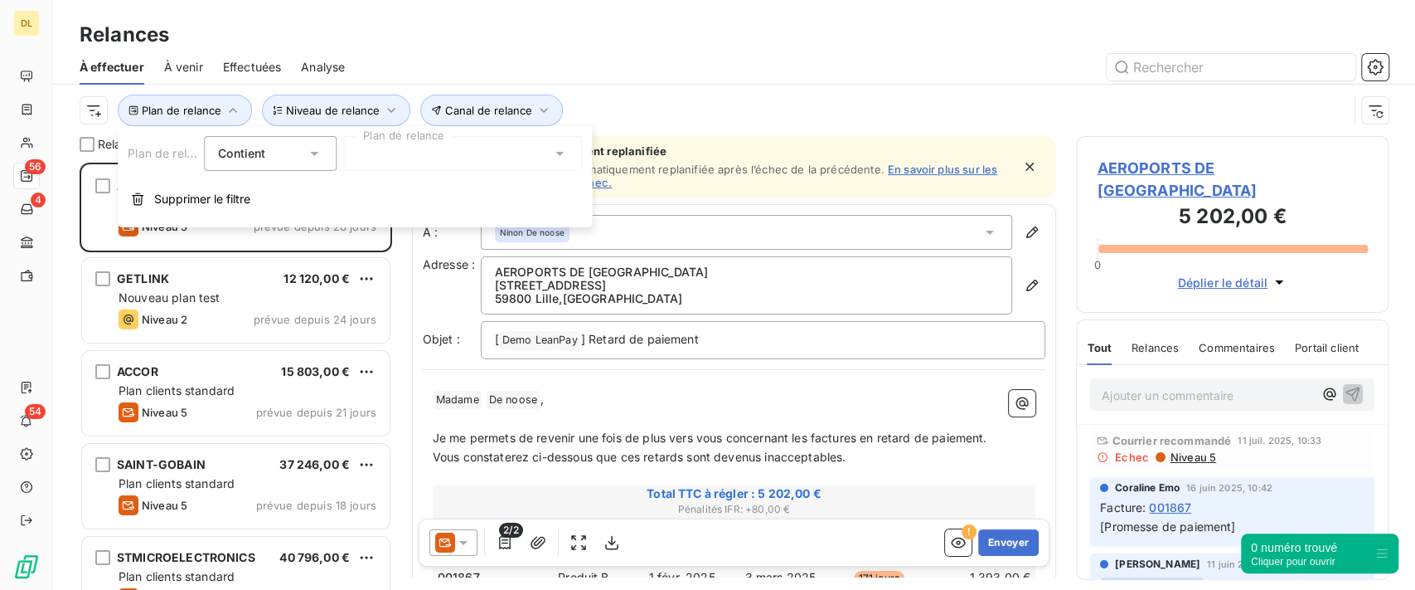
click at [516, 164] on div at bounding box center [462, 153] width 239 height 35
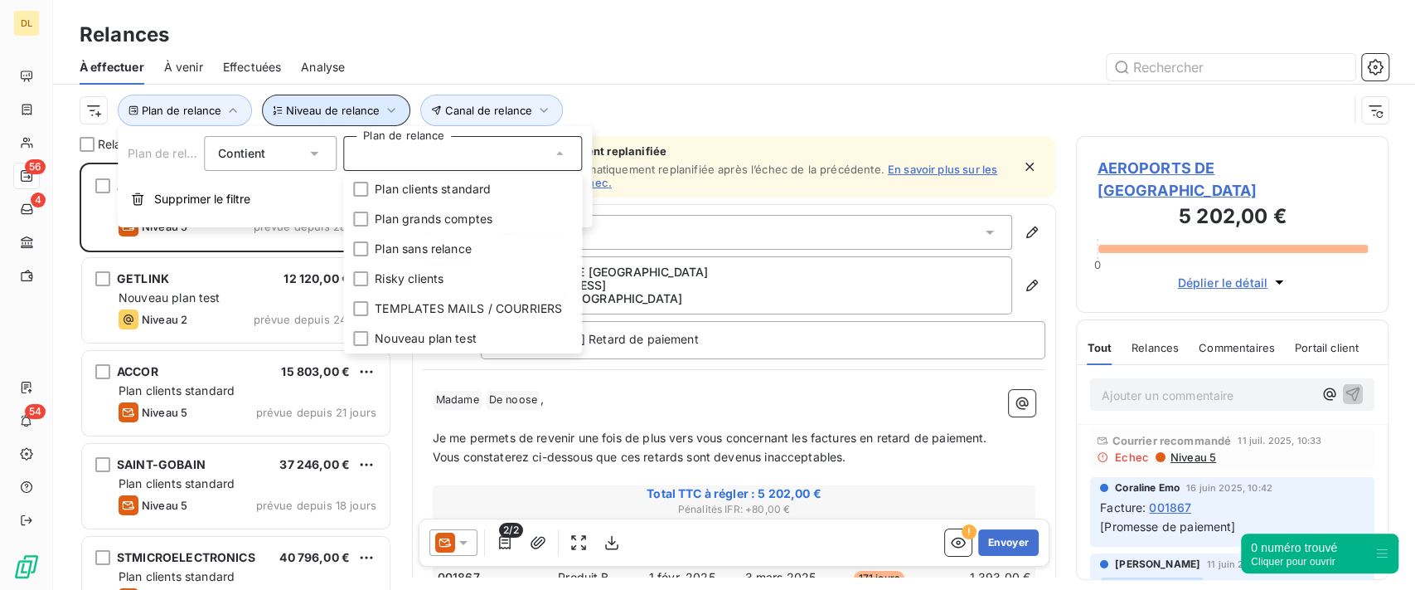
click at [363, 116] on span "Niveau de relance" at bounding box center [333, 110] width 94 height 13
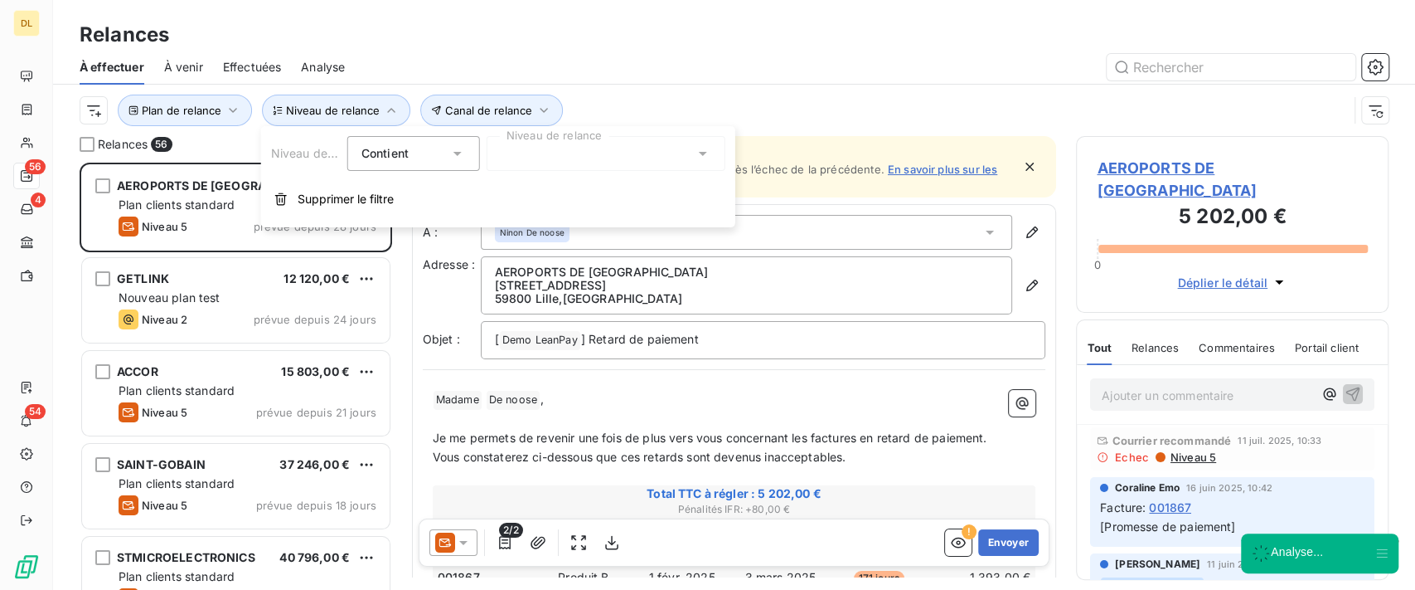
click at [528, 148] on div at bounding box center [606, 153] width 239 height 35
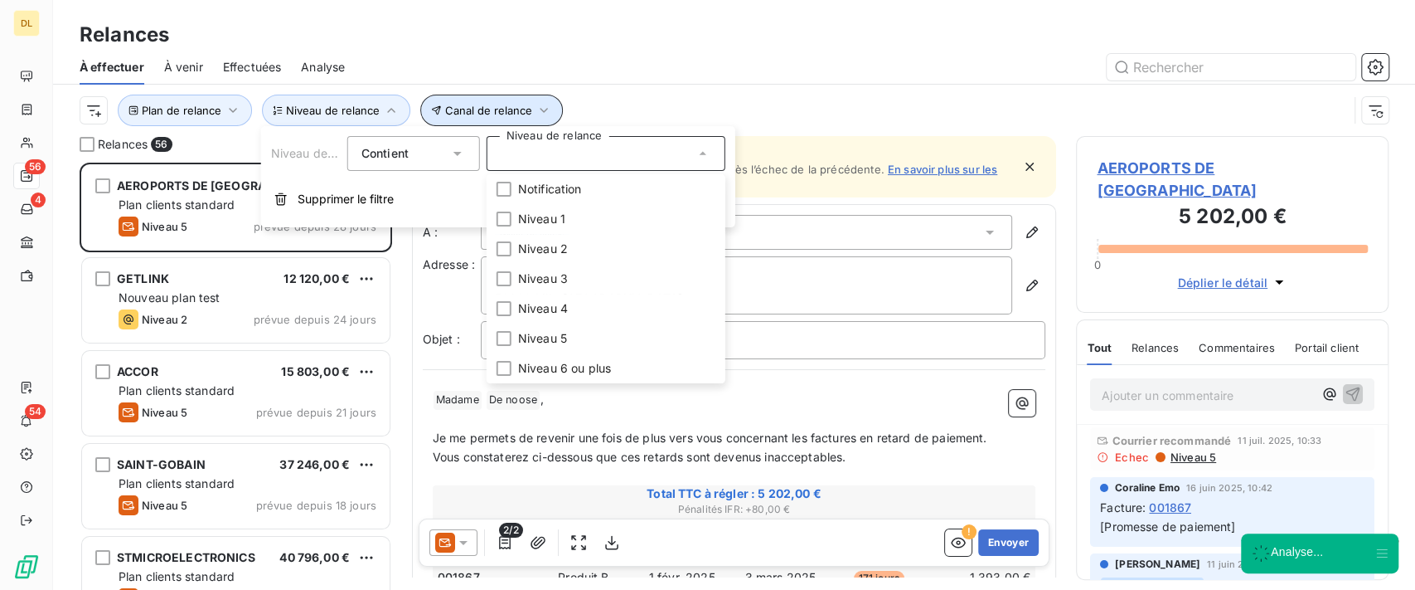
click at [525, 121] on button "Canal de relance" at bounding box center [491, 111] width 143 height 32
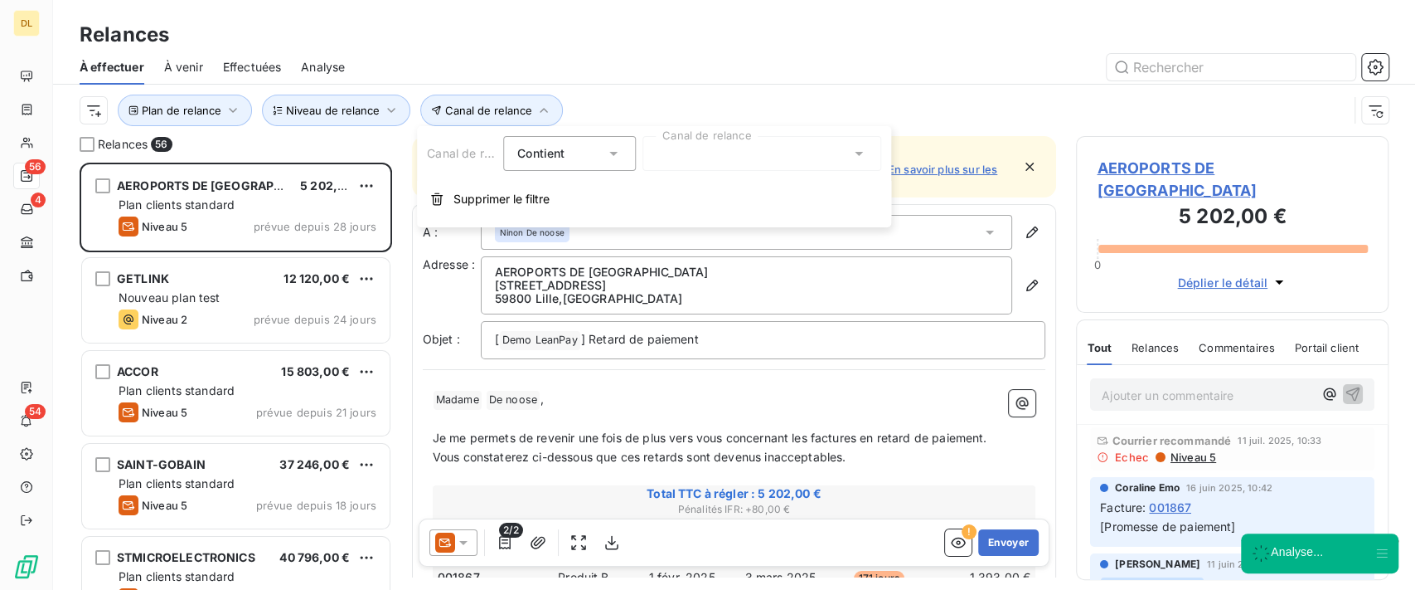
click at [634, 136] on div "Contient is" at bounding box center [569, 153] width 133 height 35
click at [685, 148] on div at bounding box center [762, 153] width 239 height 35
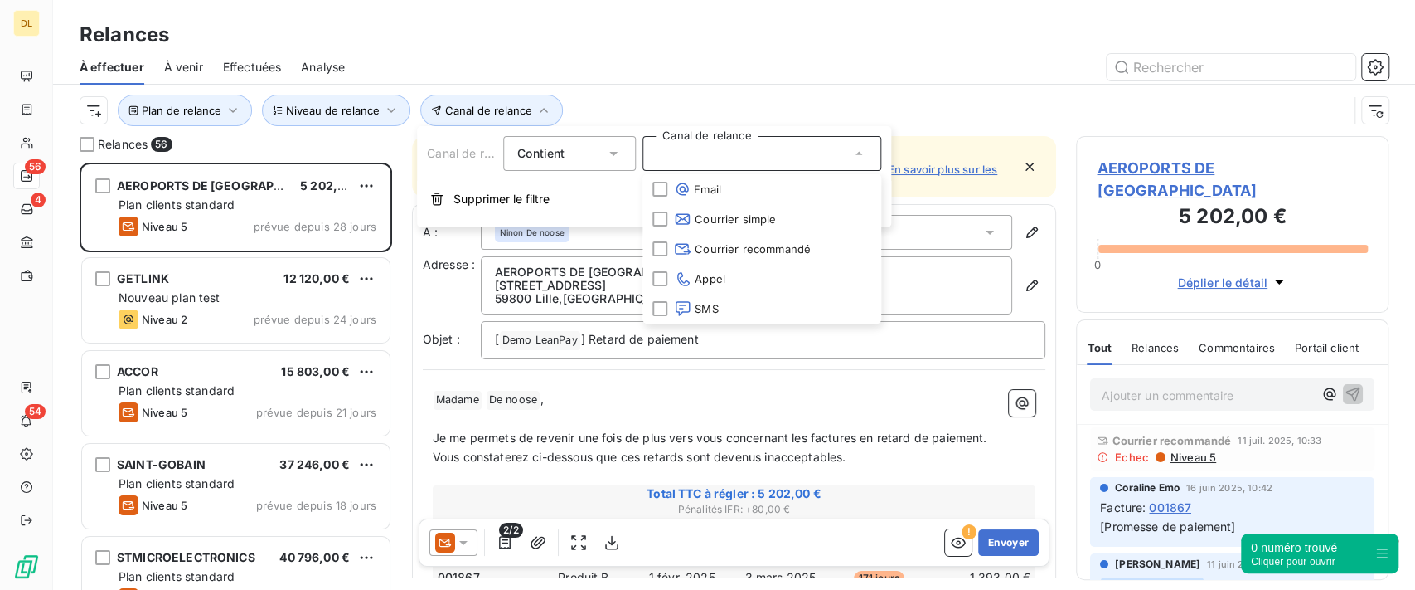
click at [629, 66] on div at bounding box center [877, 67] width 1024 height 27
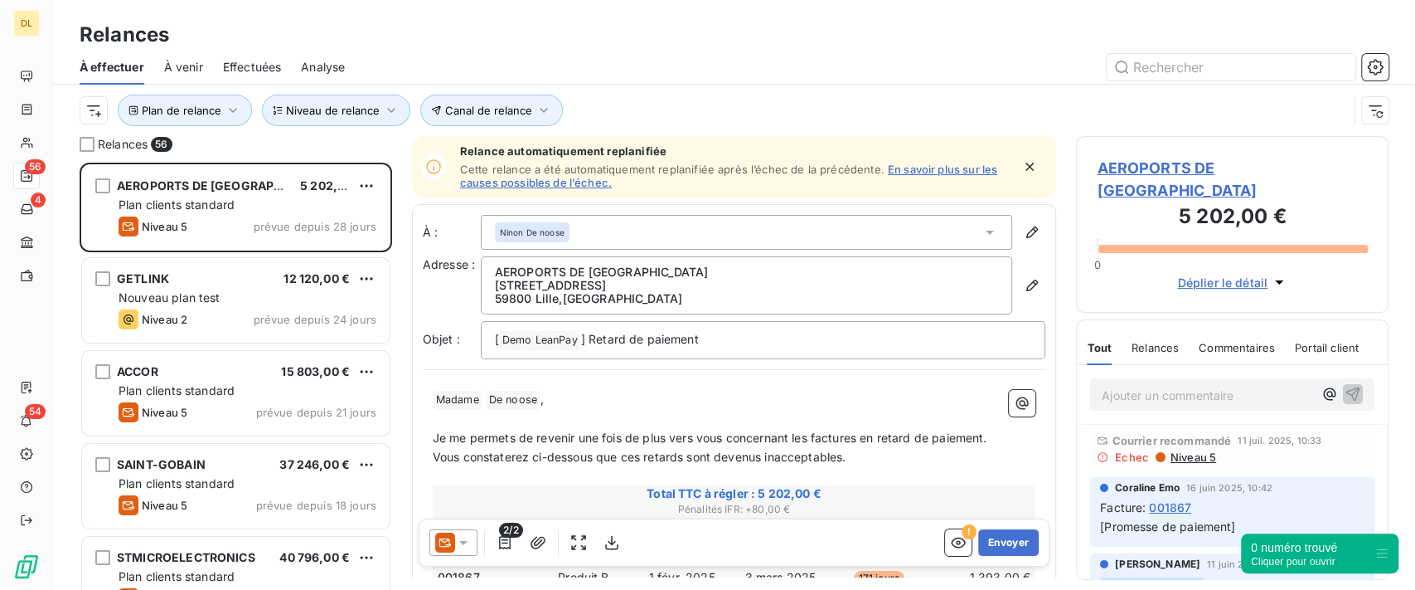
click at [624, 423] on p "﻿" at bounding box center [735, 419] width 604 height 19
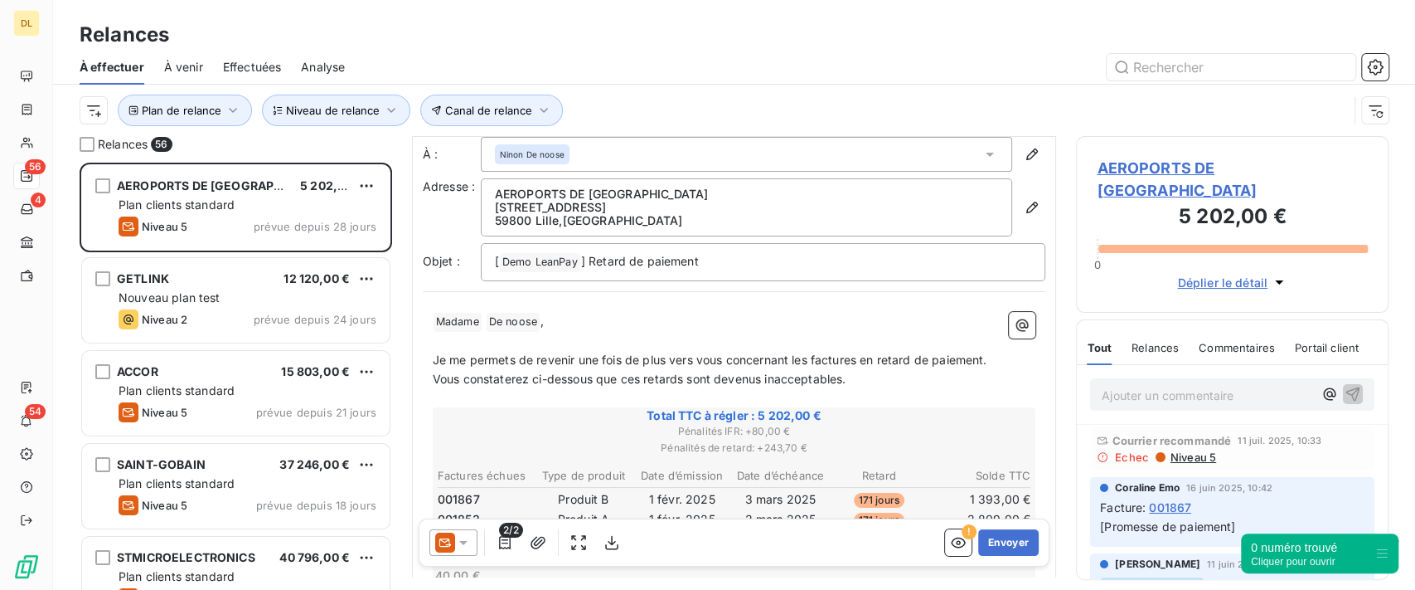
scroll to position [113, 0]
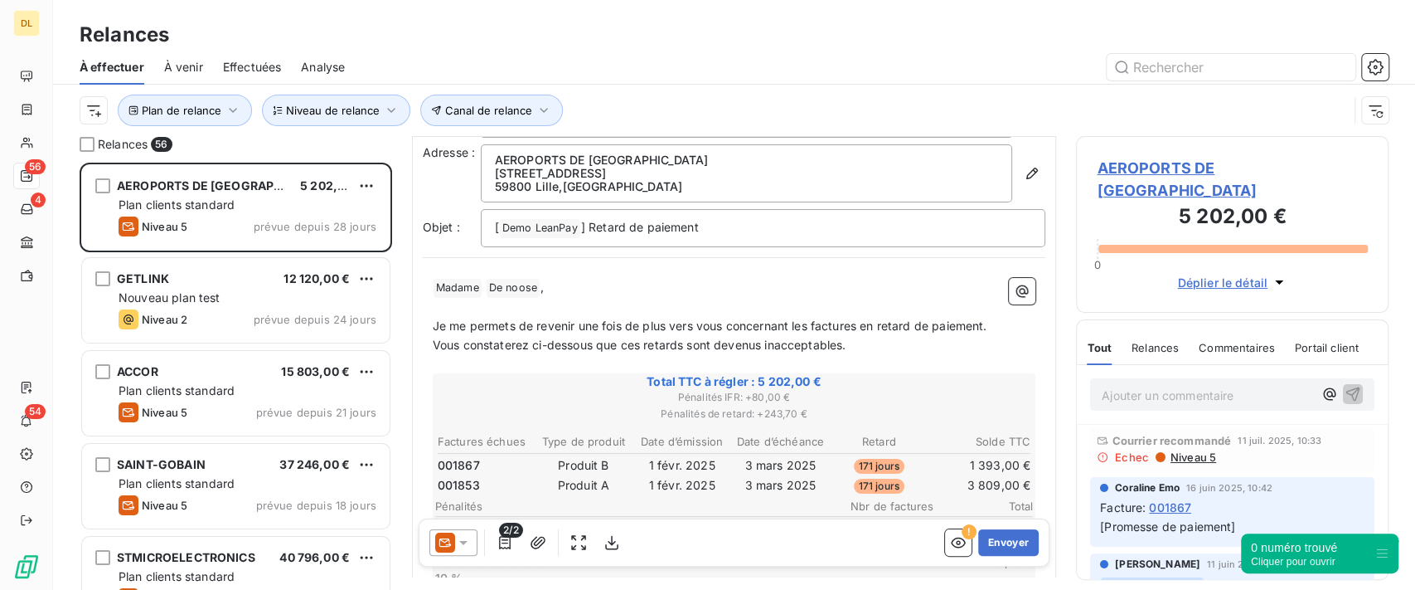
click at [869, 340] on p "Vous constaterez ci-dessous que ces retards sont devenus inacceptables." at bounding box center [735, 345] width 604 height 19
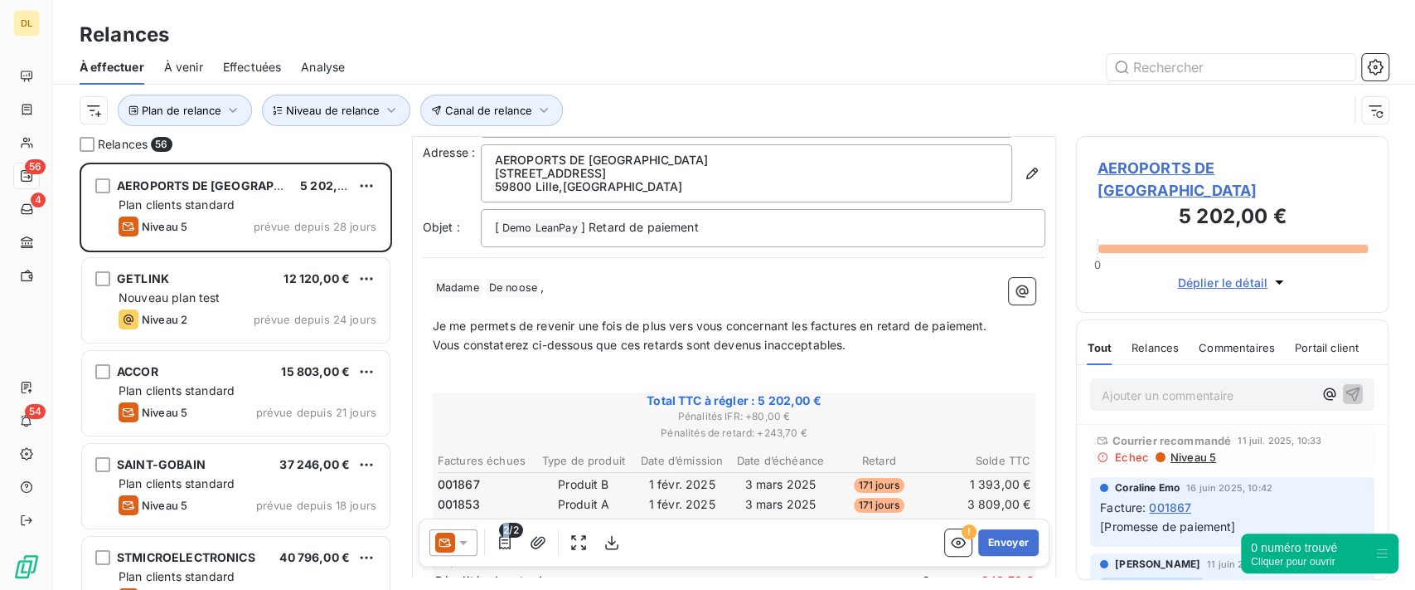
click at [505, 534] on span "2/2" at bounding box center [510, 529] width 23 height 15
click at [506, 542] on icon "button" at bounding box center [505, 542] width 12 height 13
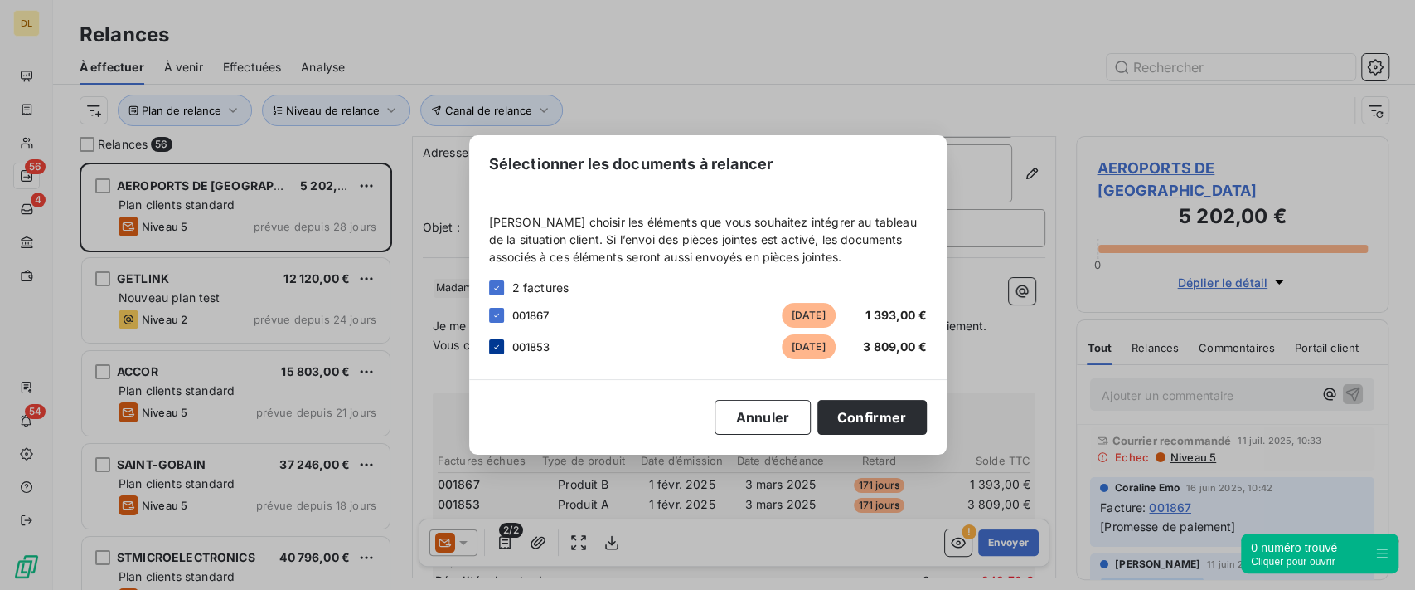
click at [490, 348] on div at bounding box center [496, 346] width 15 height 15
click at [885, 411] on button "Confirmer" at bounding box center [872, 417] width 109 height 35
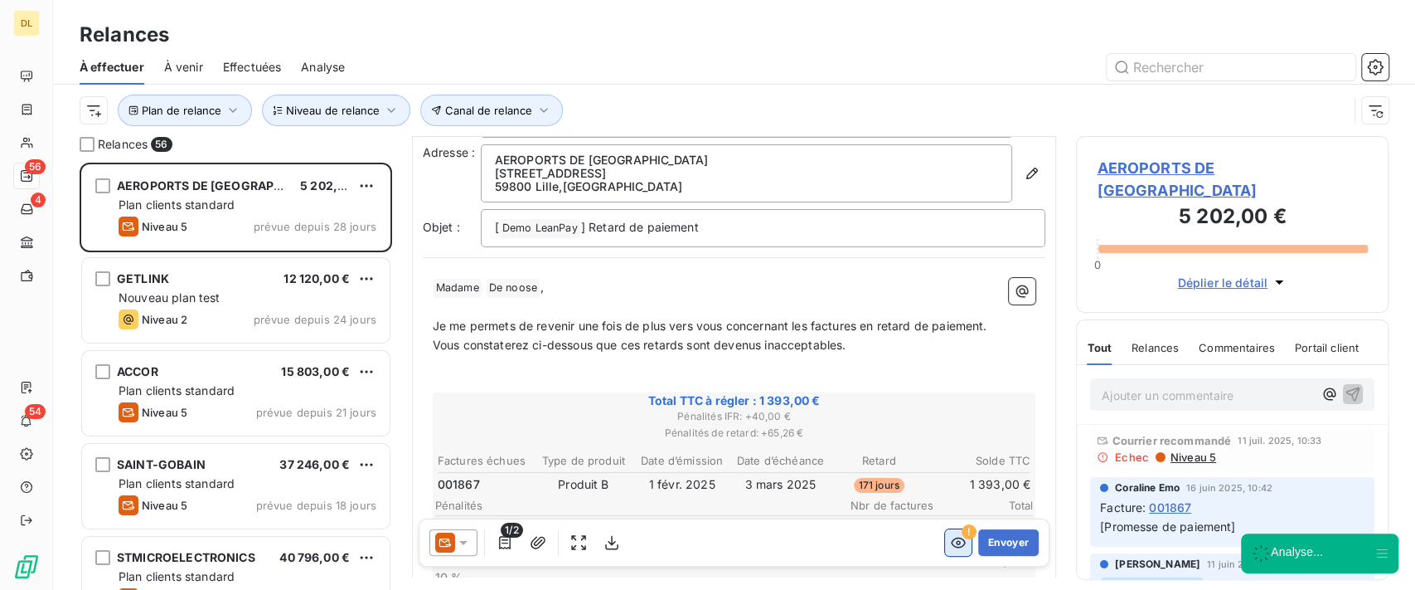
click at [951, 537] on icon "button" at bounding box center [958, 542] width 15 height 11
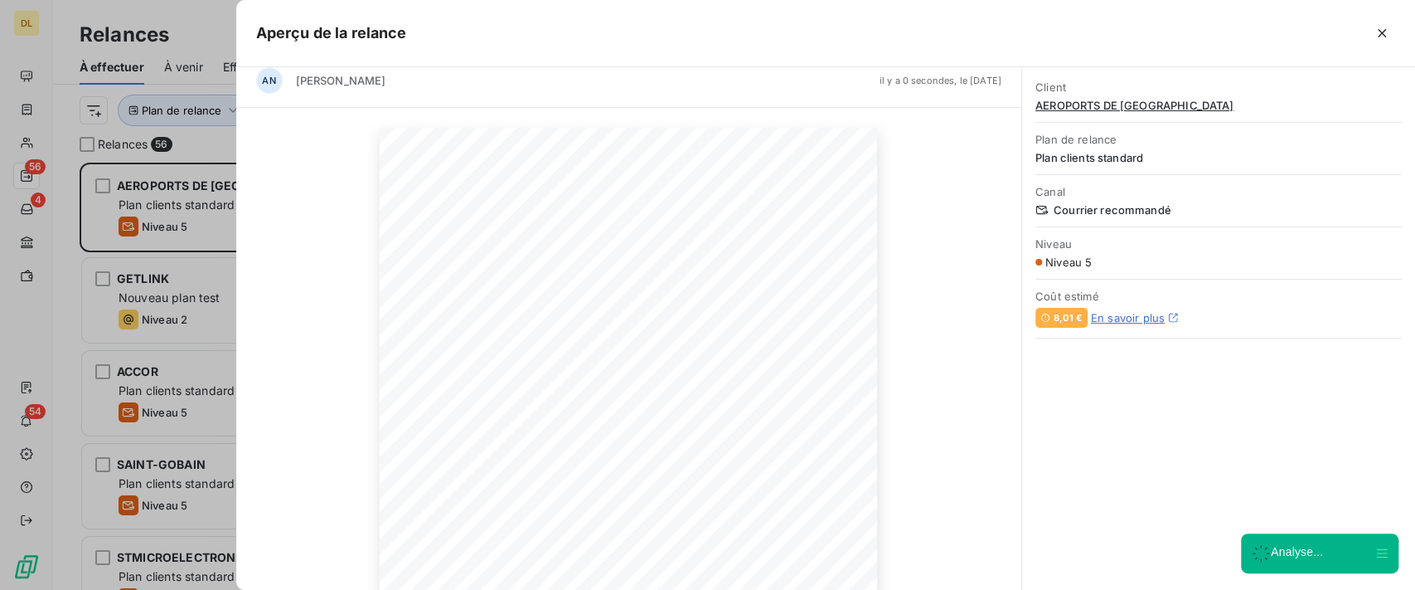
scroll to position [0, 0]
click at [1382, 37] on icon "button" at bounding box center [1382, 33] width 17 height 17
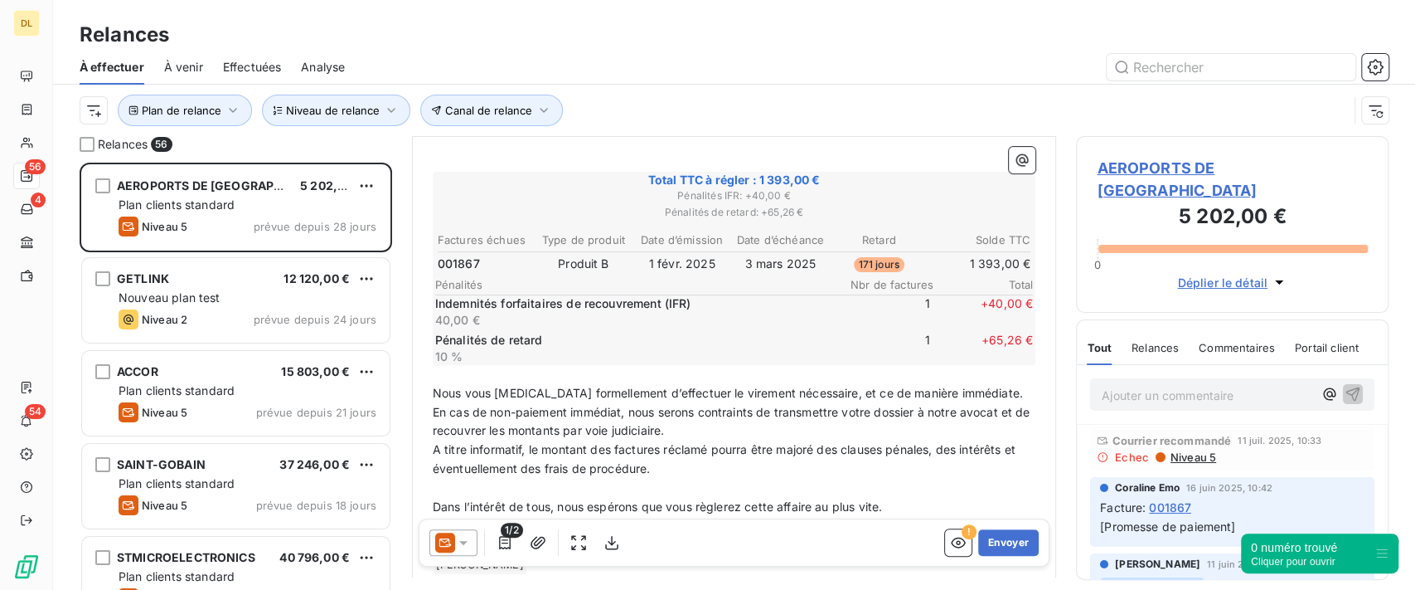
click at [1139, 341] on span "Relances" at bounding box center [1155, 347] width 47 height 13
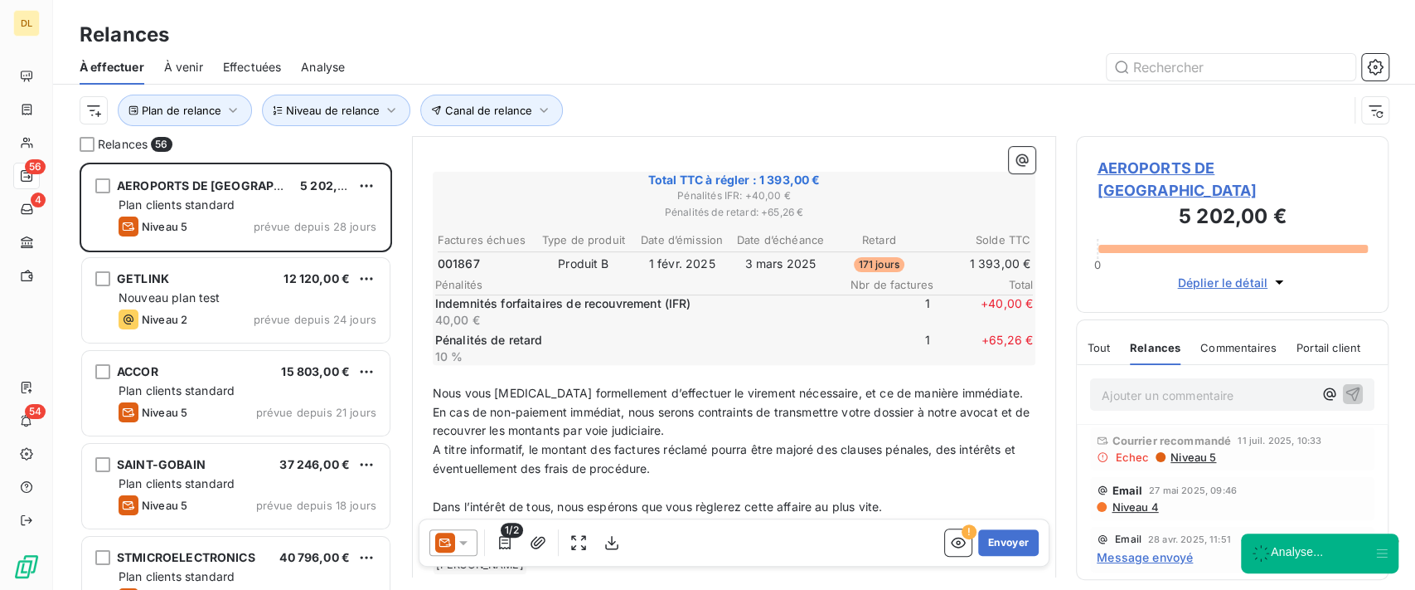
click at [1243, 320] on div "Tout Relances Commentaires Portail client Tout Relances Commentaires Portail cl…" at bounding box center [1232, 342] width 311 height 45
click at [1240, 341] on span "Commentaires" at bounding box center [1239, 347] width 76 height 13
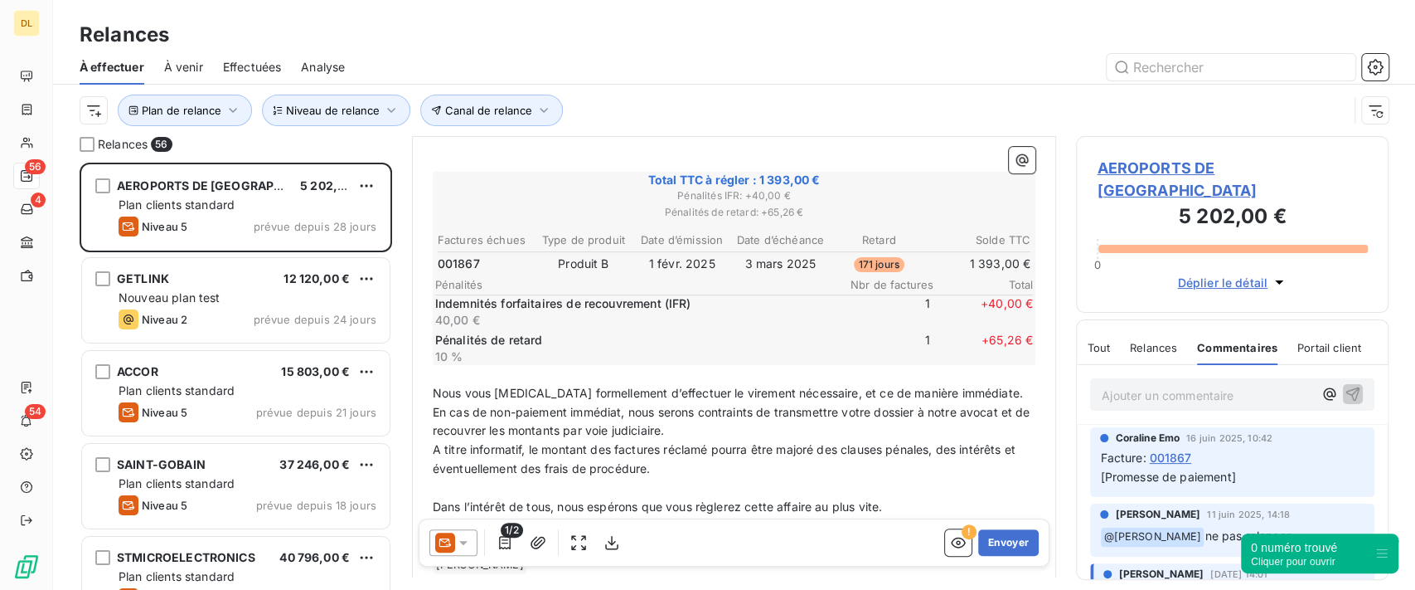
click at [1303, 341] on span "Portail client" at bounding box center [1330, 347] width 64 height 13
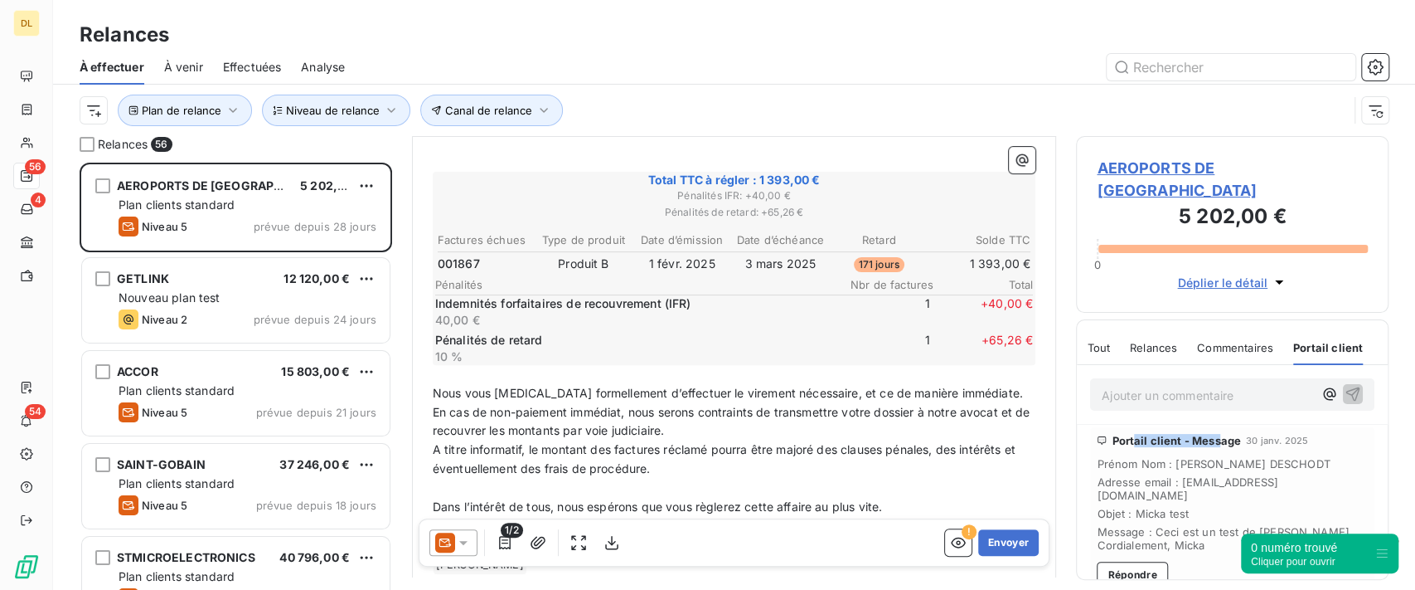
drag, startPoint x: 1134, startPoint y: 420, endPoint x: 1221, endPoint y: 405, distance: 87.4
click at [1221, 427] on div "Portail client - Message [DATE] Prénom Nom : [PERSON_NAME] Adresse email : [EMA…" at bounding box center [1232, 510] width 284 height 167
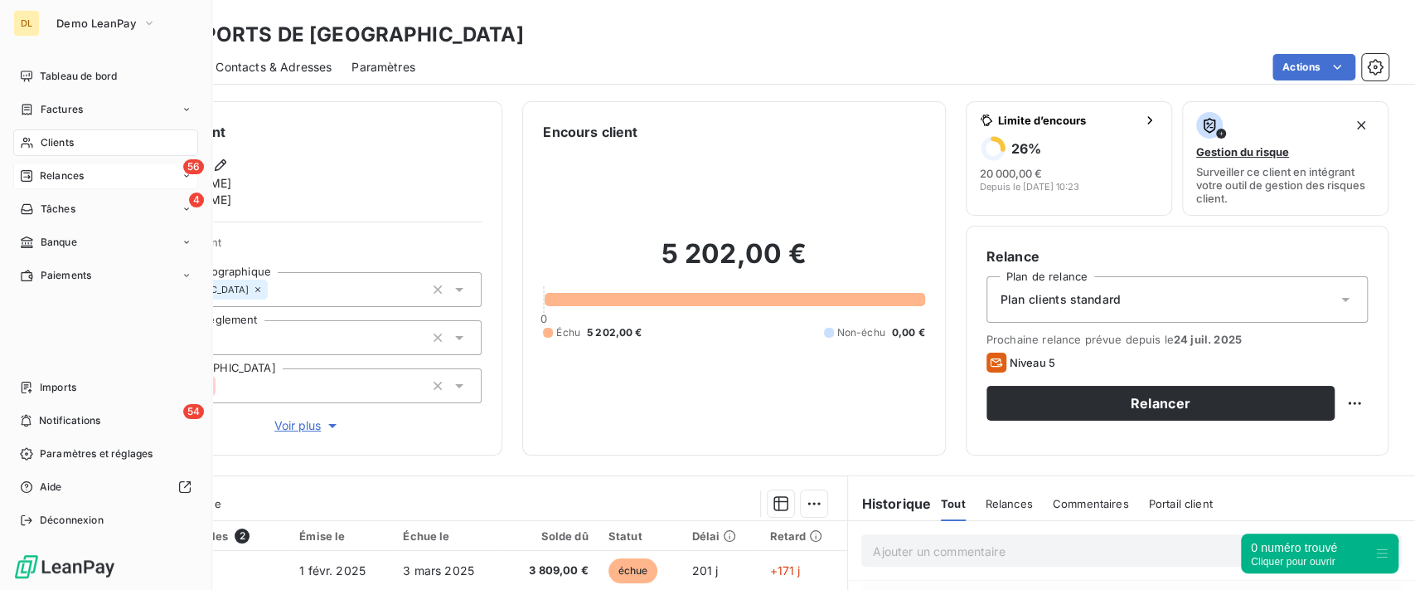
click at [50, 170] on span "Relances" at bounding box center [62, 175] width 44 height 15
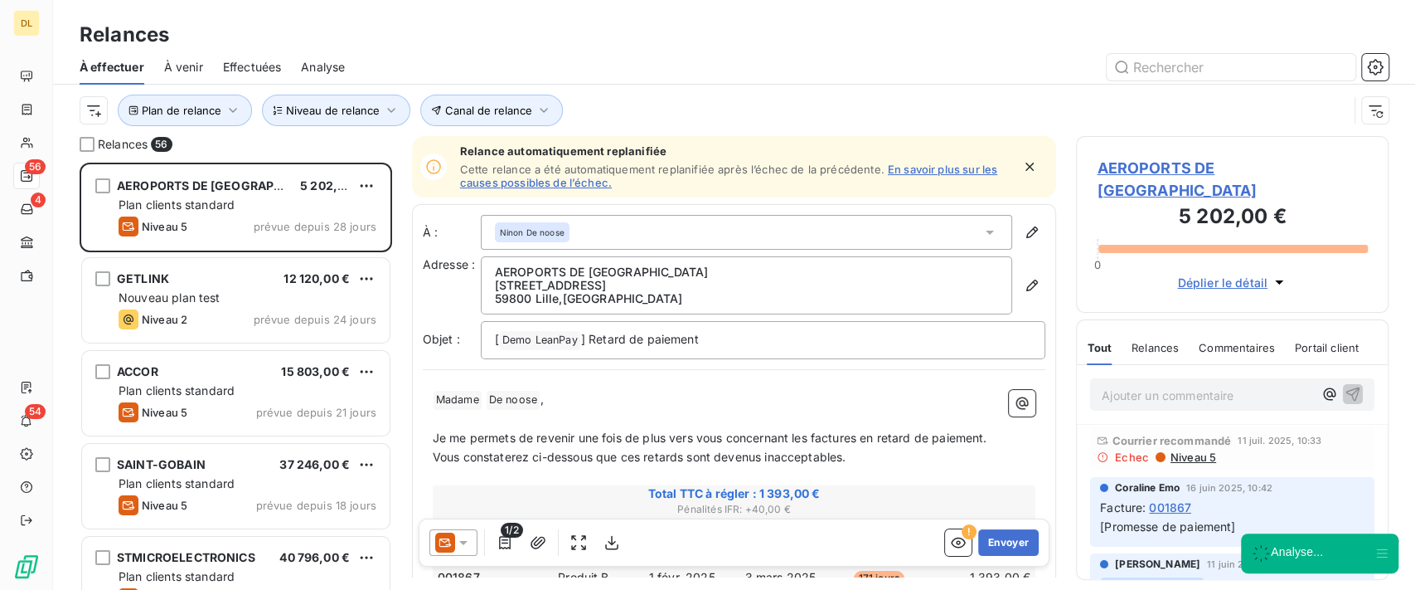
scroll to position [410, 295]
drag, startPoint x: 343, startPoint y: 114, endPoint x: 352, endPoint y: 116, distance: 8.5
click at [344, 114] on span "Niveau de relance" at bounding box center [333, 110] width 94 height 13
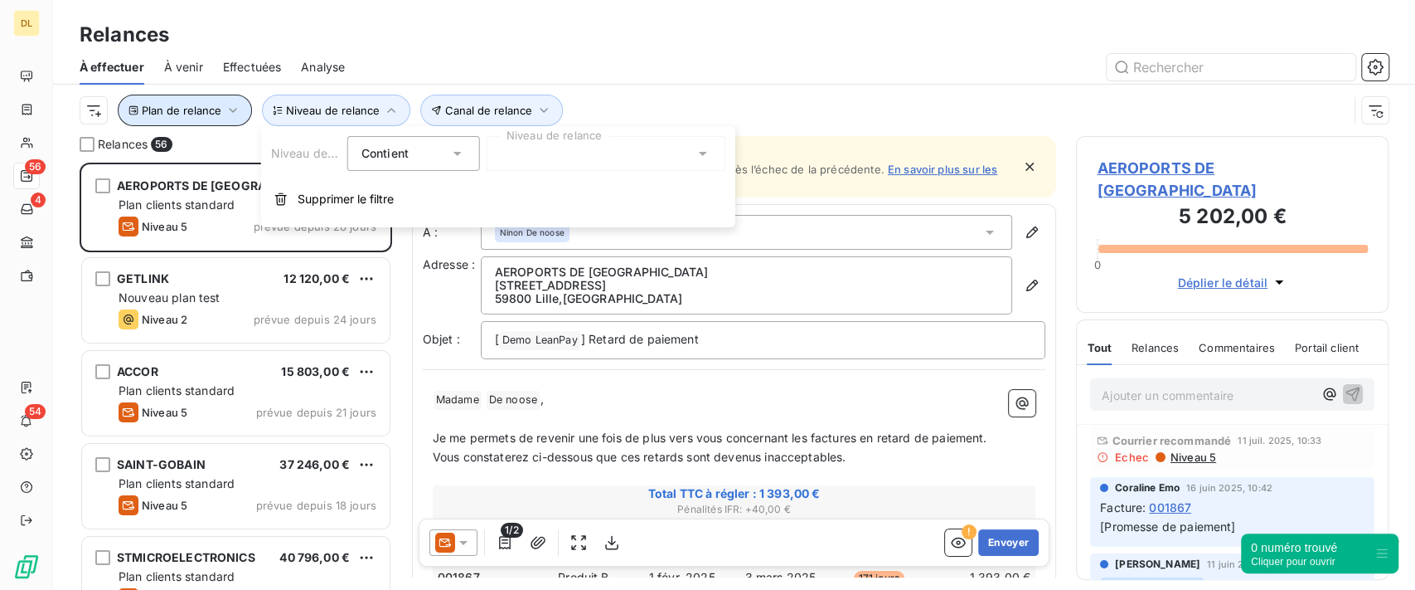
click at [212, 105] on span "Plan de relance" at bounding box center [182, 110] width 80 height 13
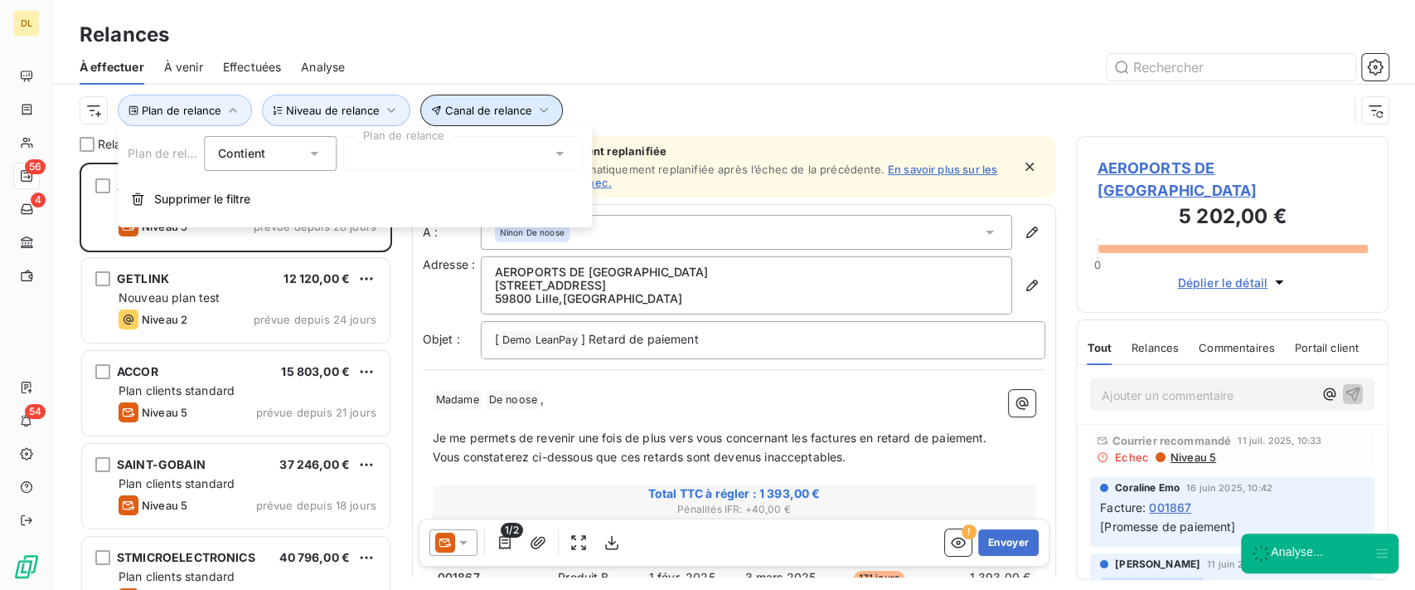
click at [512, 117] on button "Canal de relance" at bounding box center [491, 111] width 143 height 32
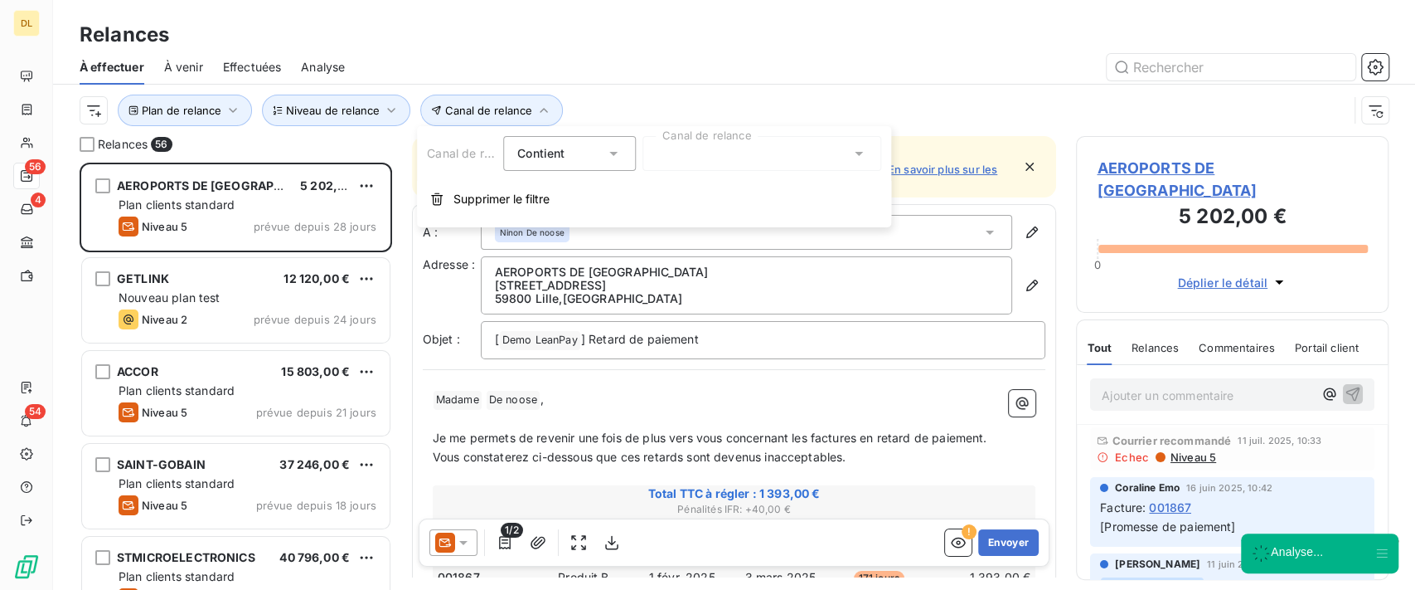
click at [710, 153] on div at bounding box center [762, 153] width 239 height 35
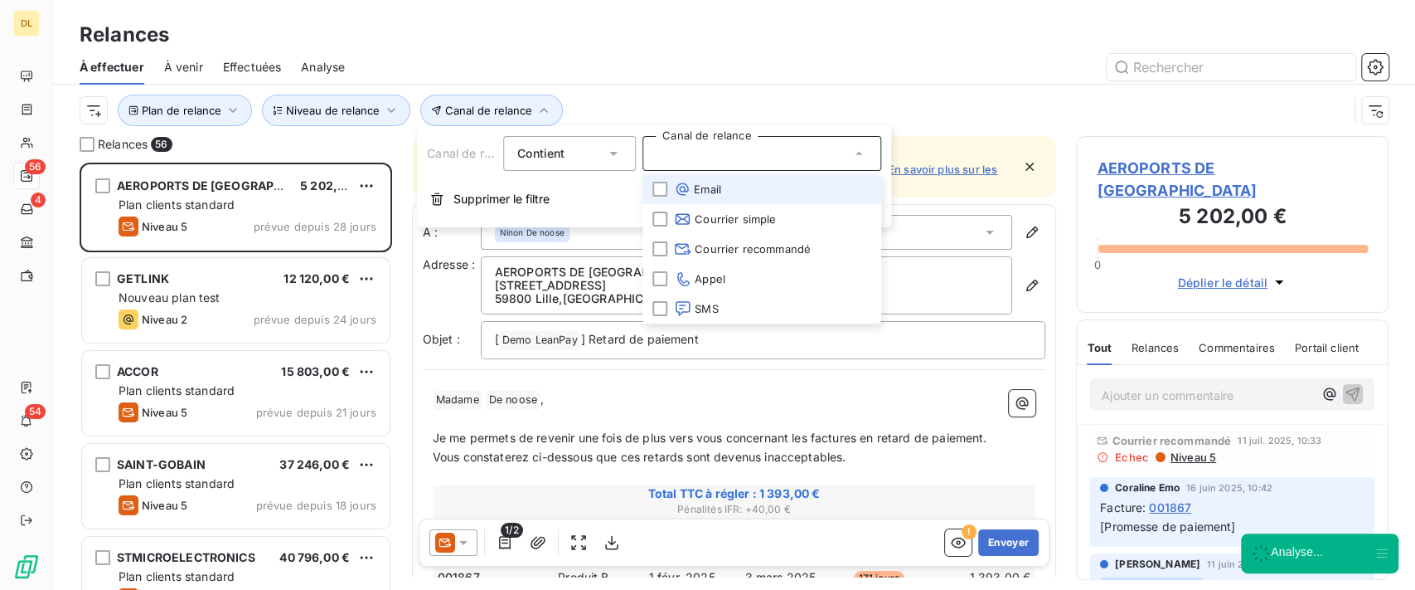
click at [710, 195] on span "Email" at bounding box center [697, 189] width 47 height 17
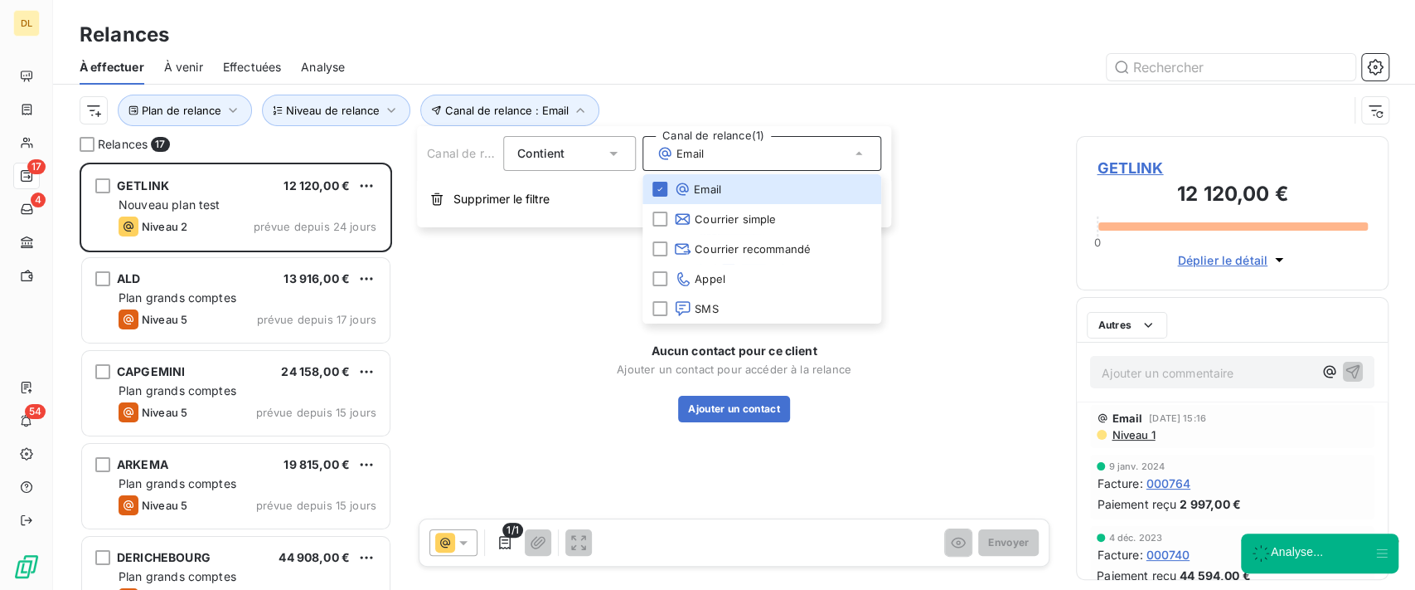
click at [920, 109] on div "Plan de relance Canal de relance : Email Niveau de relance" at bounding box center [714, 111] width 1269 height 32
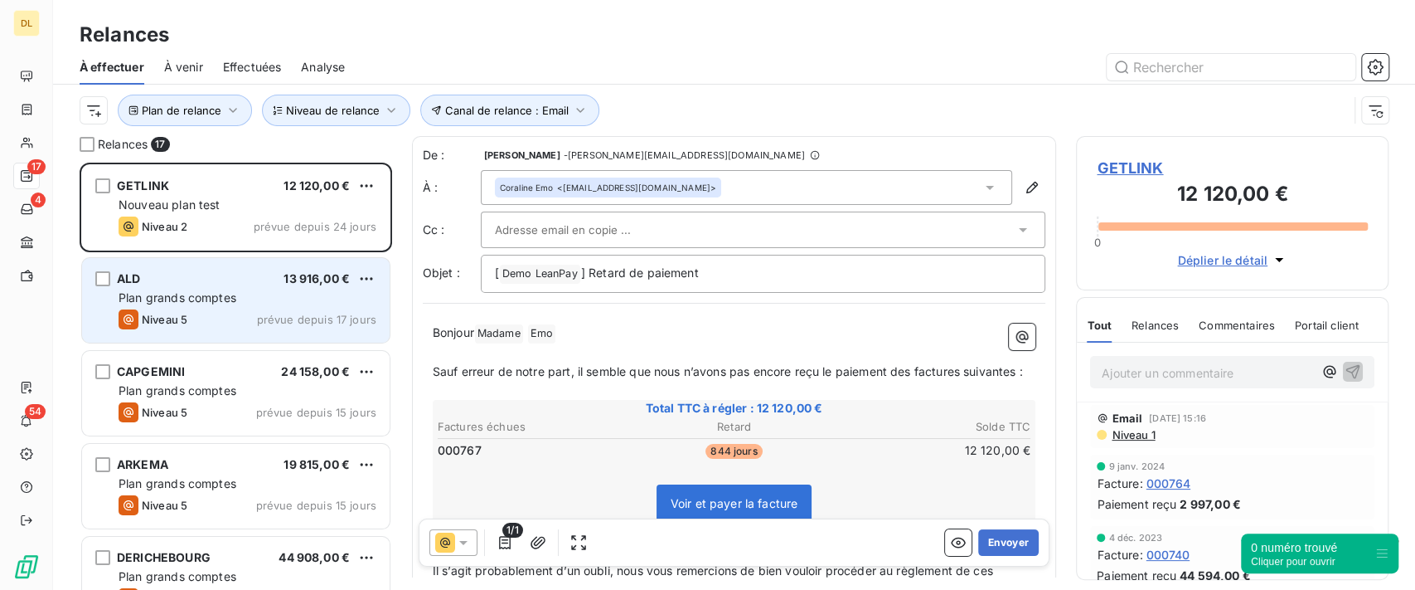
drag, startPoint x: 219, startPoint y: 273, endPoint x: 226, endPoint y: 304, distance: 32.2
click at [219, 273] on div "ALD 13 916,00 €" at bounding box center [248, 278] width 258 height 15
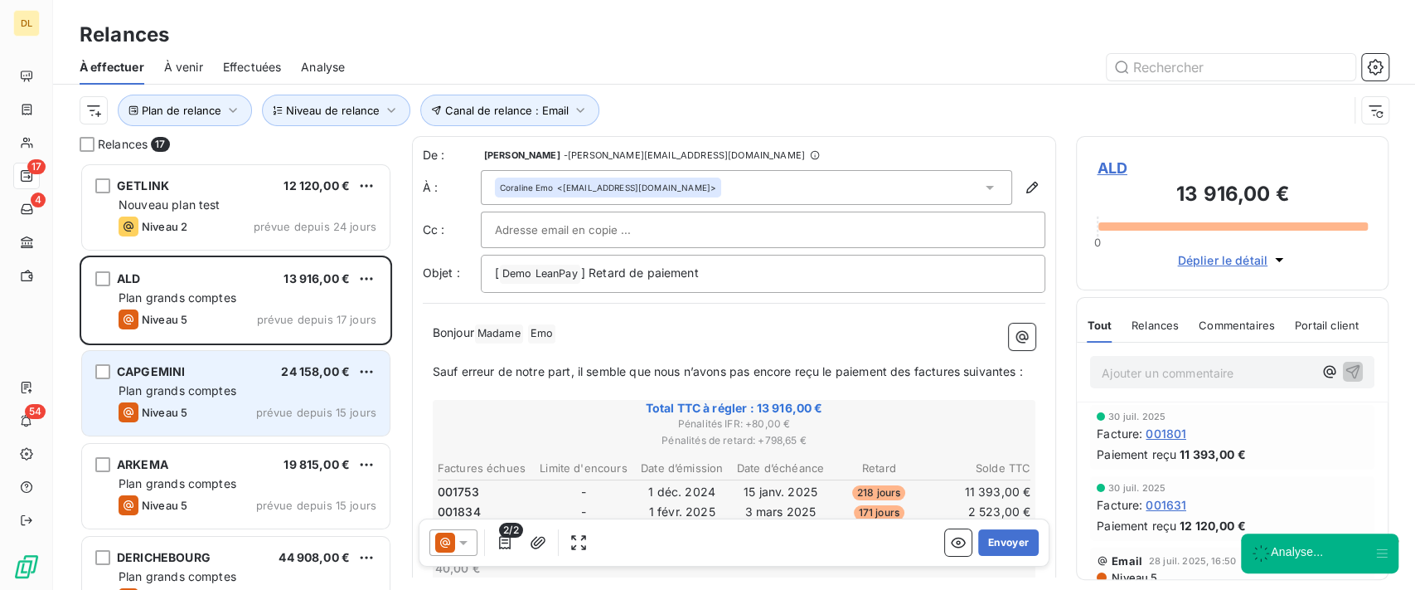
click at [236, 356] on div "CAPGEMINI 24 158,00 € Plan grands comptes Niveau 5 prévue depuis 15 jours" at bounding box center [236, 393] width 308 height 85
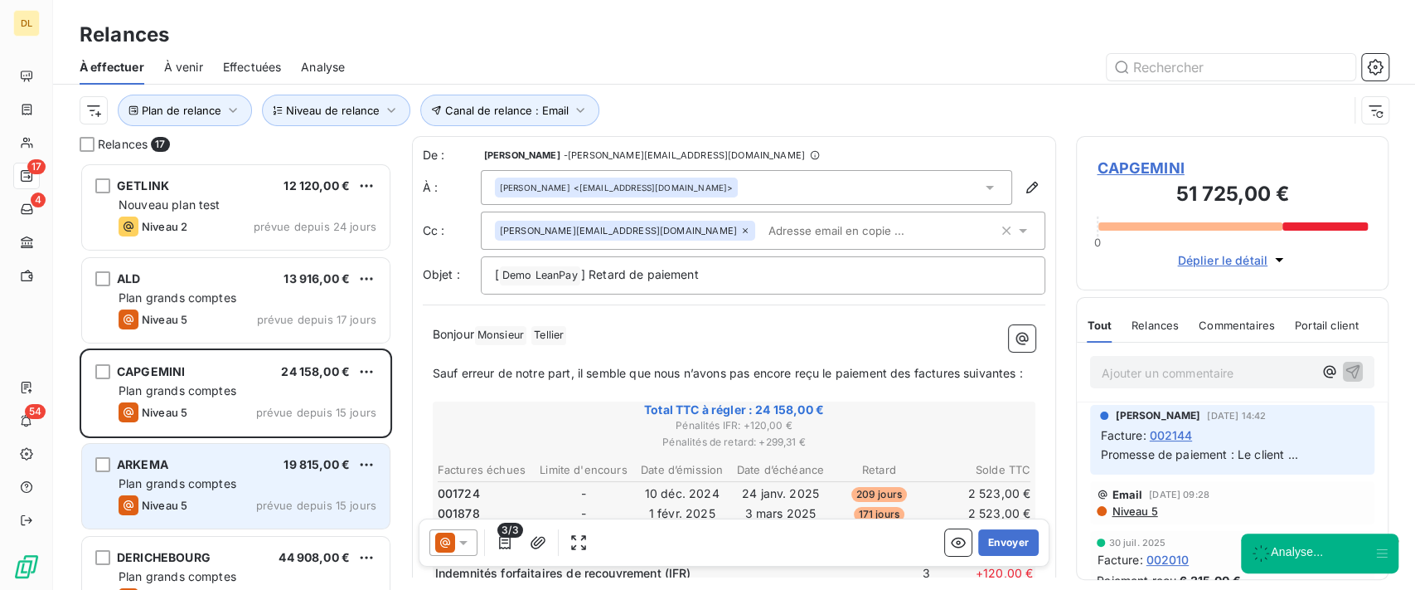
click at [262, 448] on div "ARKEMA 19 815,00 € Plan grands comptes Niveau 5 prévue depuis 15 jours" at bounding box center [236, 486] width 308 height 85
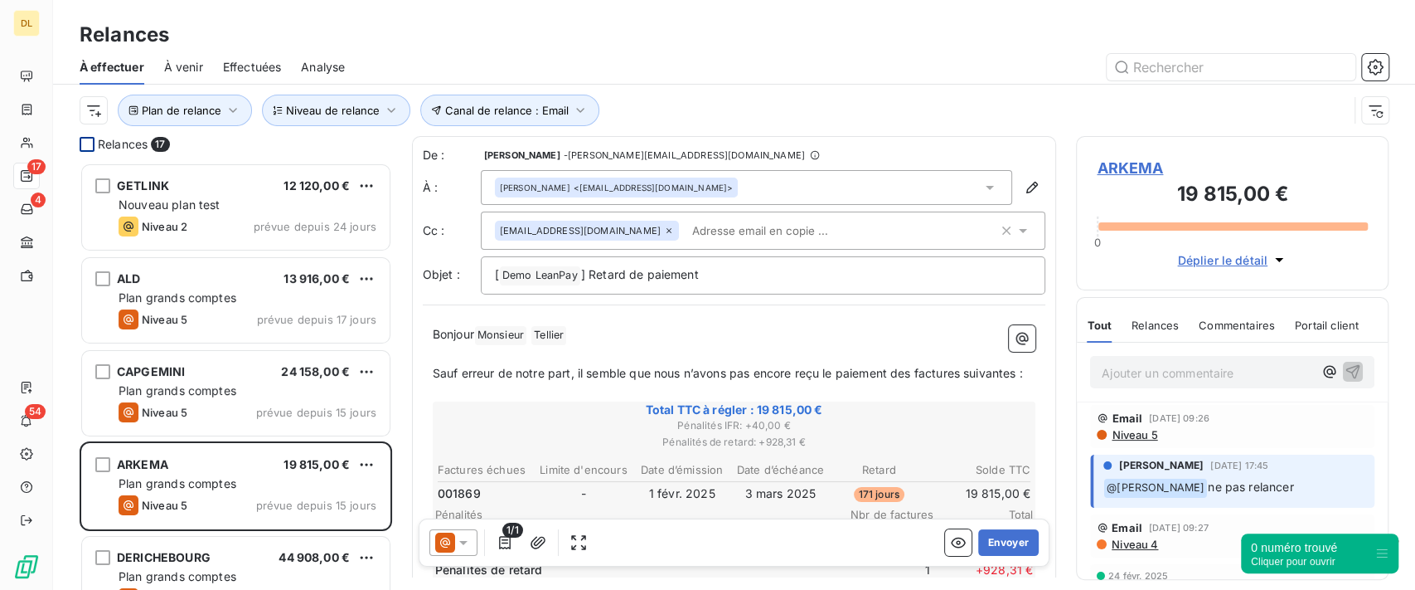
click at [88, 138] on div at bounding box center [87, 144] width 15 height 15
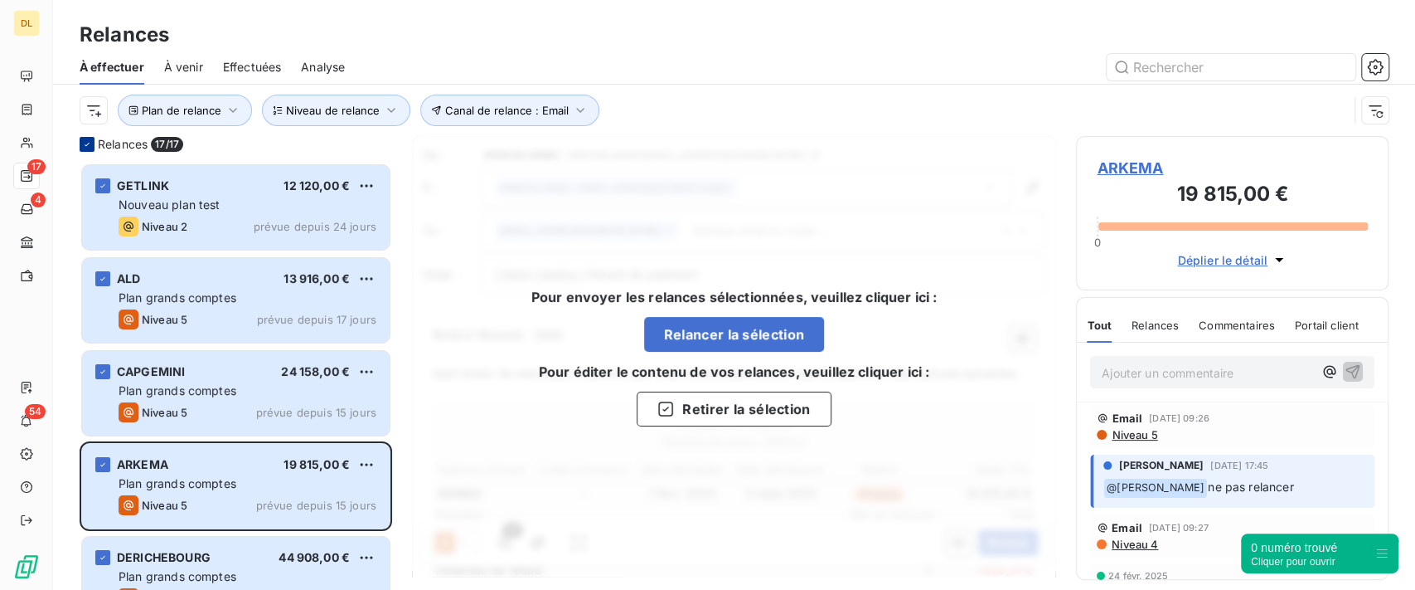
click at [86, 149] on div at bounding box center [87, 144] width 15 height 15
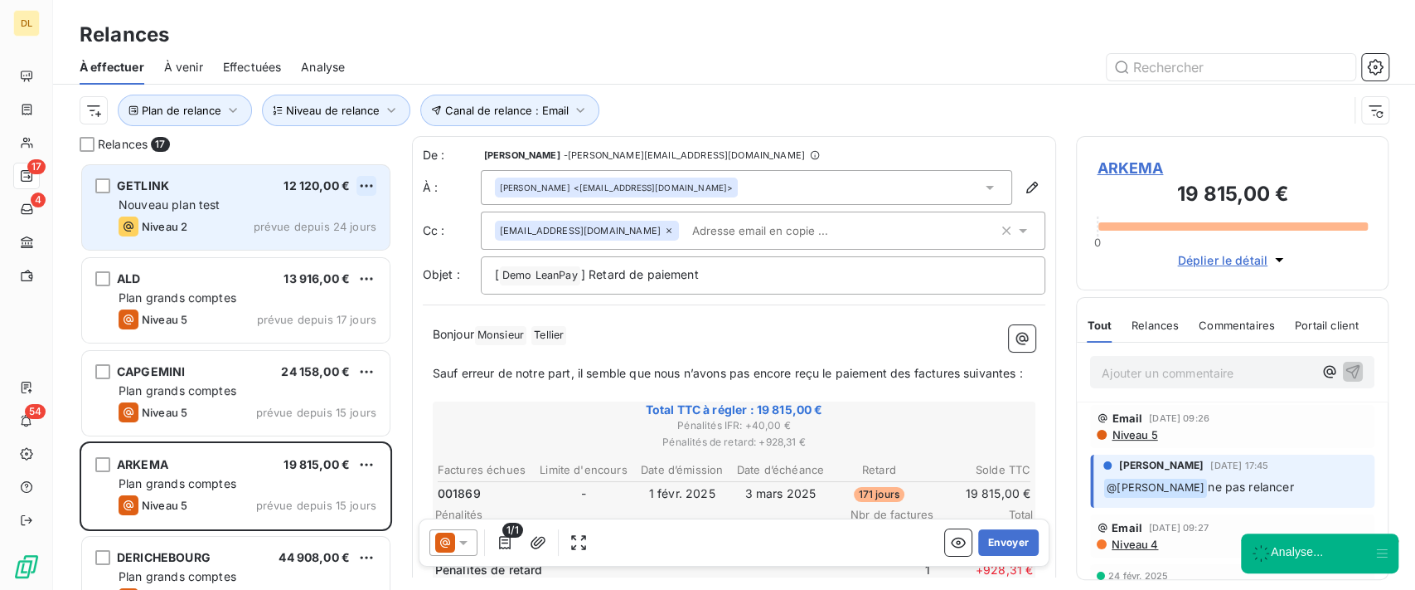
click at [365, 184] on html "DL 17 4 54 Relances À effectuer À venir Effectuées Analyse Plan de relance Cana…" at bounding box center [707, 295] width 1415 height 590
click at [341, 216] on div "Replanifier cette action" at bounding box center [295, 219] width 148 height 27
select select "7"
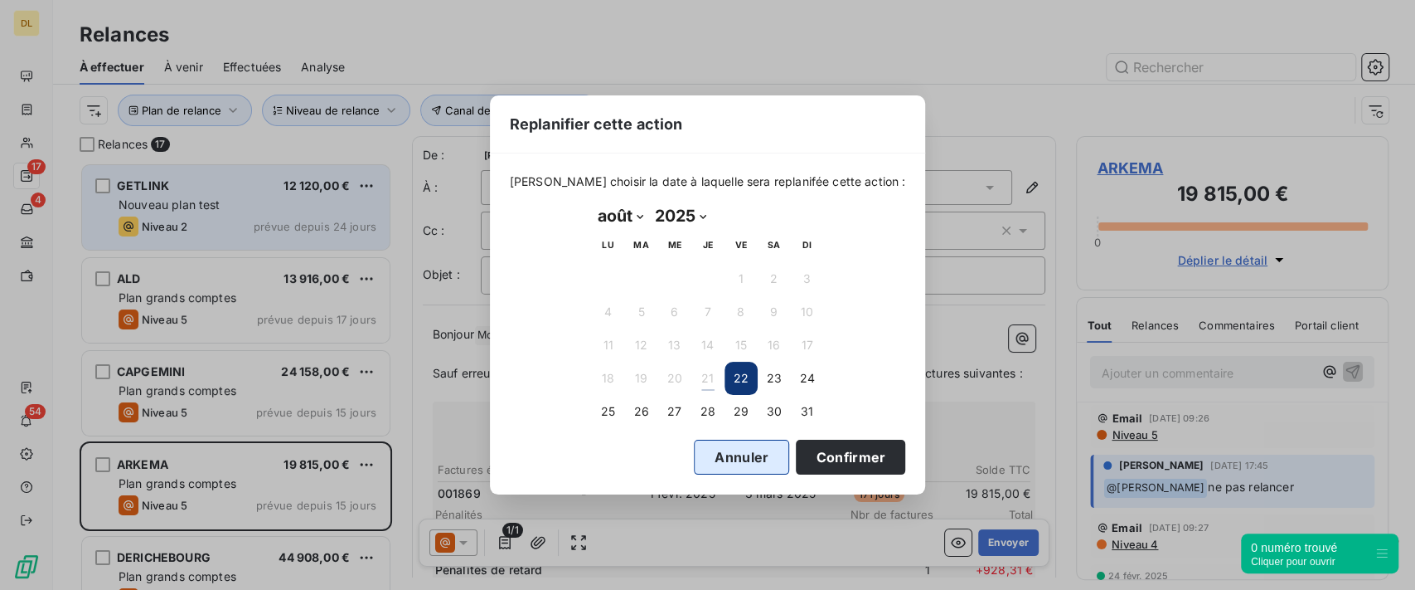
click at [704, 454] on button "Annuler" at bounding box center [741, 456] width 95 height 35
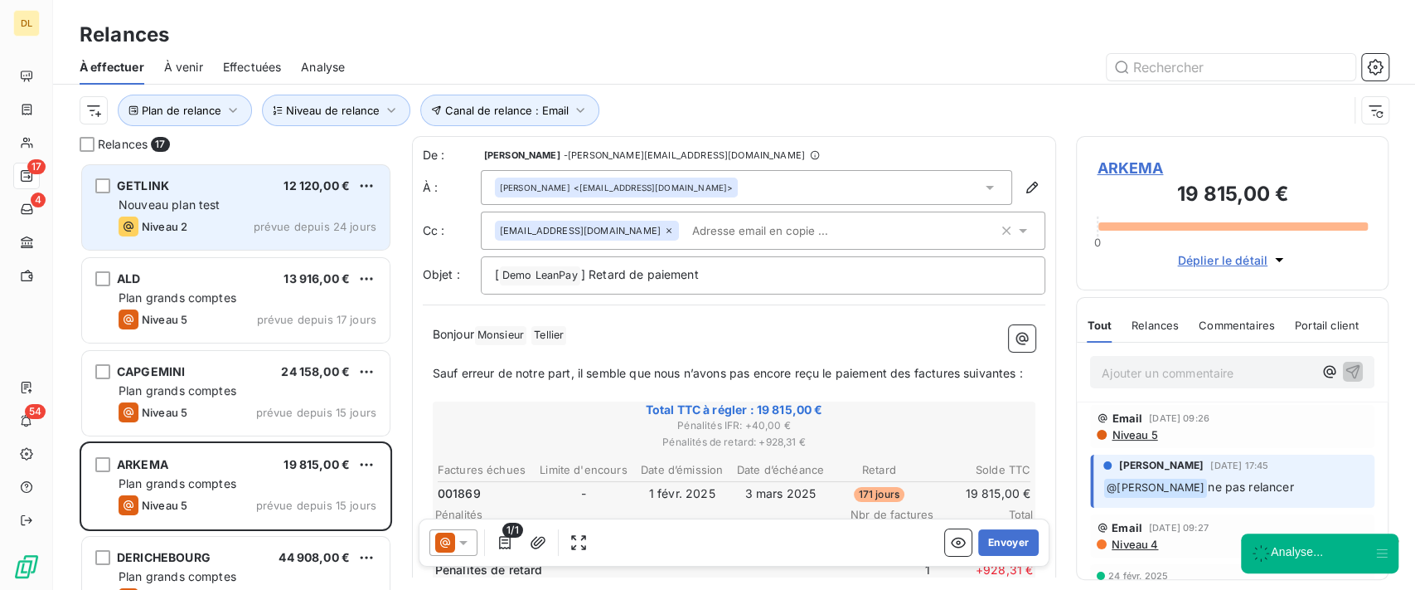
click at [192, 72] on span "À venir" at bounding box center [183, 67] width 39 height 17
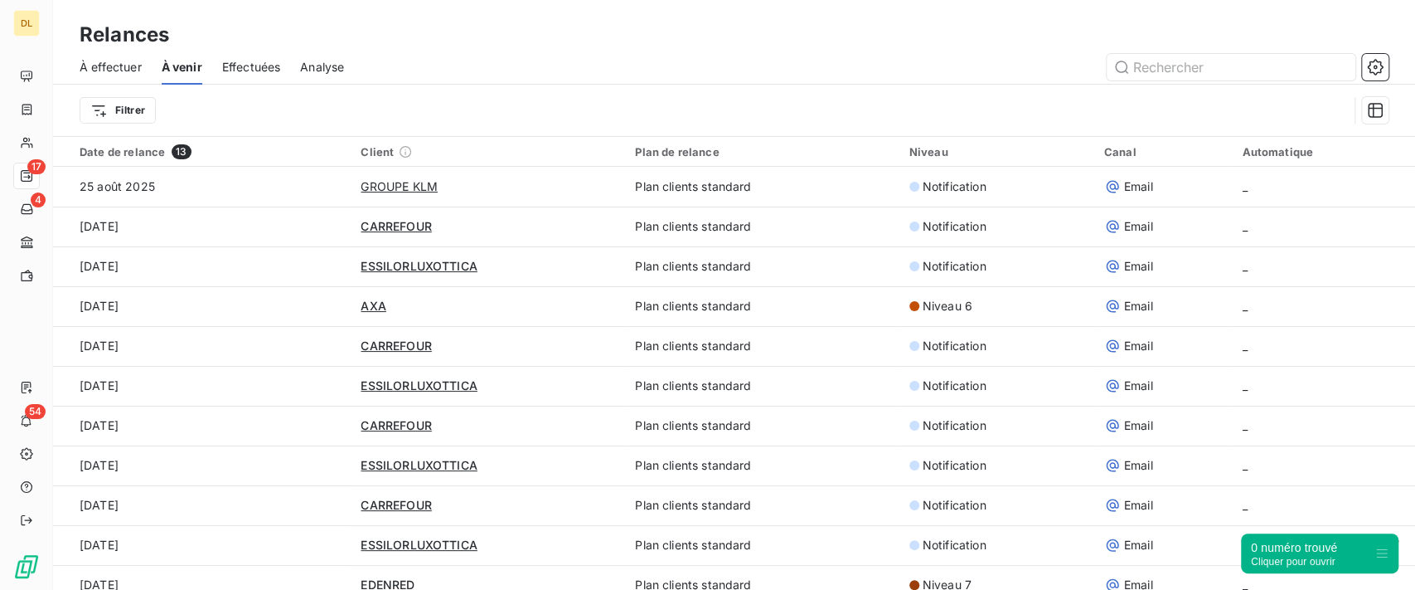
click at [263, 66] on span "Effectuées" at bounding box center [251, 67] width 59 height 17
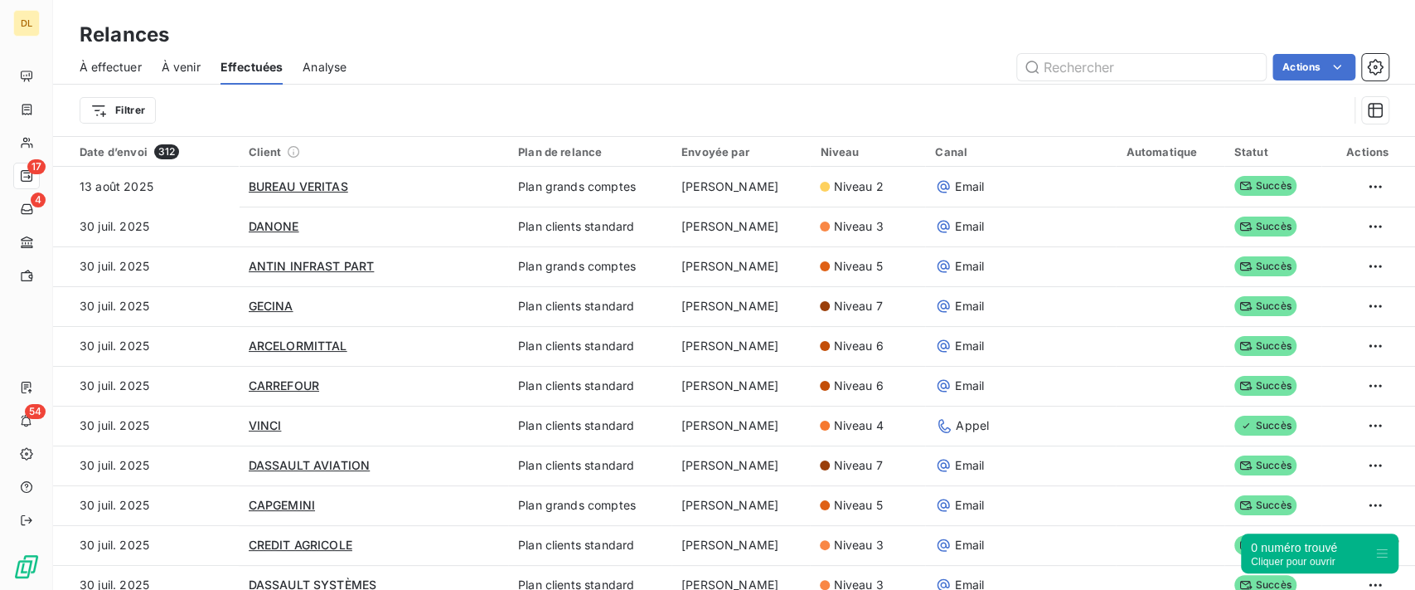
click at [340, 67] on span "Analyse" at bounding box center [325, 67] width 44 height 17
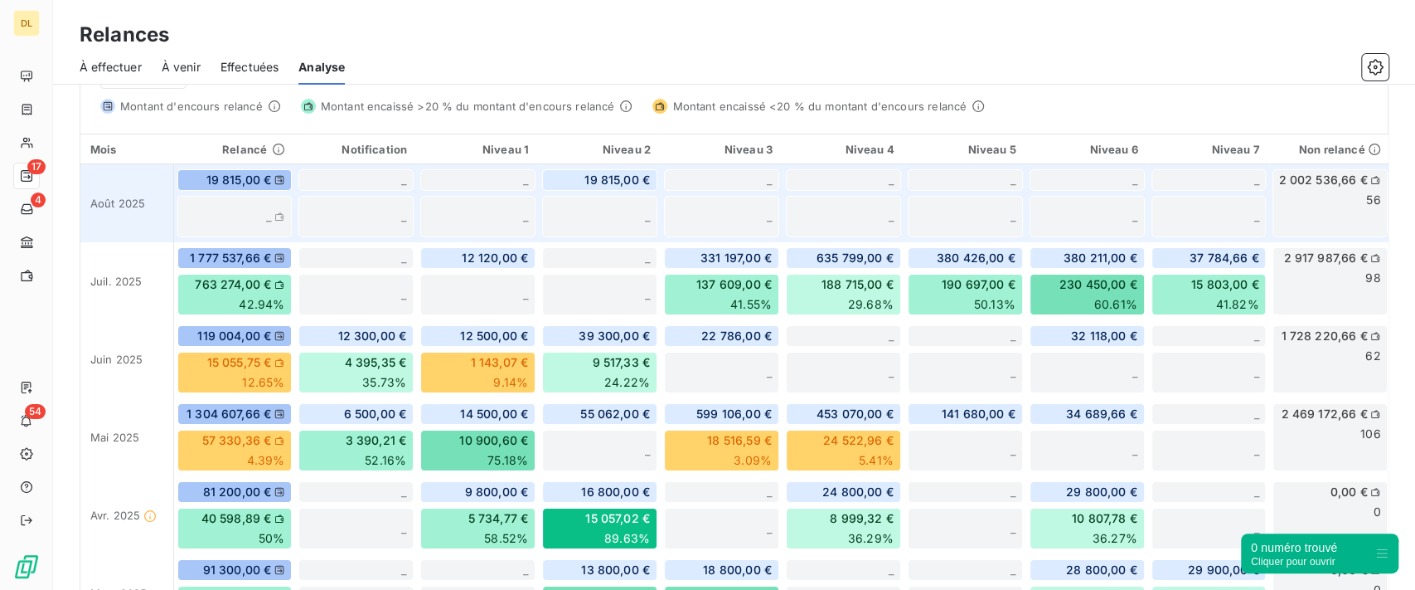
scroll to position [364, 0]
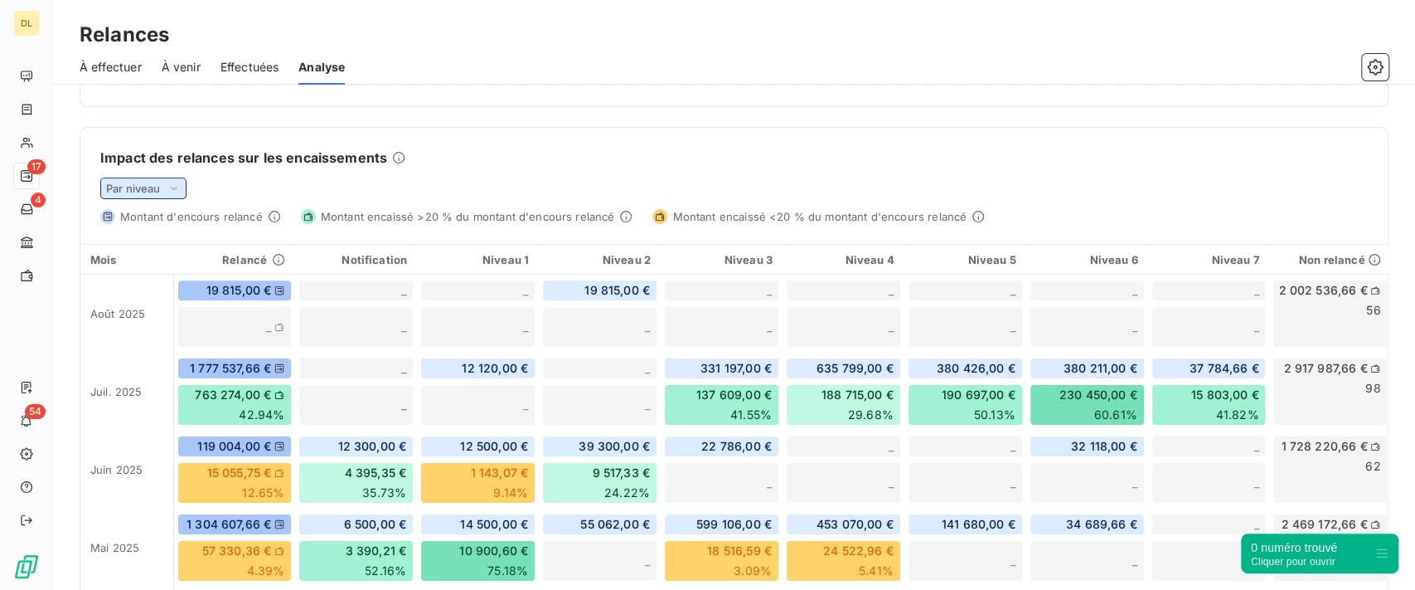
click at [137, 189] on span "Par niveau" at bounding box center [133, 188] width 55 height 13
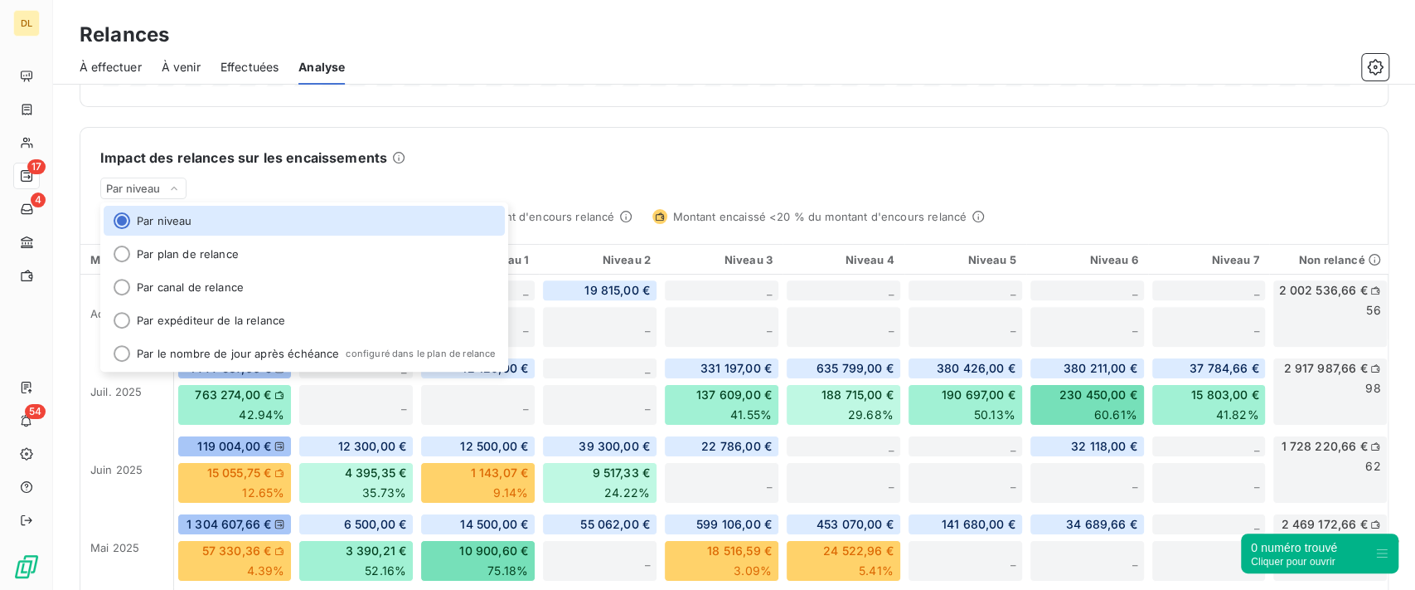
drag, startPoint x: 666, startPoint y: 136, endPoint x: 651, endPoint y: 141, distance: 15.7
click at [662, 137] on div "Impact des relances sur les encaissements Par niveau Par niveau Par plan de rel…" at bounding box center [734, 176] width 1308 height 96
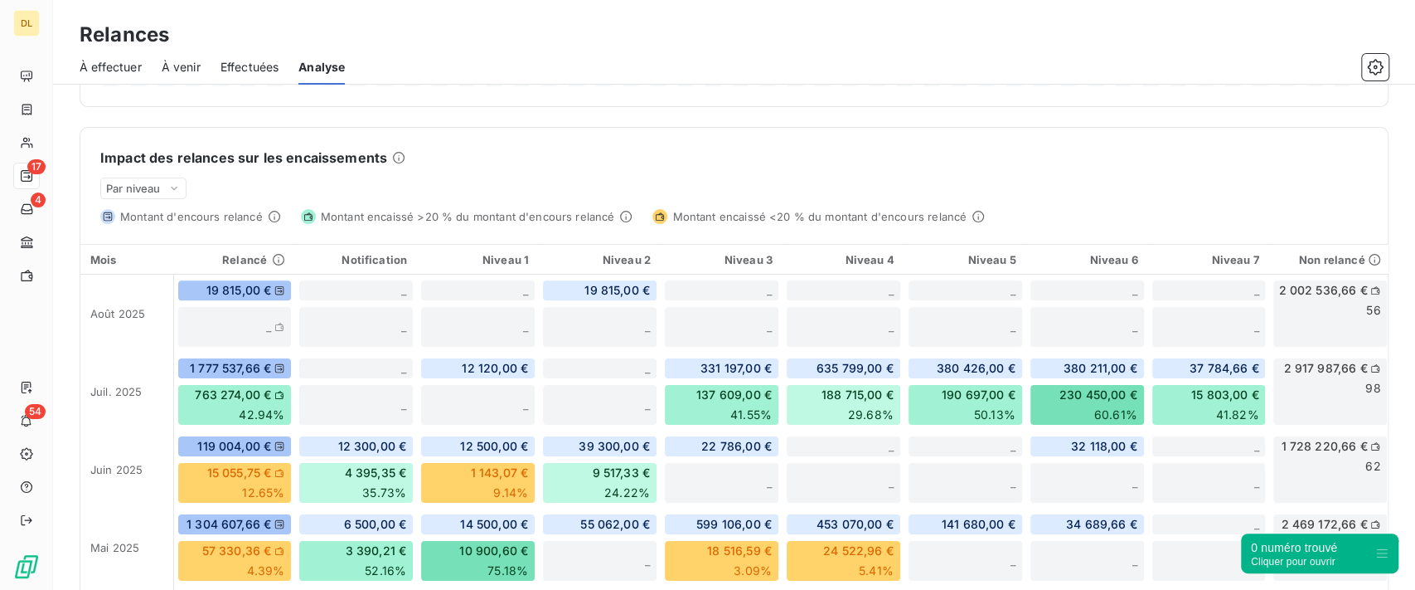
click at [109, 60] on span "À effectuer" at bounding box center [111, 67] width 62 height 17
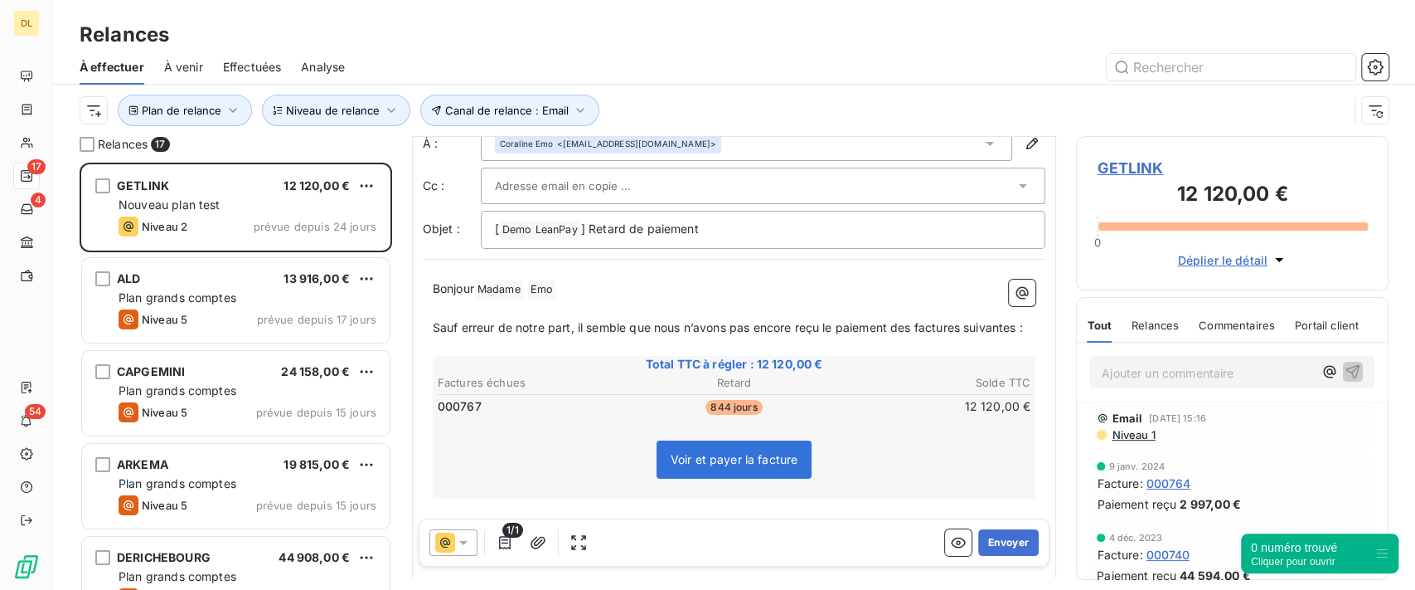
scroll to position [111, 0]
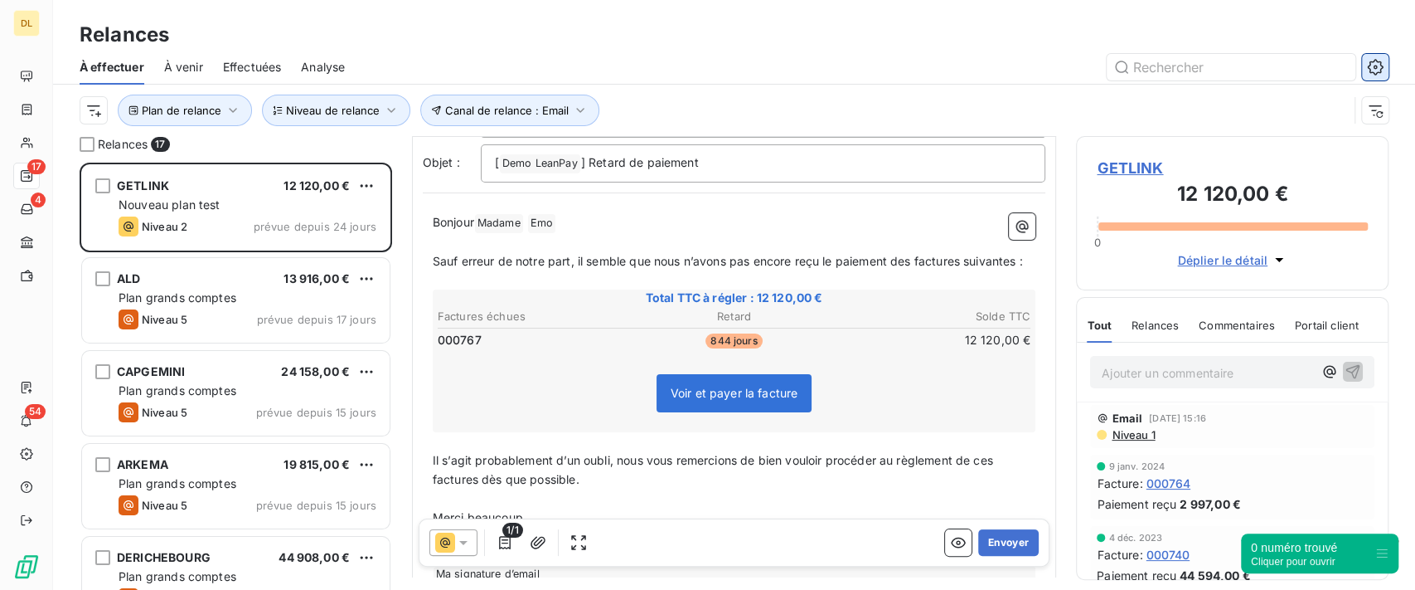
click at [1377, 70] on icon "button" at bounding box center [1375, 67] width 17 height 17
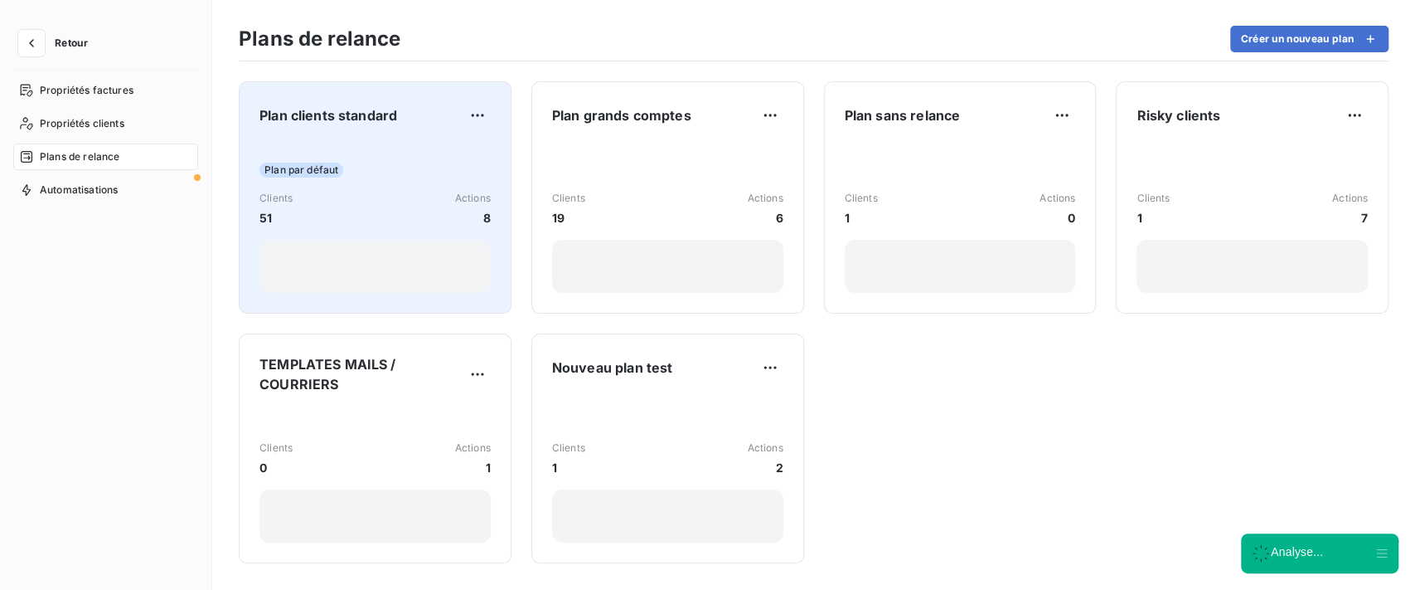
click at [420, 195] on div "Clients 51 Actions 8" at bounding box center [375, 209] width 231 height 36
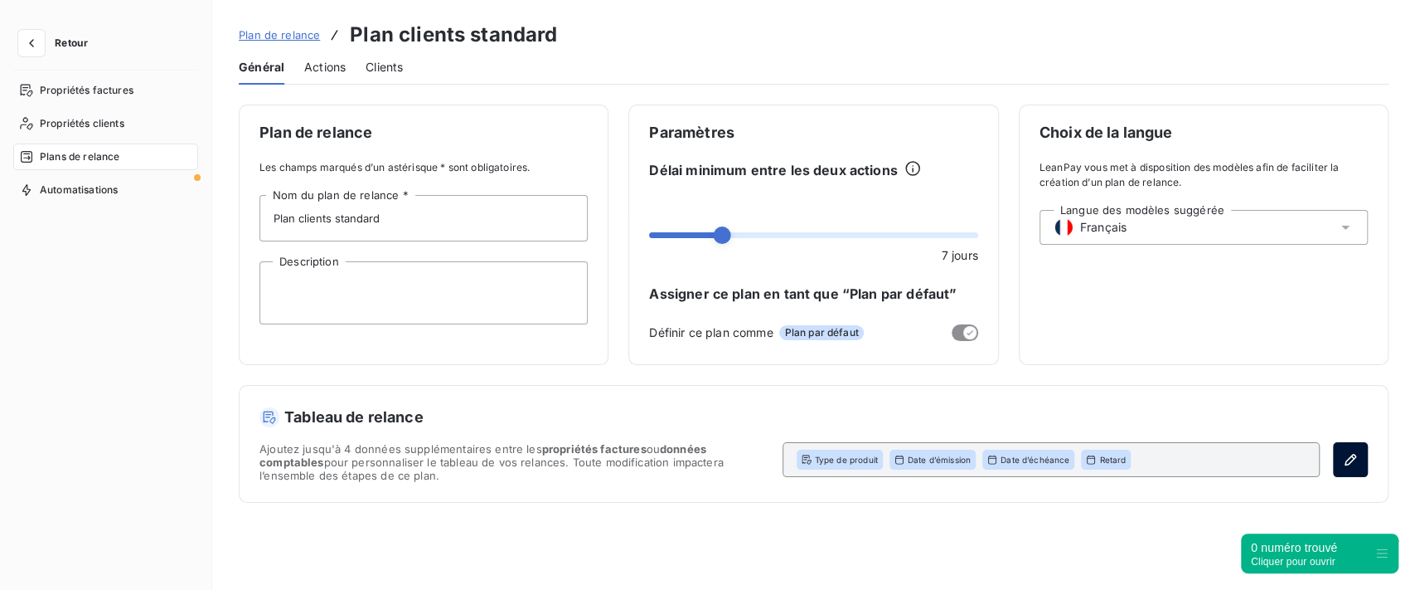
click at [1347, 443] on button "button" at bounding box center [1350, 459] width 35 height 35
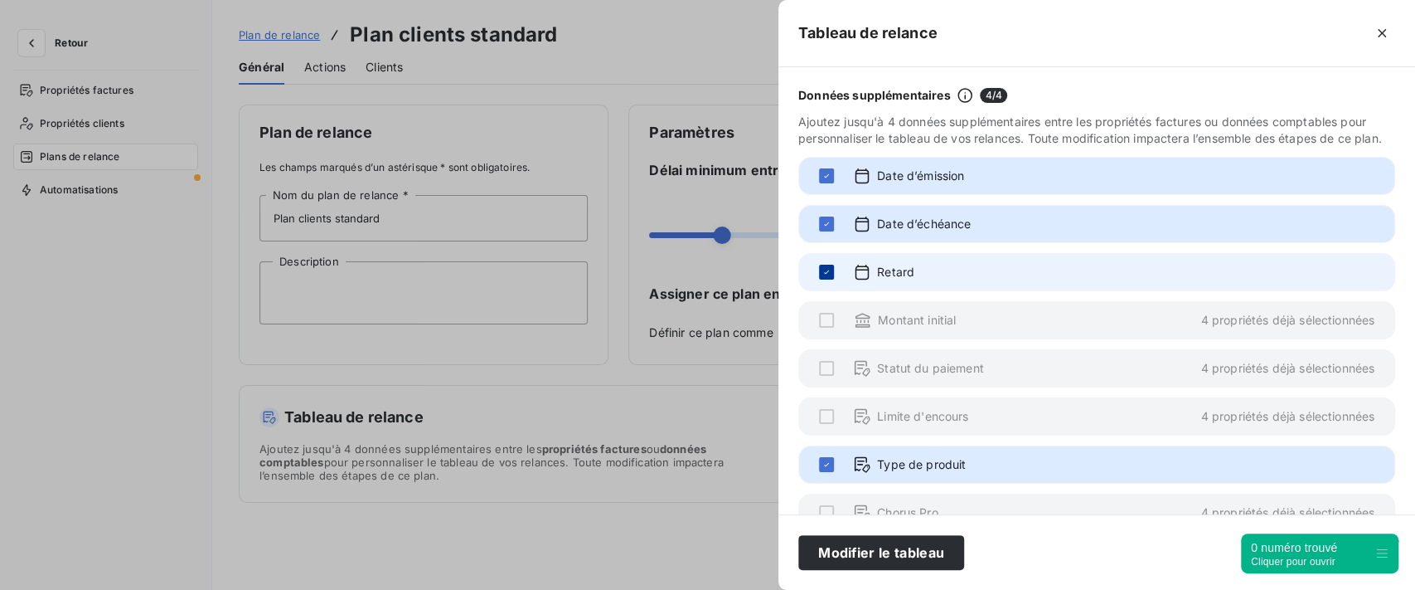
click at [823, 277] on icon at bounding box center [827, 272] width 10 height 10
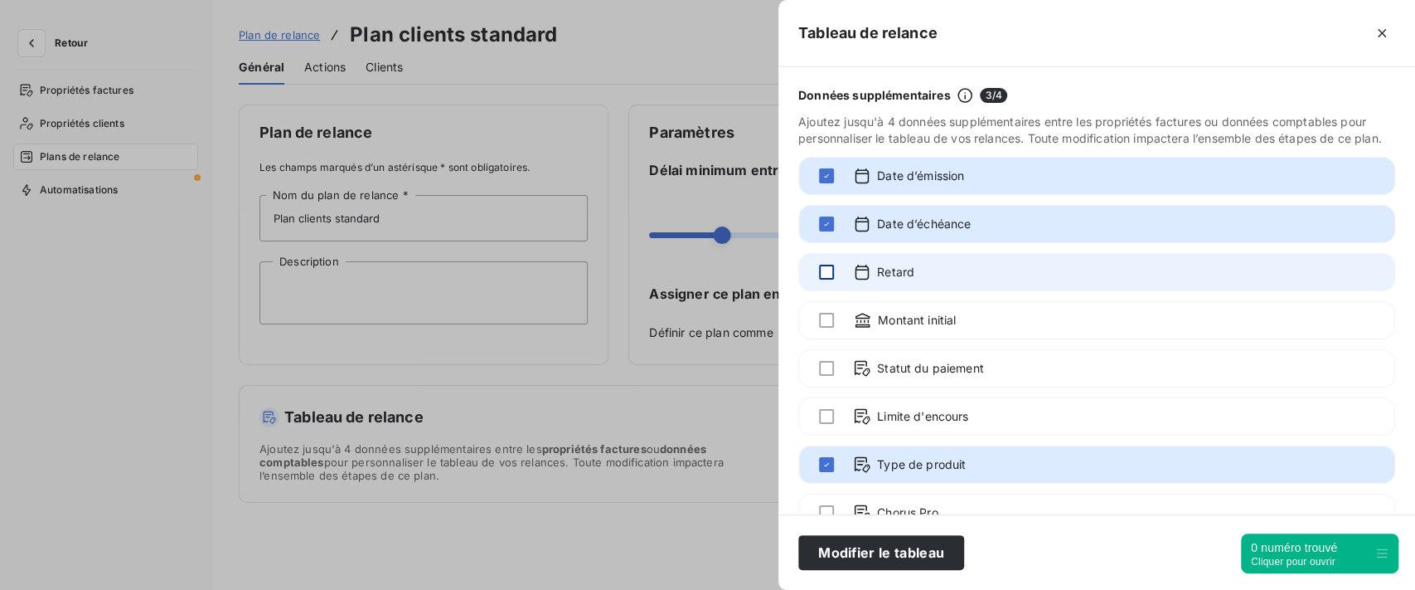
click at [828, 279] on div at bounding box center [826, 272] width 15 height 15
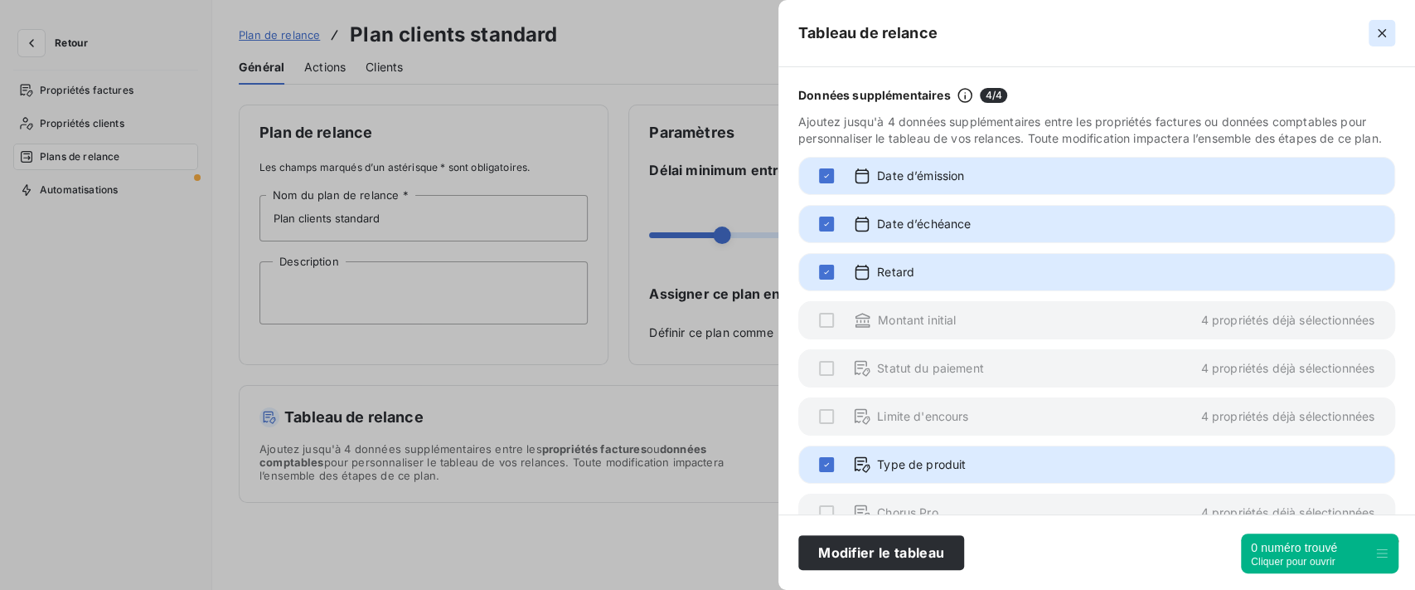
click at [1376, 41] on icon "button" at bounding box center [1382, 33] width 17 height 17
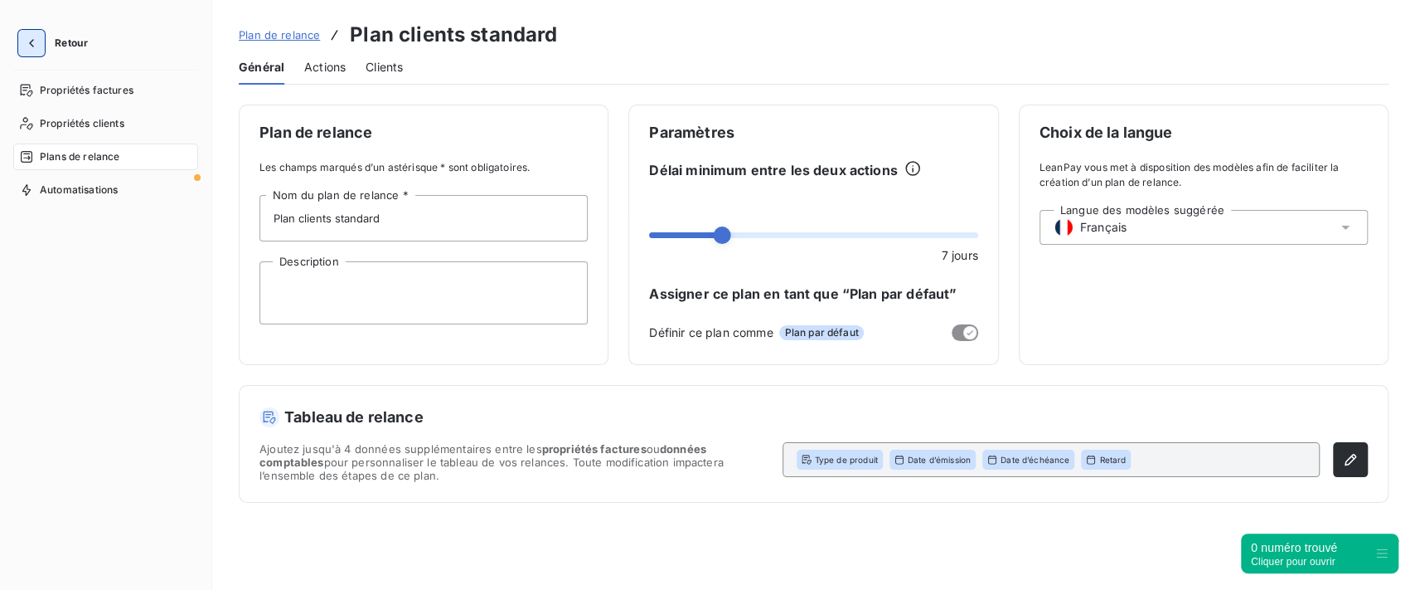
click at [38, 41] on icon "button" at bounding box center [31, 43] width 17 height 17
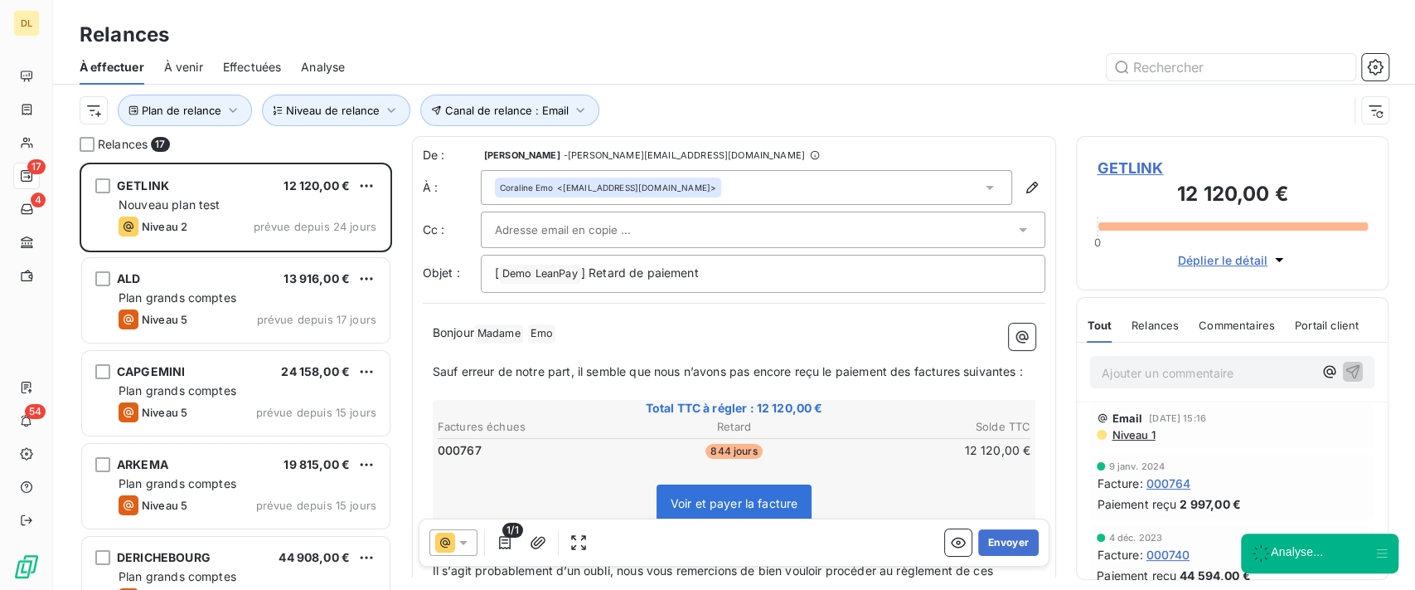
scroll to position [410, 295]
click at [474, 122] on button "Canal de relance : Email" at bounding box center [509, 111] width 179 height 32
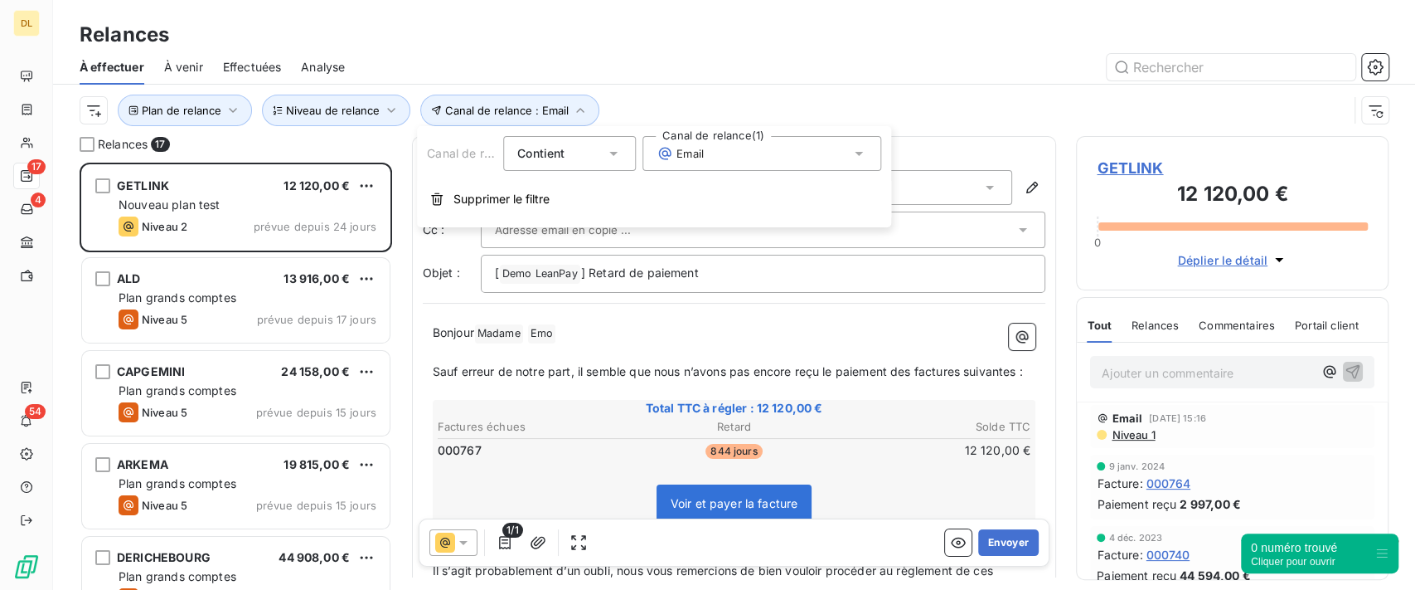
click at [696, 176] on div "Canal de relance Contient is Canal de relance (1) Email Supprimer le filtre" at bounding box center [654, 176] width 474 height 101
click at [710, 156] on div "Email" at bounding box center [762, 153] width 239 height 35
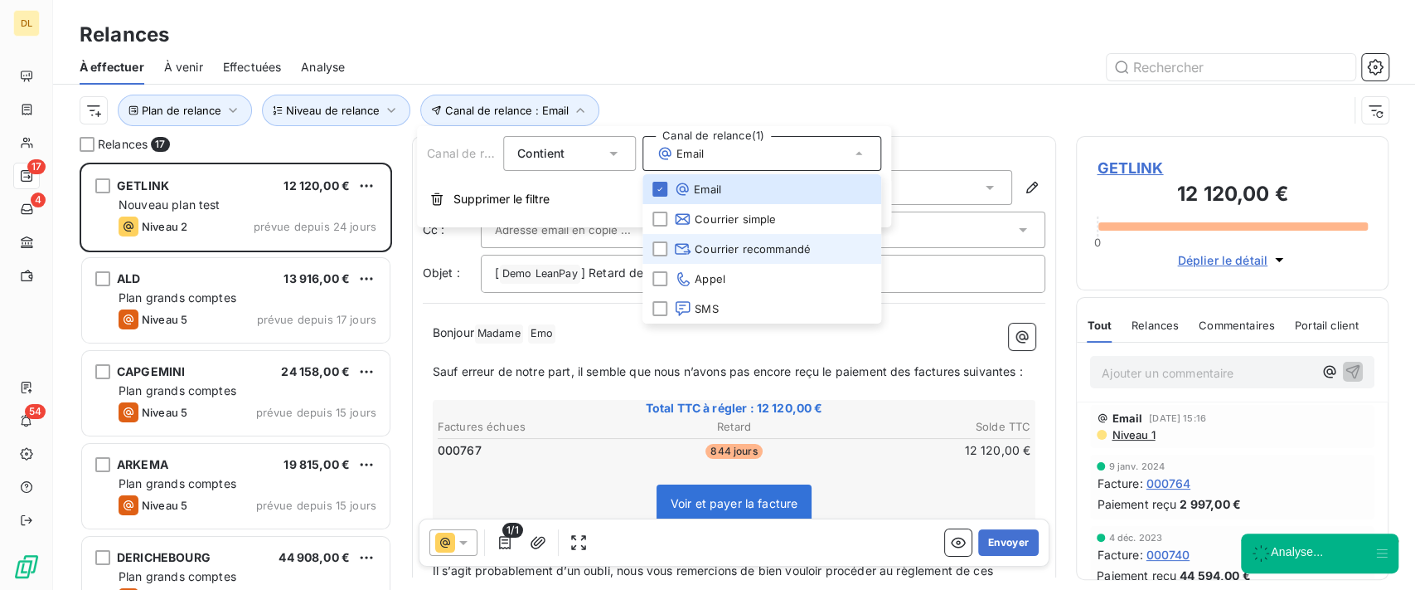
drag, startPoint x: 750, startPoint y: 246, endPoint x: 739, endPoint y: 235, distance: 15.8
click at [750, 248] on span "Courrier recommandé" at bounding box center [742, 248] width 137 height 17
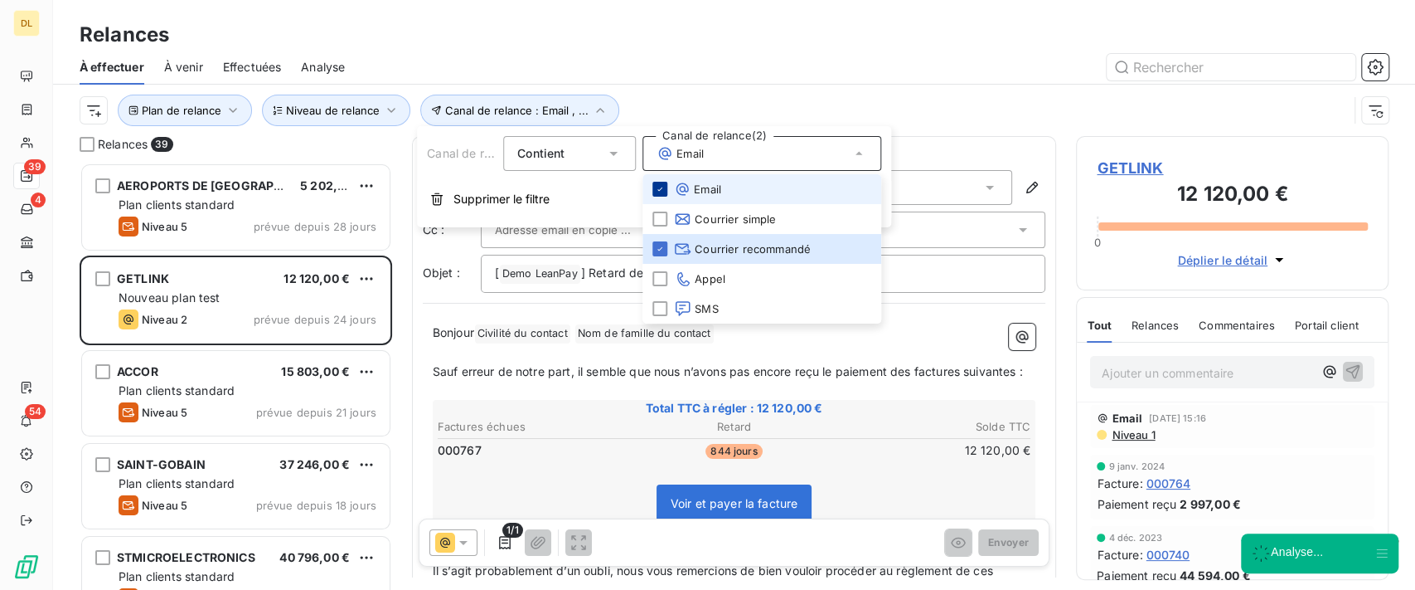
click at [663, 188] on icon at bounding box center [660, 189] width 10 height 10
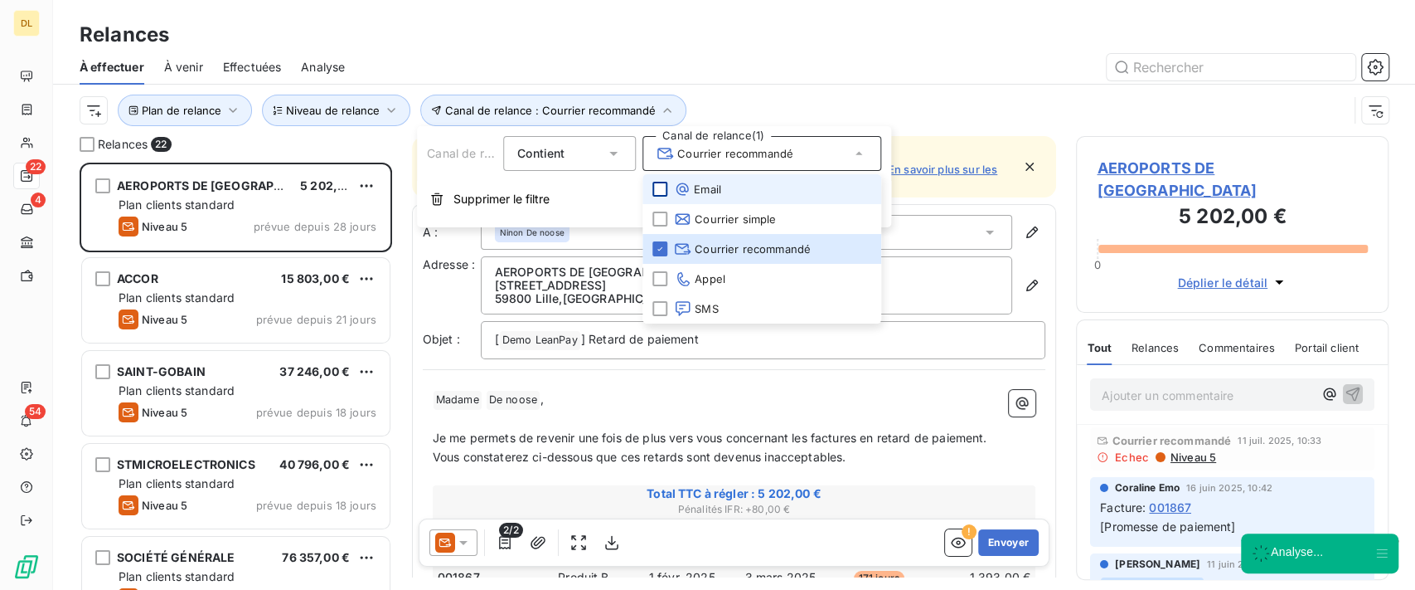
scroll to position [410, 295]
click at [842, 70] on div at bounding box center [877, 67] width 1024 height 27
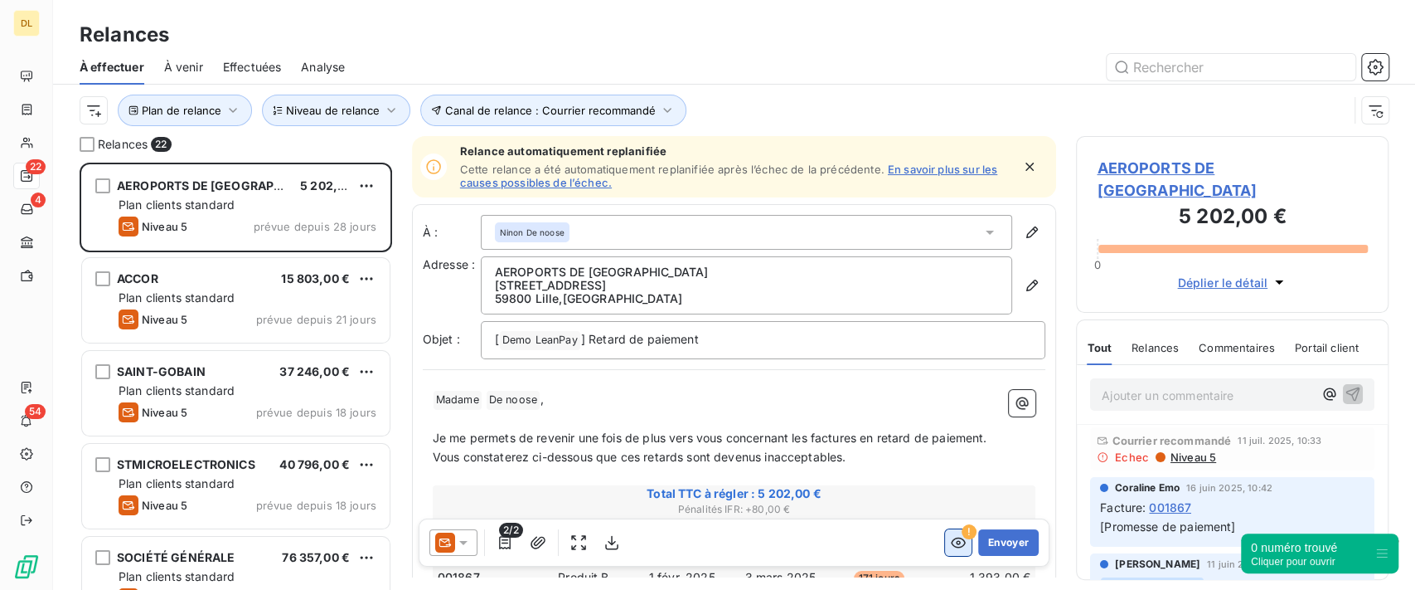
click at [950, 541] on icon "button" at bounding box center [958, 542] width 17 height 17
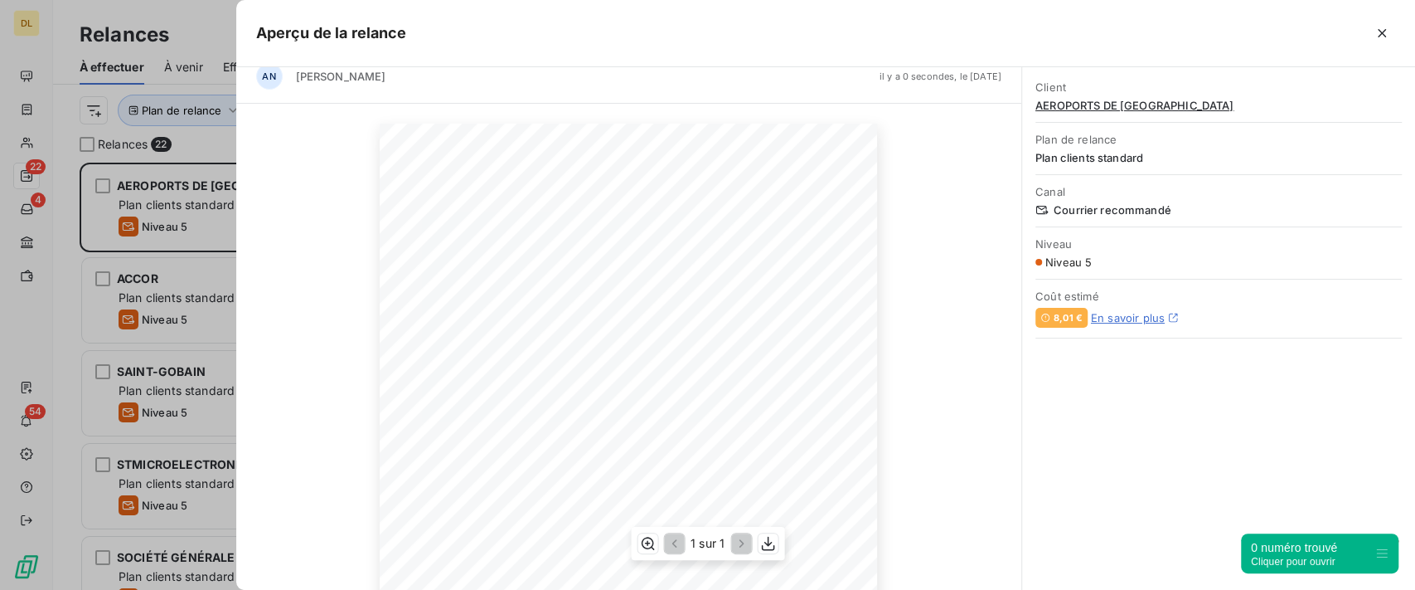
scroll to position [0, 0]
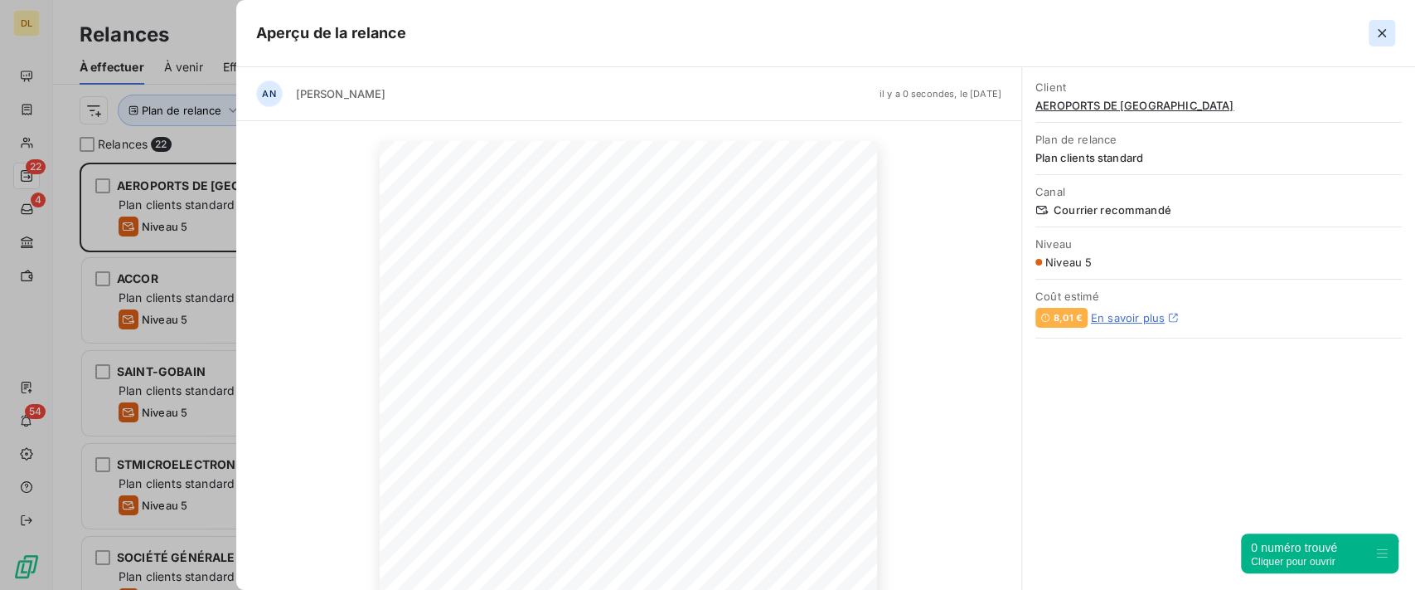
click at [1380, 36] on icon "button" at bounding box center [1382, 33] width 17 height 17
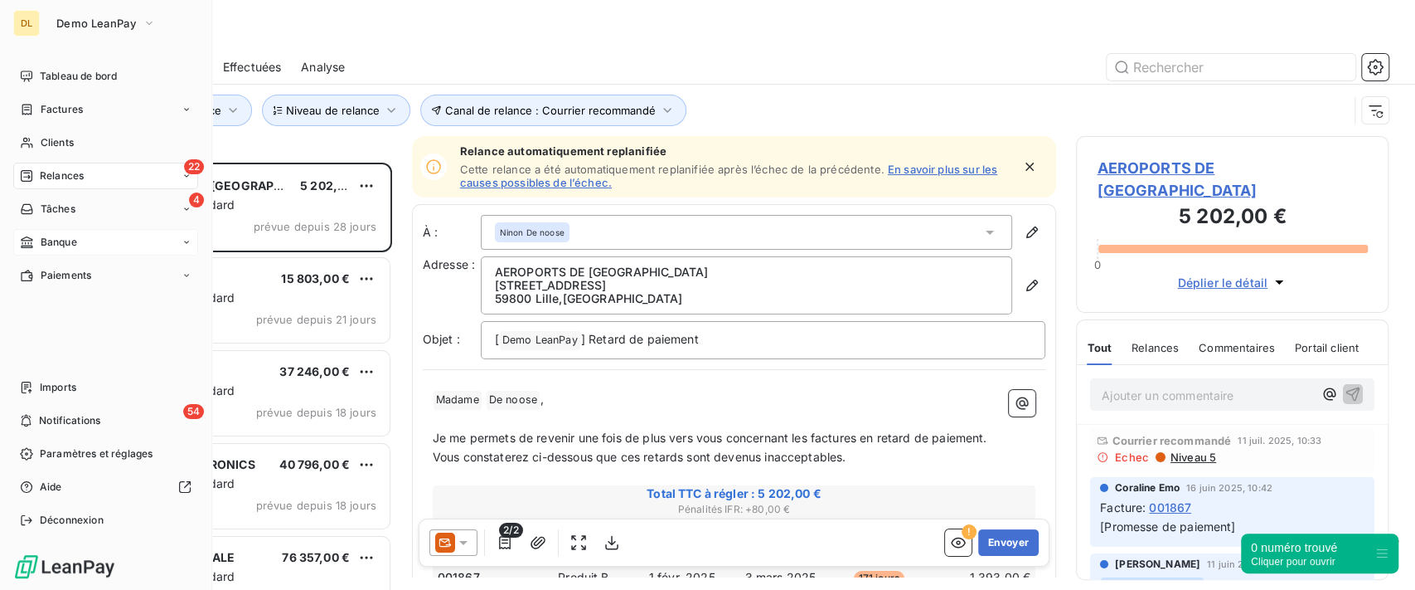
click at [33, 235] on div "Banque" at bounding box center [48, 242] width 57 height 15
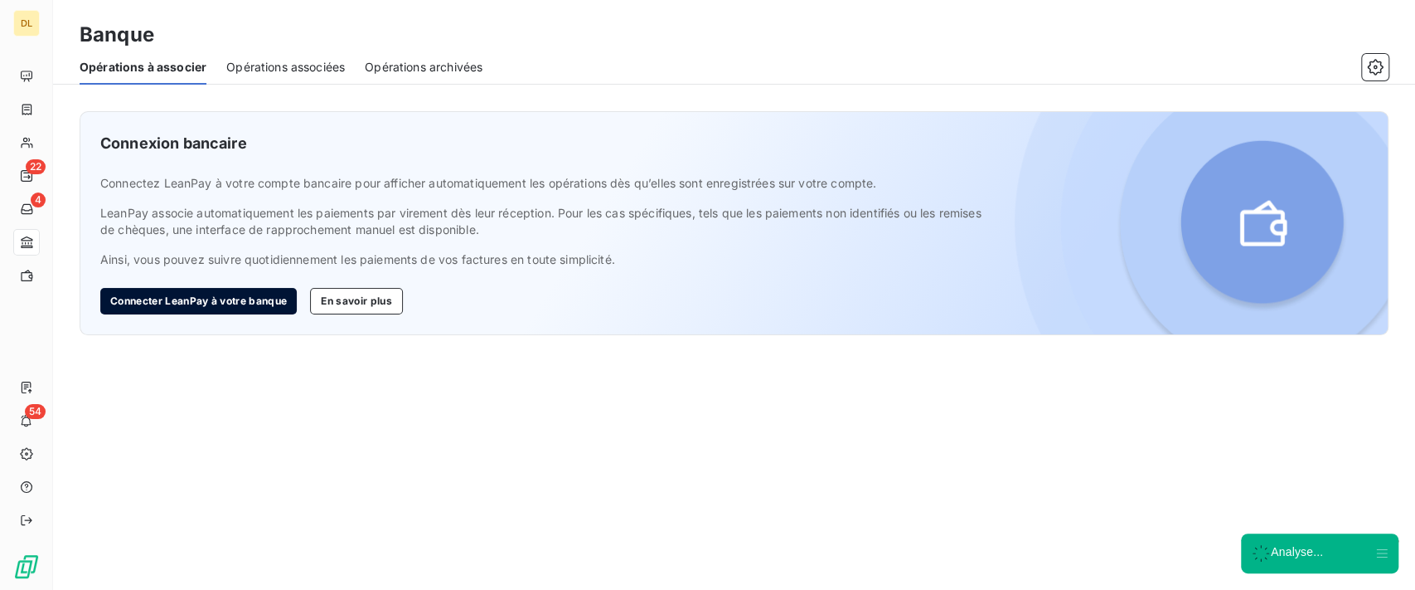
click at [218, 302] on button "Connecter LeanPay à votre banque" at bounding box center [198, 301] width 197 height 27
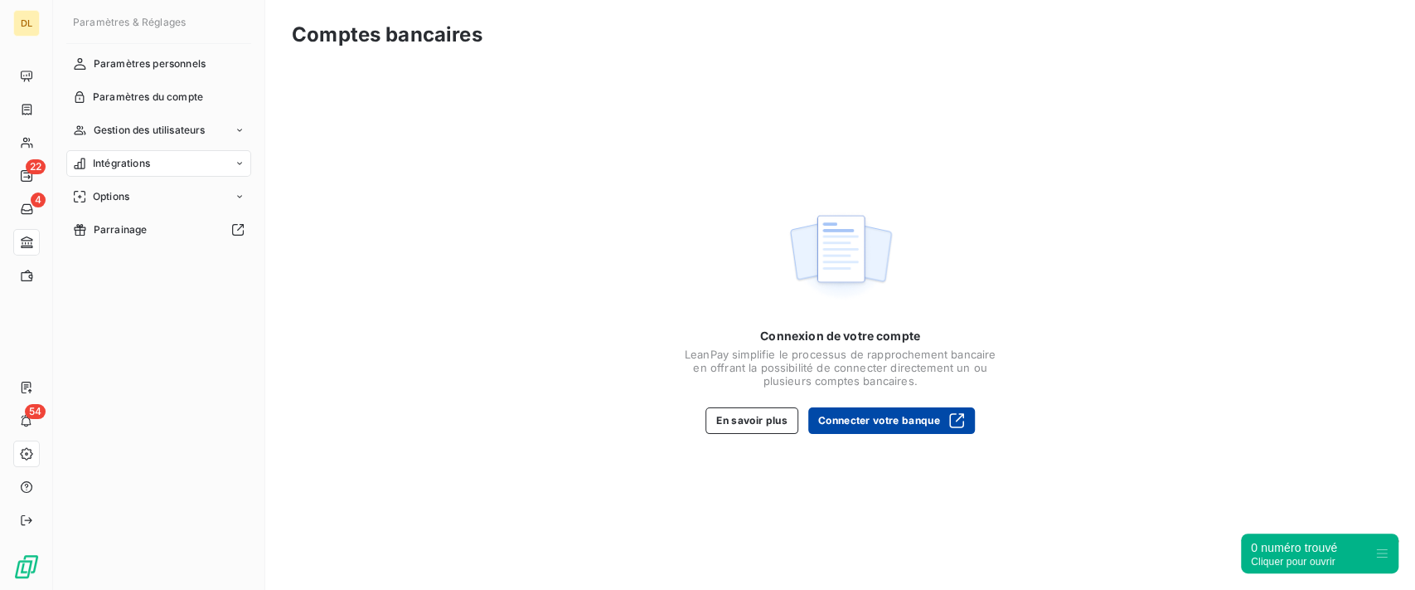
click at [852, 422] on button "Connecter votre banque" at bounding box center [891, 420] width 167 height 27
